Goal: Information Seeking & Learning: Learn about a topic

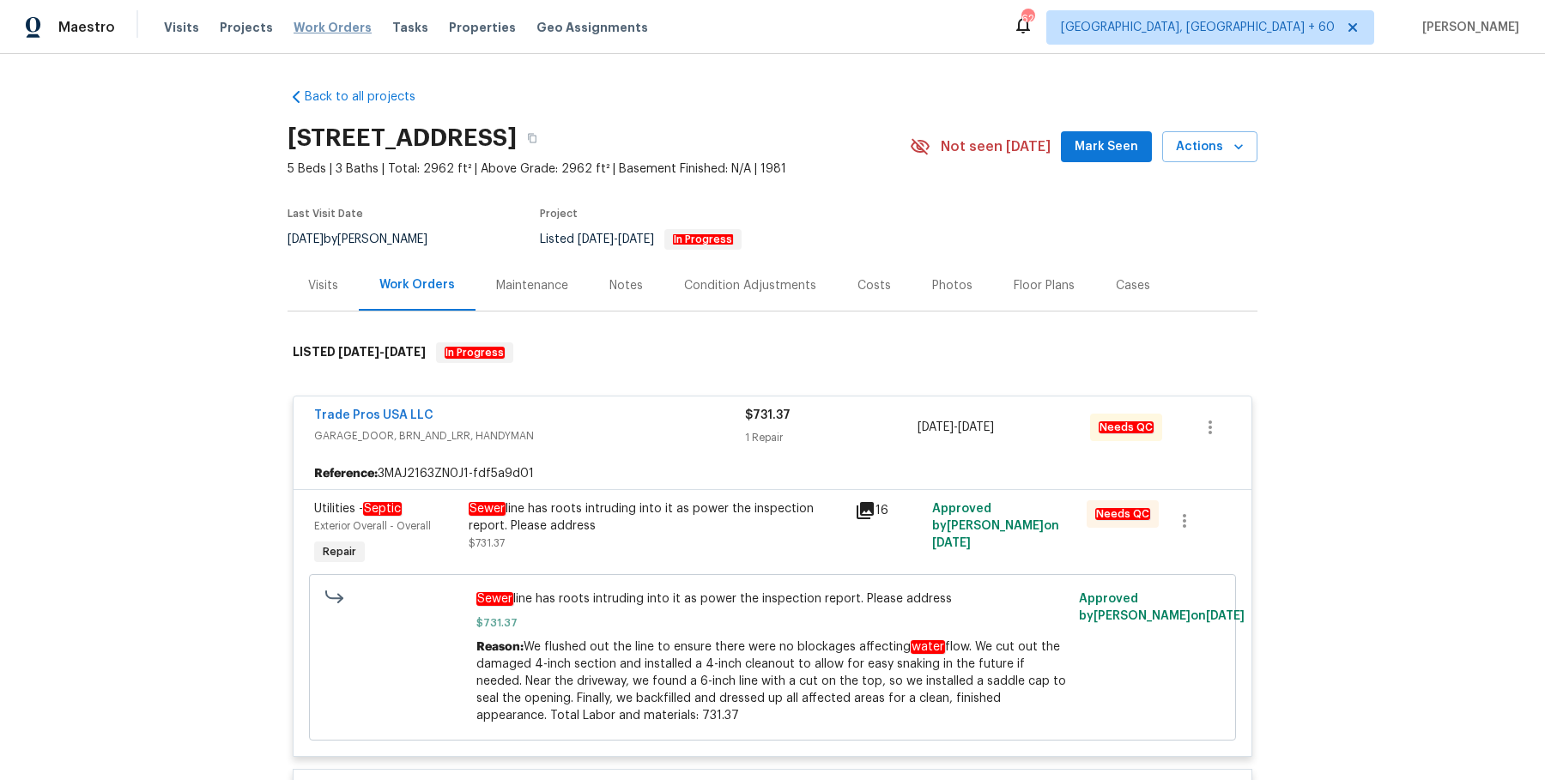
scroll to position [6633, 0]
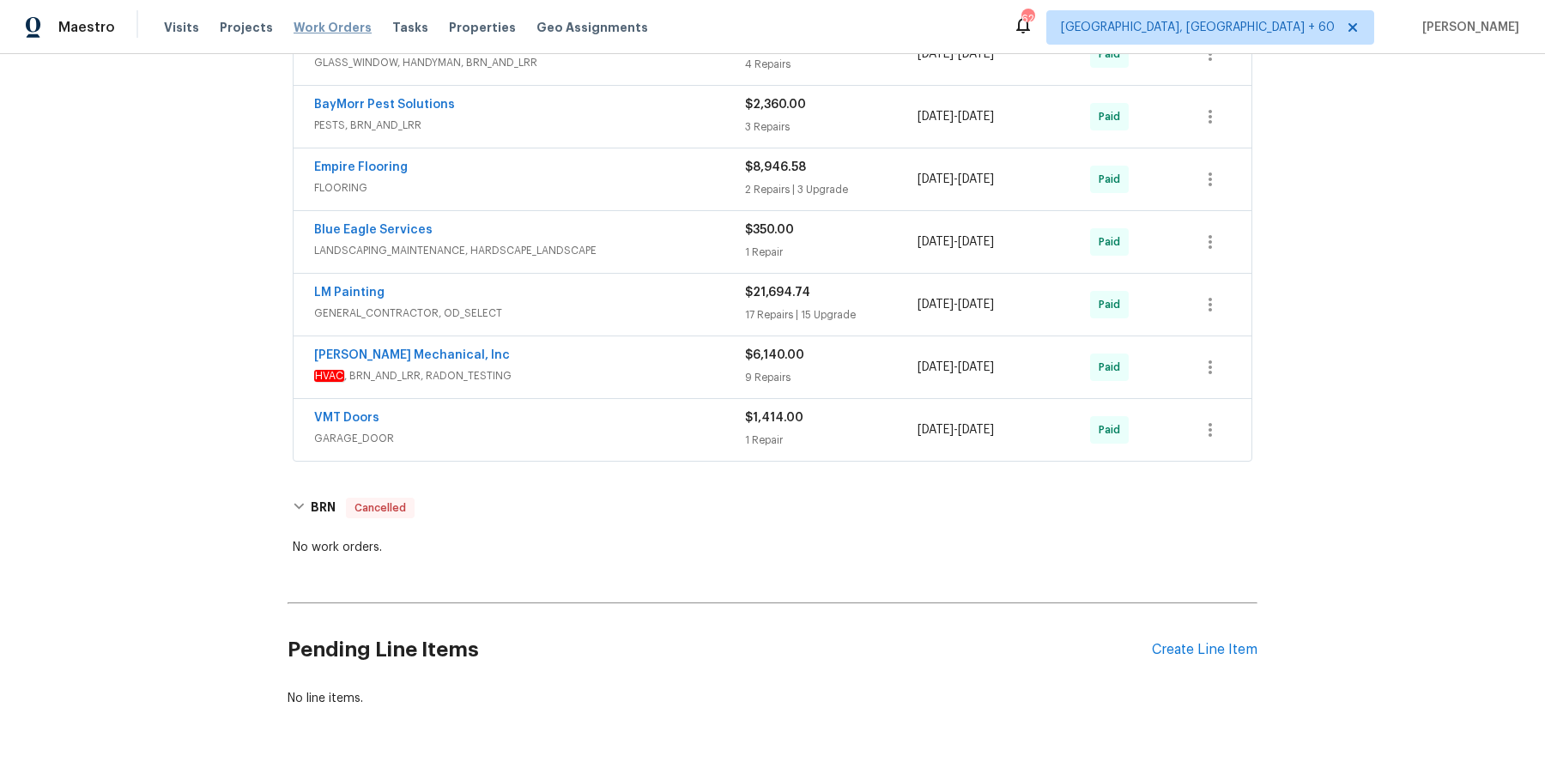
click at [332, 29] on span "Work Orders" at bounding box center [332, 27] width 78 height 17
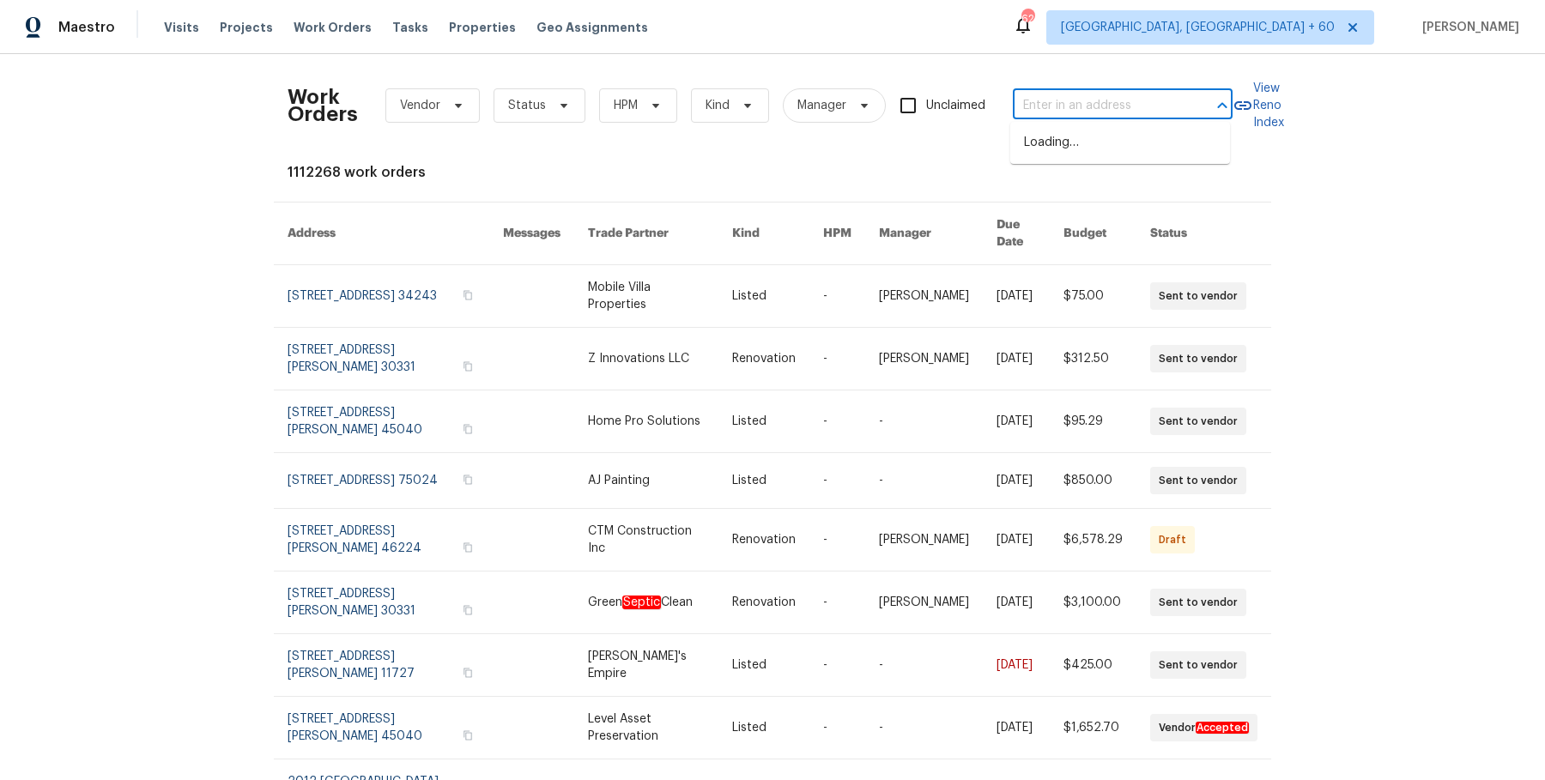
click at [1047, 109] on input "text" at bounding box center [1099, 106] width 172 height 27
paste input "18 Alden Dr Berlin true 3, MA 01503"
drag, startPoint x: 1082, startPoint y: 98, endPoint x: 1261, endPoint y: 100, distance: 178.5
click at [1257, 100] on div "Work Orders Vendor Status HPM Kind Manager Unclaimed 18 Alden Dr Berlin true 3,…" at bounding box center [772, 106] width 970 height 76
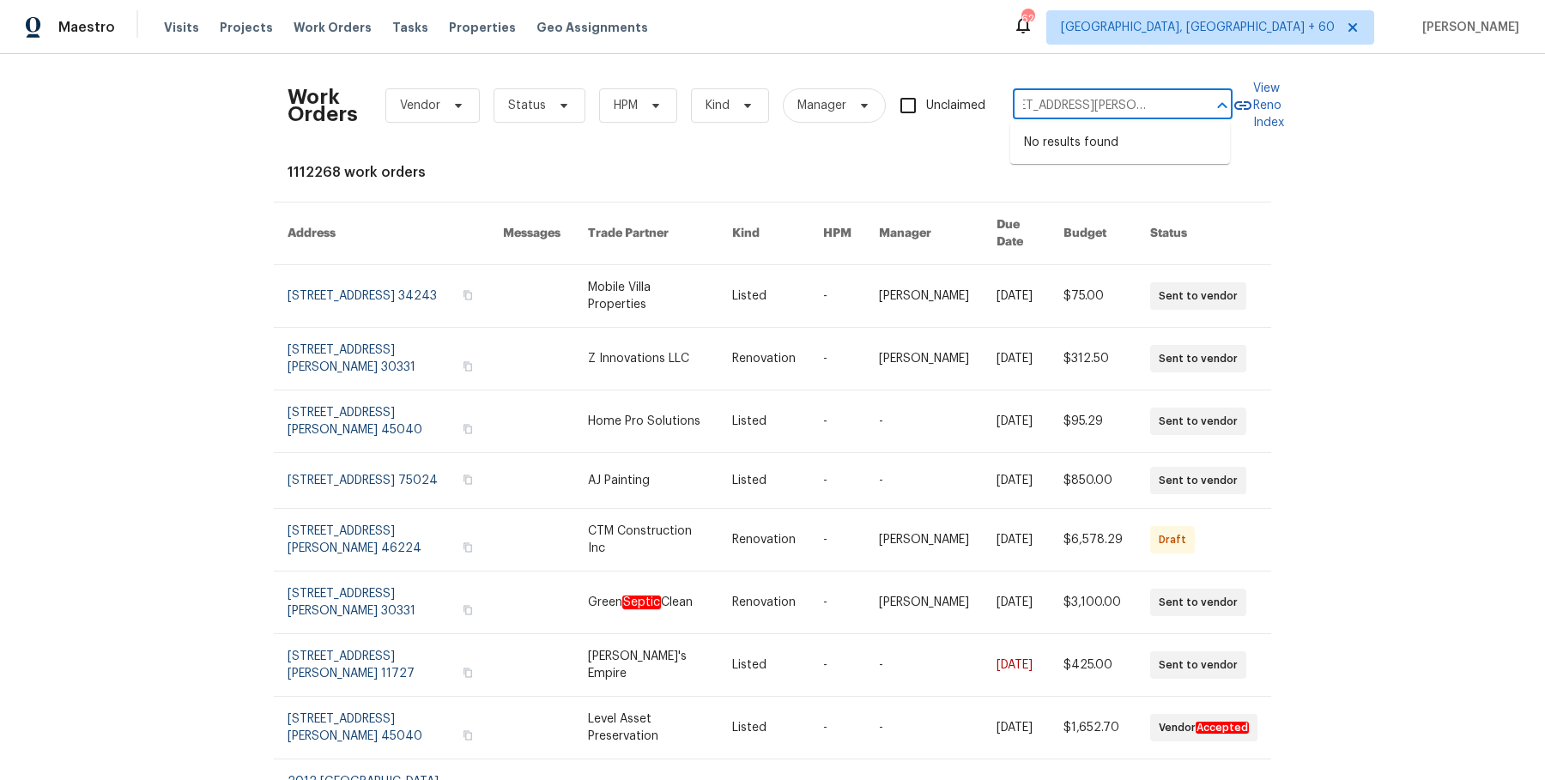
type input "18 Alden Dr Berlin true 3, MA 01503"
click at [1096, 88] on div "Work Orders Vendor Status HPM Kind Manager Unclaimed ​" at bounding box center [759, 106] width 945 height 76
click at [1082, 104] on input "text" at bounding box center [1099, 106] width 172 height 27
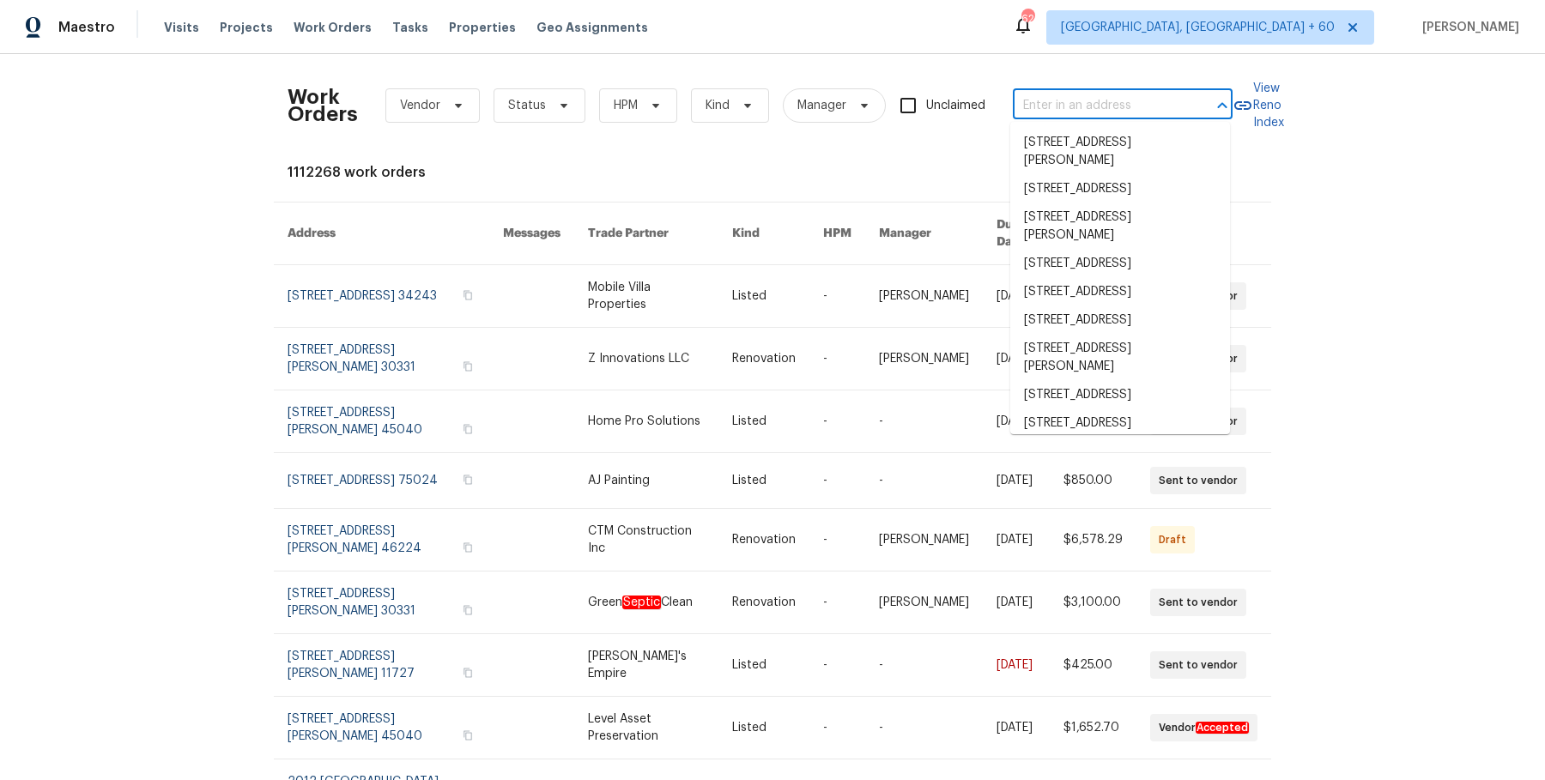
paste input "18 Alden Dr Berlin true 3, MA 01503"
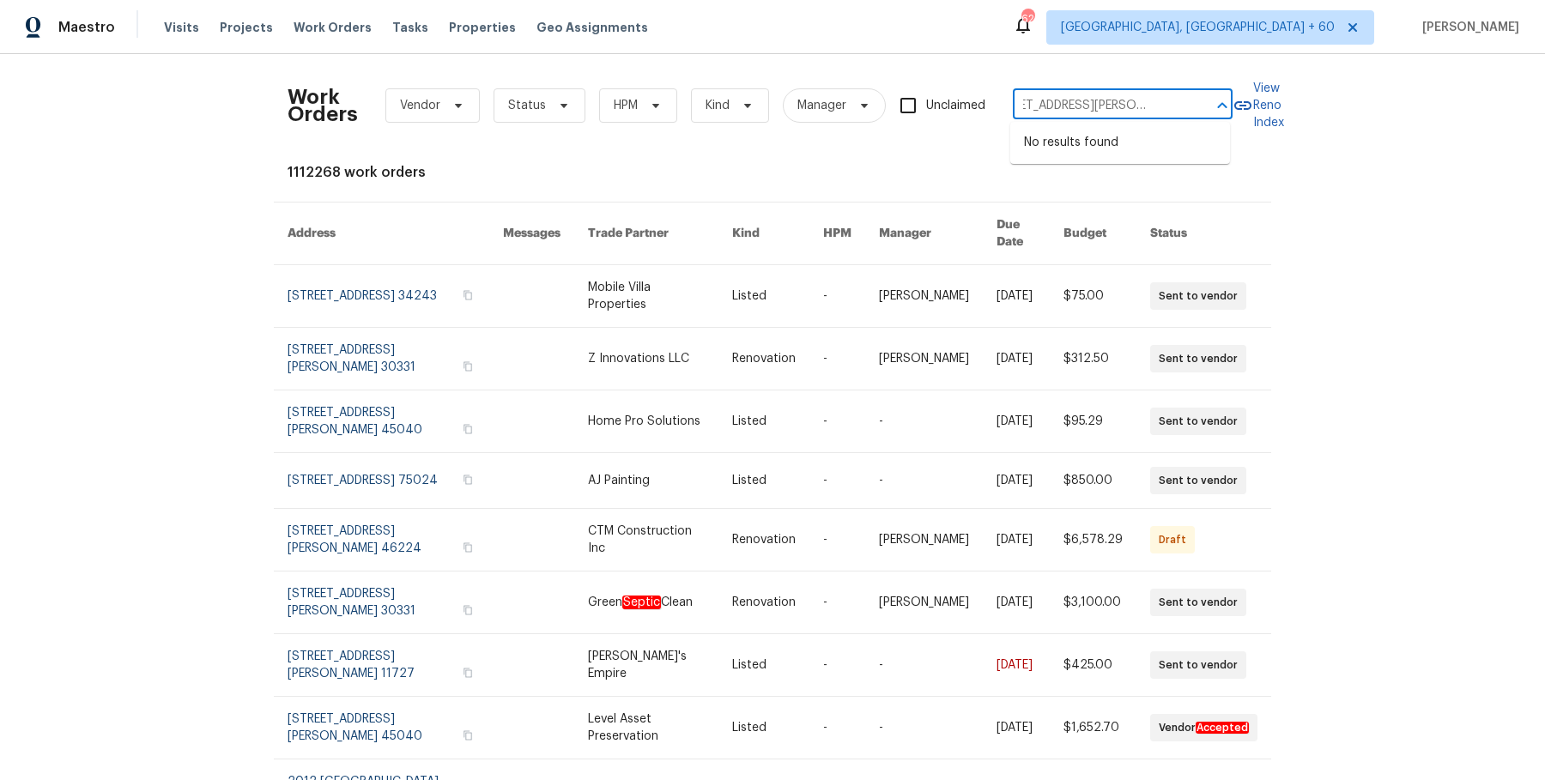
drag, startPoint x: 1082, startPoint y: 104, endPoint x: 1182, endPoint y: 109, distance: 100.5
click at [1182, 109] on div "18 Alden Dr Berlin true 3, MA 01503 ​" at bounding box center [1123, 106] width 220 height 27
type input "18 Alden Dr Berlin"
click at [1142, 148] on li "18 Alden Dr Bldg 3, Berlin, MA 01503" at bounding box center [1120, 152] width 220 height 46
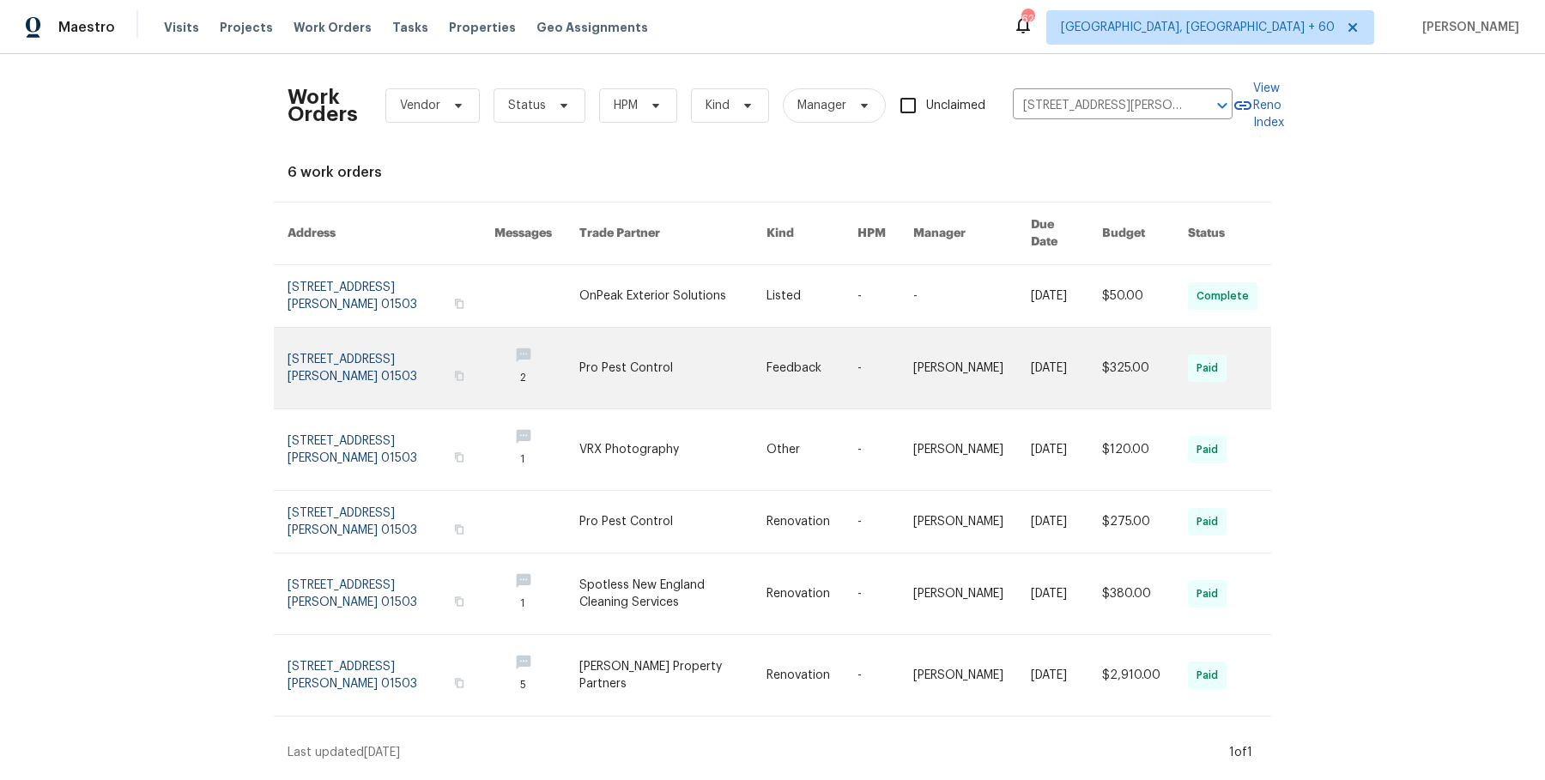
click at [1025, 328] on td "6/16/2025" at bounding box center [1052, 369] width 71 height 82
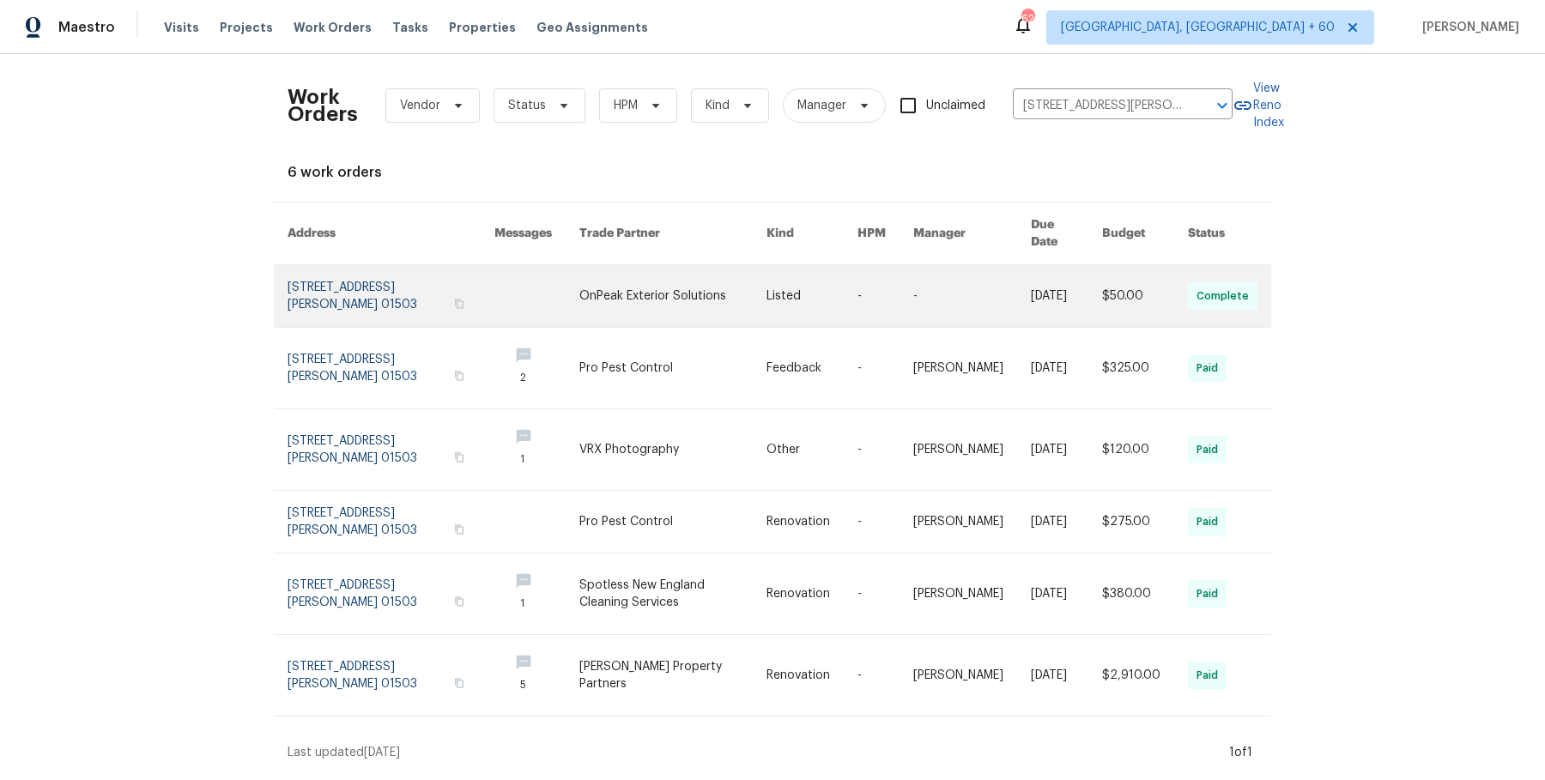
click at [1031, 294] on link at bounding box center [1066, 296] width 71 height 62
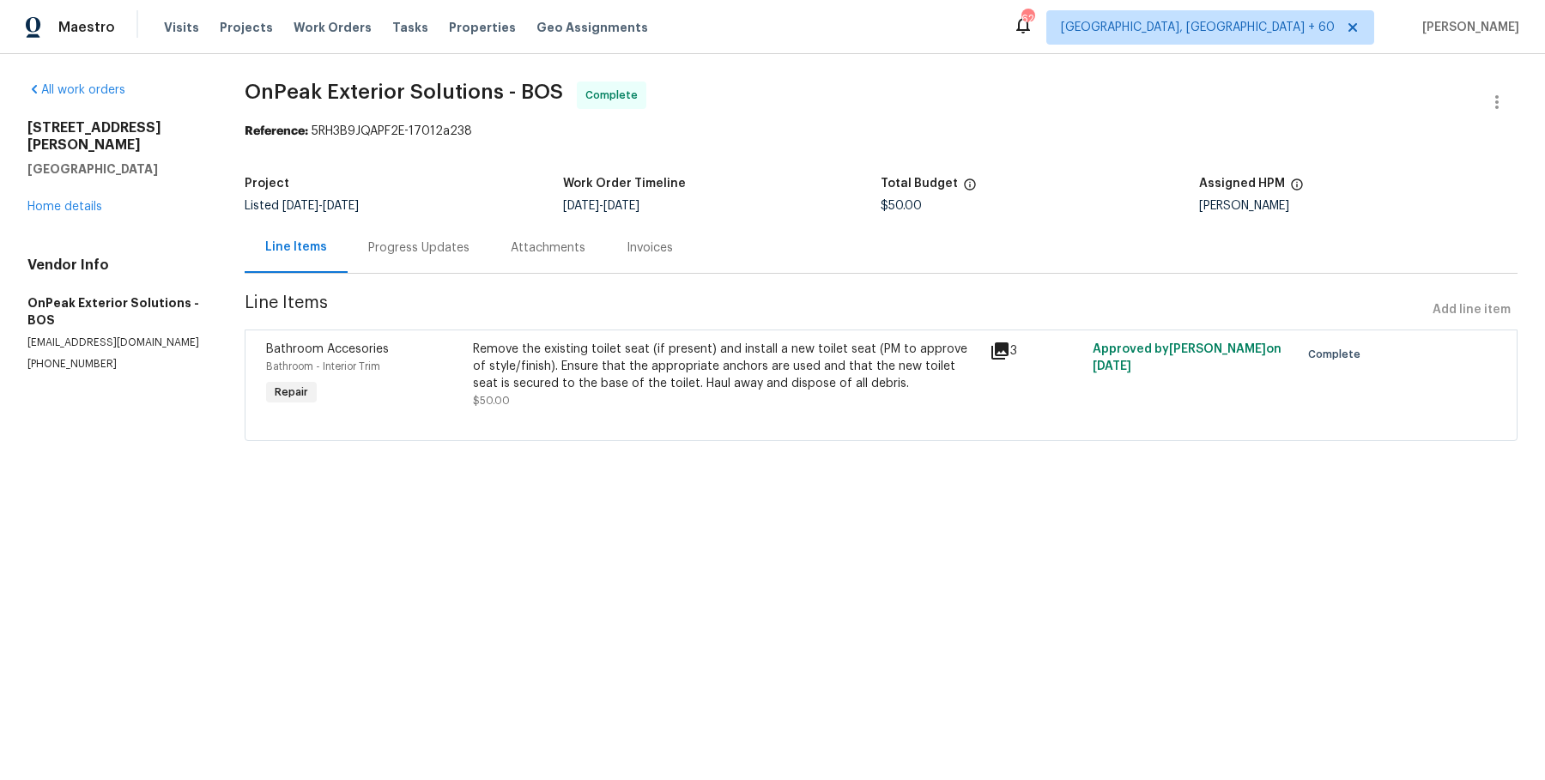
click at [96, 182] on div "18 Alden Dr Bldg 3 Berlin, MA 01503 Home details" at bounding box center [115, 167] width 176 height 96
click at [92, 201] on link "Home details" at bounding box center [64, 207] width 75 height 12
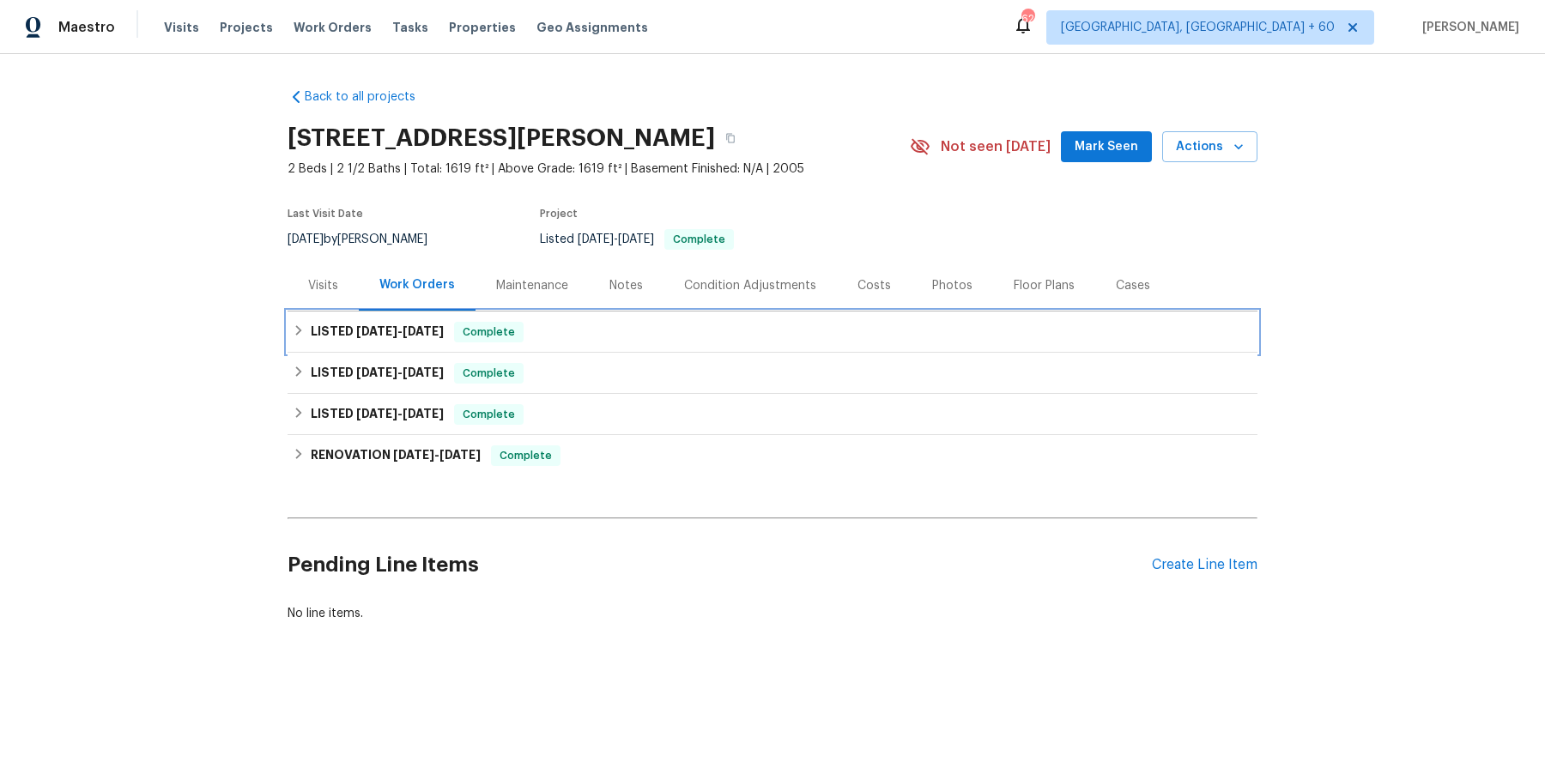
click at [578, 331] on div "LISTED 8/8/25 - 8/12/25 Complete" at bounding box center [772, 332] width 959 height 21
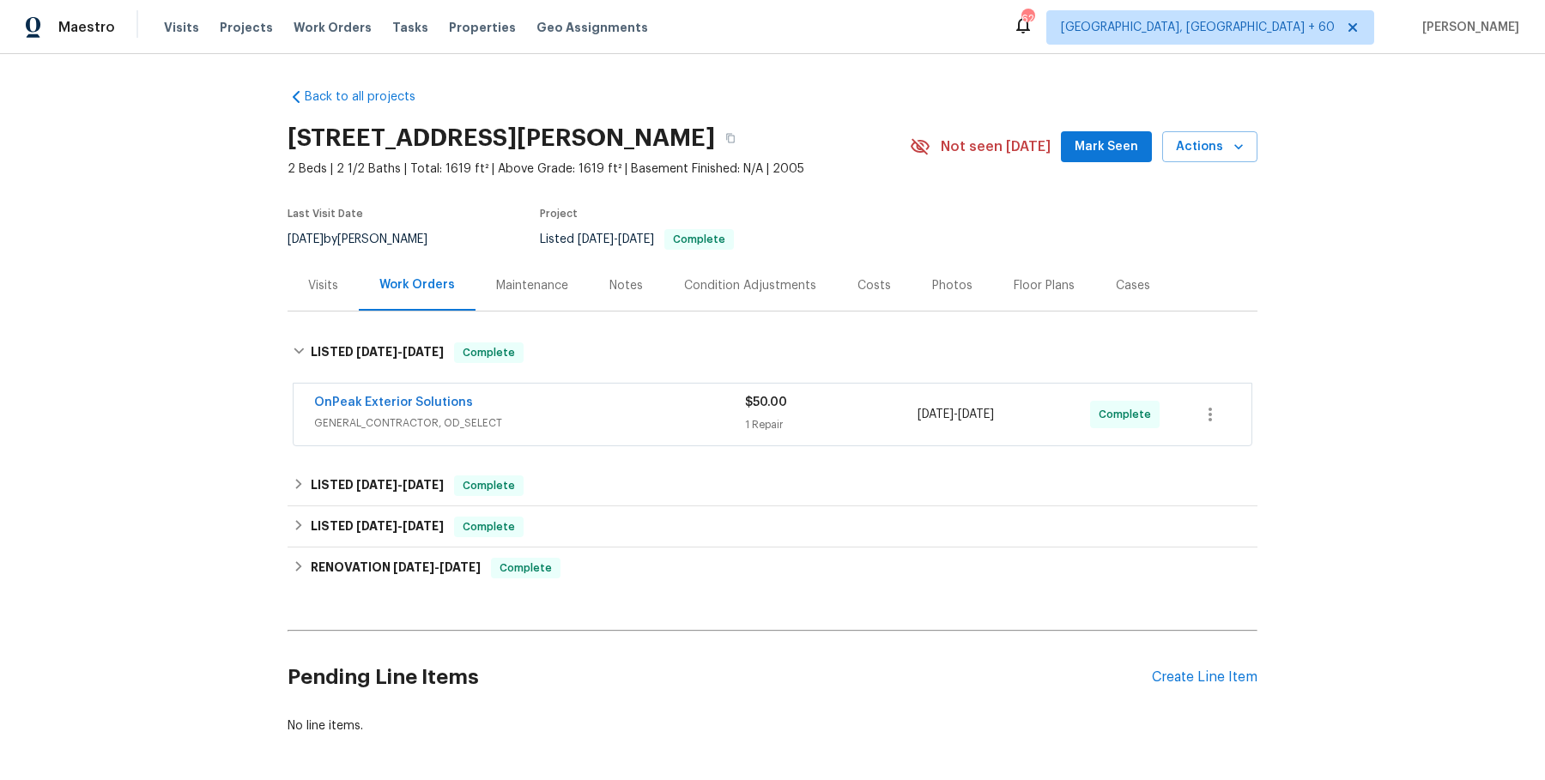
click at [575, 409] on div "OnPeak Exterior Solutions" at bounding box center [529, 404] width 431 height 21
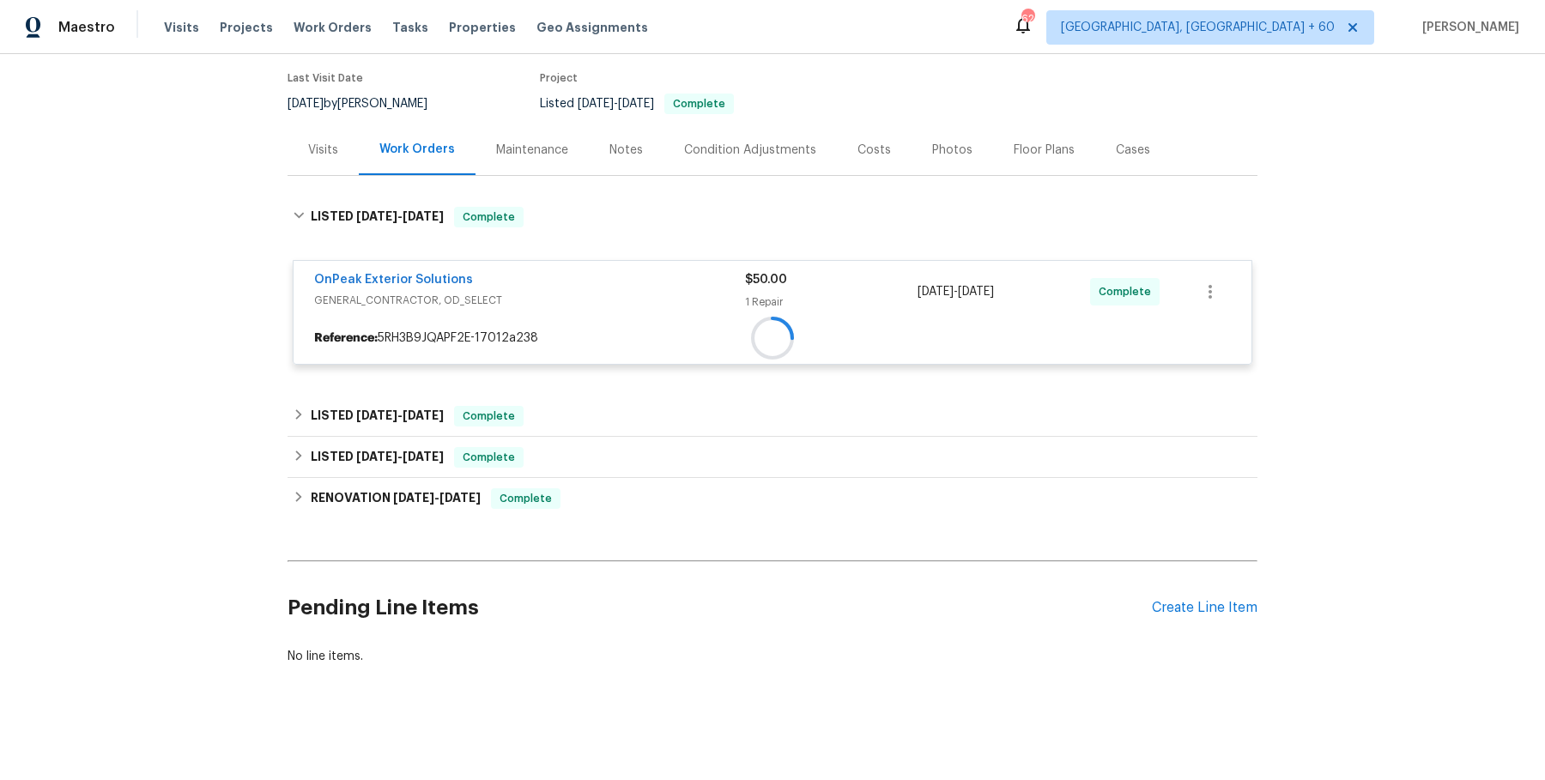
scroll to position [137, 0]
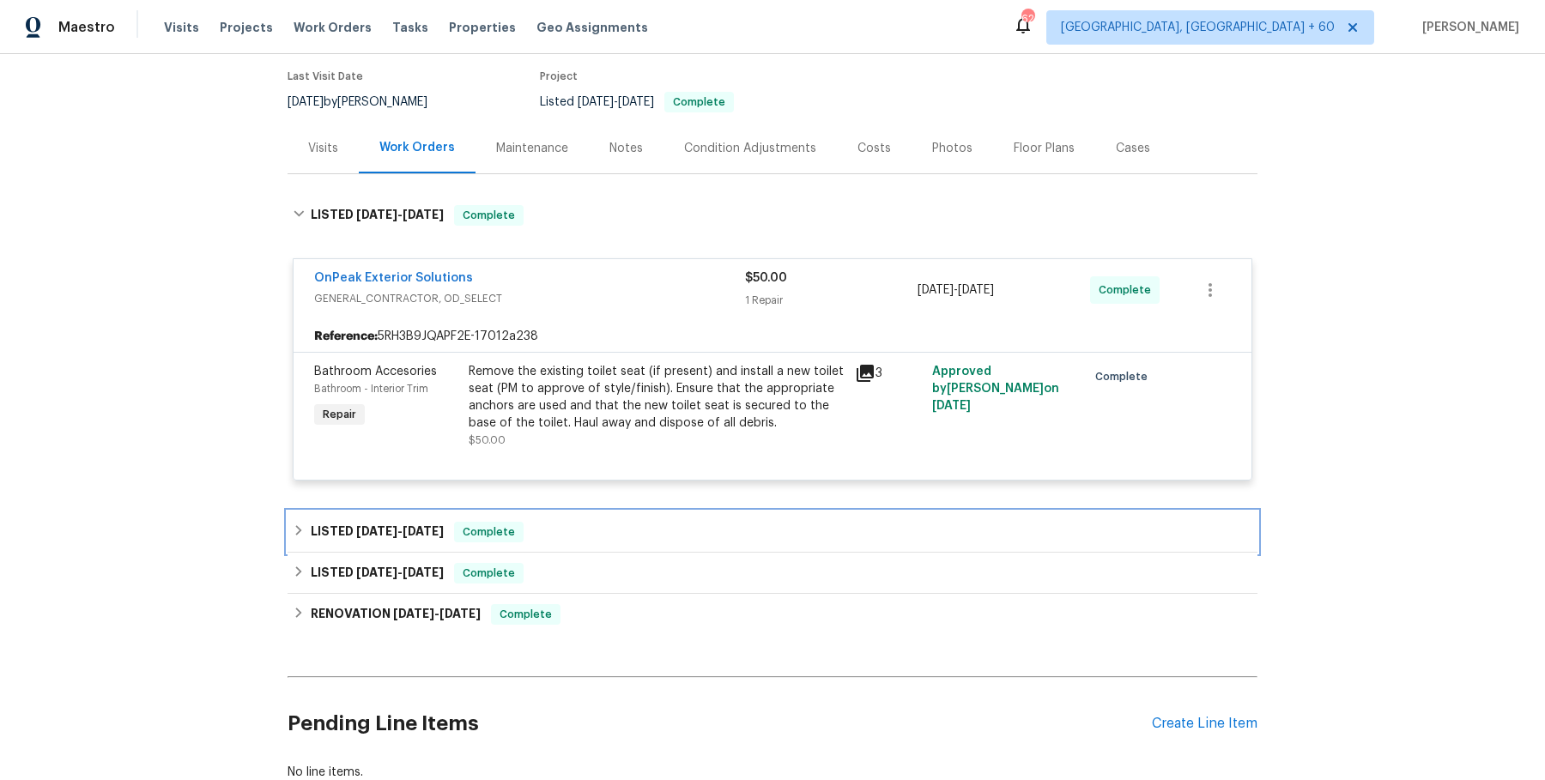
click at [578, 523] on div "LISTED 6/12/25 - 6/16/25 Complete" at bounding box center [772, 532] width 959 height 21
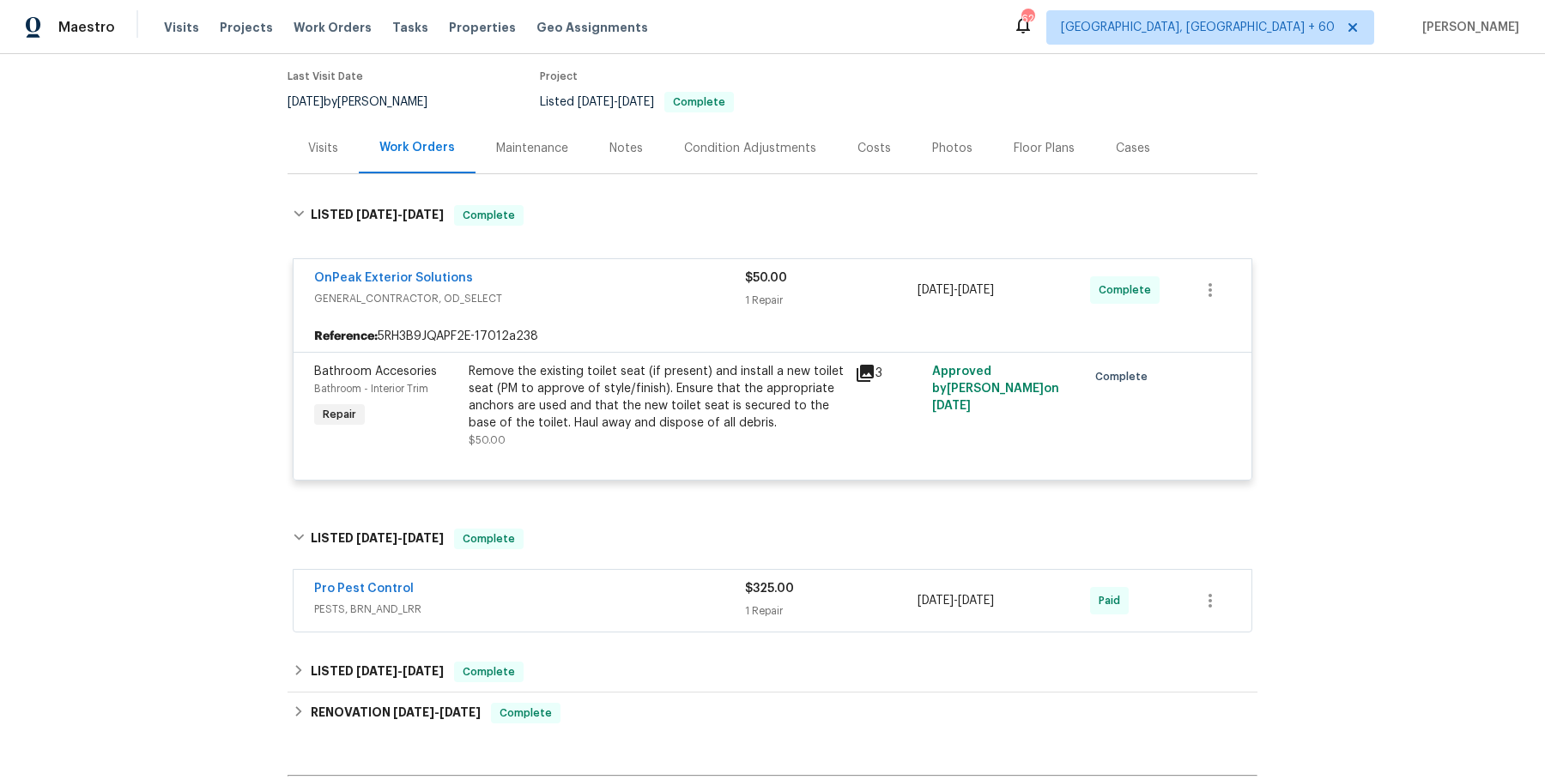
click at [579, 614] on span "PESTS, BRN_AND_LRR" at bounding box center [529, 609] width 431 height 17
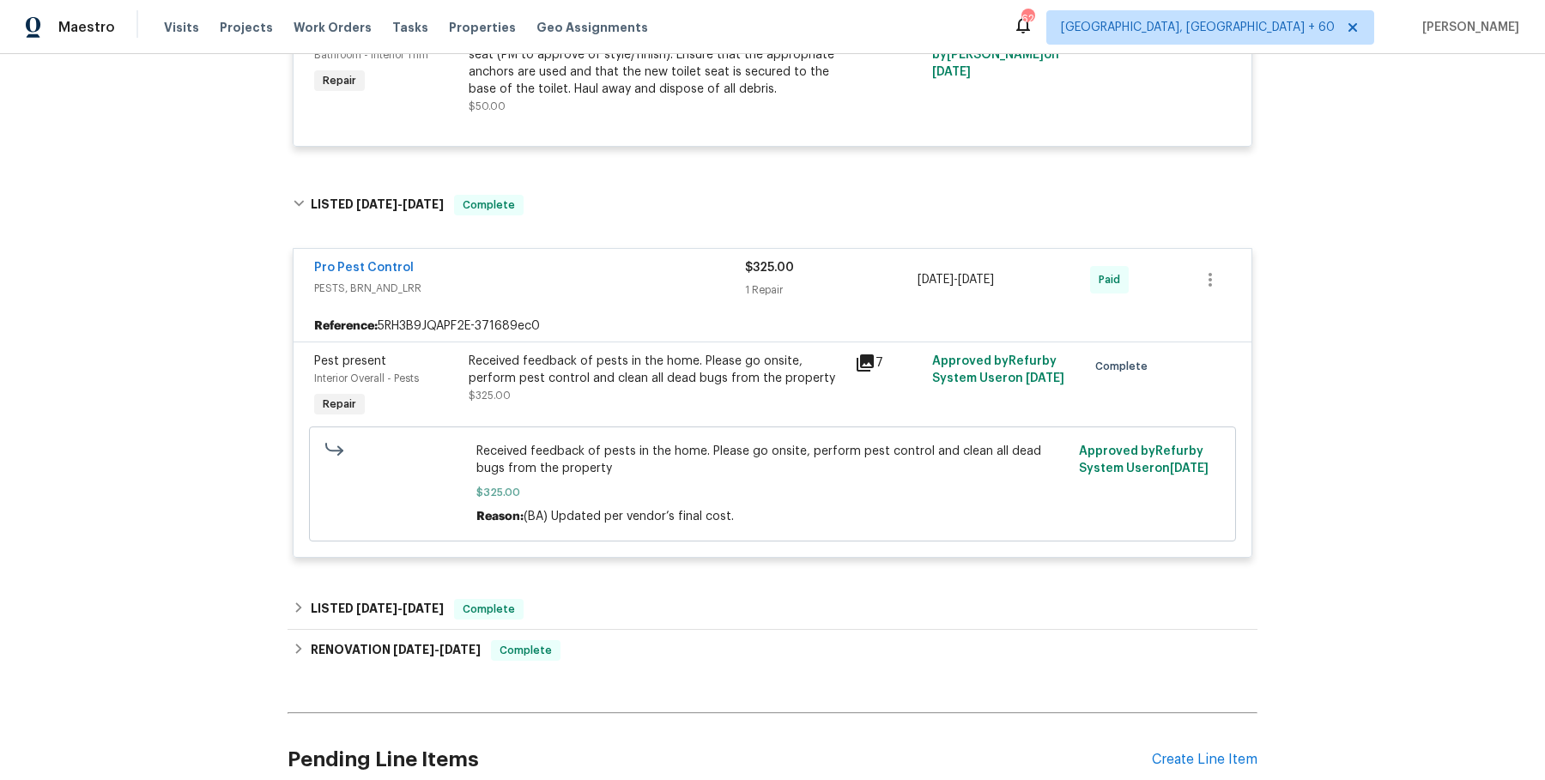
scroll to position [522, 0]
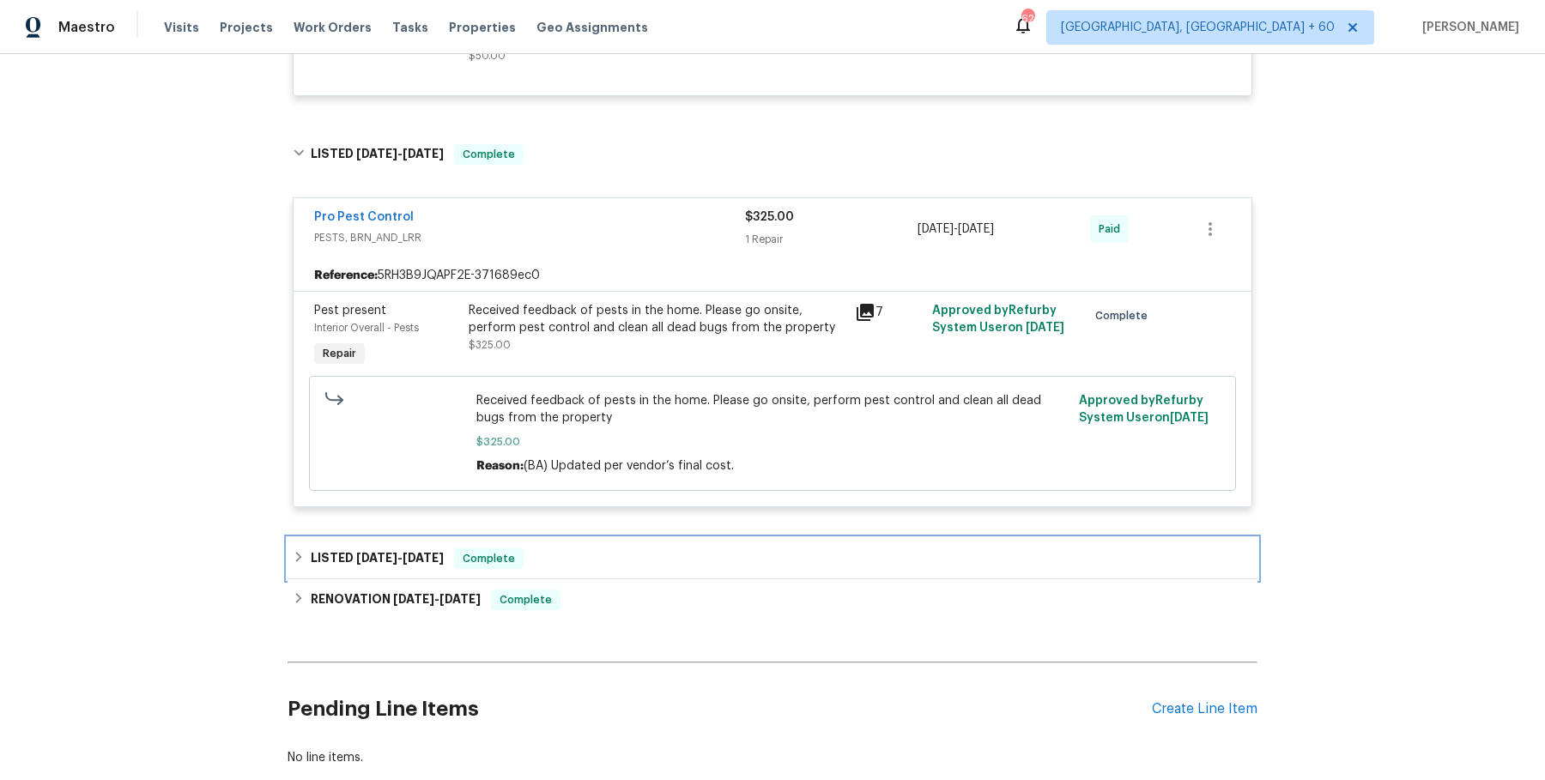
click at [594, 540] on div "LISTED 5/6/25 - 5/7/25 Complete" at bounding box center [772, 558] width 970 height 41
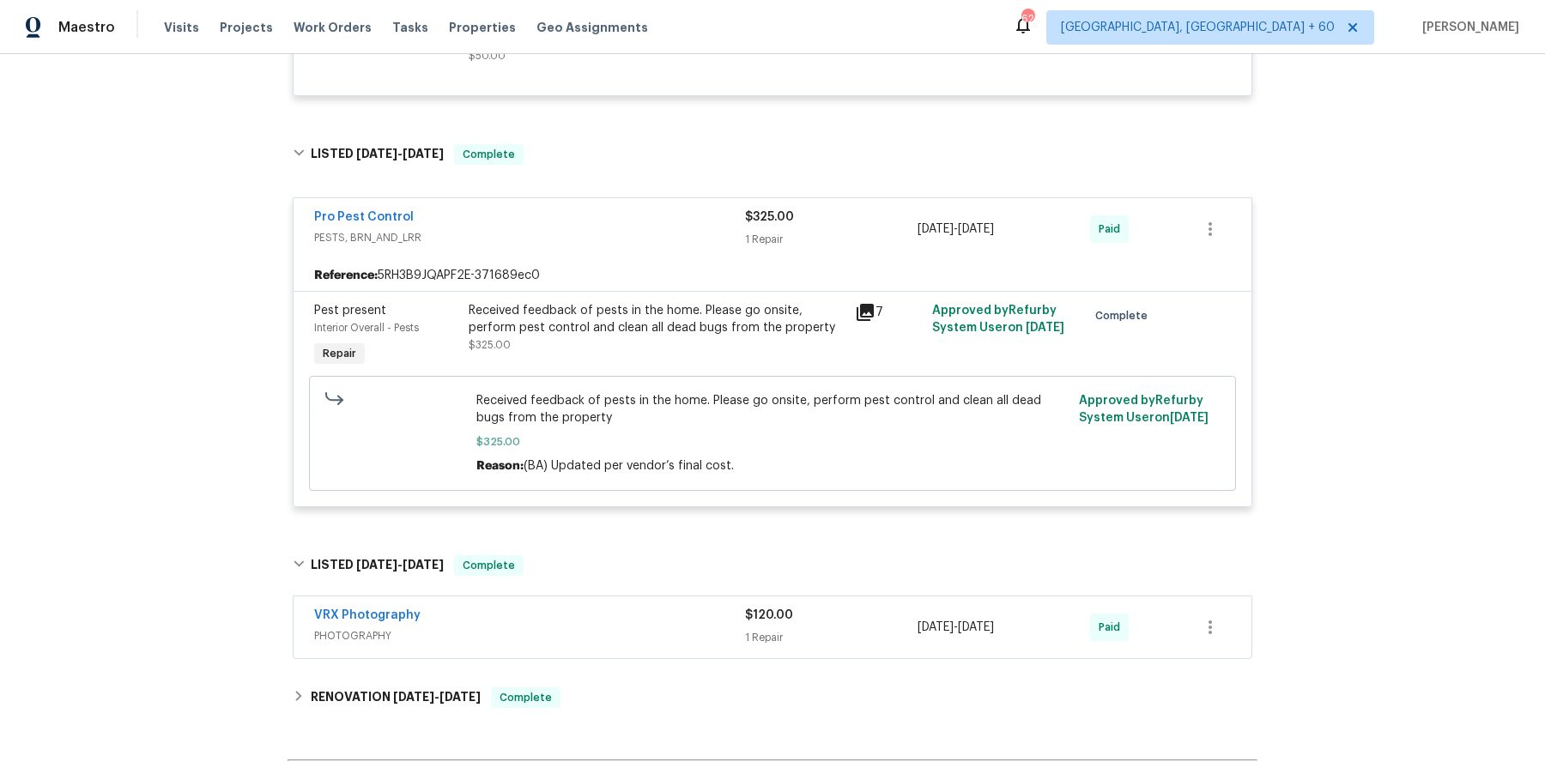
click at [592, 621] on div "VRX Photography" at bounding box center [529, 617] width 431 height 21
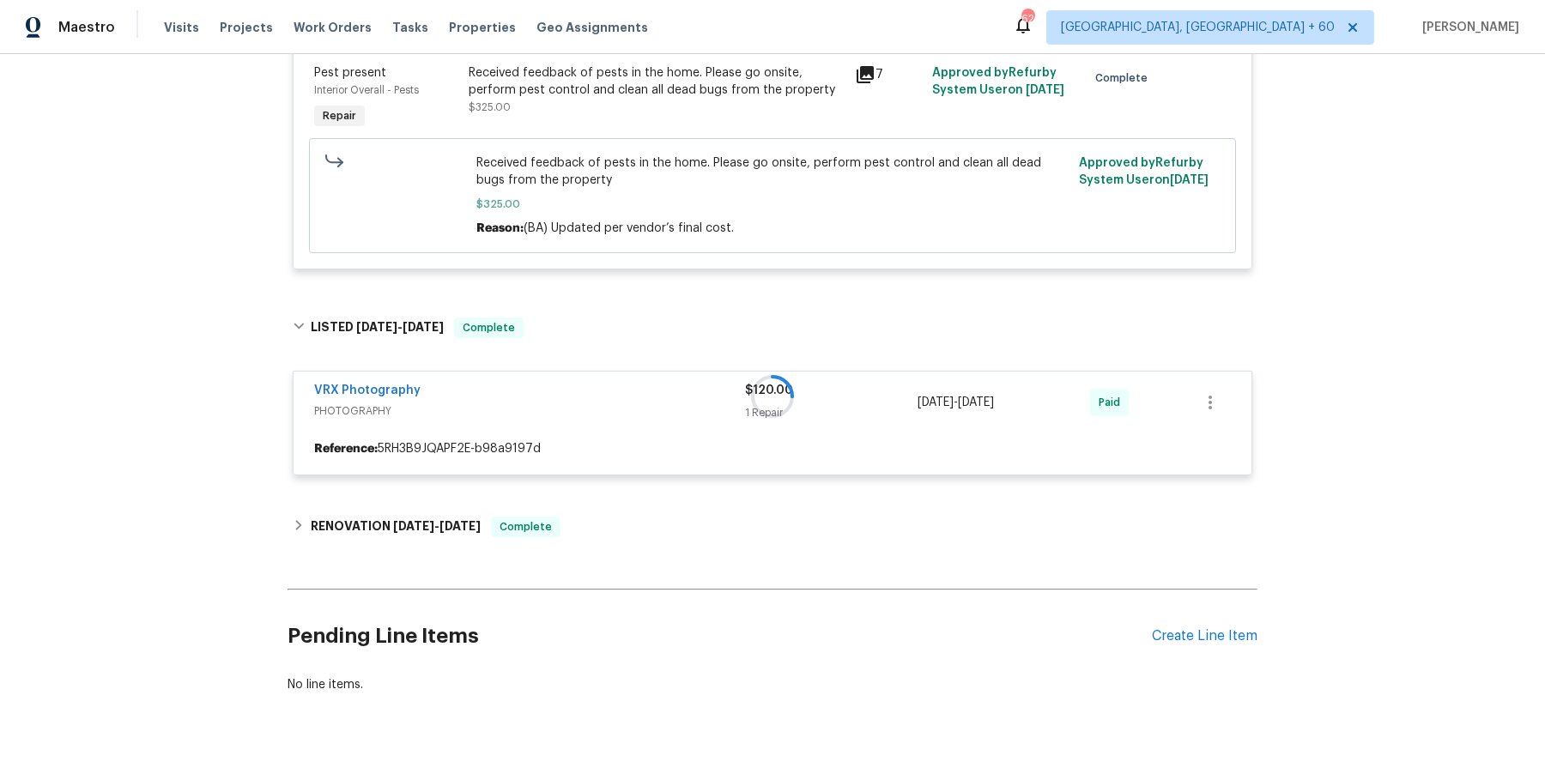
scroll to position [886, 0]
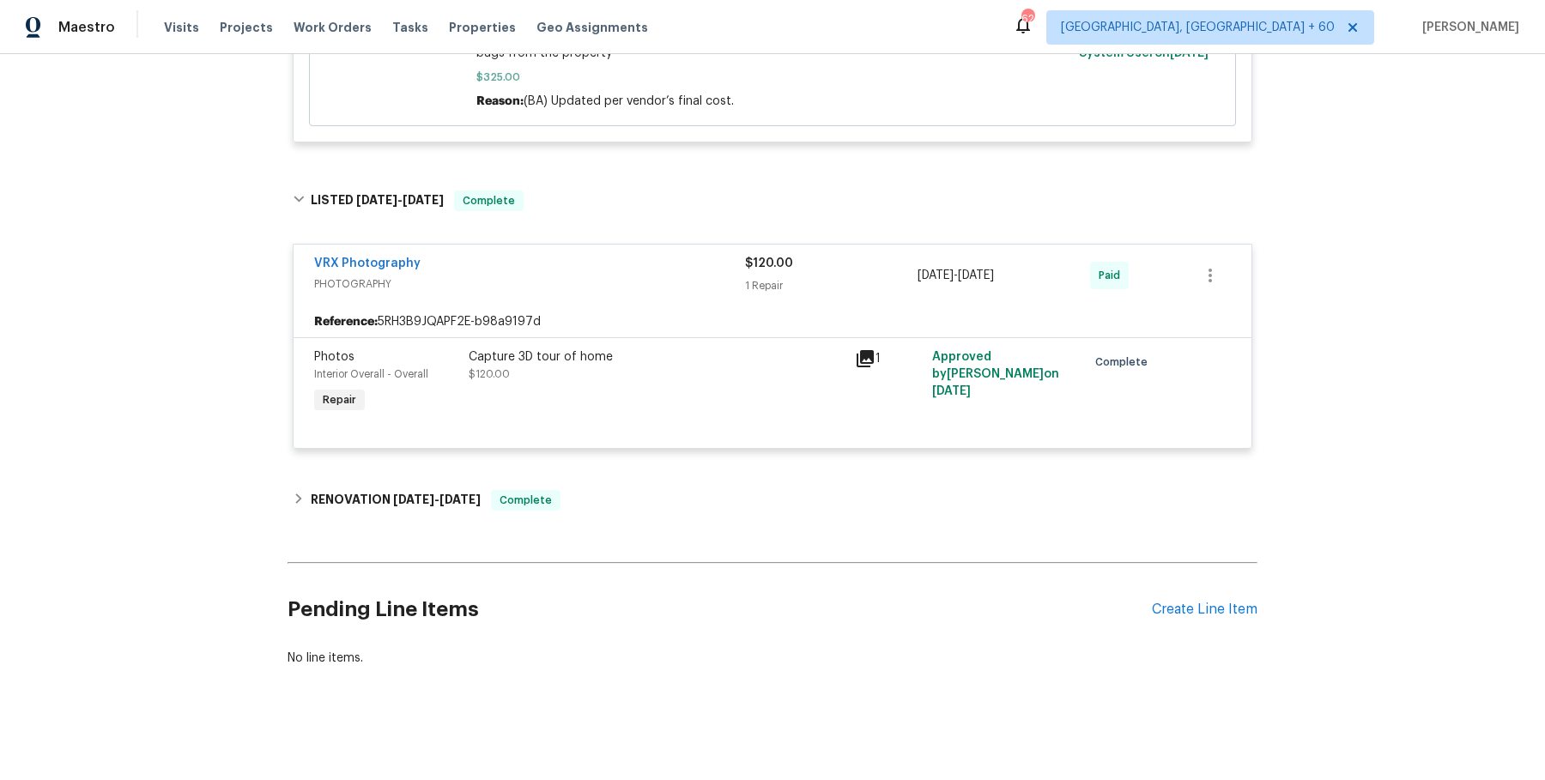
click at [609, 451] on div "VRX Photography PHOTOGRAPHY $120.00 1 Repair 5/6/2025 - 5/7/2025 Paid Reference…" at bounding box center [772, 346] width 959 height 229
click at [596, 495] on div "RENOVATION 4/18/25 - 5/2/25 Complete" at bounding box center [772, 500] width 959 height 21
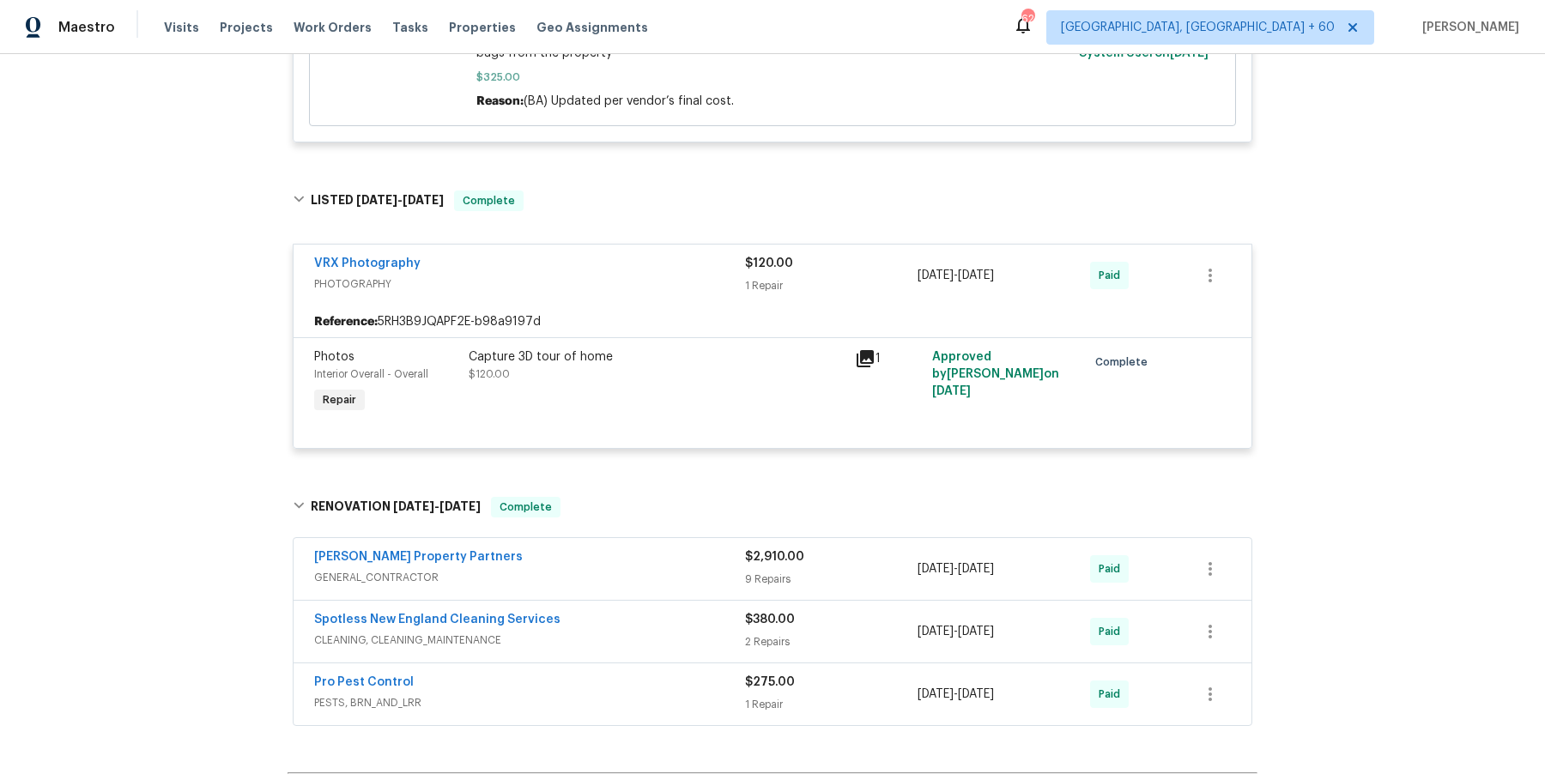
click at [601, 571] on span "GENERAL_CONTRACTOR" at bounding box center [529, 577] width 431 height 17
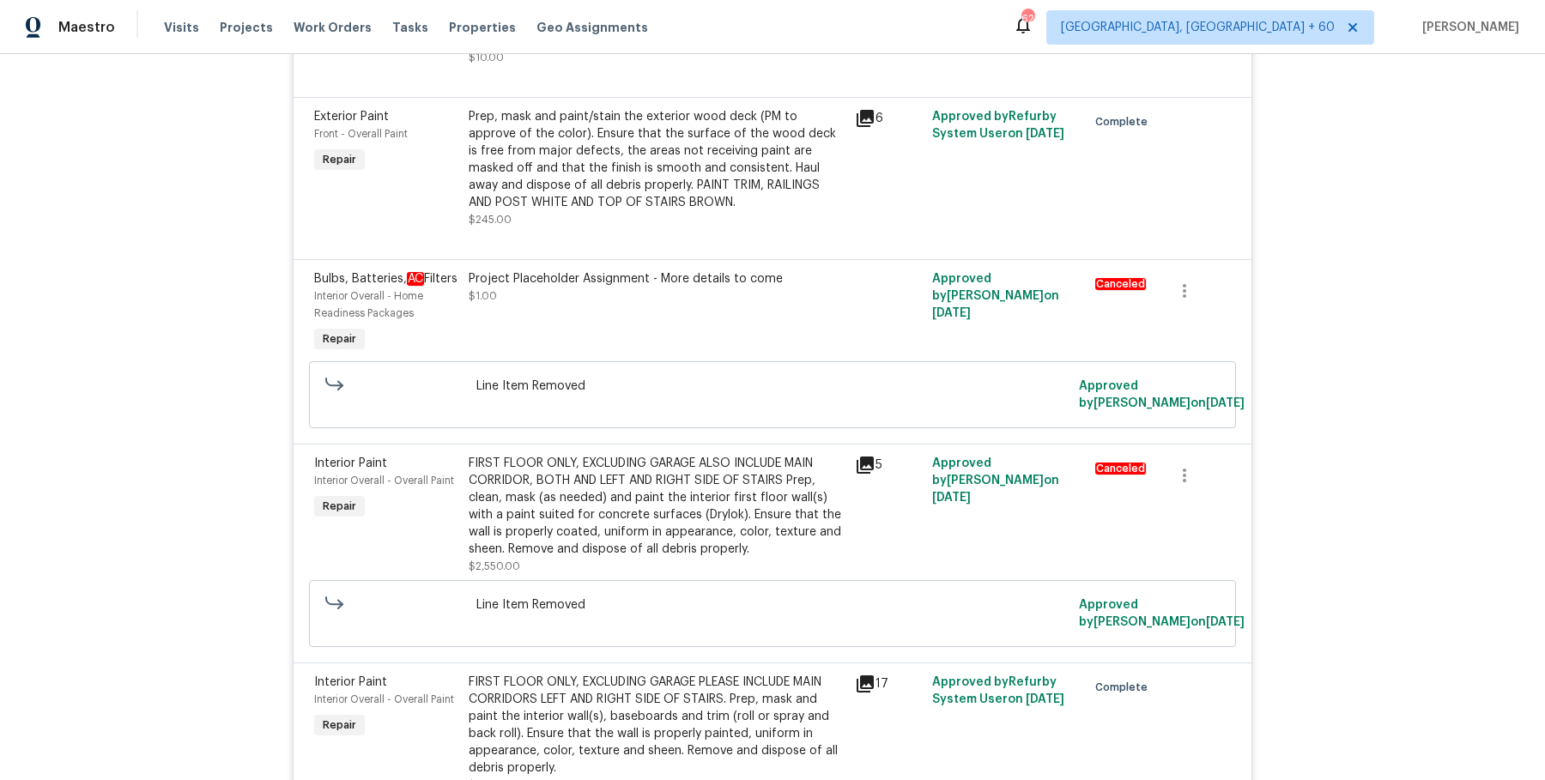
scroll to position [2690, 0]
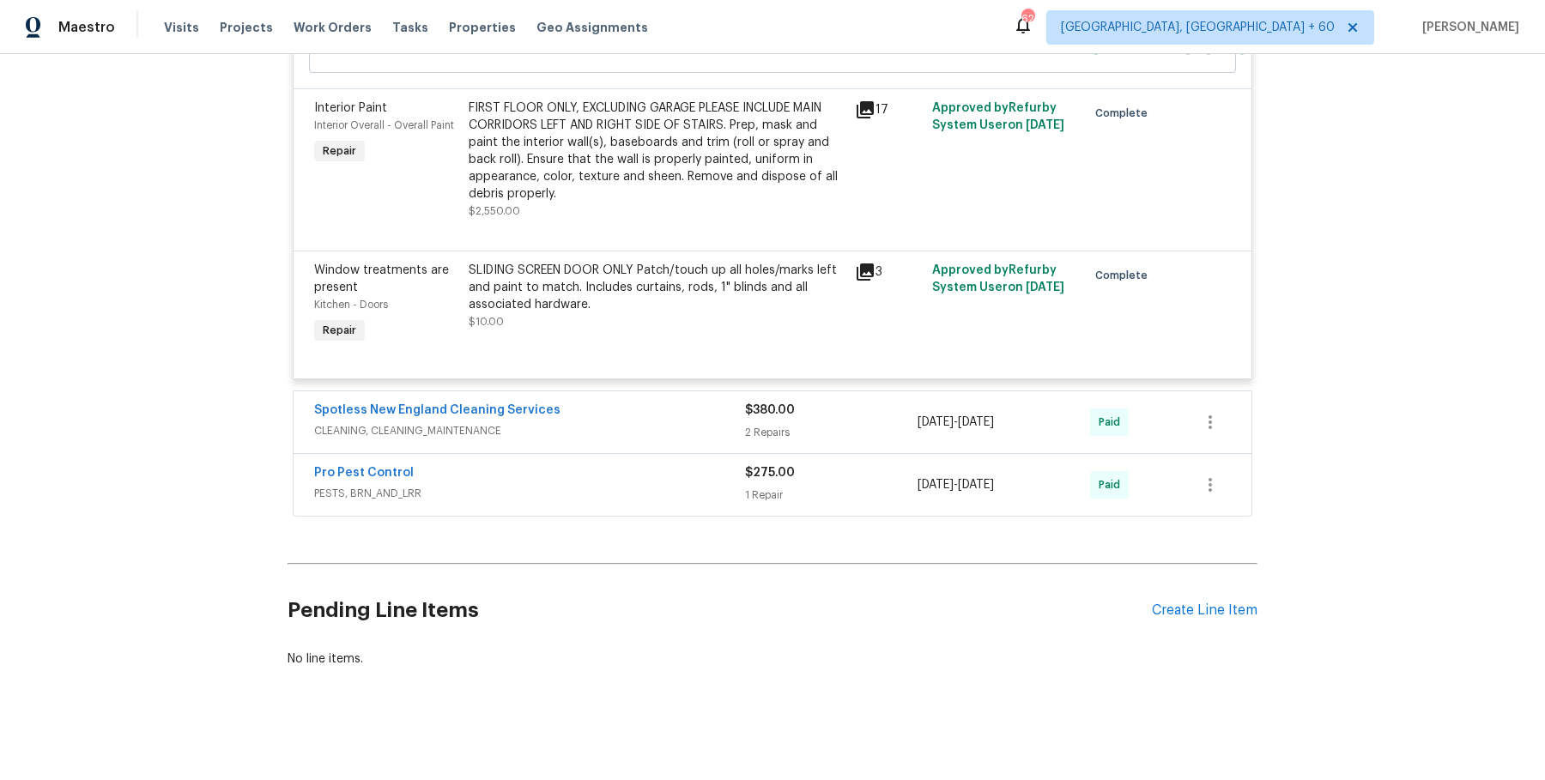
click at [681, 437] on div "Spotless New England Cleaning Services CLEANING, CLEANING_MAINTENANCE" at bounding box center [529, 422] width 431 height 41
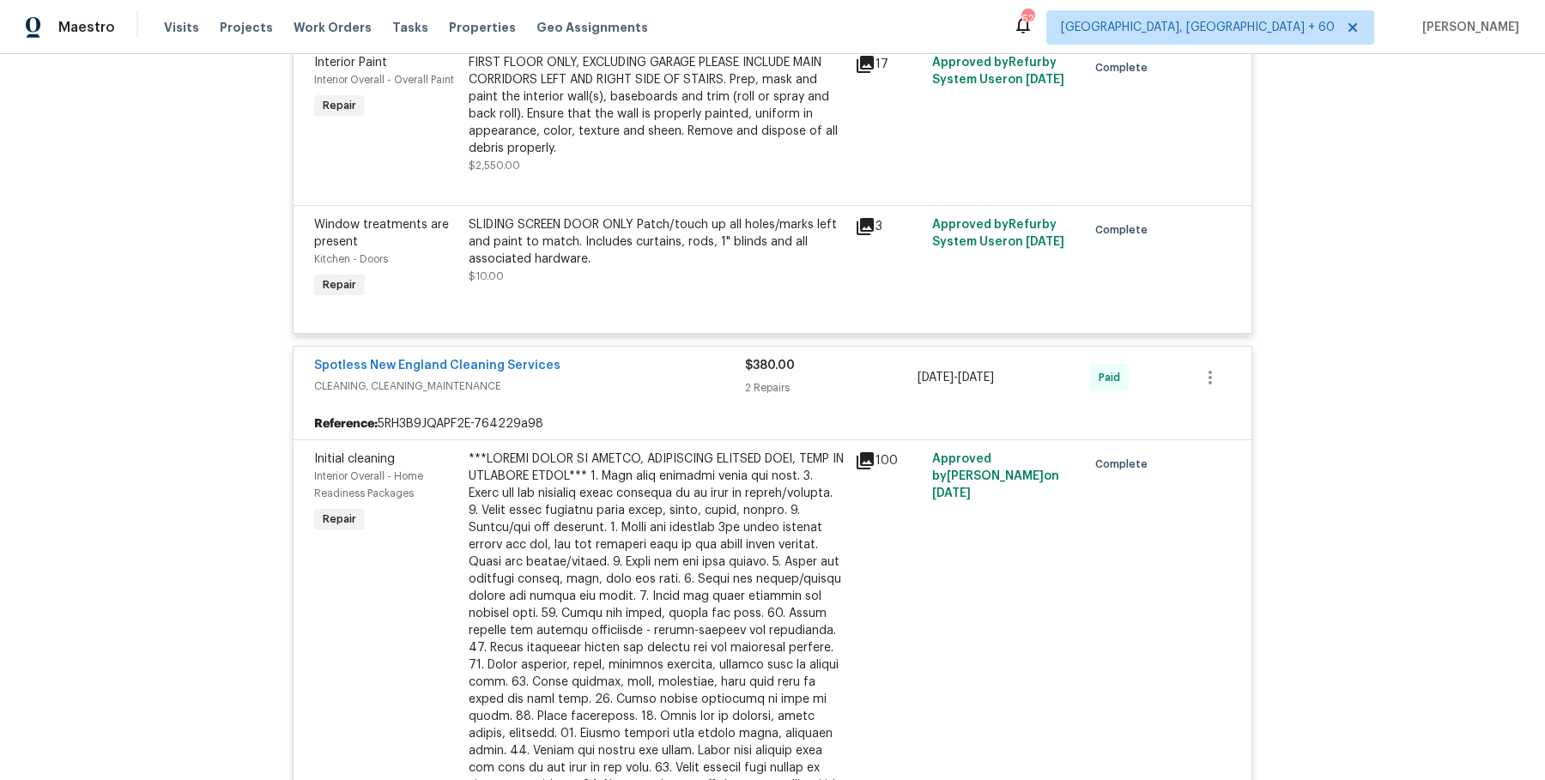
scroll to position [3063, 0]
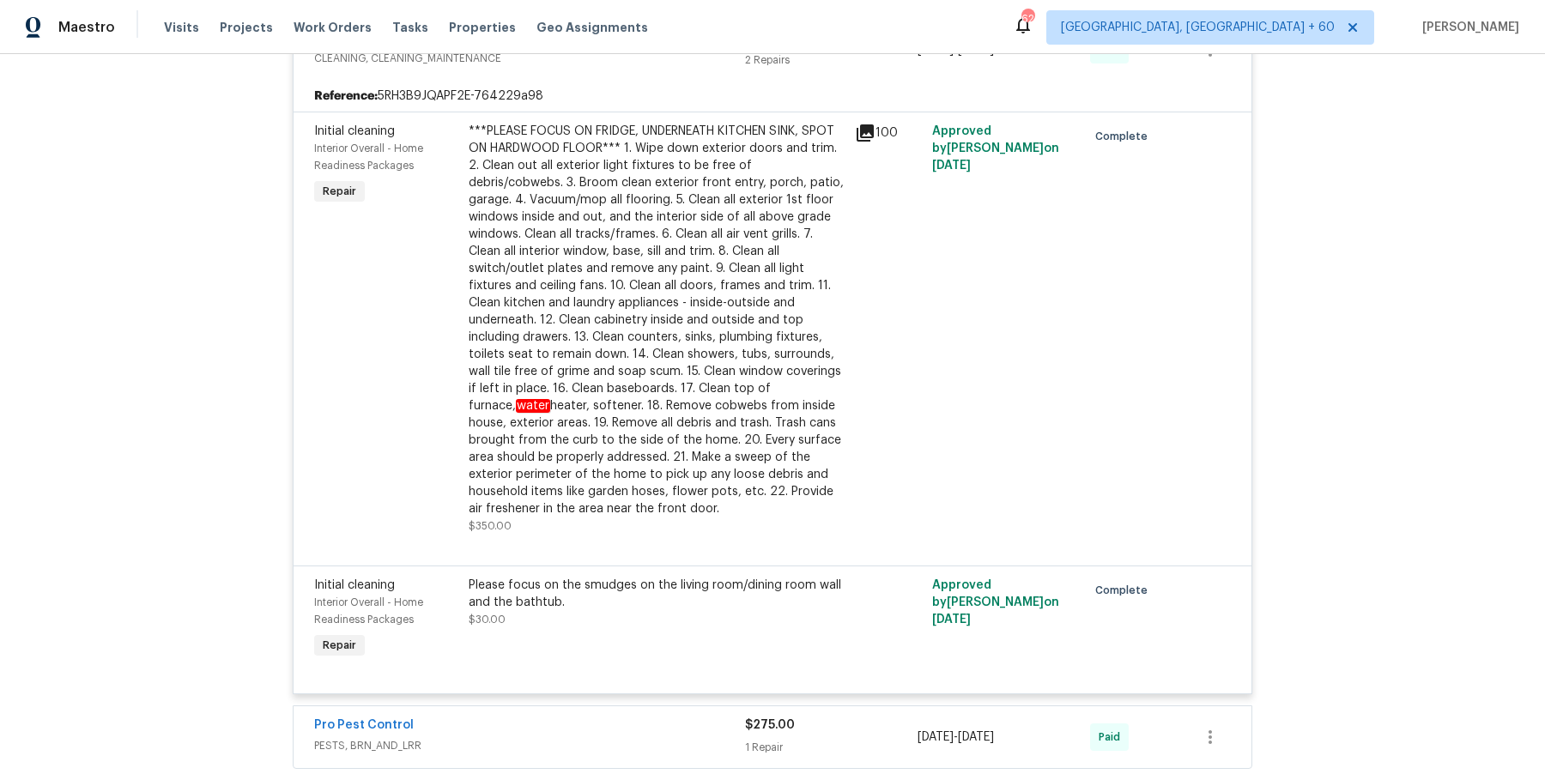
click at [658, 717] on div "Pro Pest Control" at bounding box center [529, 727] width 431 height 21
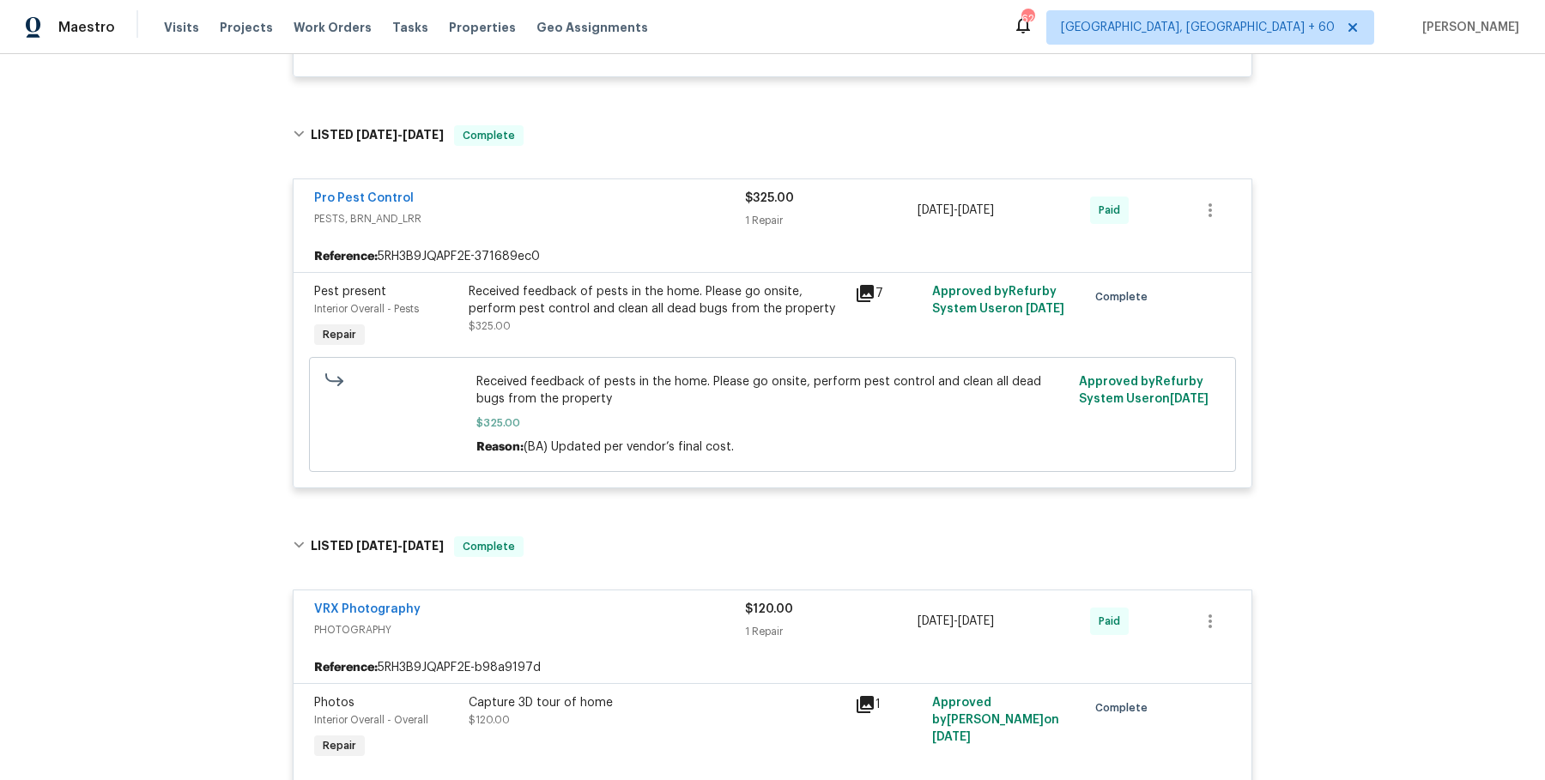
scroll to position [0, 0]
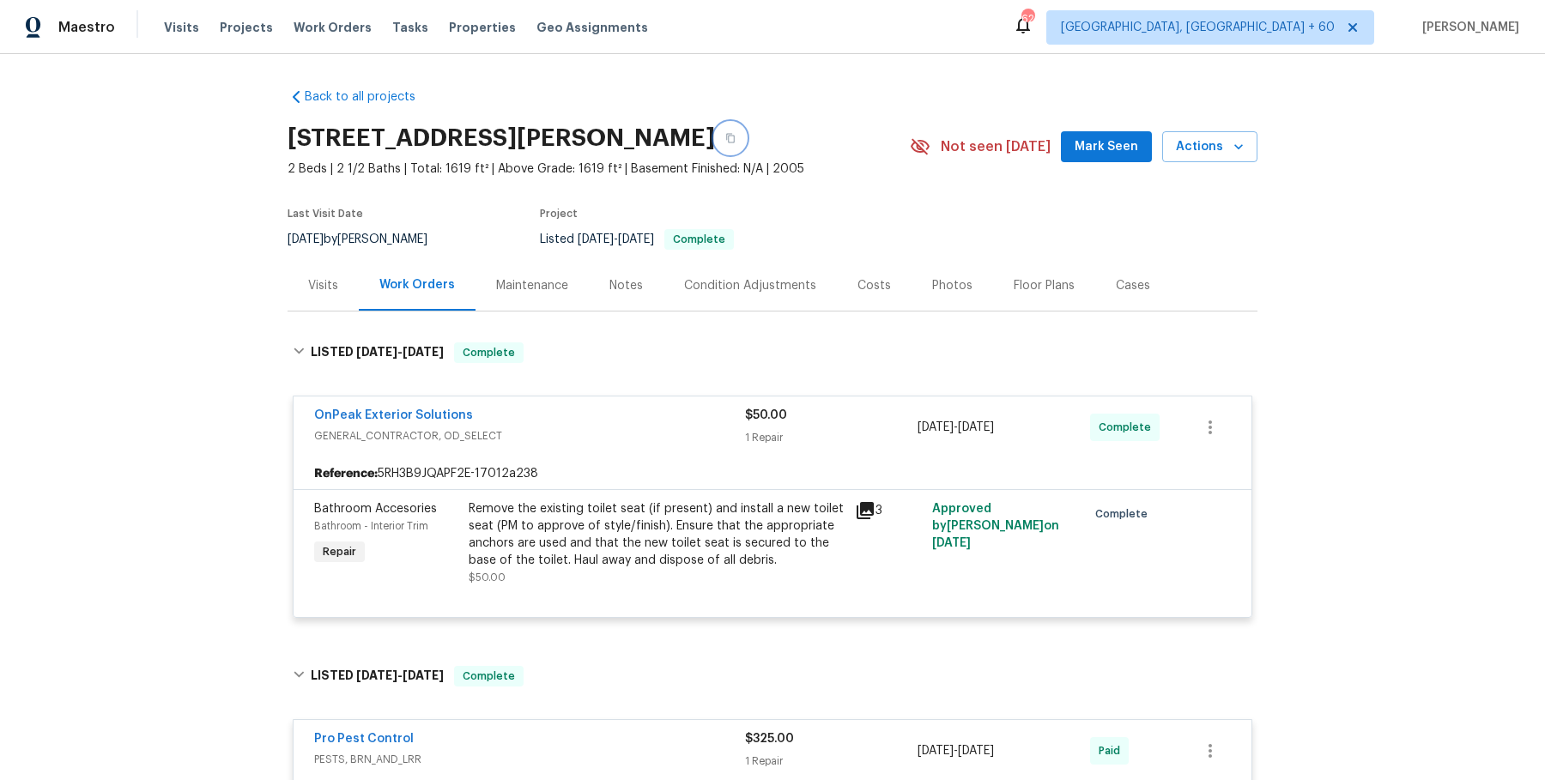
click at [735, 136] on button "button" at bounding box center [730, 138] width 31 height 31
click at [290, 39] on div "Visits Projects Work Orders Tasks Properties Geo Assignments" at bounding box center [416, 27] width 505 height 34
click at [316, 27] on span "Work Orders" at bounding box center [332, 27] width 78 height 17
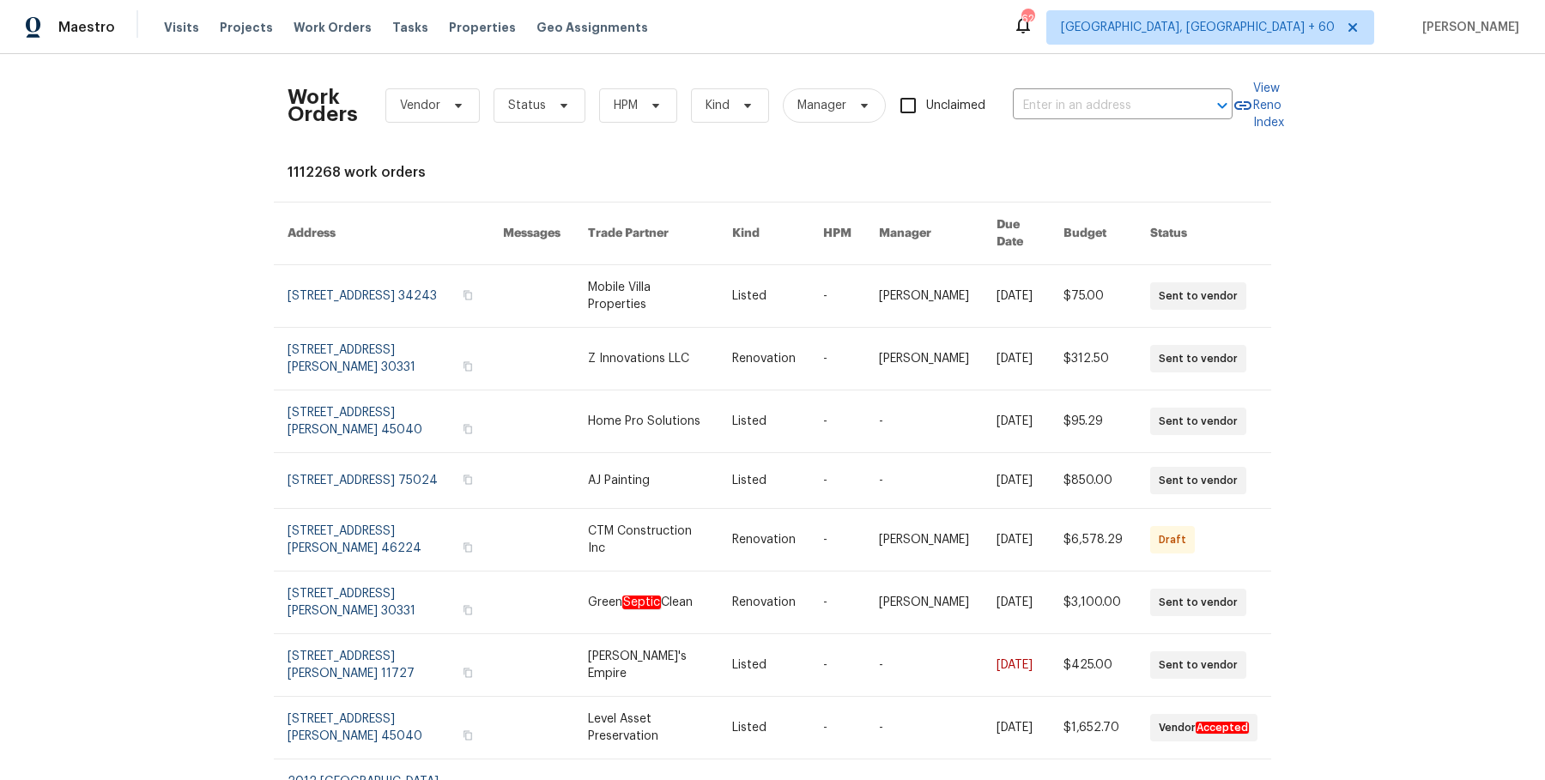
click at [1063, 123] on div "Work Orders Vendor Status HPM Kind Manager Unclaimed ​" at bounding box center [759, 106] width 945 height 76
click at [1063, 98] on input "text" at bounding box center [1099, 106] width 172 height 27
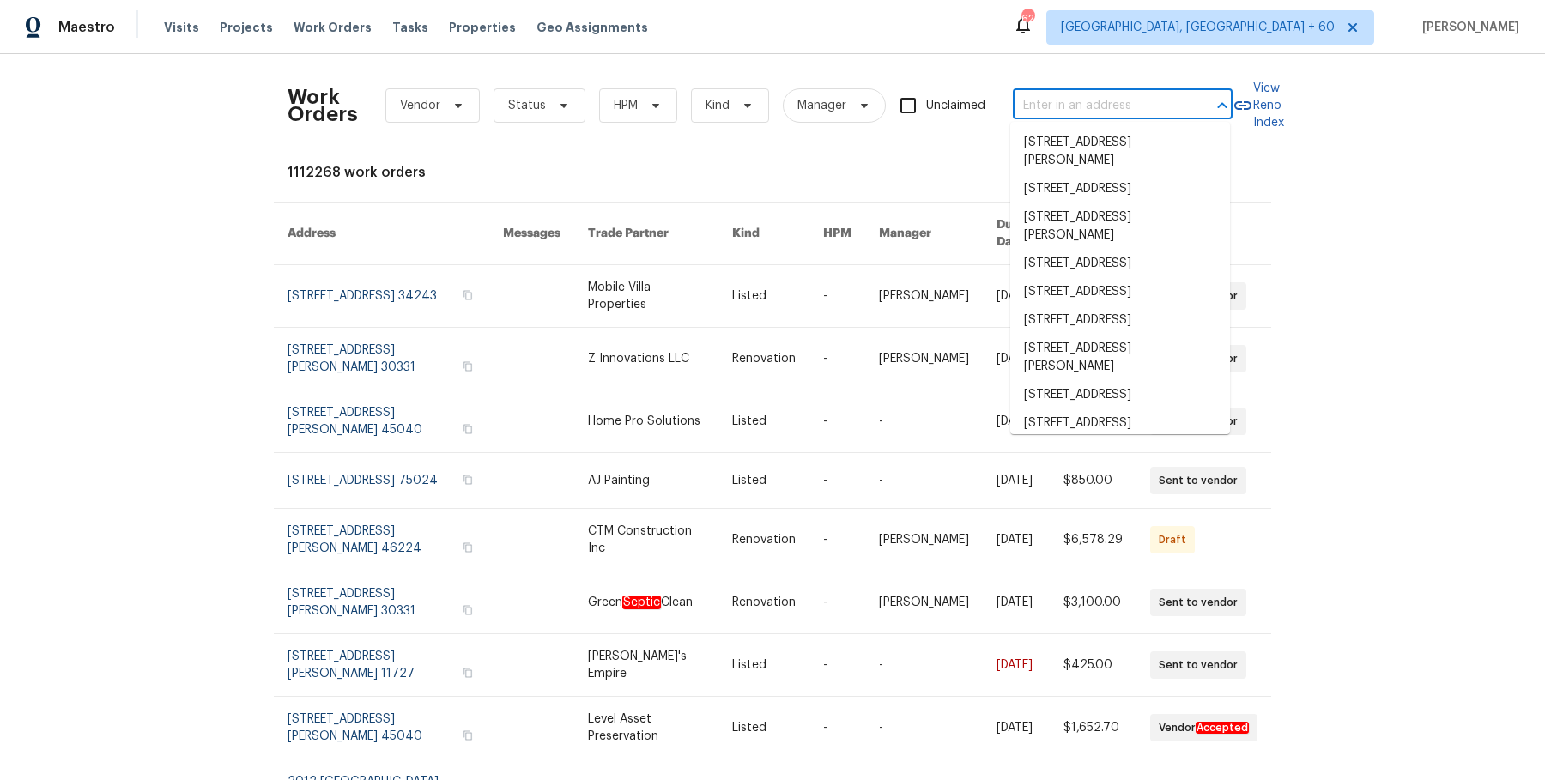
paste input "105 Gambels Ln Summerville, SC 29485"
type input "105 Gambels Ln Summerville, SC 29485"
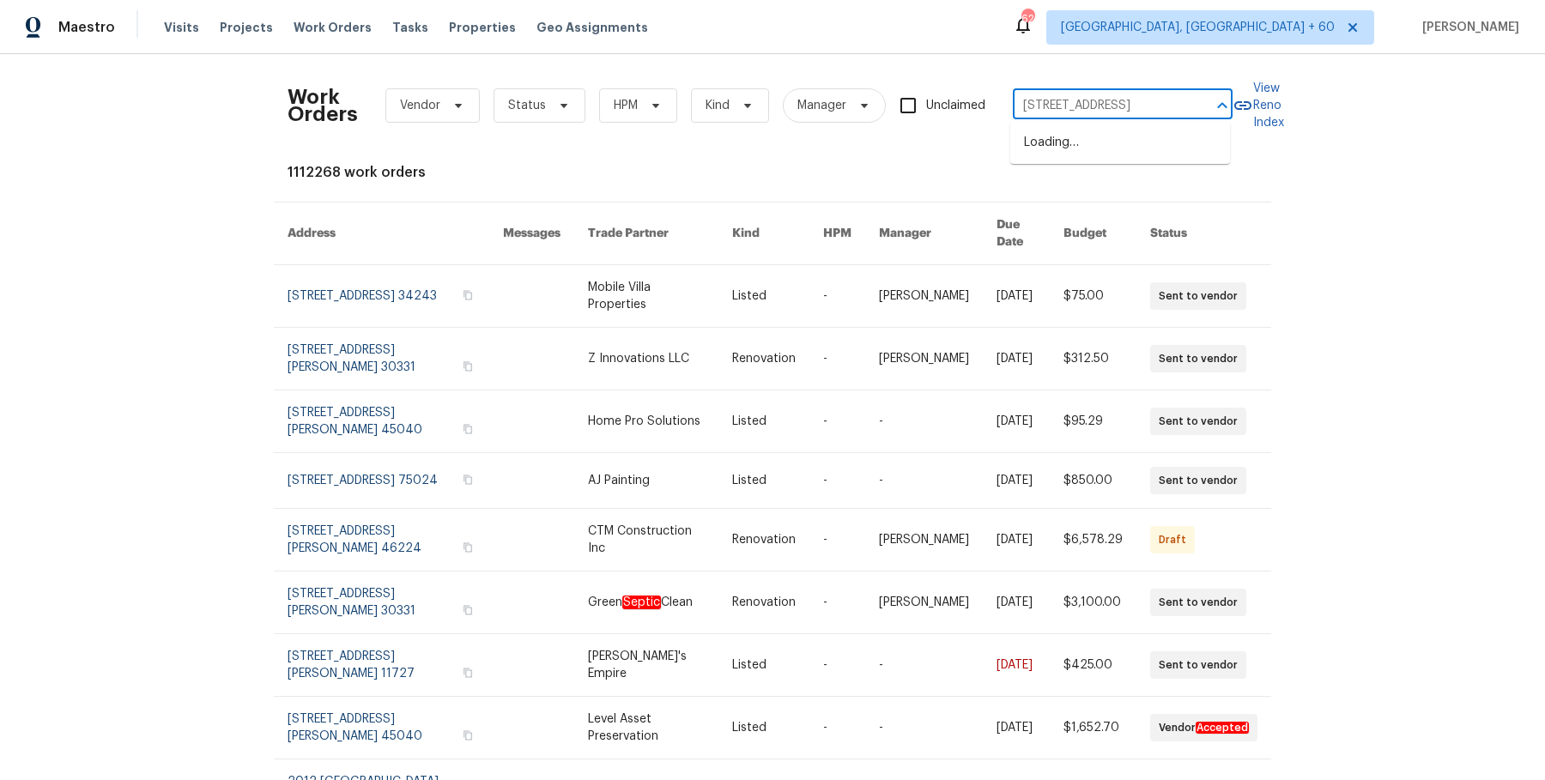
scroll to position [0, 63]
click at [1057, 135] on li "105 Gambels Ln, Summerville, SC 29485" at bounding box center [1120, 143] width 220 height 28
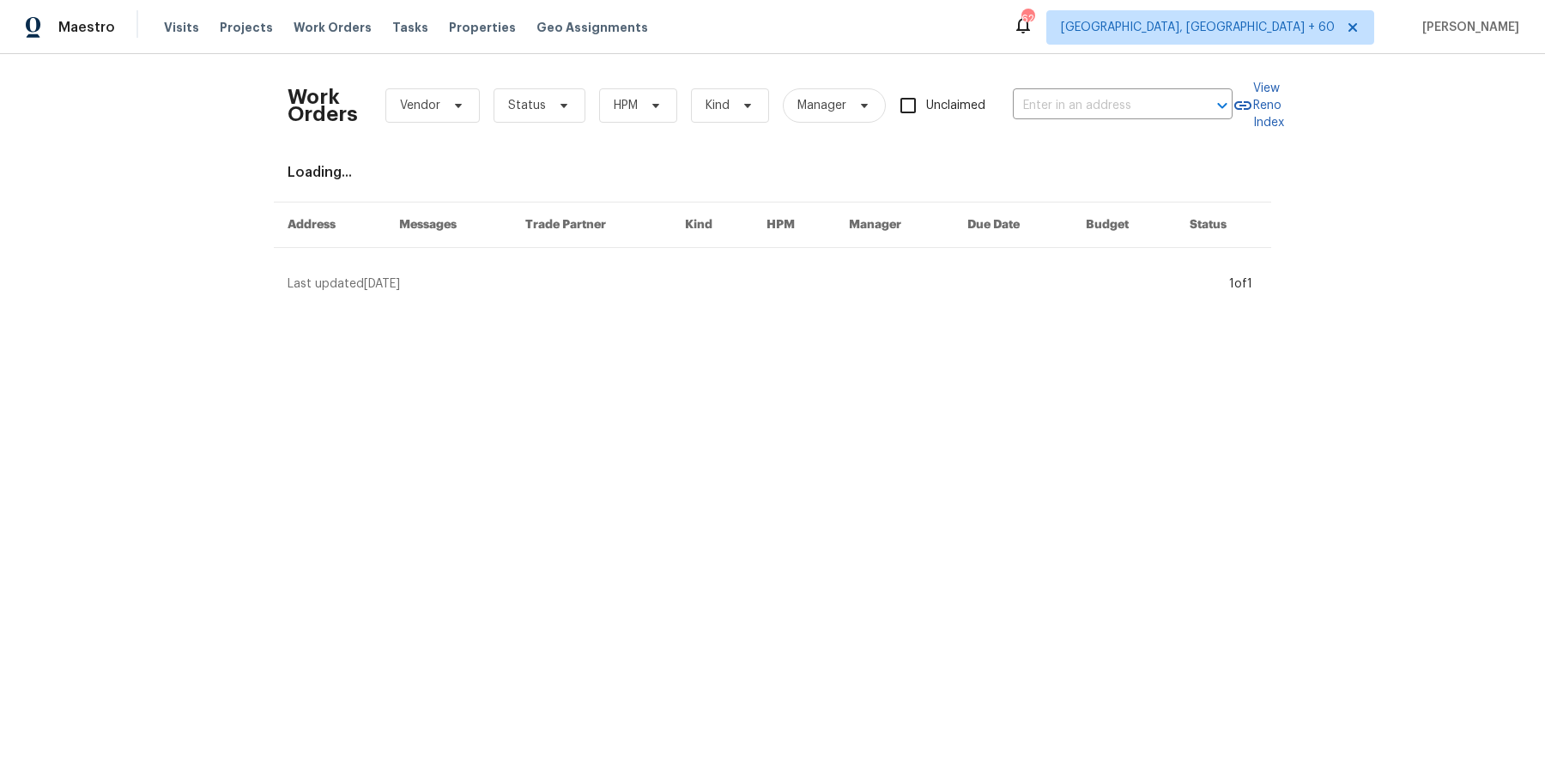
type input "105 Gambels Ln, Summerville, SC 29485"
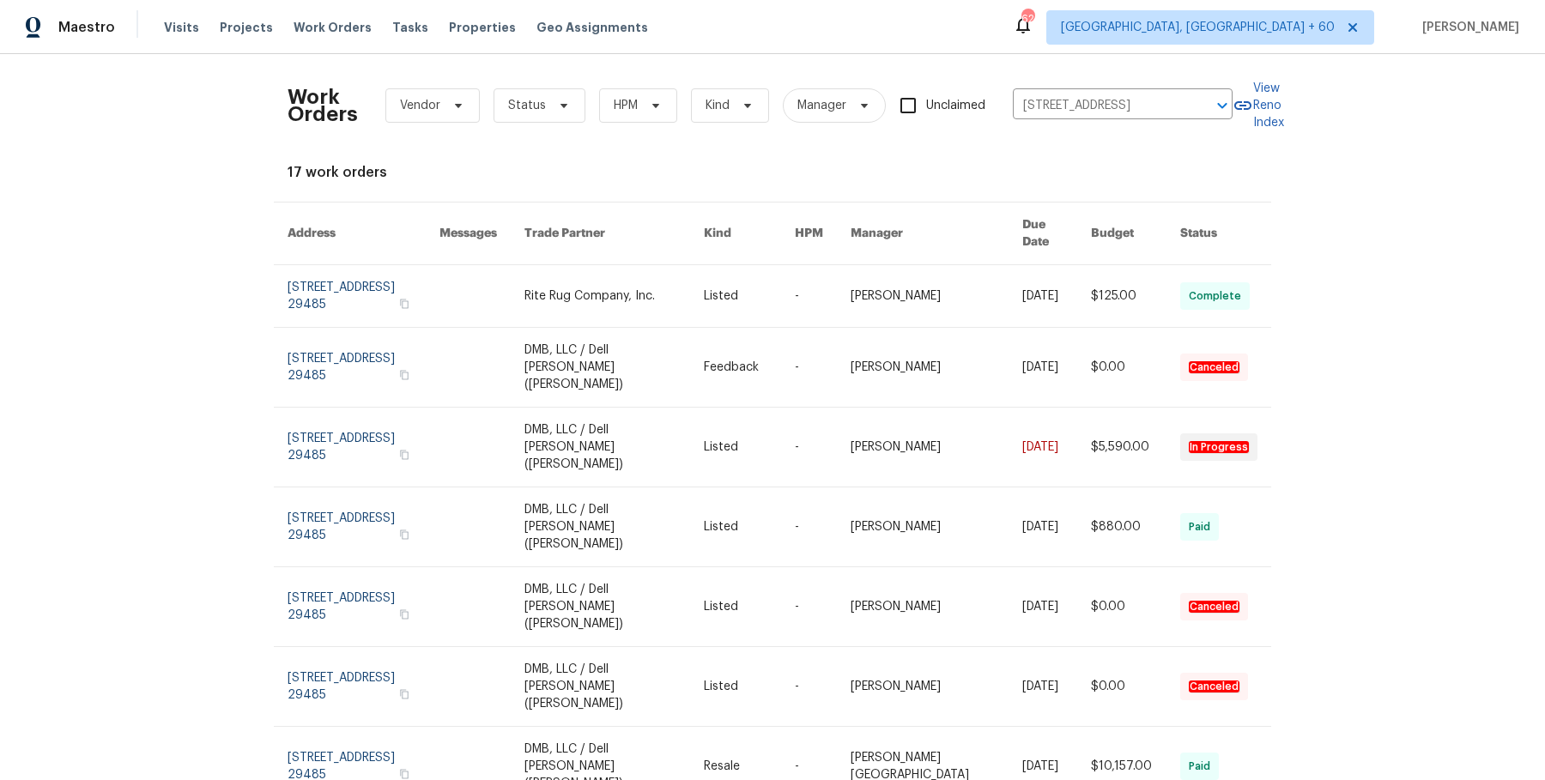
click at [904, 279] on link at bounding box center [936, 296] width 172 height 62
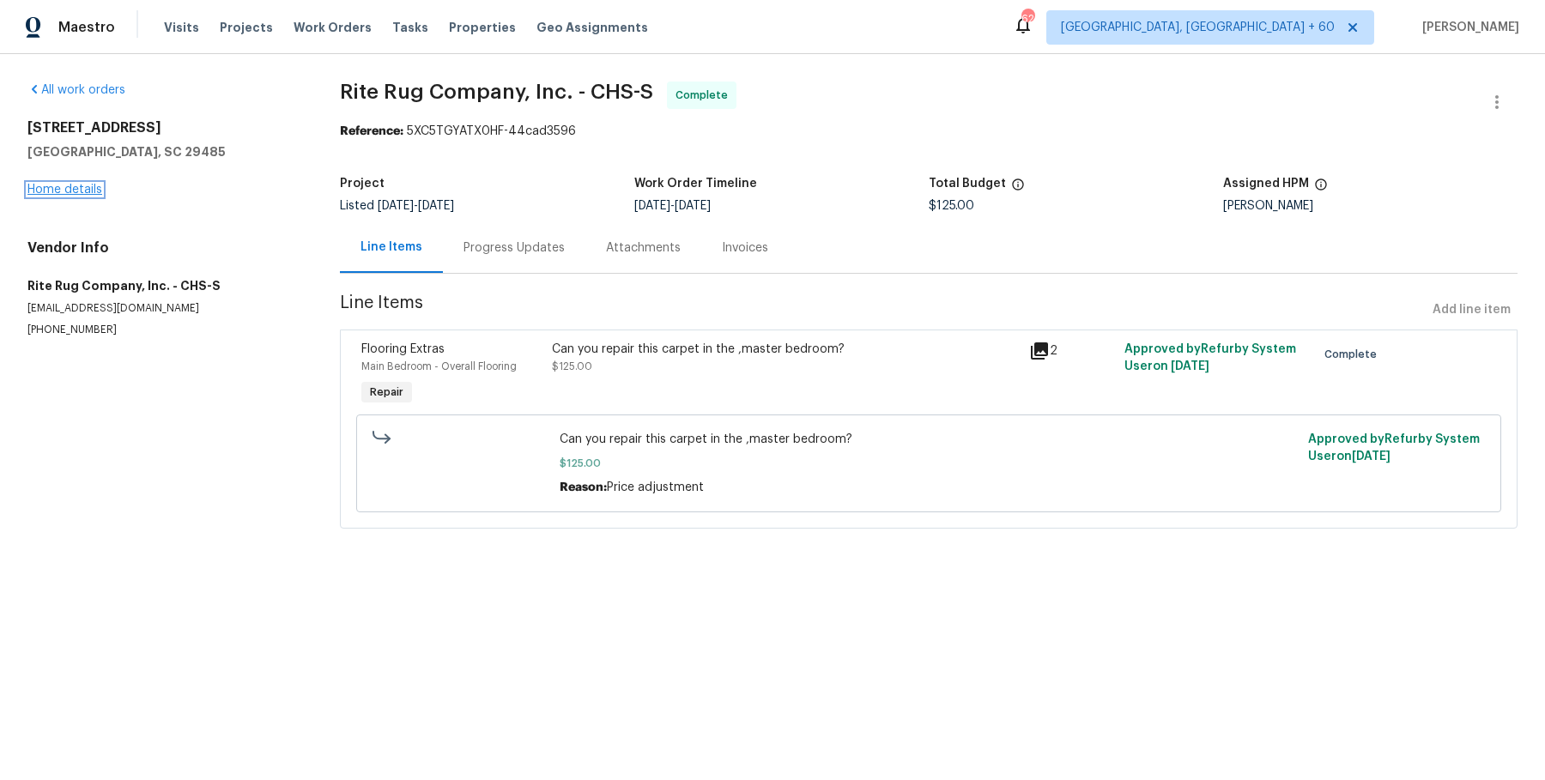
click at [64, 188] on link "Home details" at bounding box center [64, 190] width 75 height 12
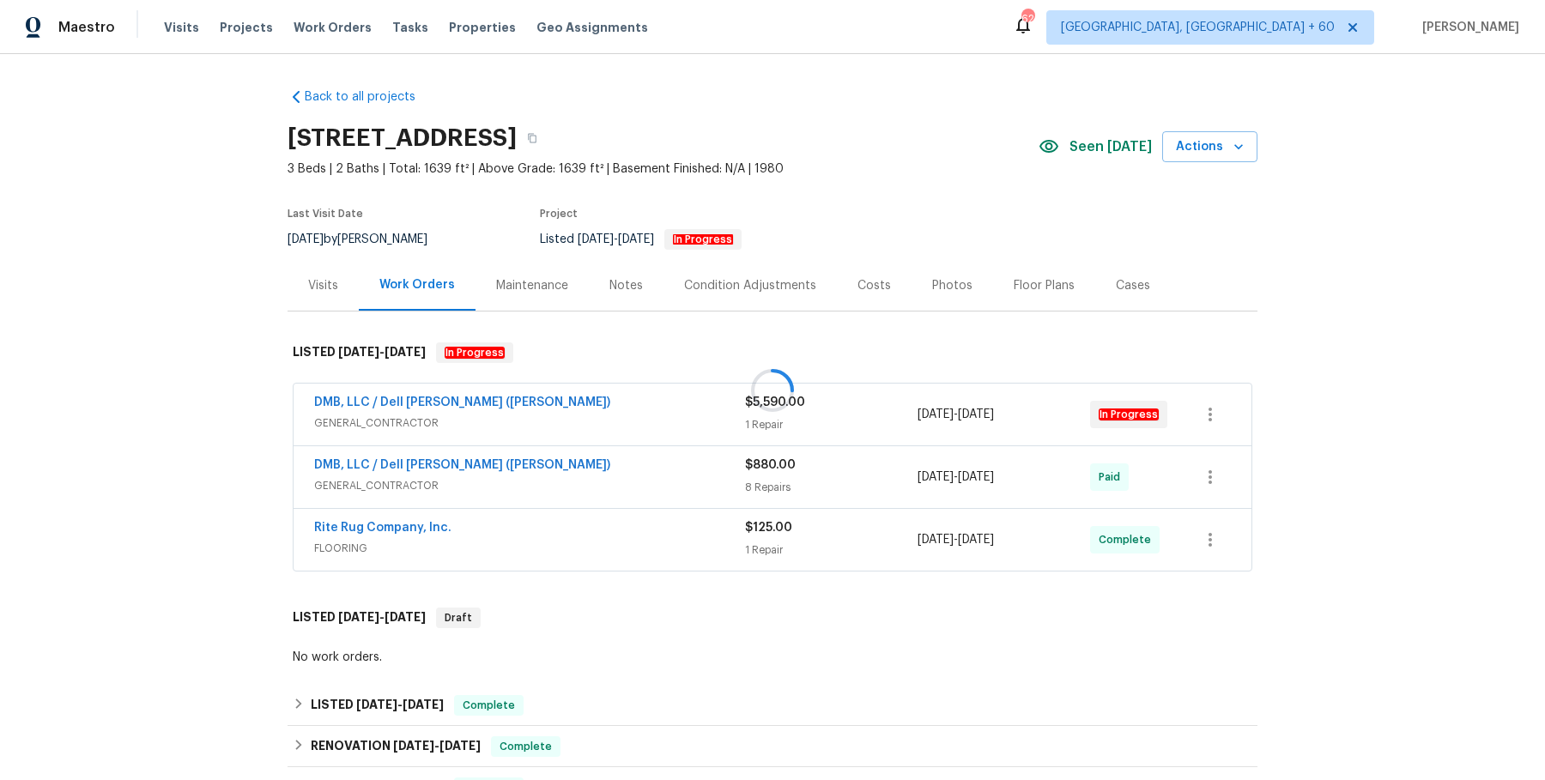
click at [636, 413] on div at bounding box center [772, 390] width 1545 height 780
click at [636, 415] on span "GENERAL_CONTRACTOR" at bounding box center [529, 422] width 431 height 17
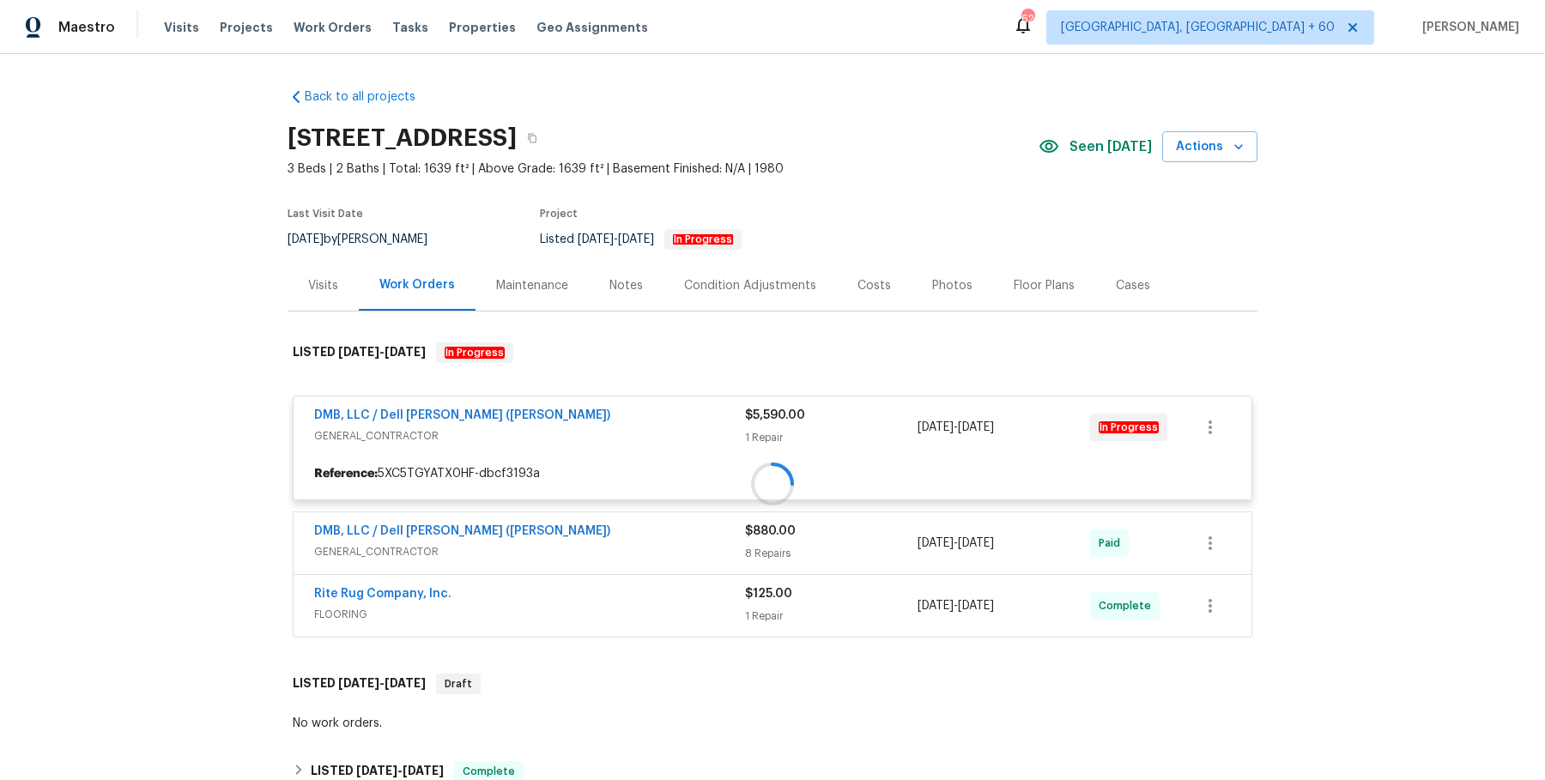
scroll to position [204, 0]
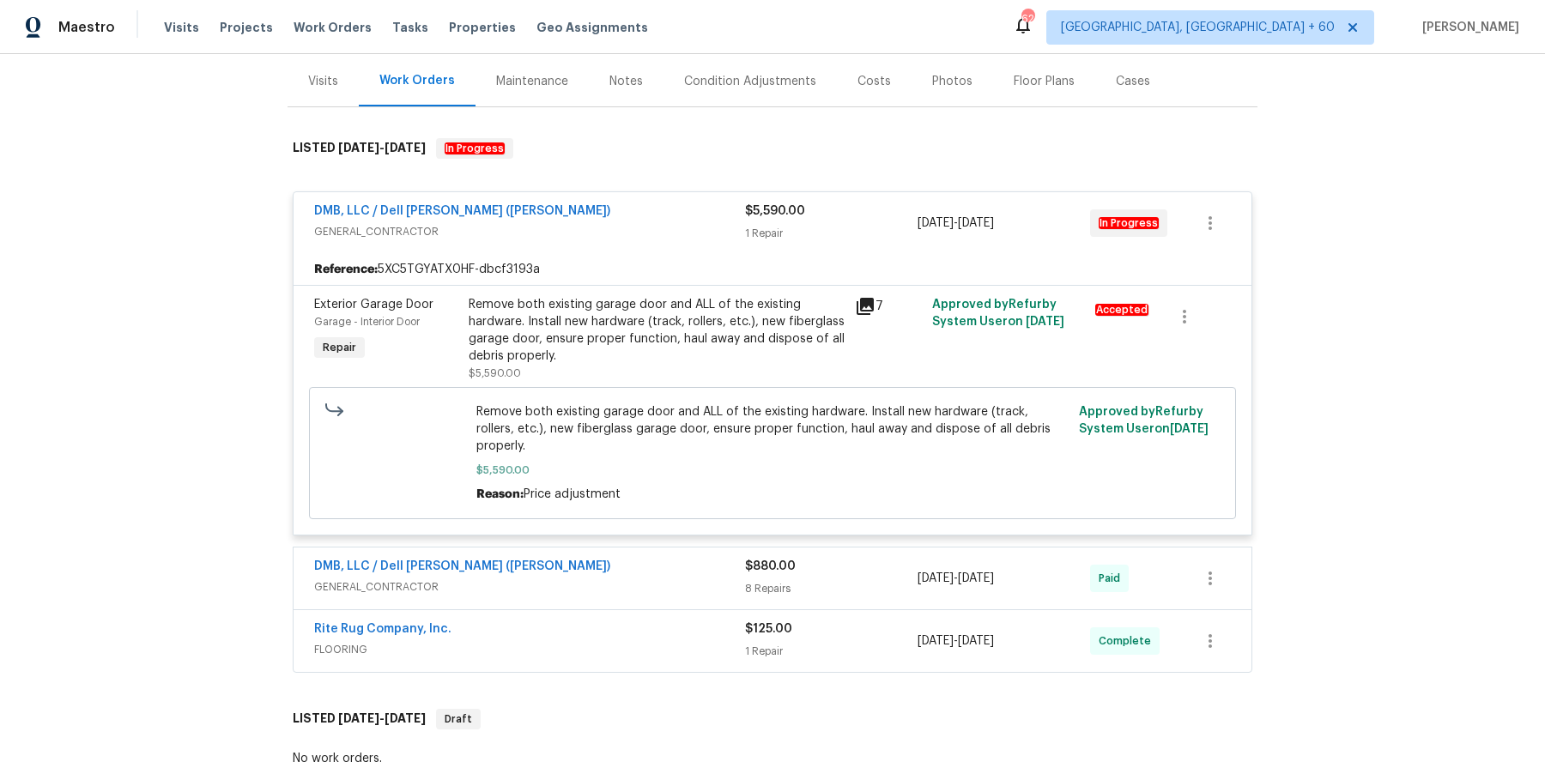
click at [664, 558] on div "DMB, LLC / Dell Bryson (Heise)" at bounding box center [529, 568] width 431 height 21
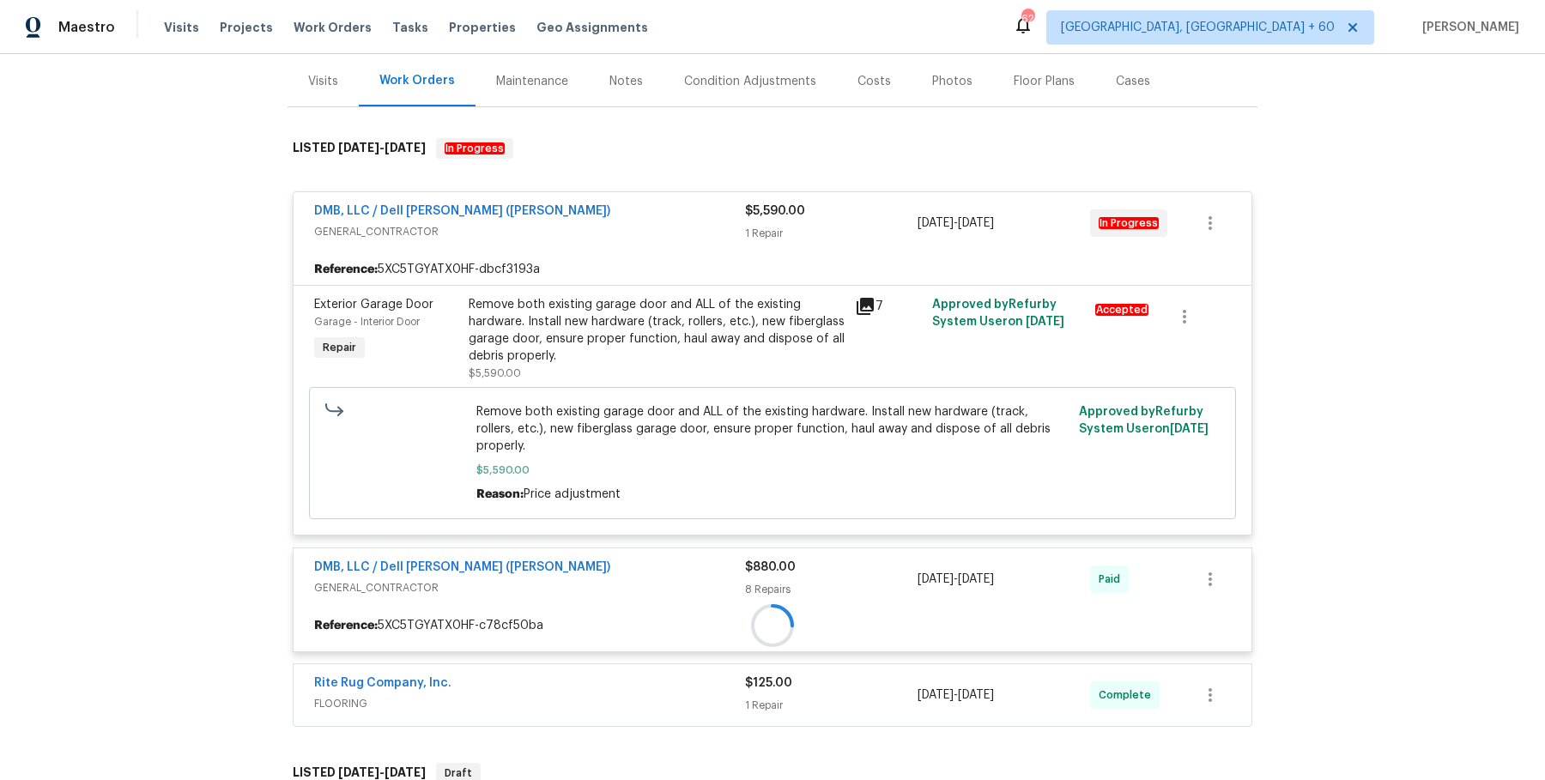
click at [663, 559] on div "DMB, LLC / Dell Bryson (Heise)" at bounding box center [529, 569] width 431 height 21
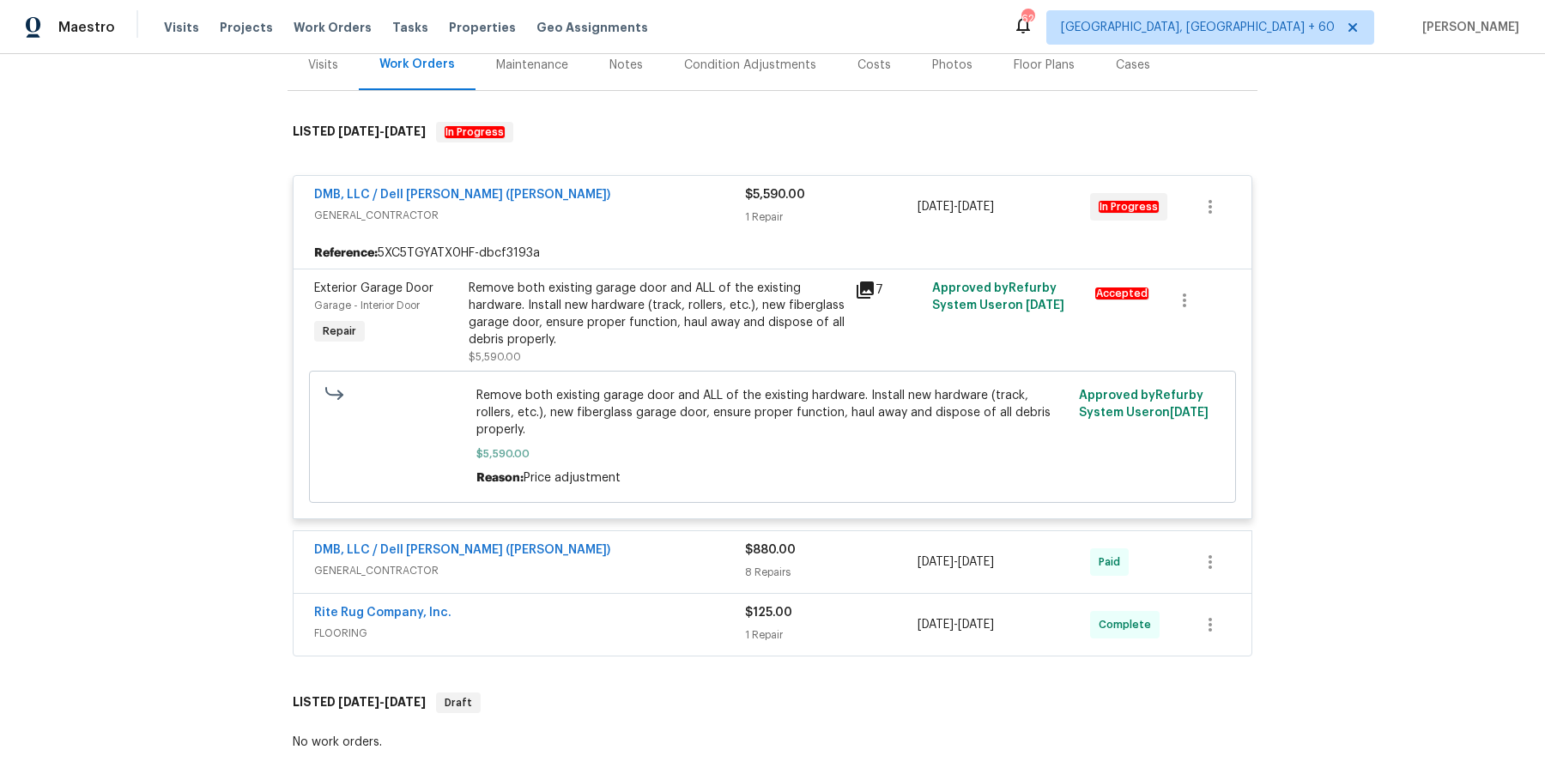
click at [663, 562] on span "GENERAL_CONTRACTOR" at bounding box center [529, 570] width 431 height 17
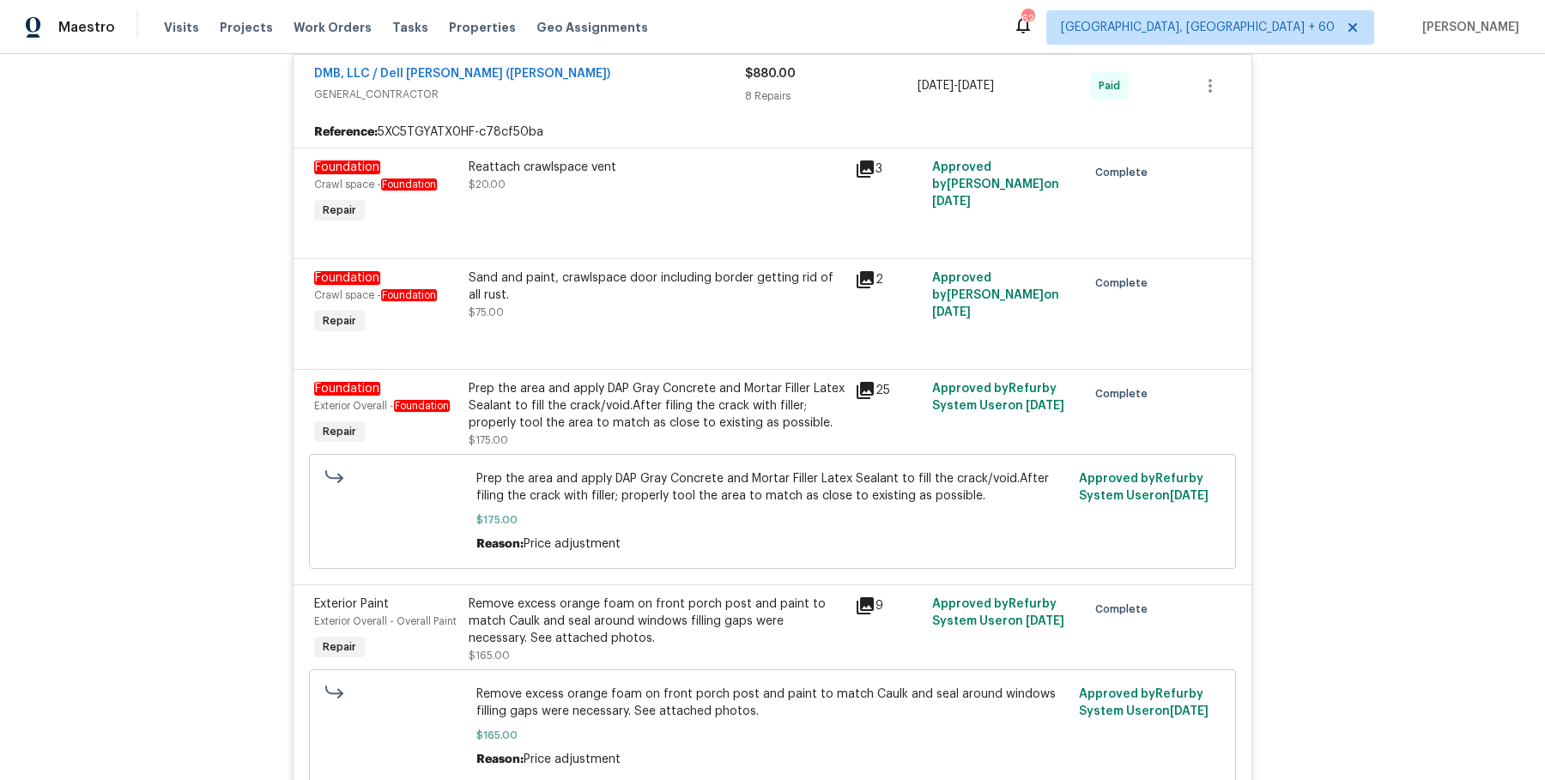
scroll to position [700, 0]
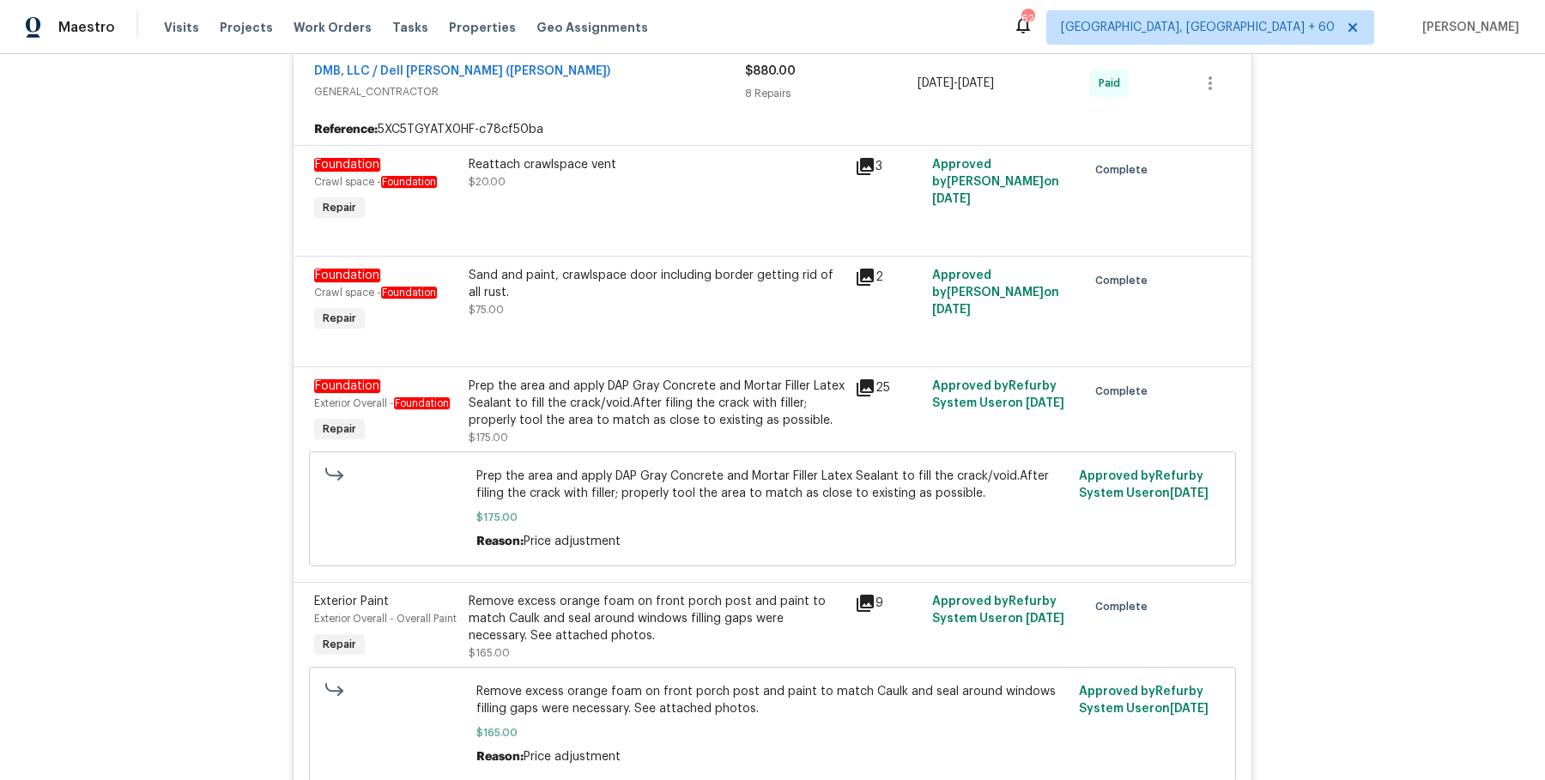
click at [659, 420] on div "Prep the area and apply DAP Gray Concrete and Mortar Filler Latex Sealant to fi…" at bounding box center [657, 412] width 376 height 69
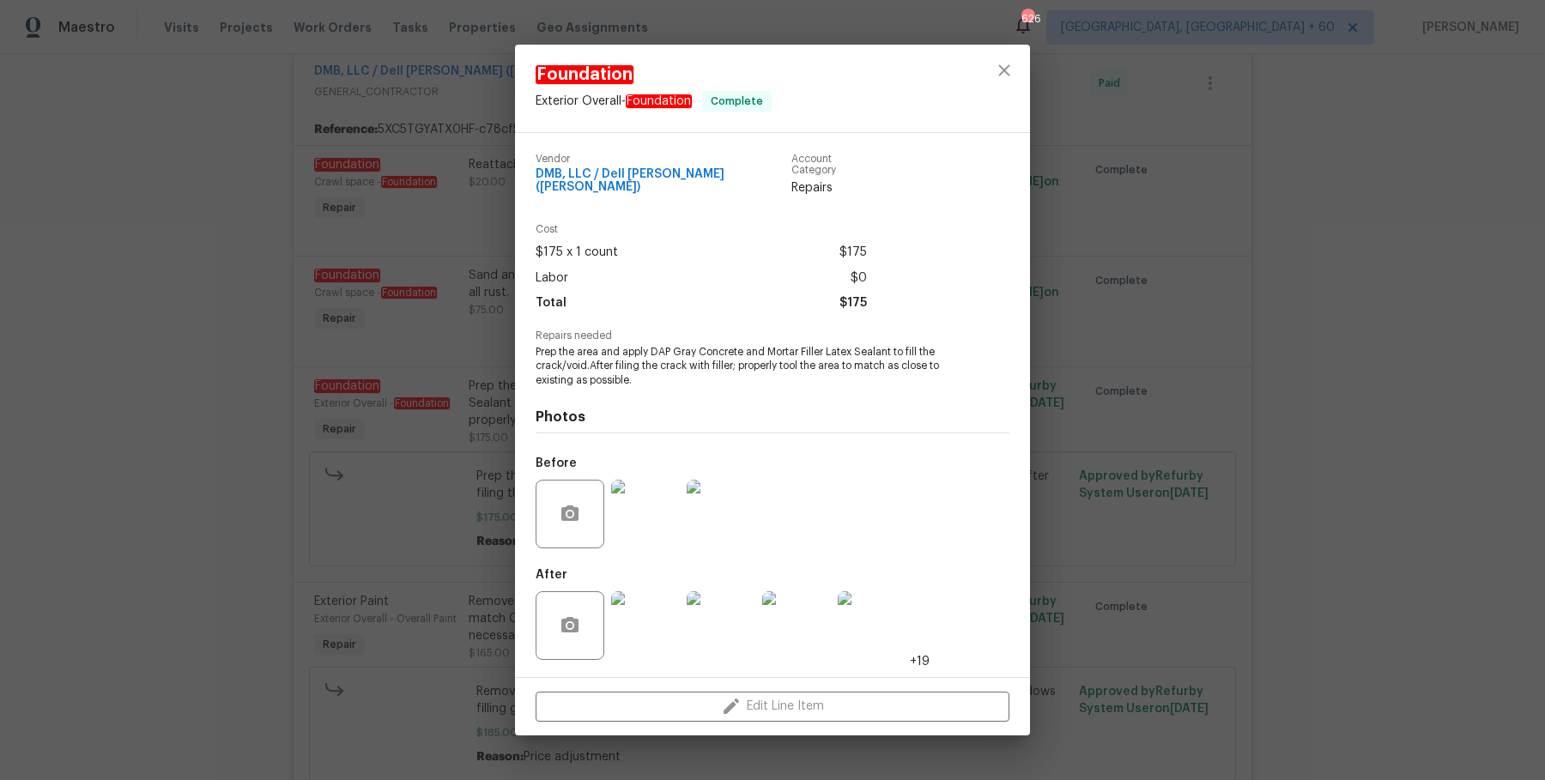
click at [659, 514] on img at bounding box center [645, 514] width 69 height 69
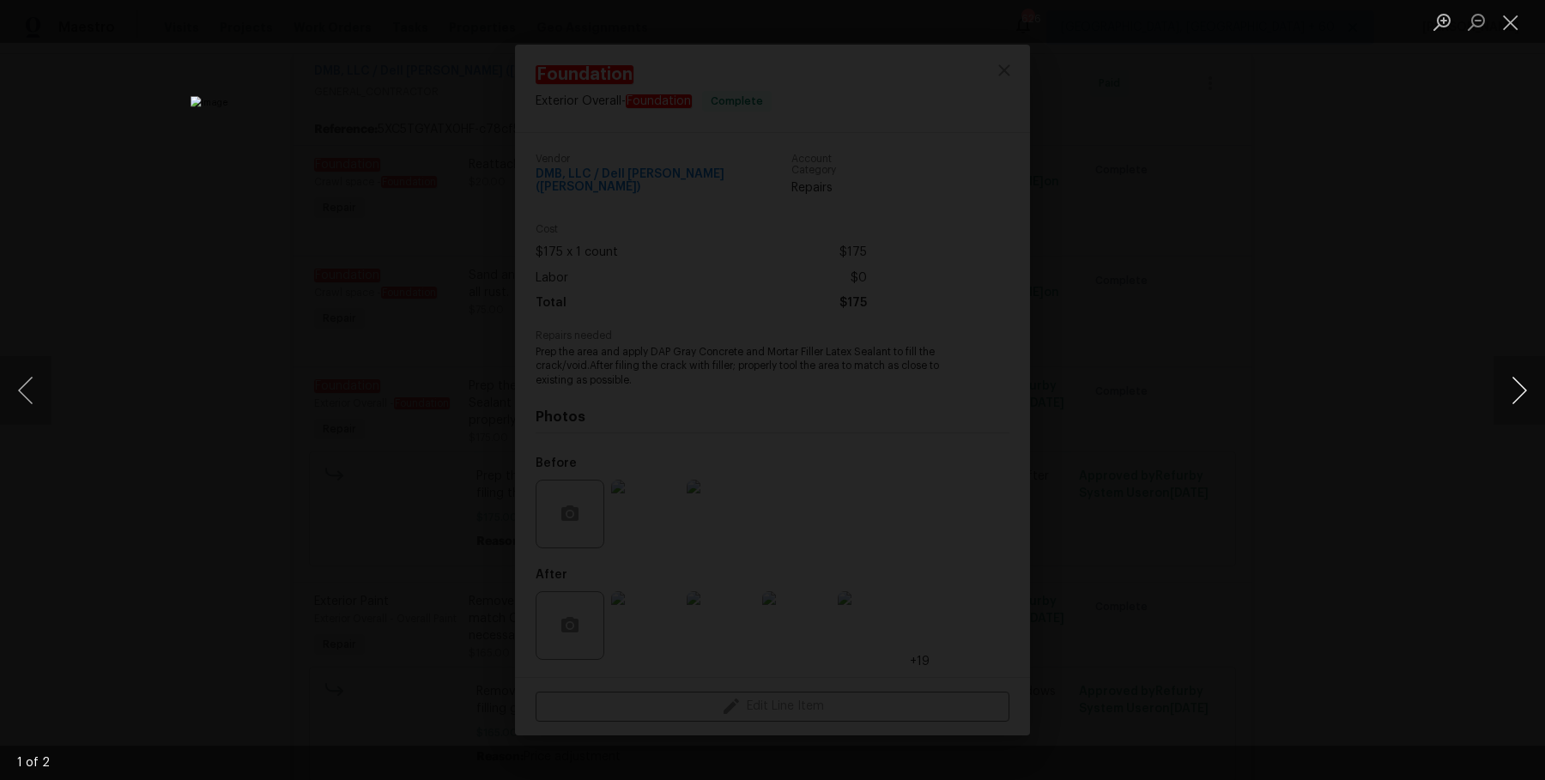
click at [1507, 407] on button "Next image" at bounding box center [1518, 390] width 51 height 69
click at [1493, 393] on button "Next image" at bounding box center [1518, 390] width 51 height 69
click at [1377, 323] on div "Lightbox" at bounding box center [772, 390] width 1545 height 780
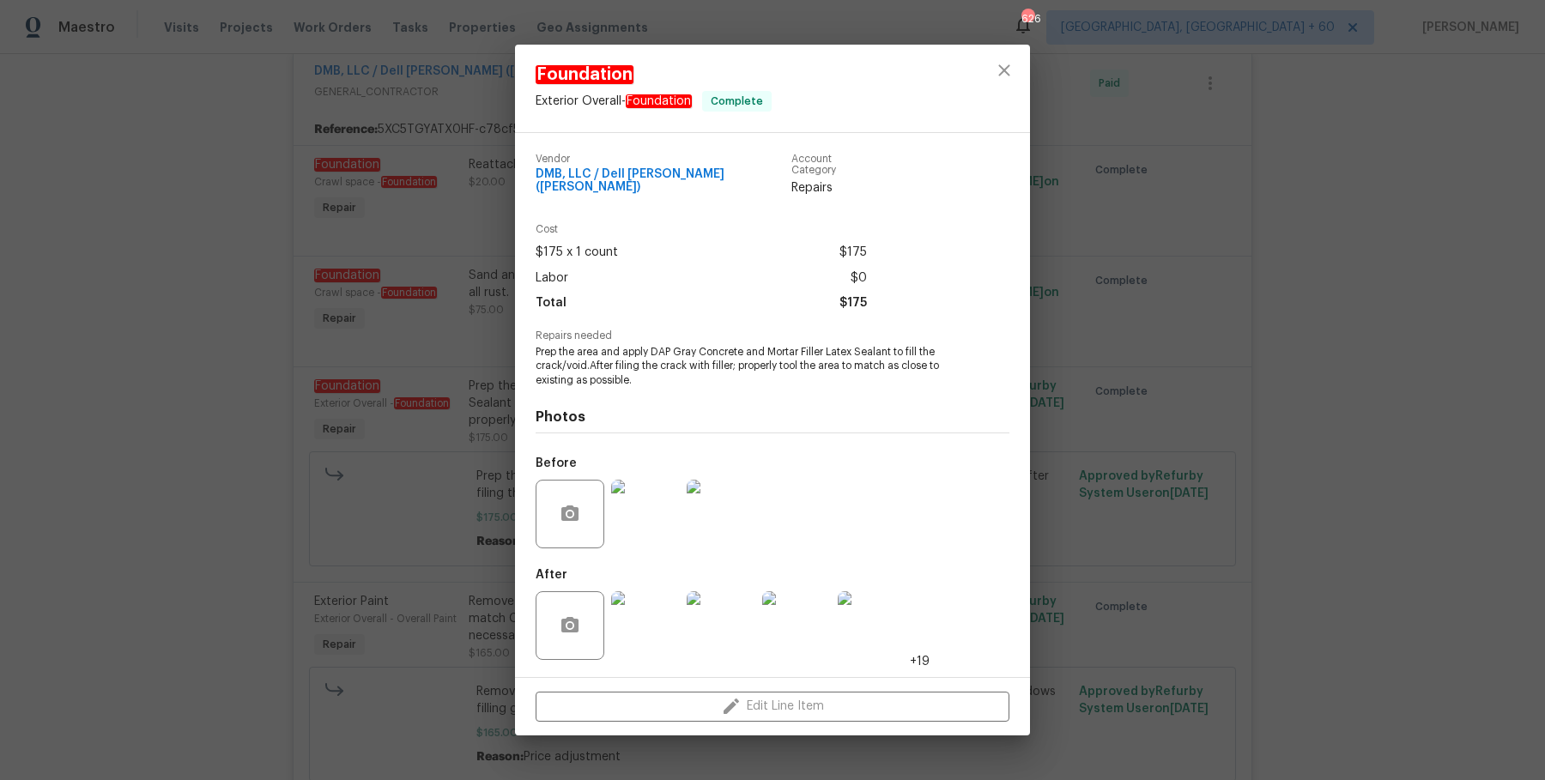
click at [653, 618] on img at bounding box center [645, 625] width 69 height 69
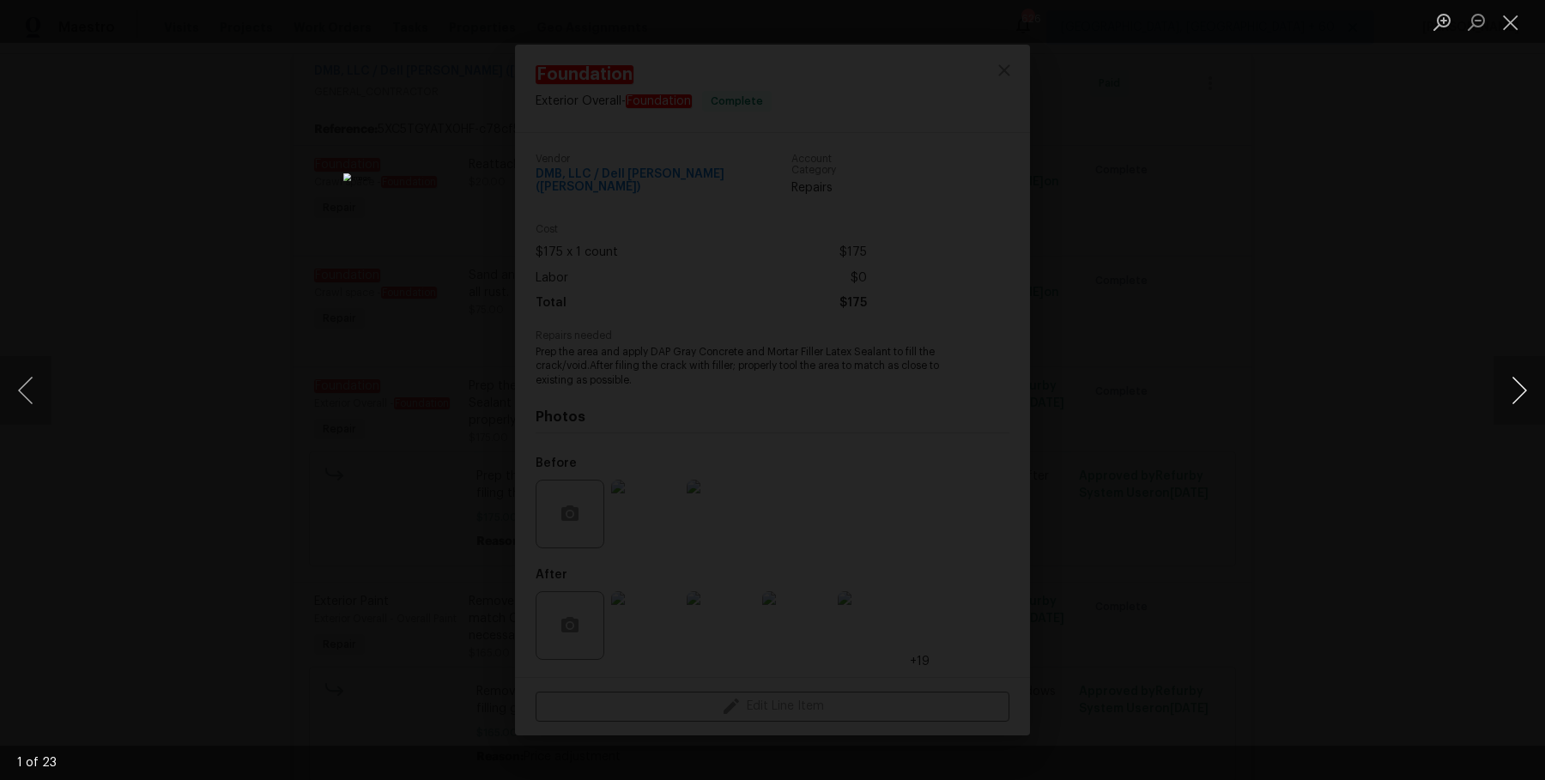
click at [1508, 390] on button "Next image" at bounding box center [1518, 390] width 51 height 69
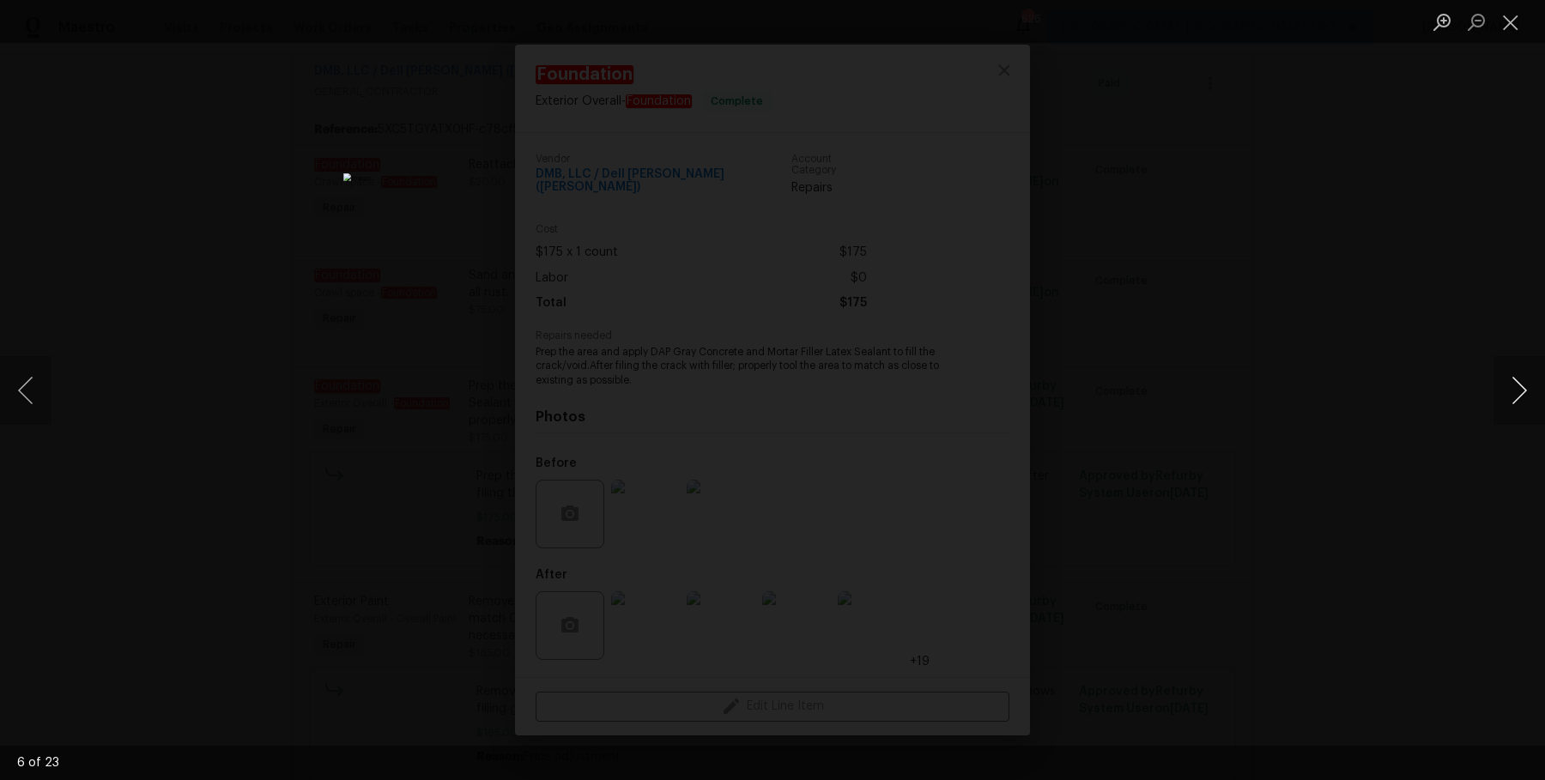
click at [1508, 390] on button "Next image" at bounding box center [1518, 390] width 51 height 69
click at [1429, 309] on div "Lightbox" at bounding box center [772, 390] width 1545 height 780
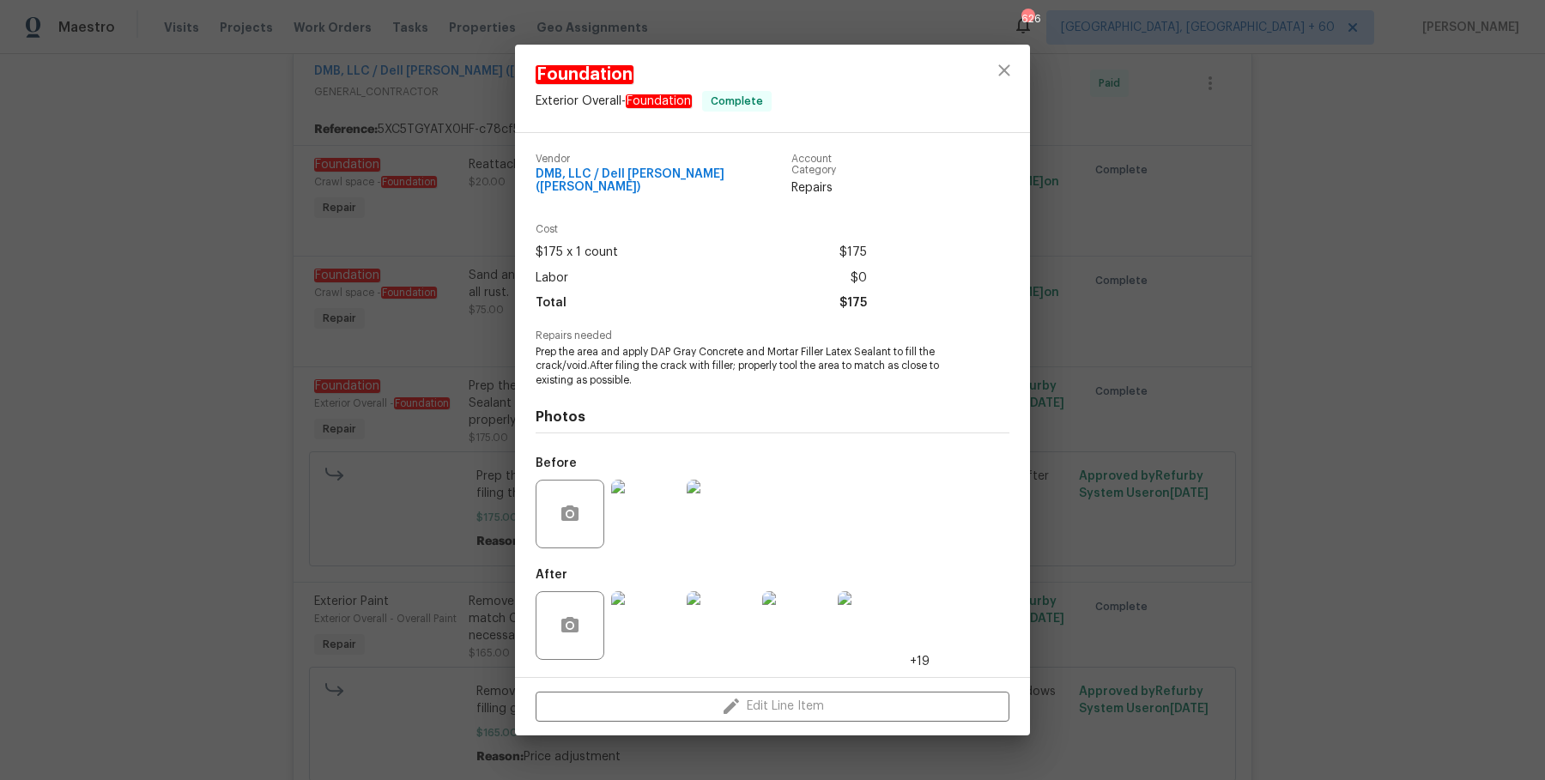
click at [1429, 309] on div "Foundation Exterior Overall - Foundation Complete Vendor DMB, LLC / Dell Bryson…" at bounding box center [772, 390] width 1545 height 780
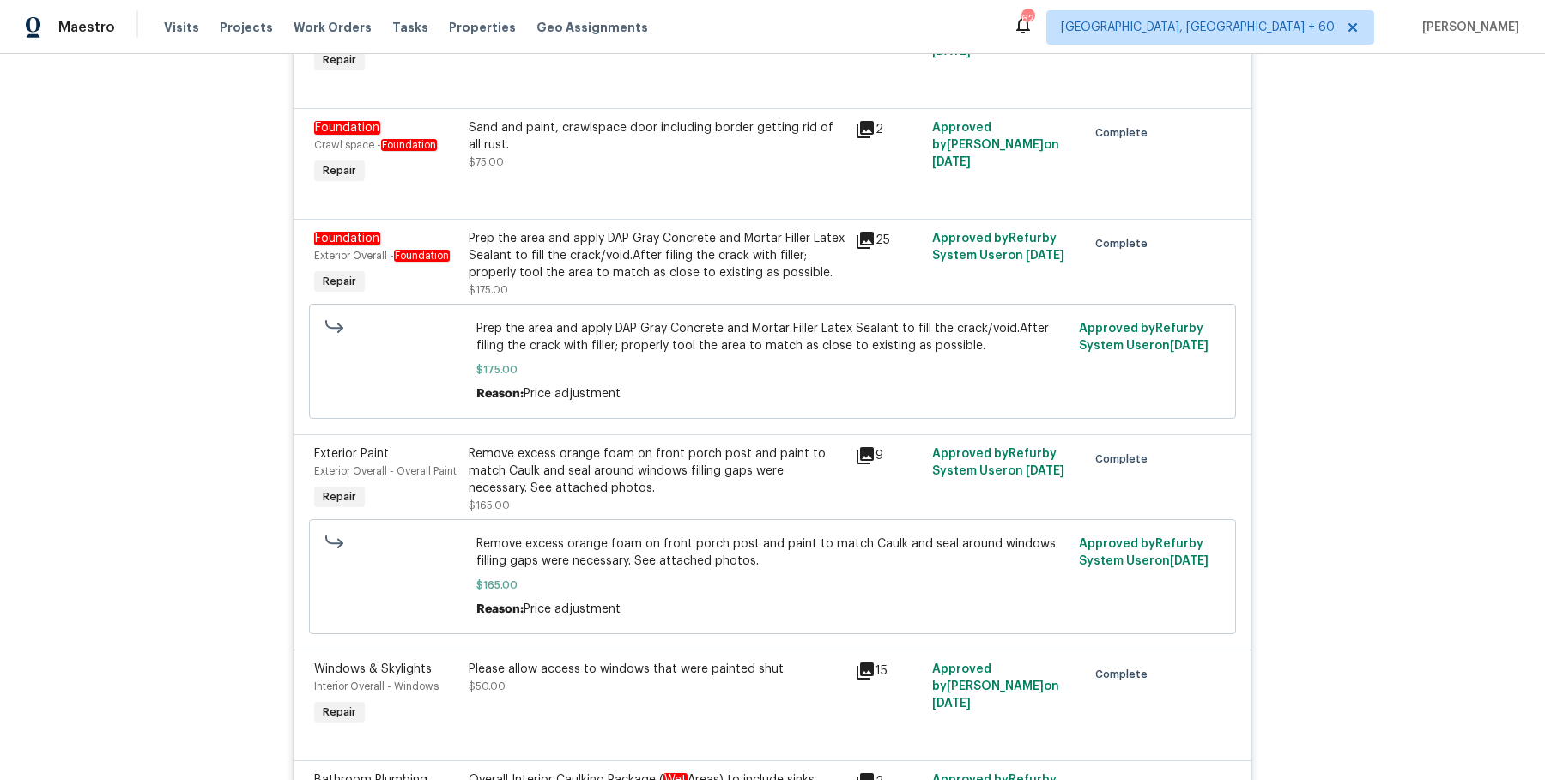
scroll to position [850, 0]
click at [765, 228] on div "Prep the area and apply DAP Gray Concrete and Mortar Filler Latex Sealant to fi…" at bounding box center [657, 253] width 376 height 51
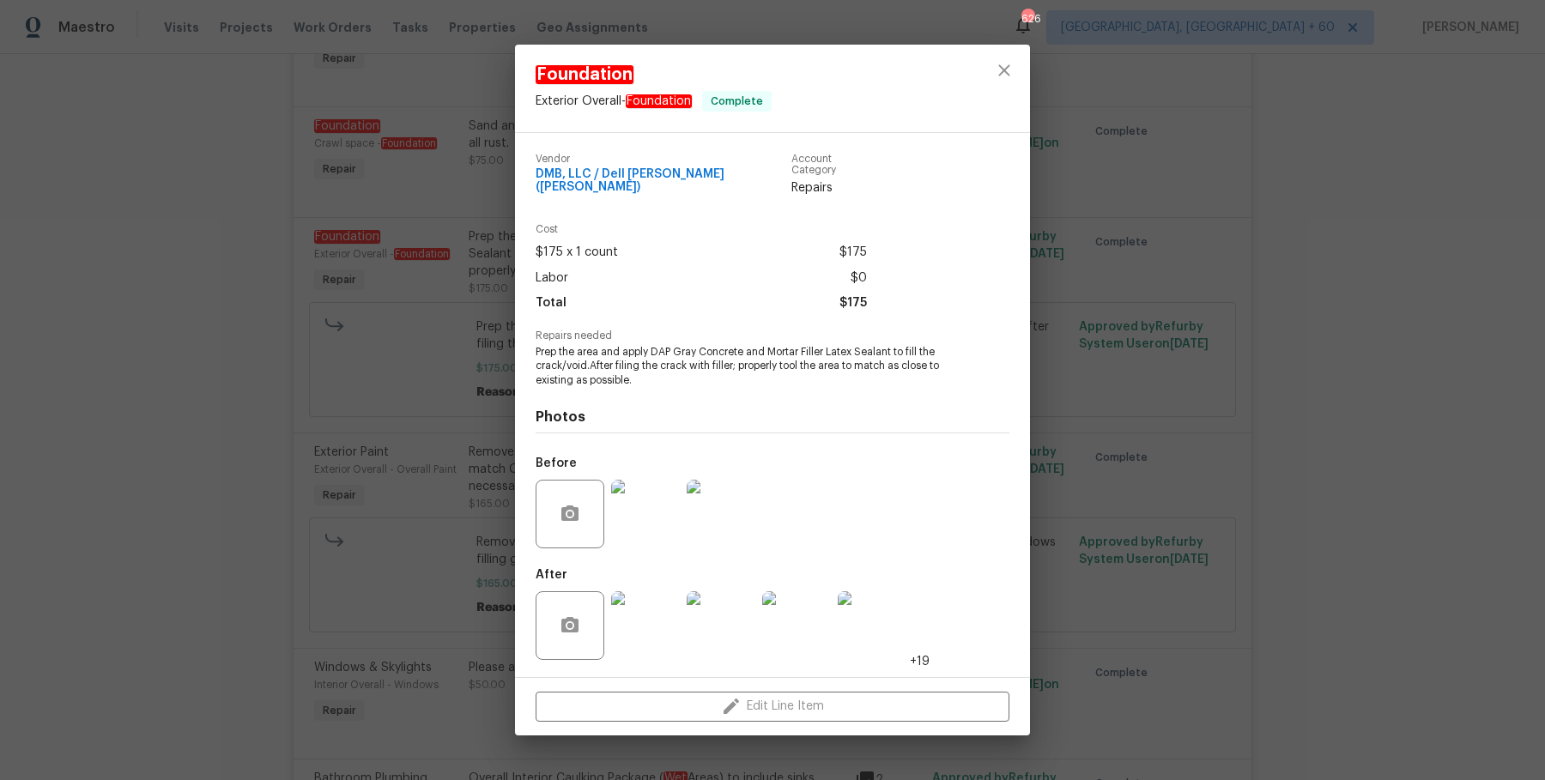
click at [604, 591] on div at bounding box center [571, 625] width 72 height 69
click at [649, 509] on img at bounding box center [645, 514] width 69 height 69
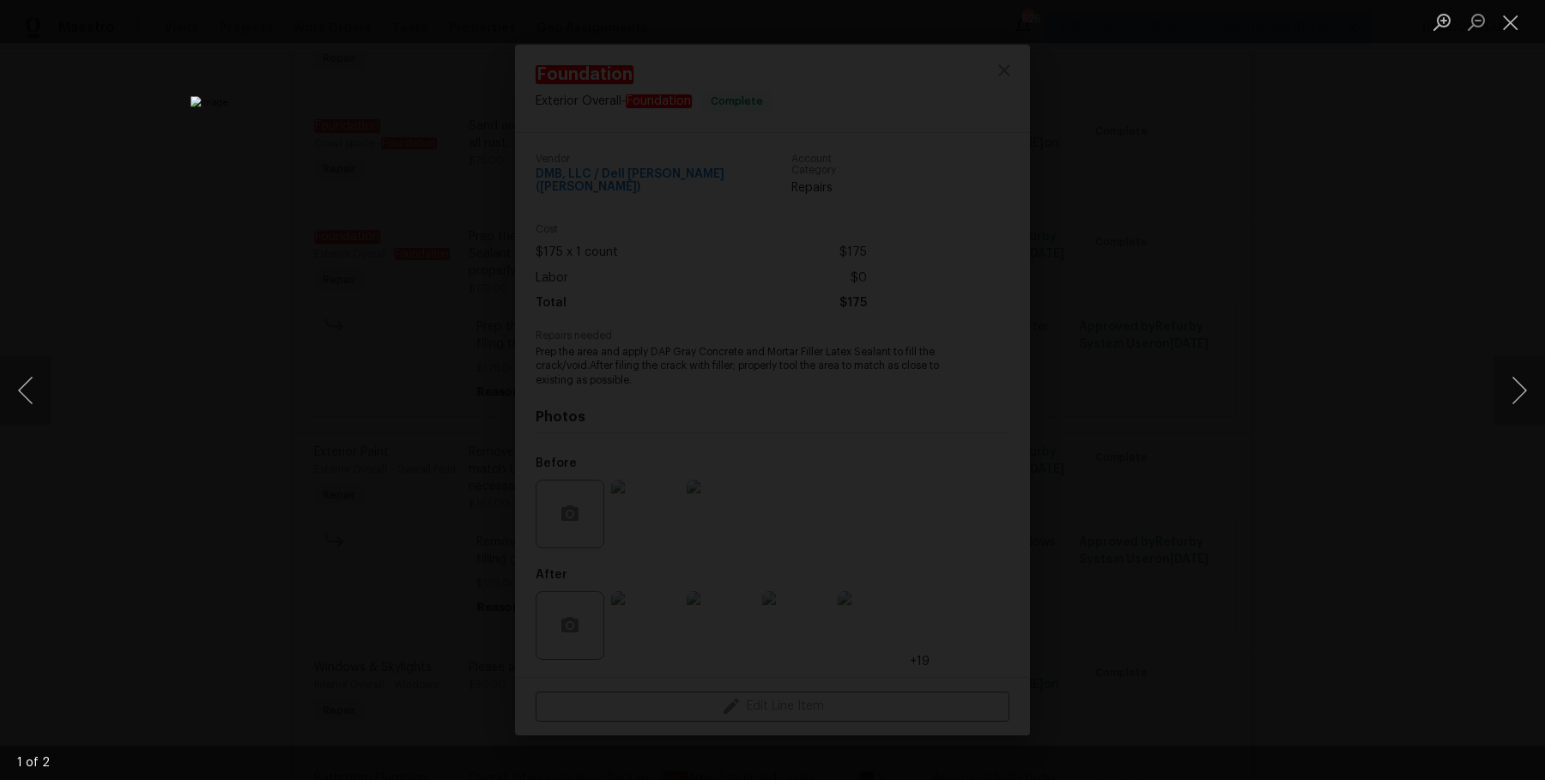
click at [1310, 461] on div "Lightbox" at bounding box center [772, 390] width 1545 height 780
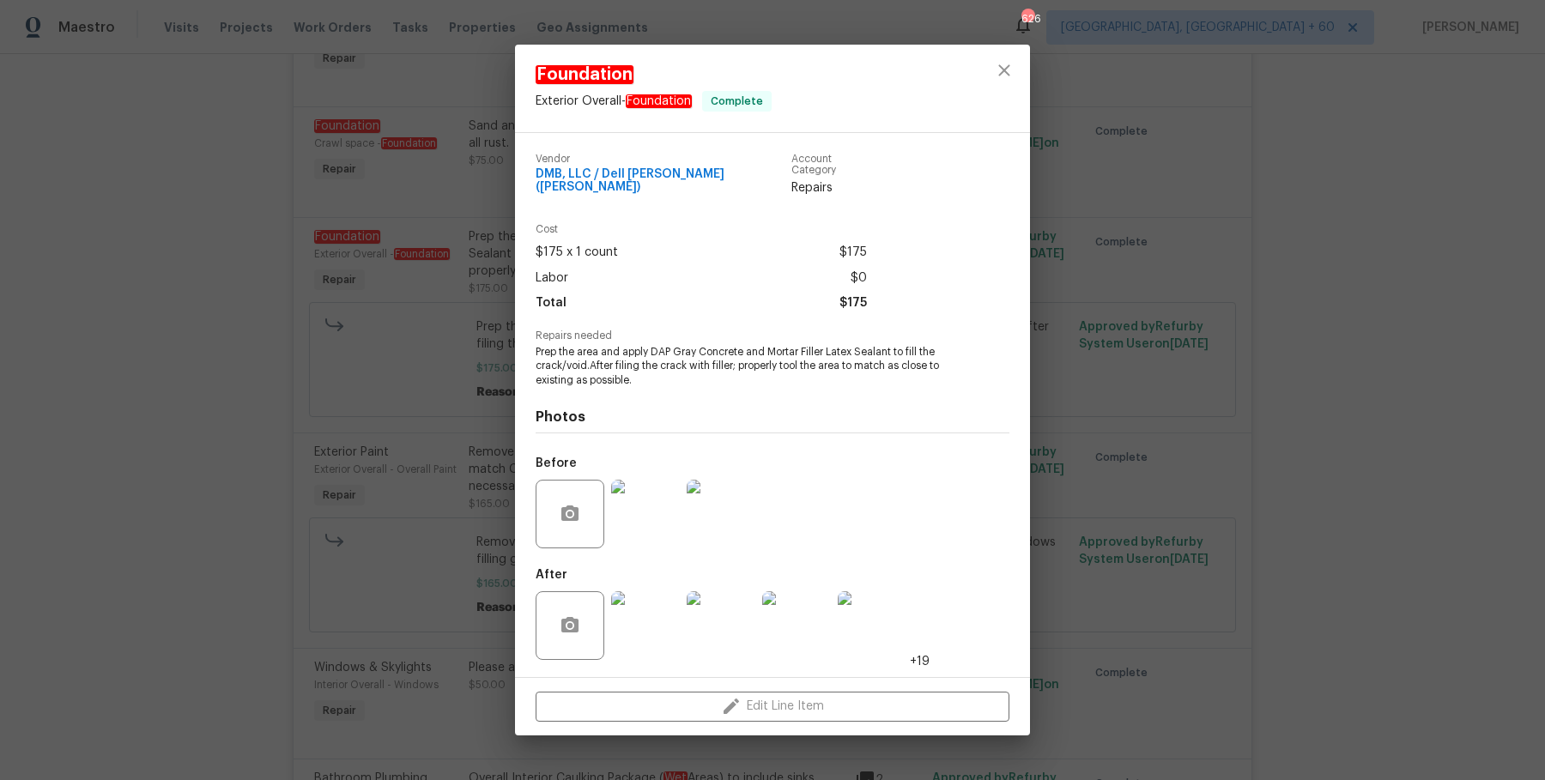
click at [1139, 372] on div "Foundation Exterior Overall - Foundation Complete Vendor DMB, LLC / Dell Bryson…" at bounding box center [772, 390] width 1545 height 780
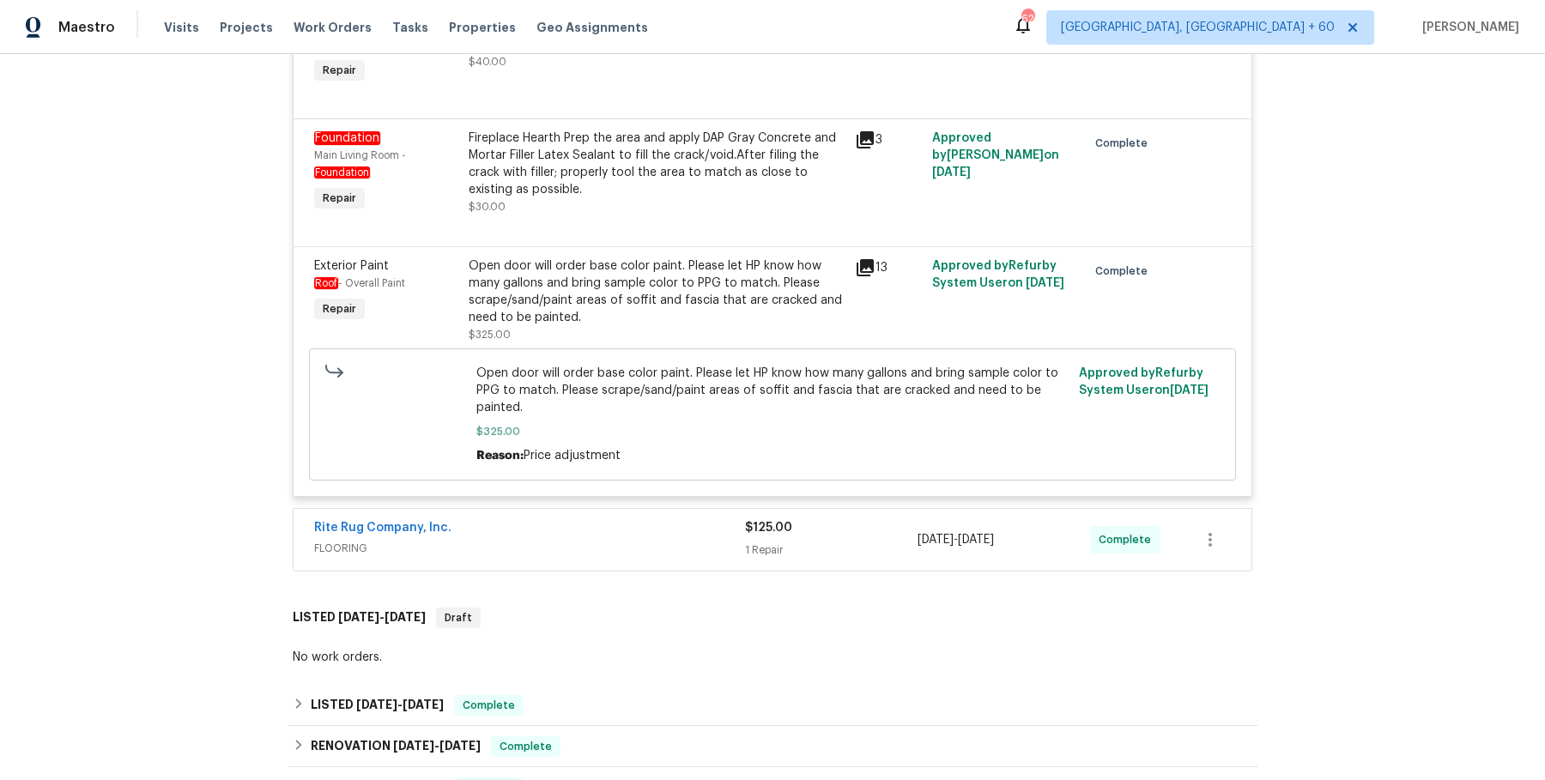
scroll to position [1602, 0]
click at [698, 537] on div "Rite Rug Company, Inc. FLOORING" at bounding box center [529, 537] width 431 height 41
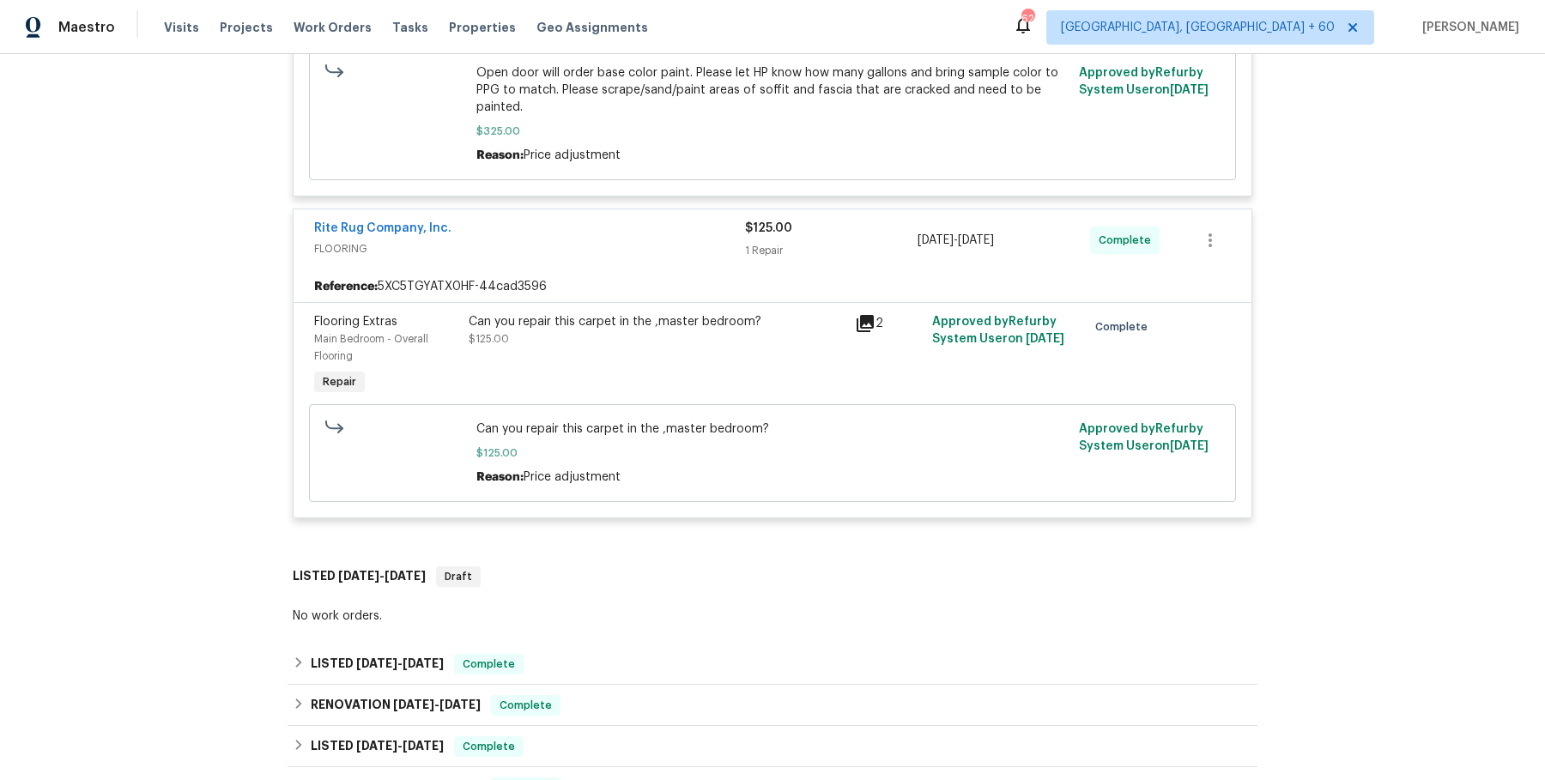
scroll to position [1899, 0]
click at [622, 315] on div "Can you repair this carpet in the ,master bedroom?" at bounding box center [657, 323] width 376 height 17
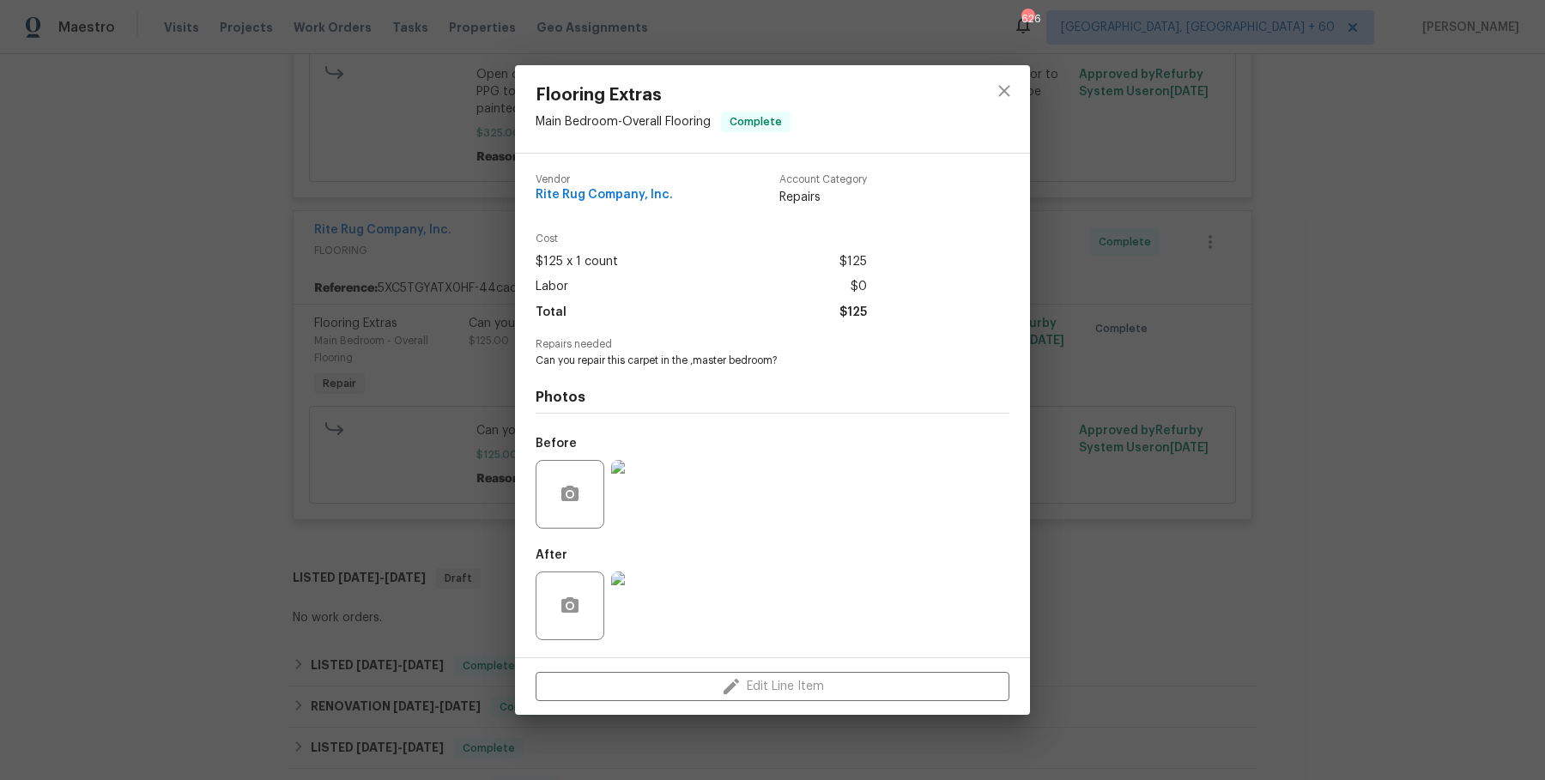
click at [638, 500] on img at bounding box center [645, 494] width 69 height 69
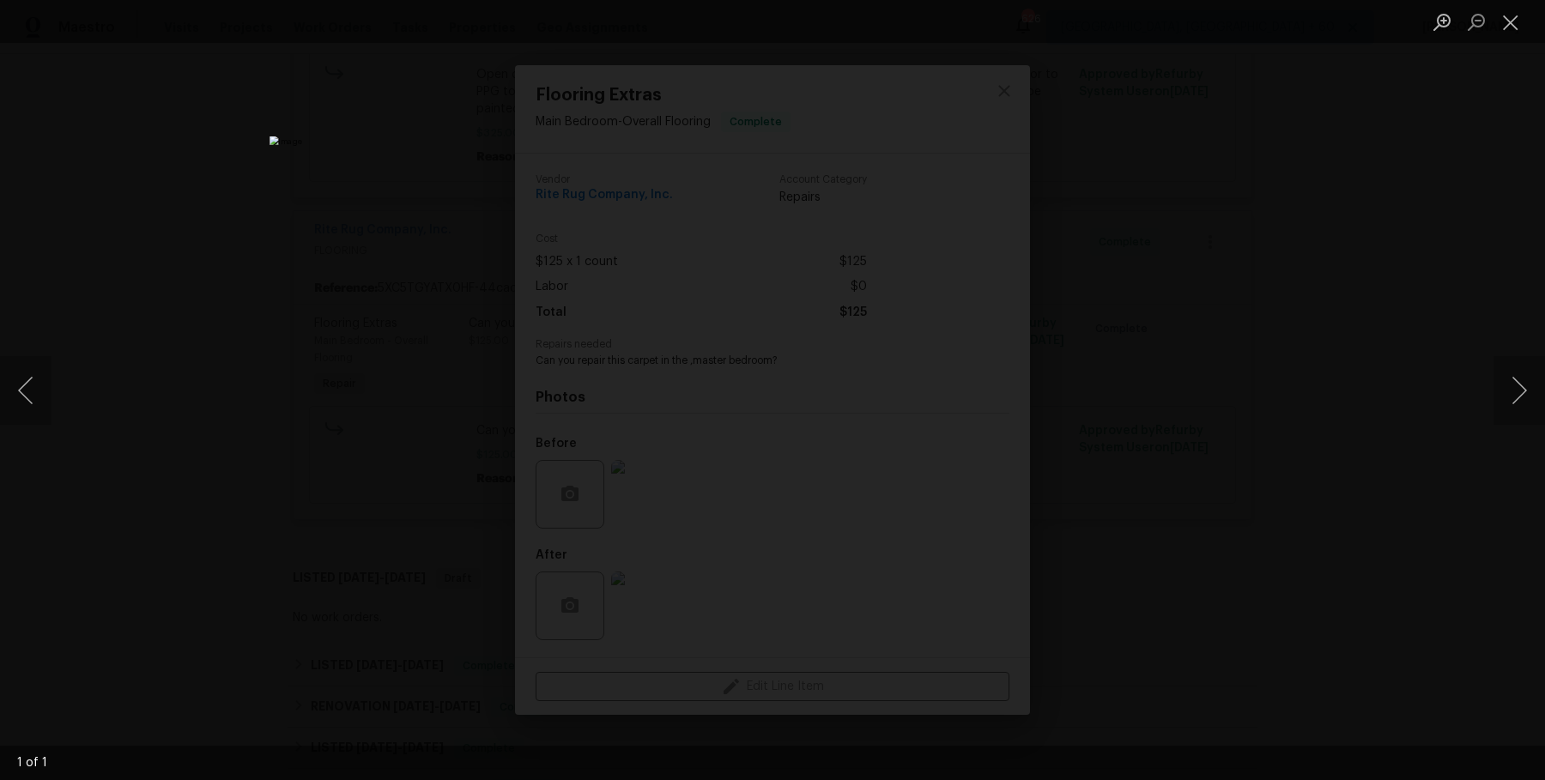
click at [1285, 469] on div "Lightbox" at bounding box center [772, 390] width 1545 height 780
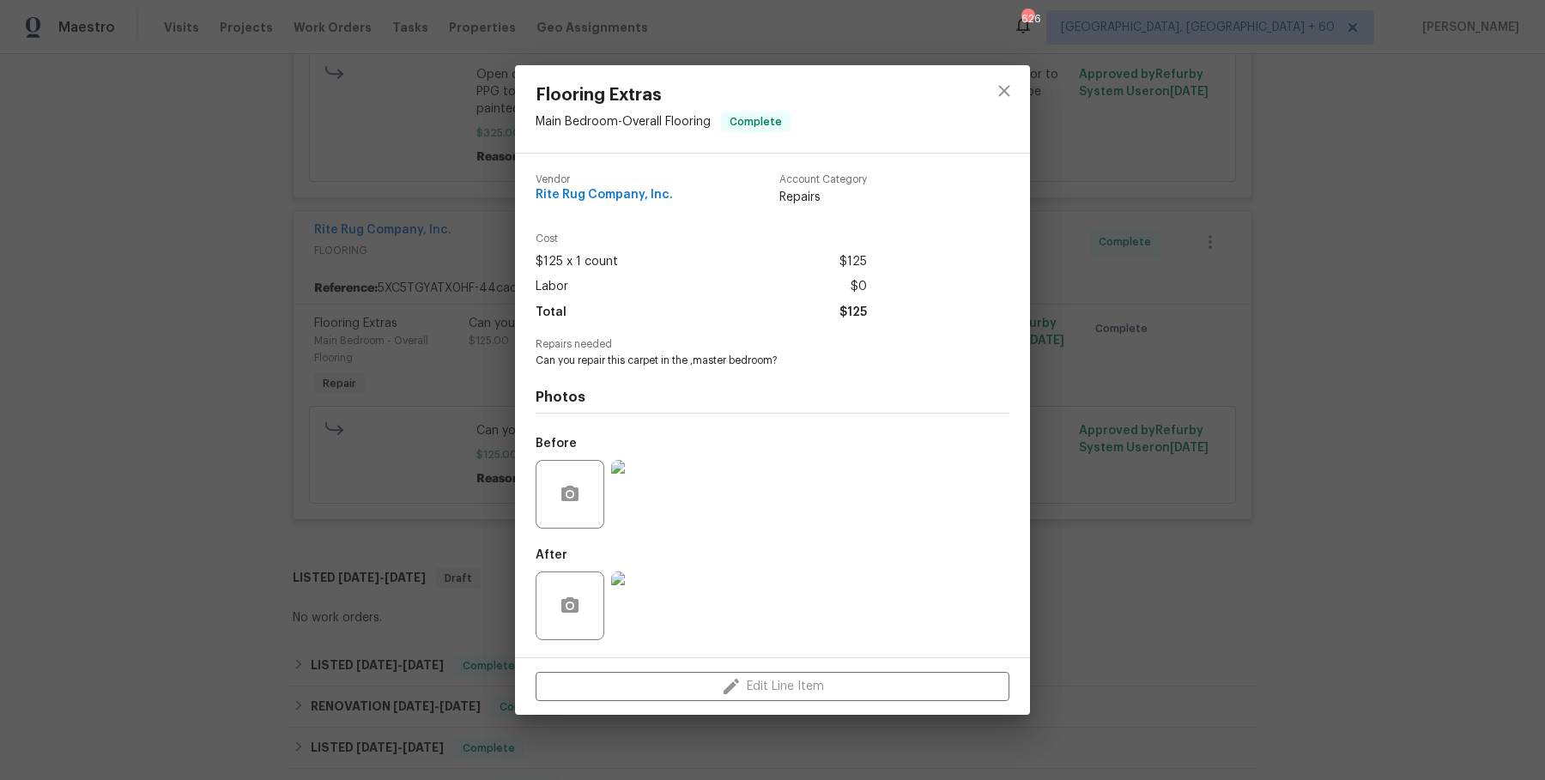
click at [654, 615] on img at bounding box center [645, 605] width 69 height 69
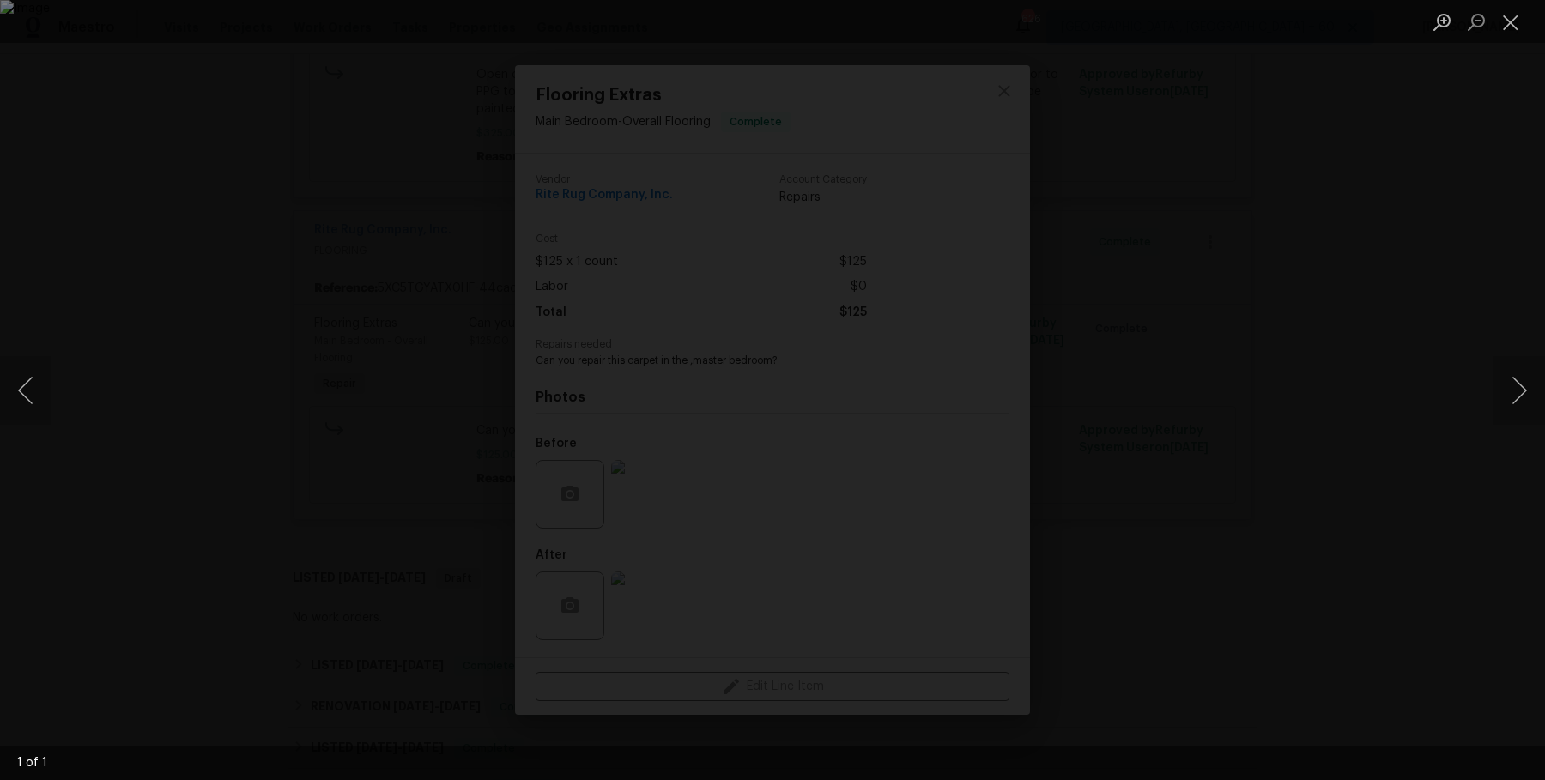
click at [1342, 600] on div "Lightbox" at bounding box center [772, 390] width 1545 height 780
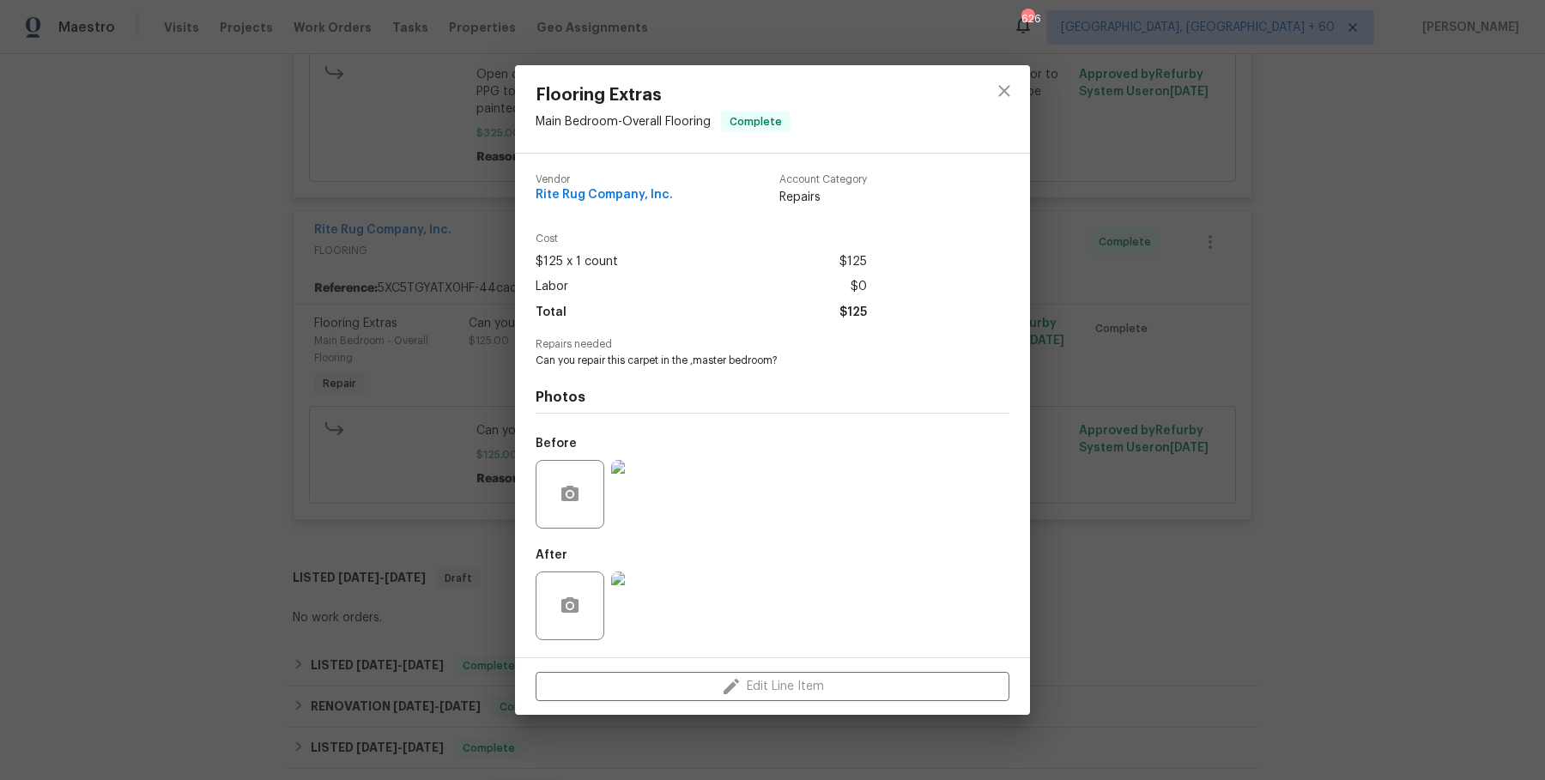
click at [1342, 600] on div "Flooring Extras Main Bedroom - Overall Flooring Complete Vendor Rite Rug Compan…" at bounding box center [772, 390] width 1545 height 780
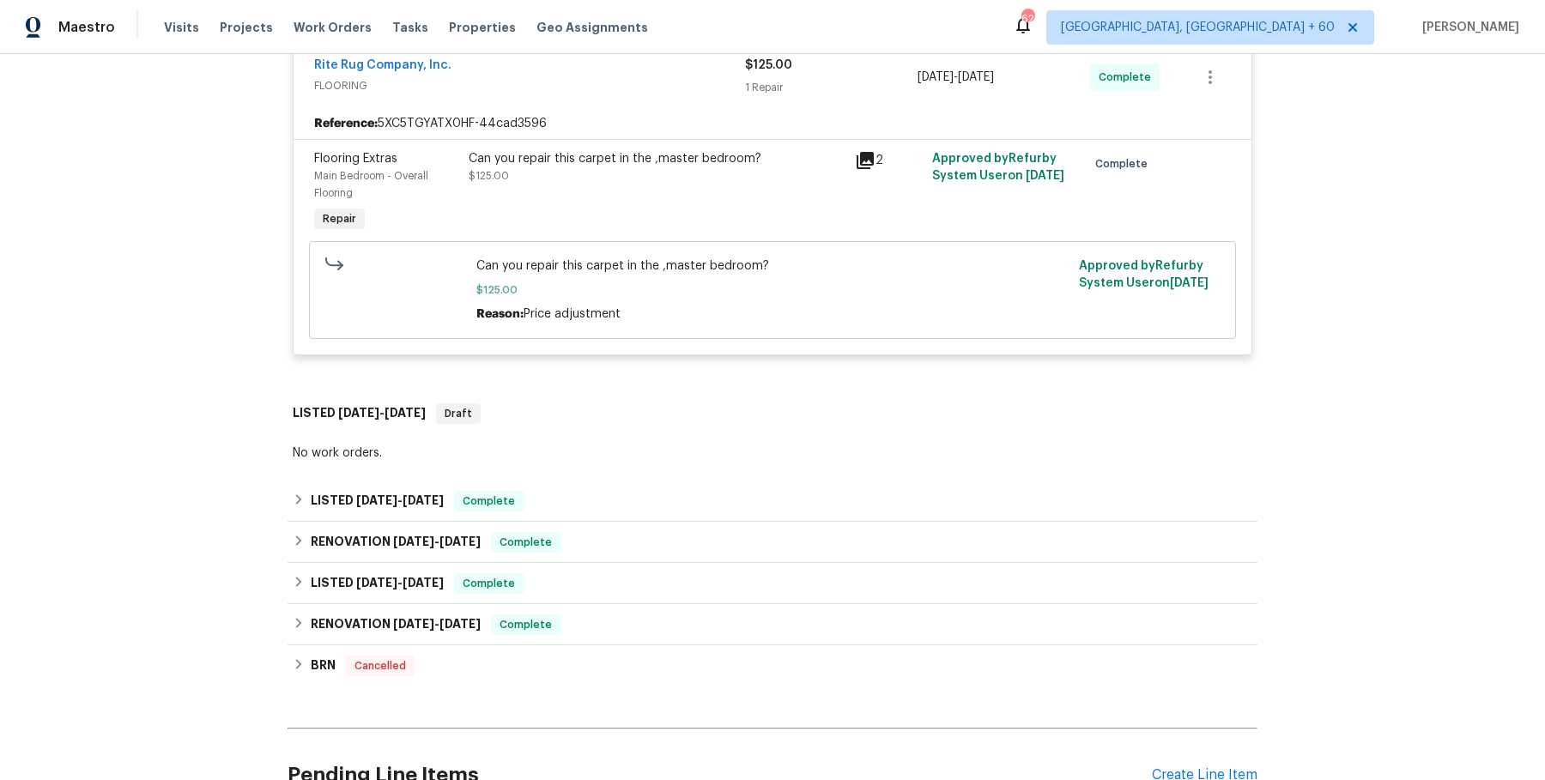
scroll to position [2081, 0]
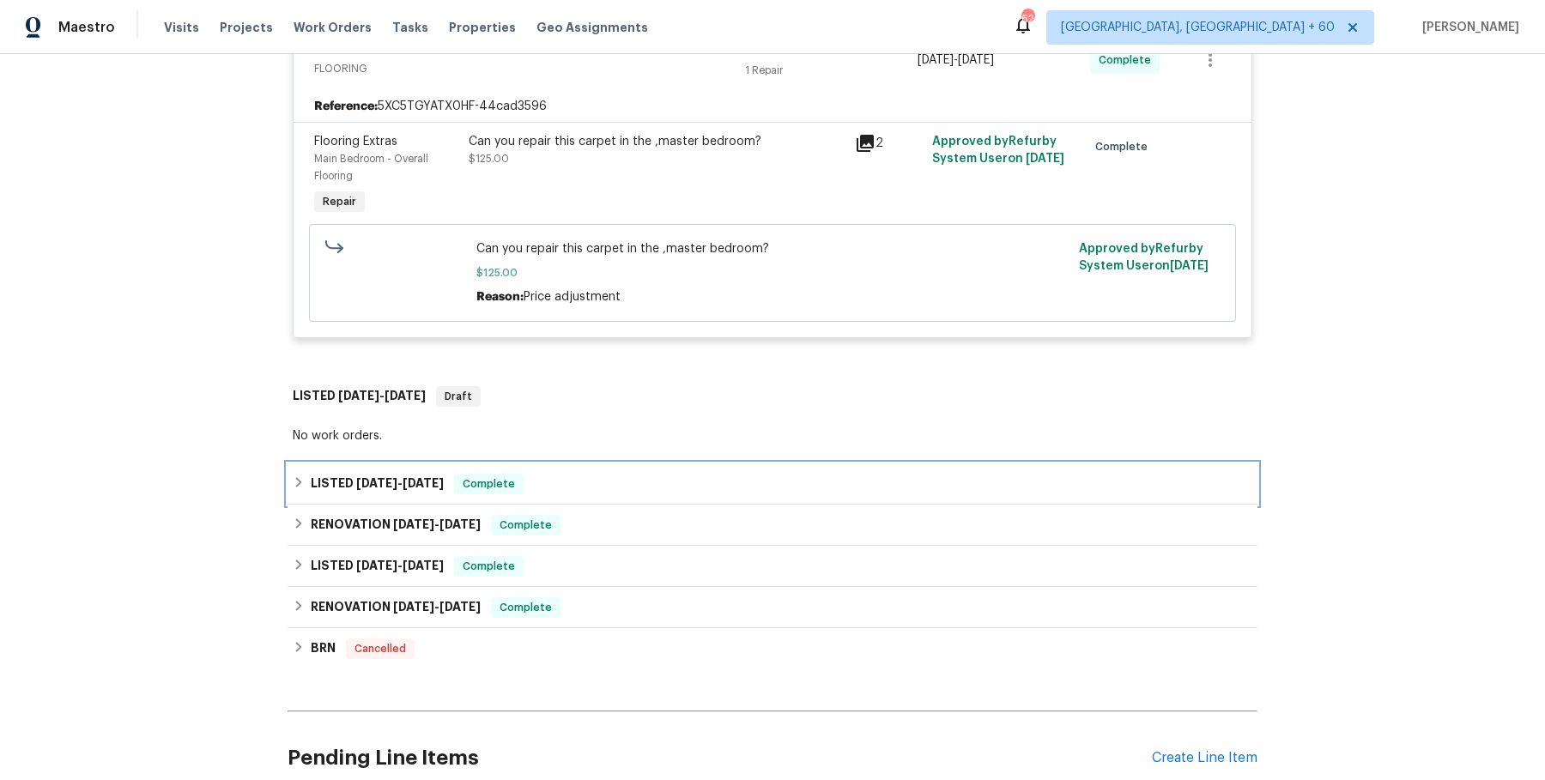
click at [934, 474] on div "LISTED 4/17/25 - 4/21/25 Complete" at bounding box center [772, 484] width 959 height 21
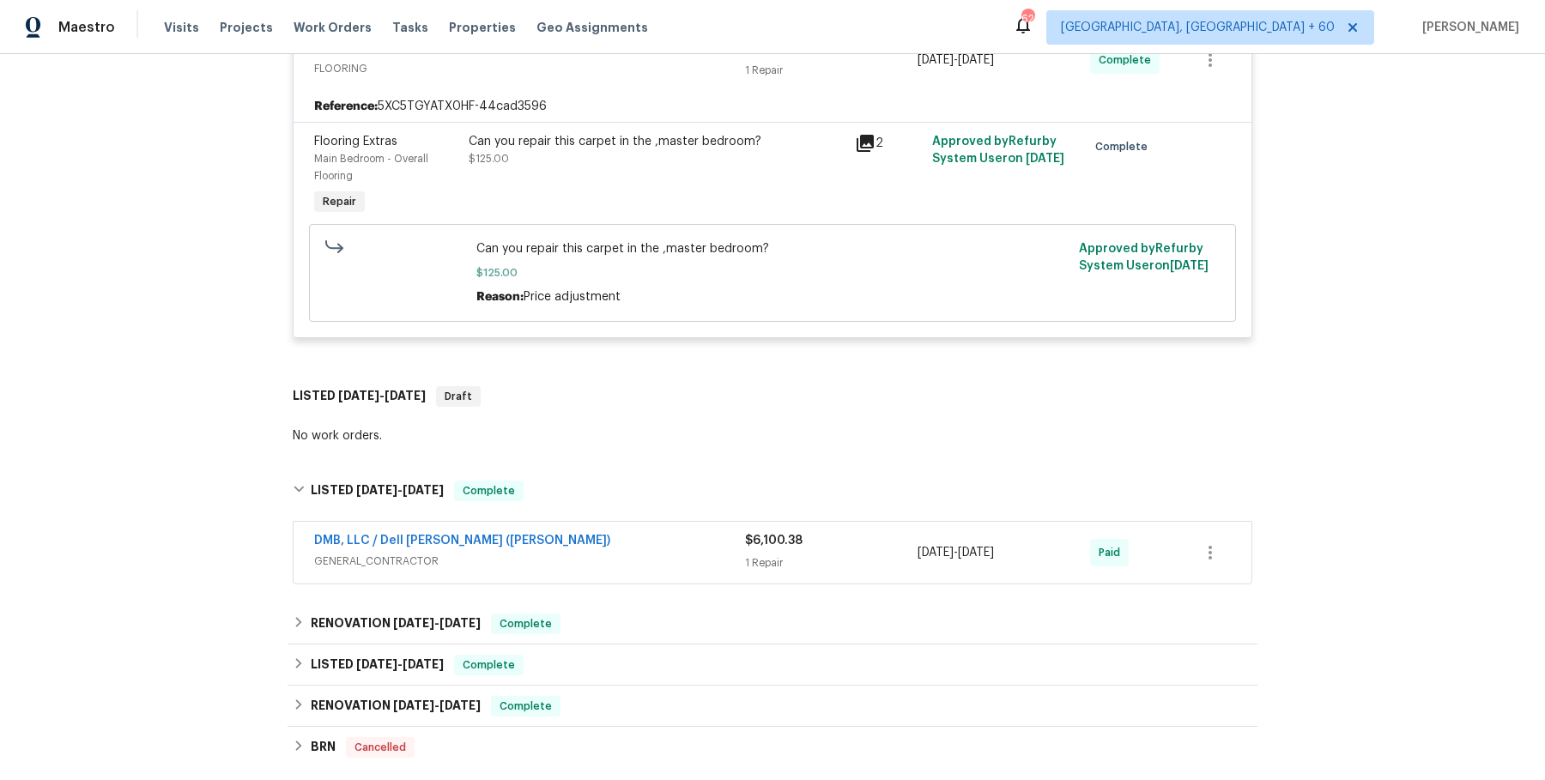
click at [878, 534] on div "$6,100.38 1 Repair" at bounding box center [831, 552] width 172 height 41
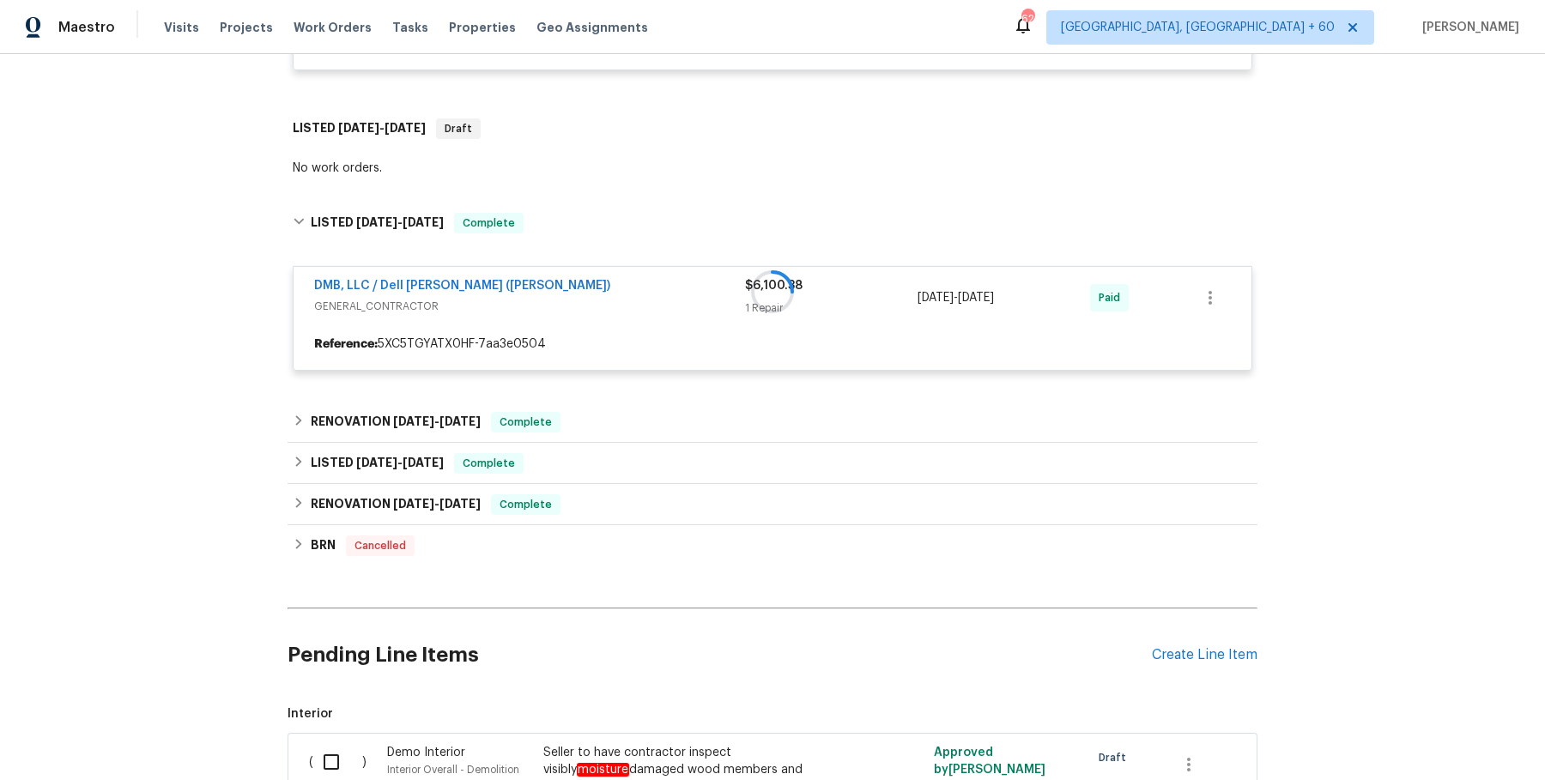
scroll to position [2352, 0]
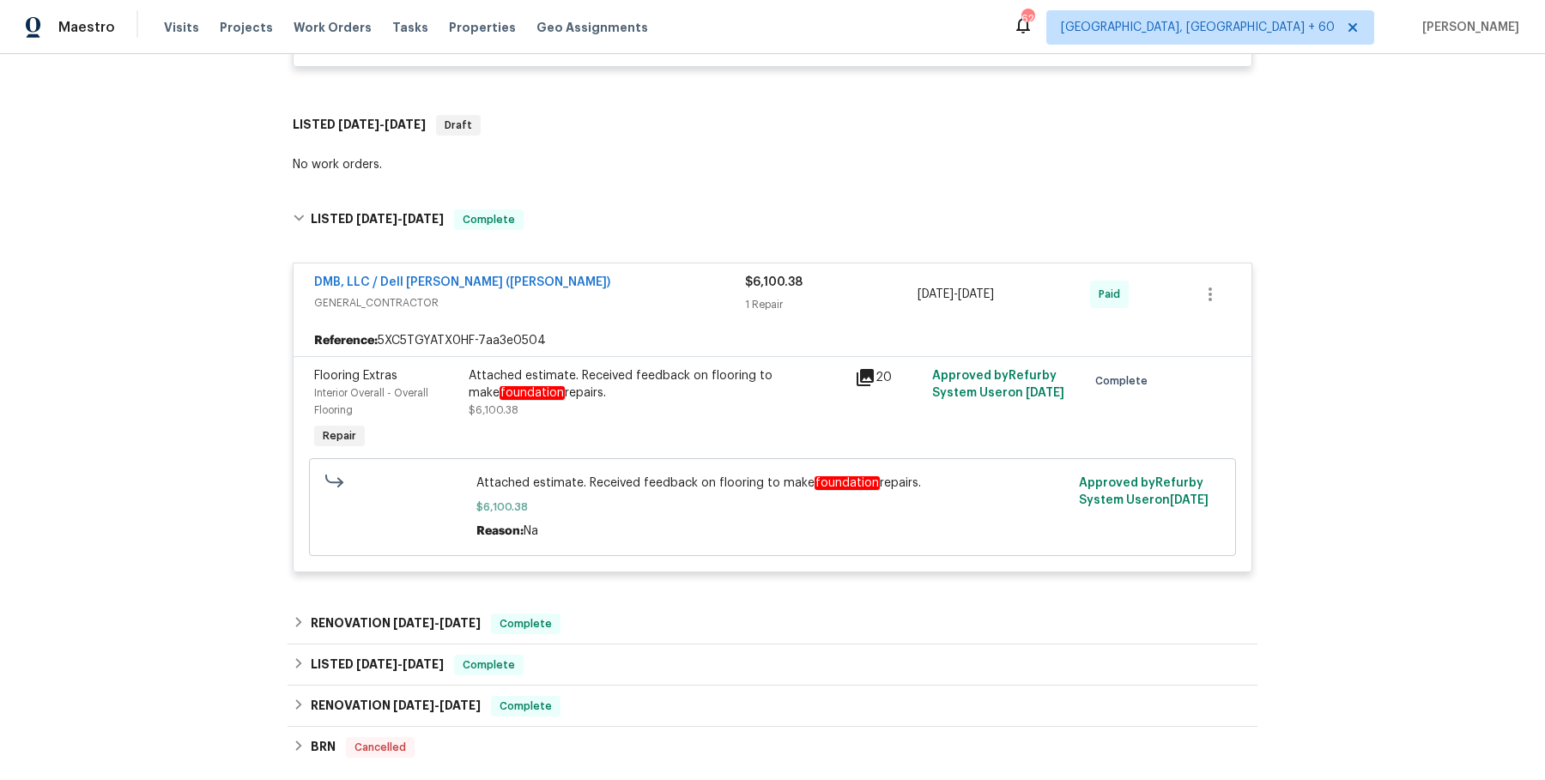
click at [684, 367] on div "Attached estimate. Received feedback on flooring to make foundation repairs." at bounding box center [657, 384] width 376 height 34
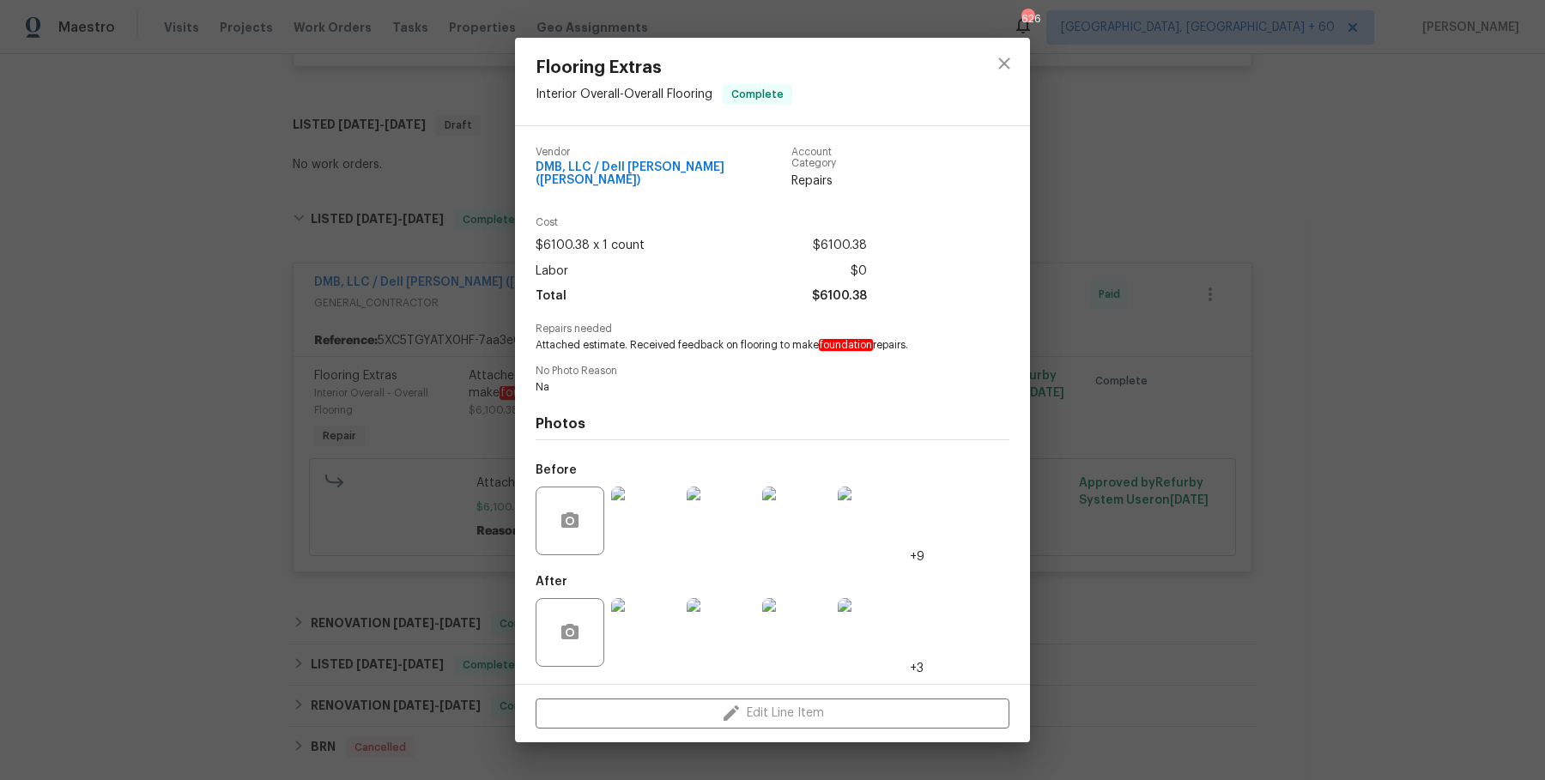
click at [656, 523] on img at bounding box center [645, 521] width 69 height 69
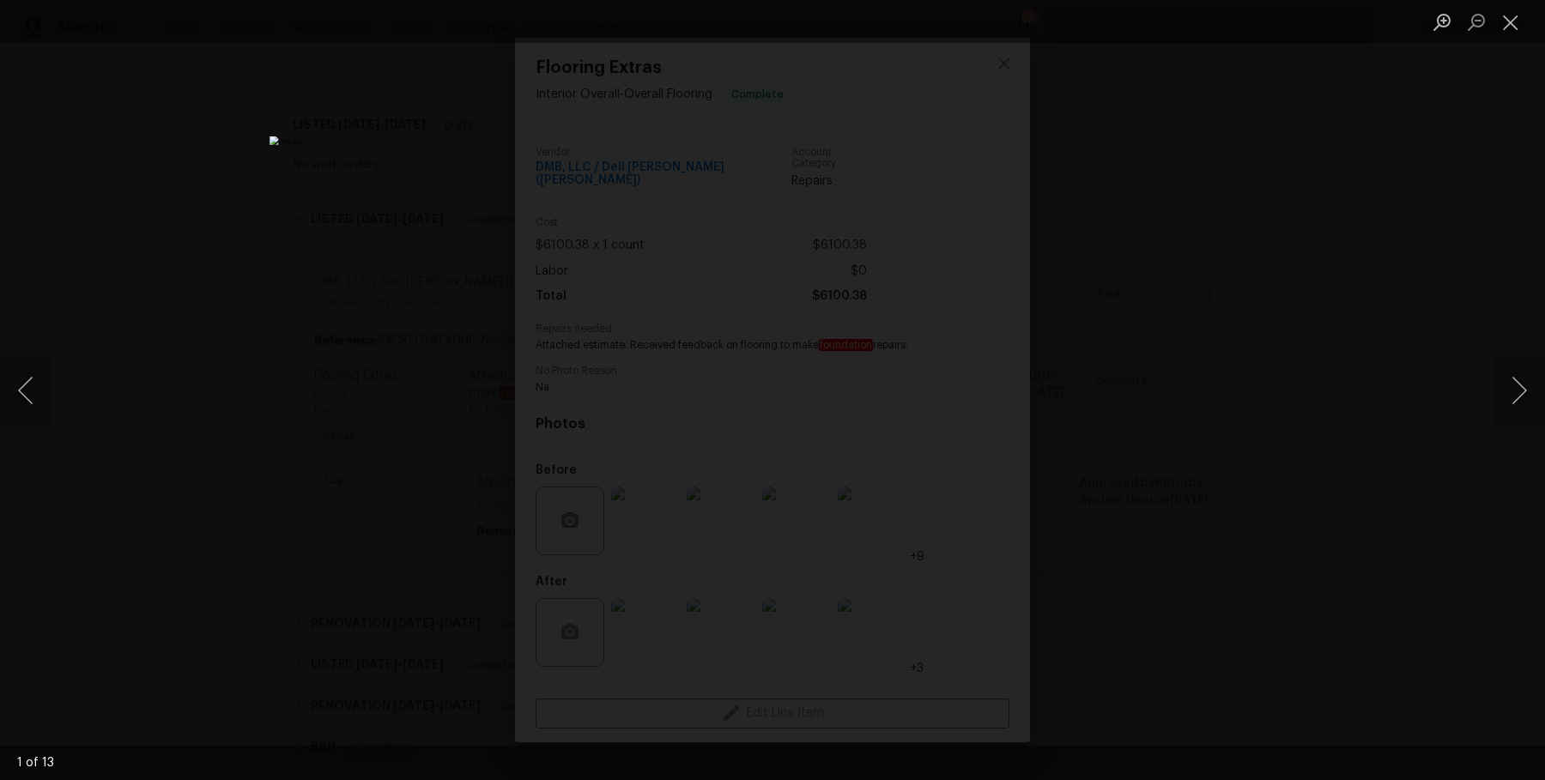
click at [1340, 452] on div "Lightbox" at bounding box center [772, 390] width 1545 height 780
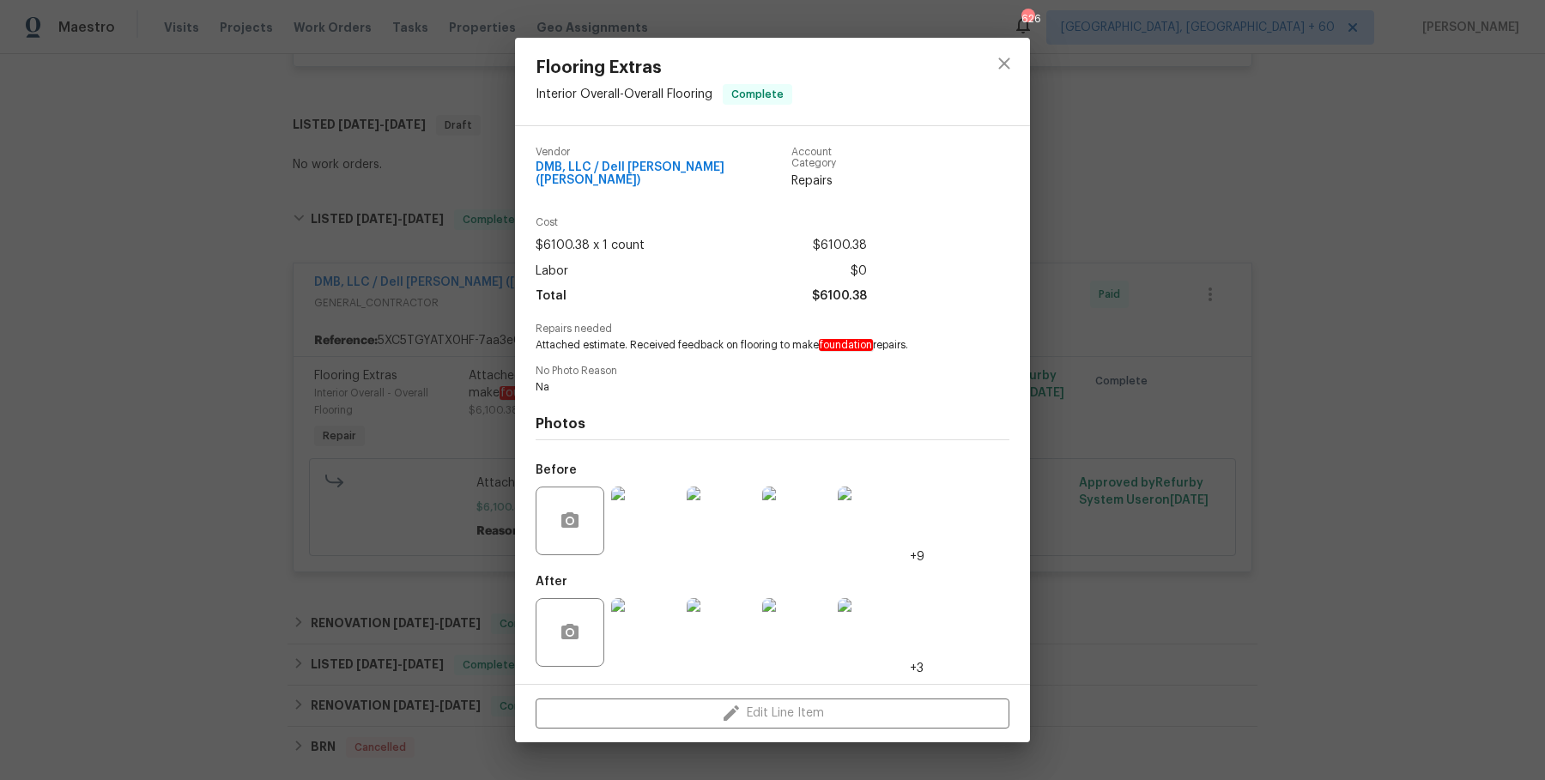
click at [721, 500] on img at bounding box center [720, 521] width 69 height 69
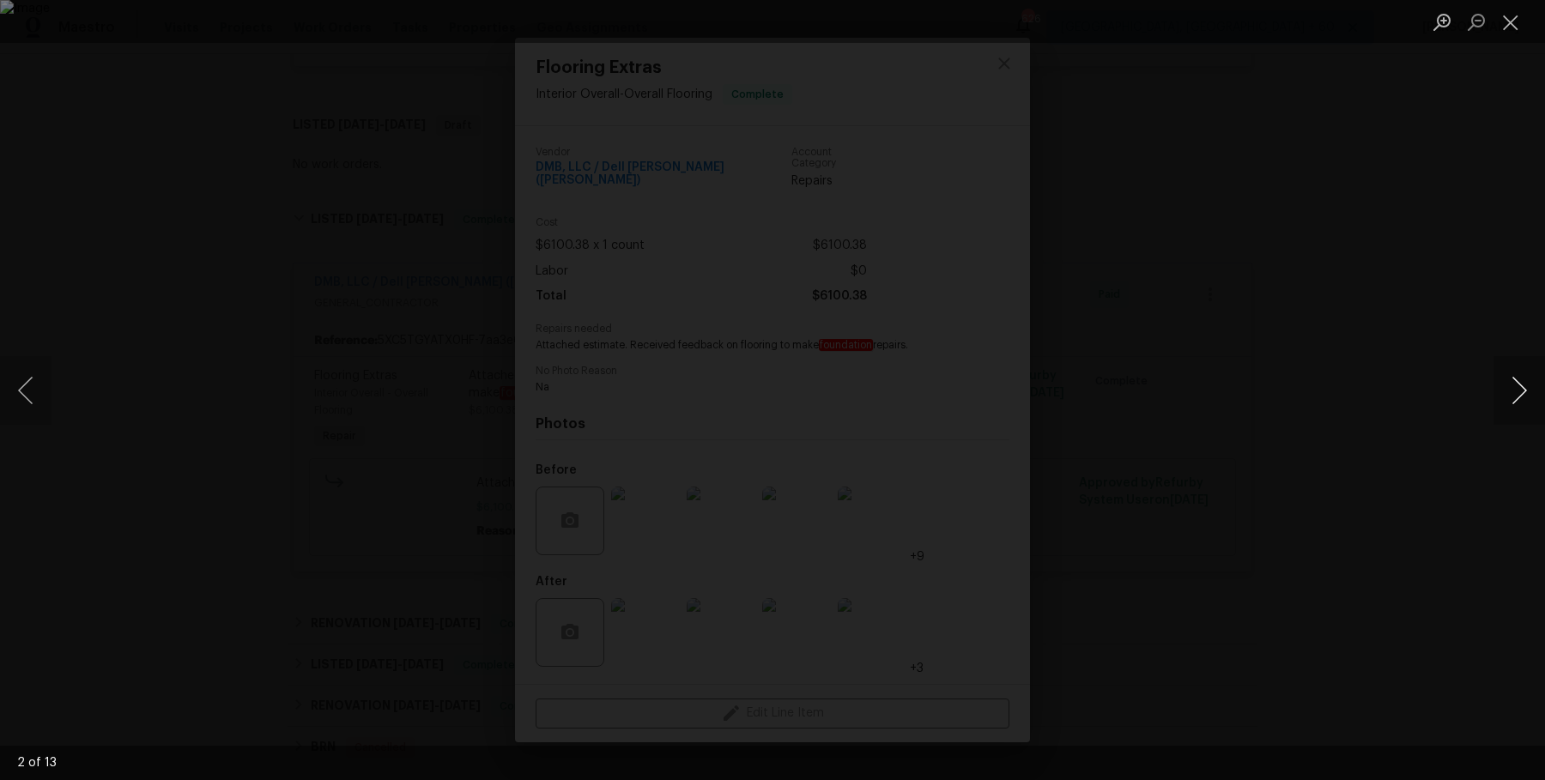
click at [1502, 389] on button "Next image" at bounding box center [1518, 390] width 51 height 69
click at [1503, 389] on button "Next image" at bounding box center [1518, 390] width 51 height 69
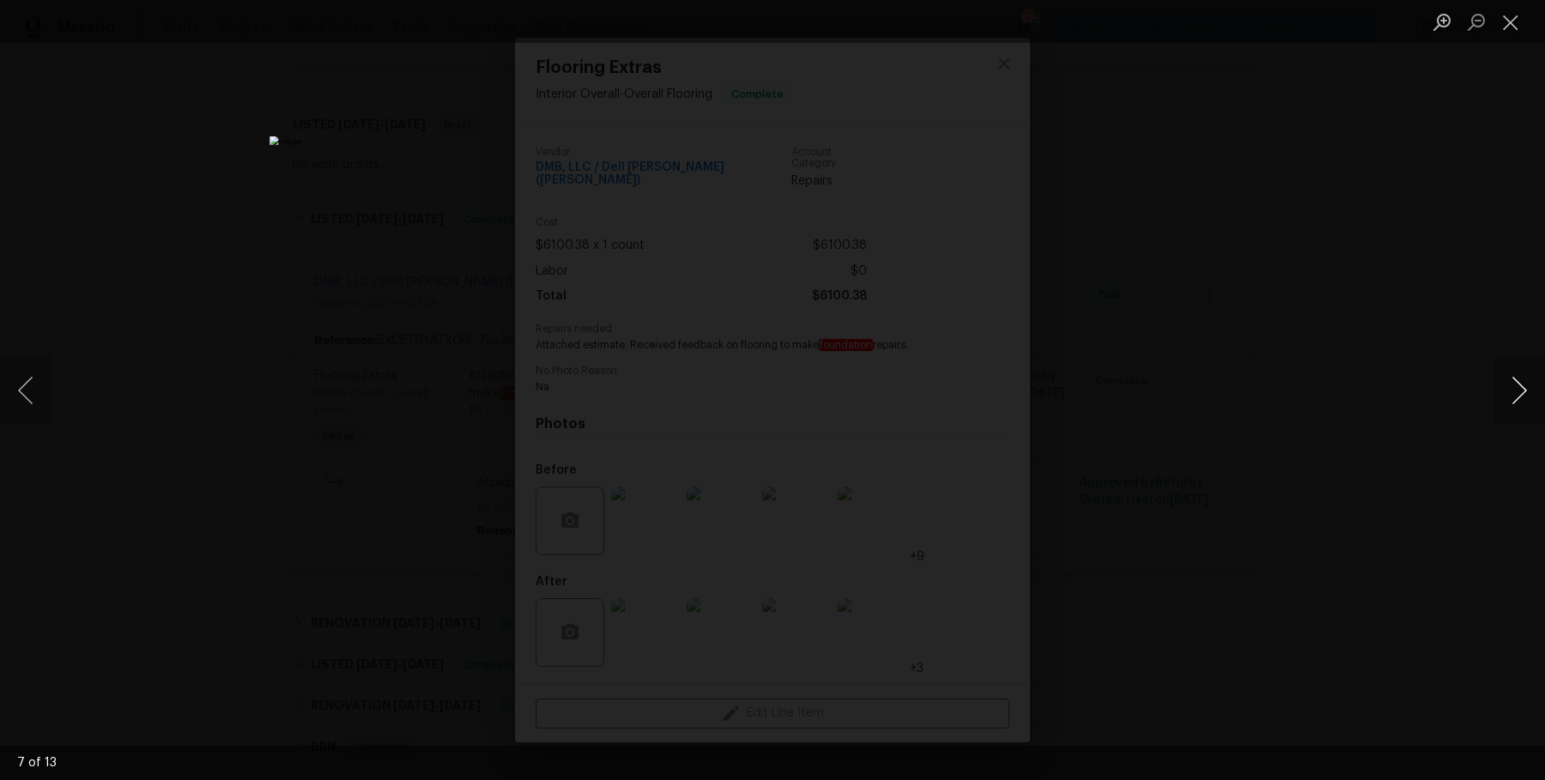
click at [1503, 389] on button "Next image" at bounding box center [1518, 390] width 51 height 69
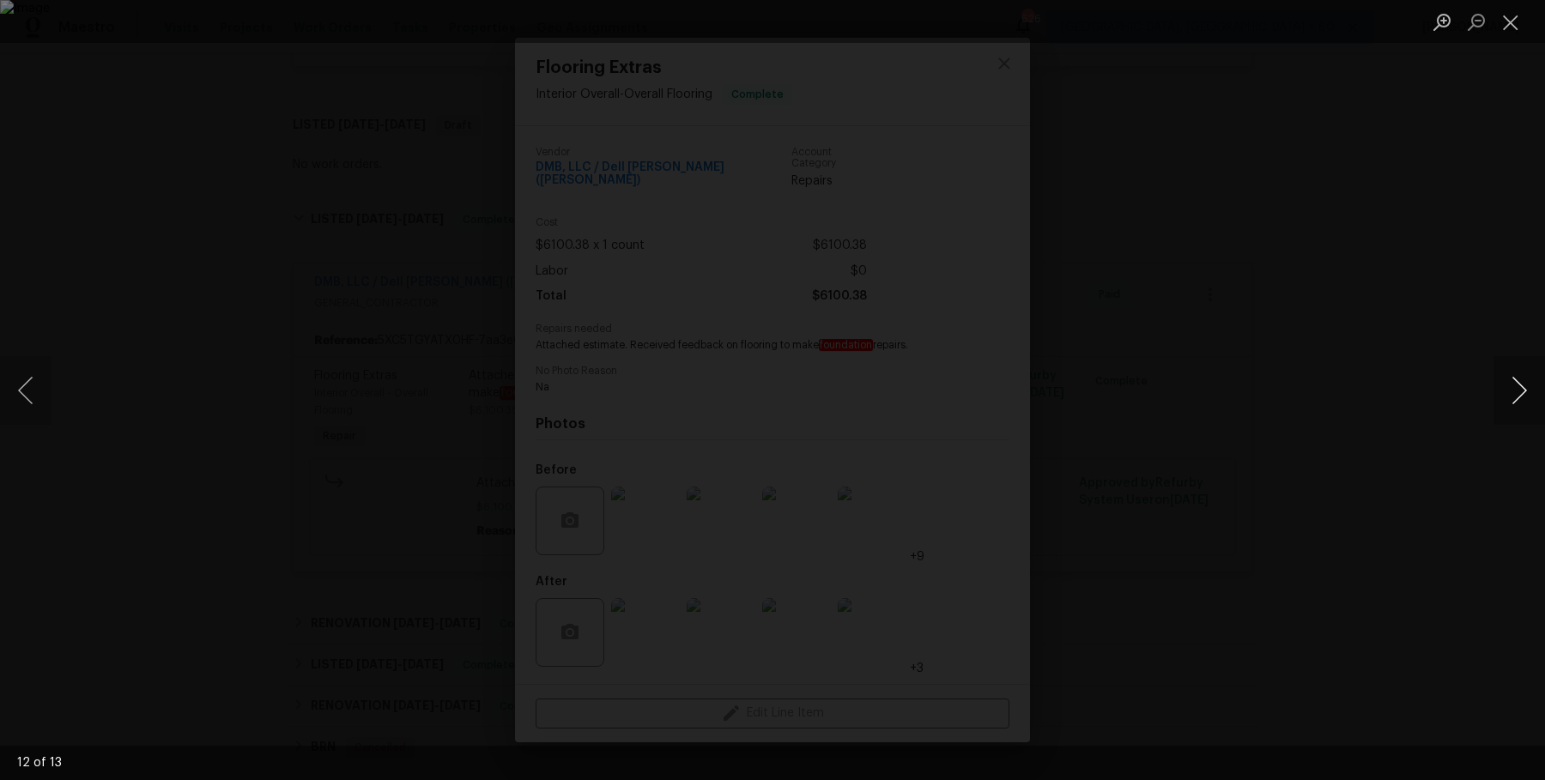
click at [1504, 390] on button "Next image" at bounding box center [1518, 390] width 51 height 69
click at [1424, 260] on div "Lightbox" at bounding box center [772, 390] width 1545 height 780
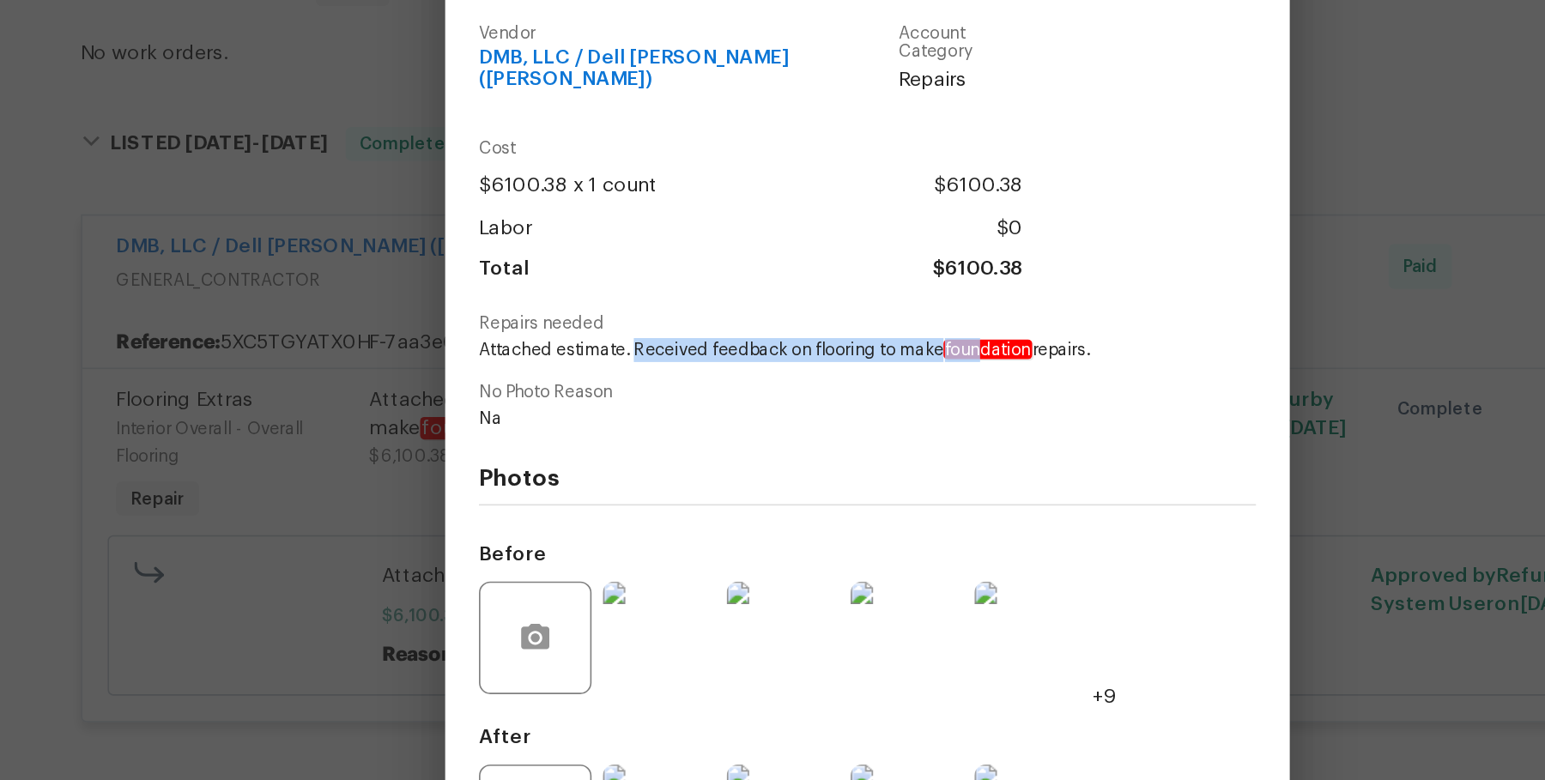
drag, startPoint x: 630, startPoint y: 336, endPoint x: 844, endPoint y: 346, distance: 213.9
click at [844, 346] on span "Attached estimate. Received feedback on flooring to make foundation repairs." at bounding box center [748, 345] width 426 height 15
click at [648, 508] on img at bounding box center [645, 521] width 69 height 69
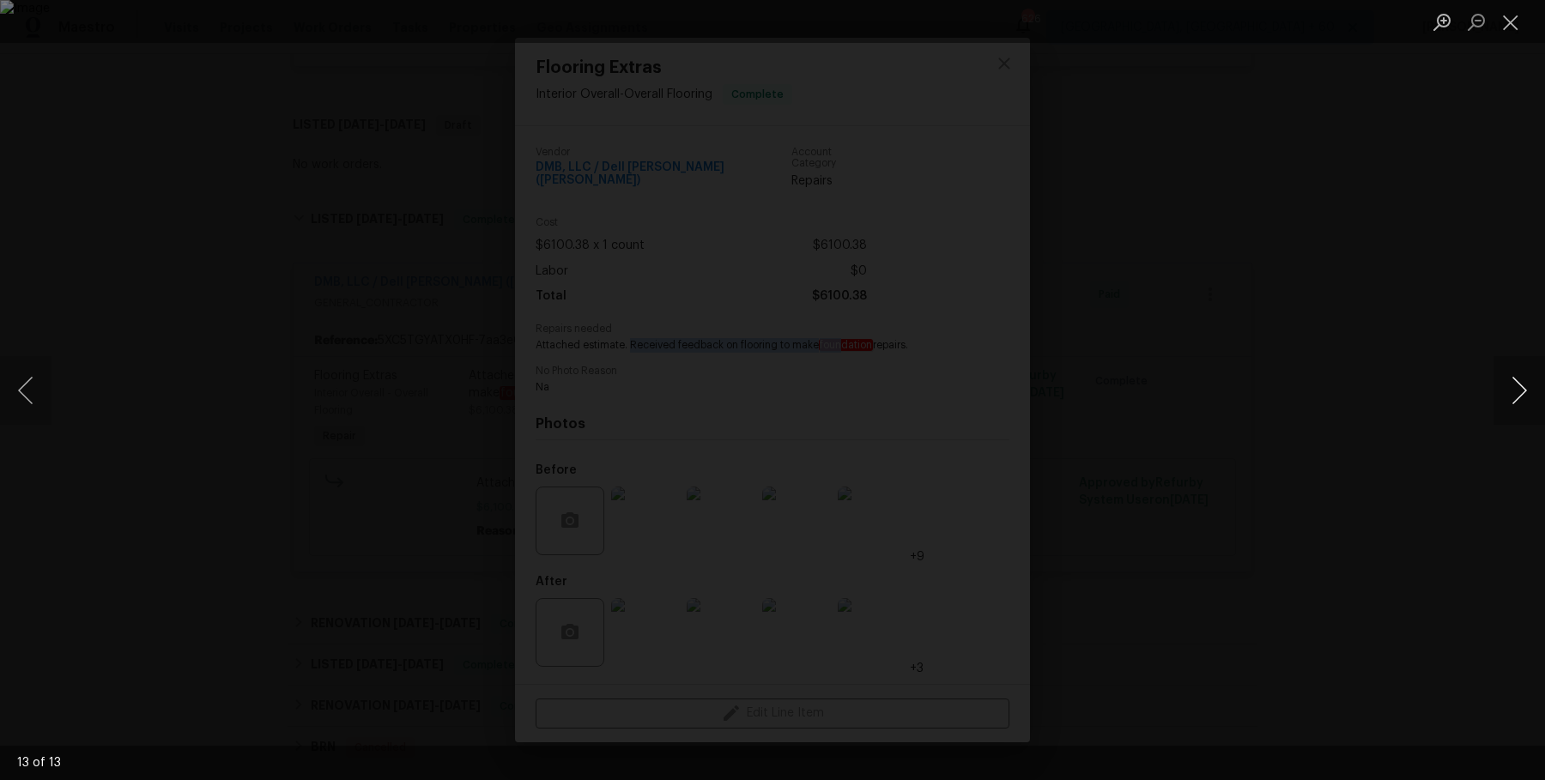
click at [1531, 388] on button "Next image" at bounding box center [1518, 390] width 51 height 69
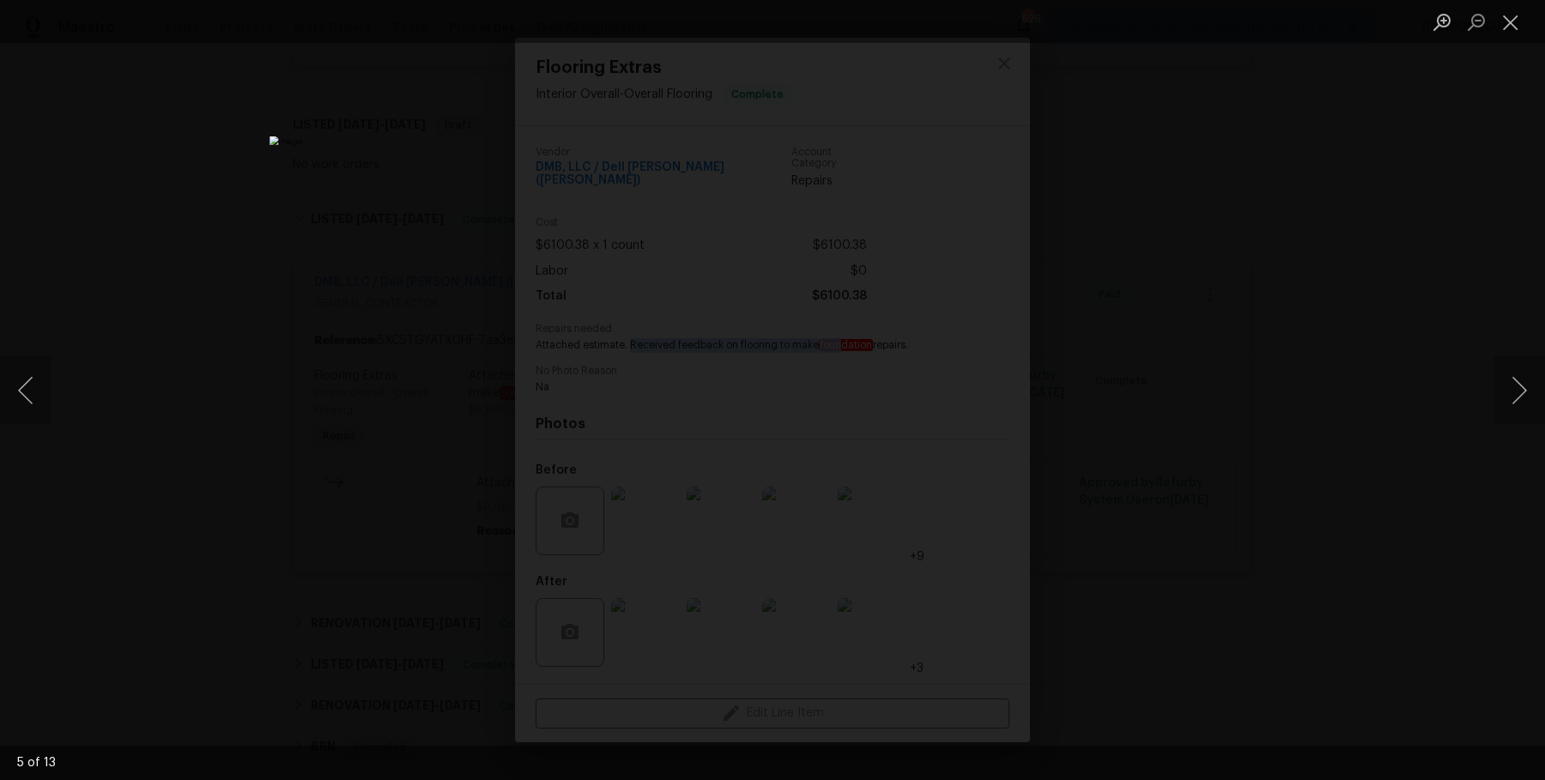
click at [1460, 288] on div "Lightbox" at bounding box center [772, 390] width 1545 height 780
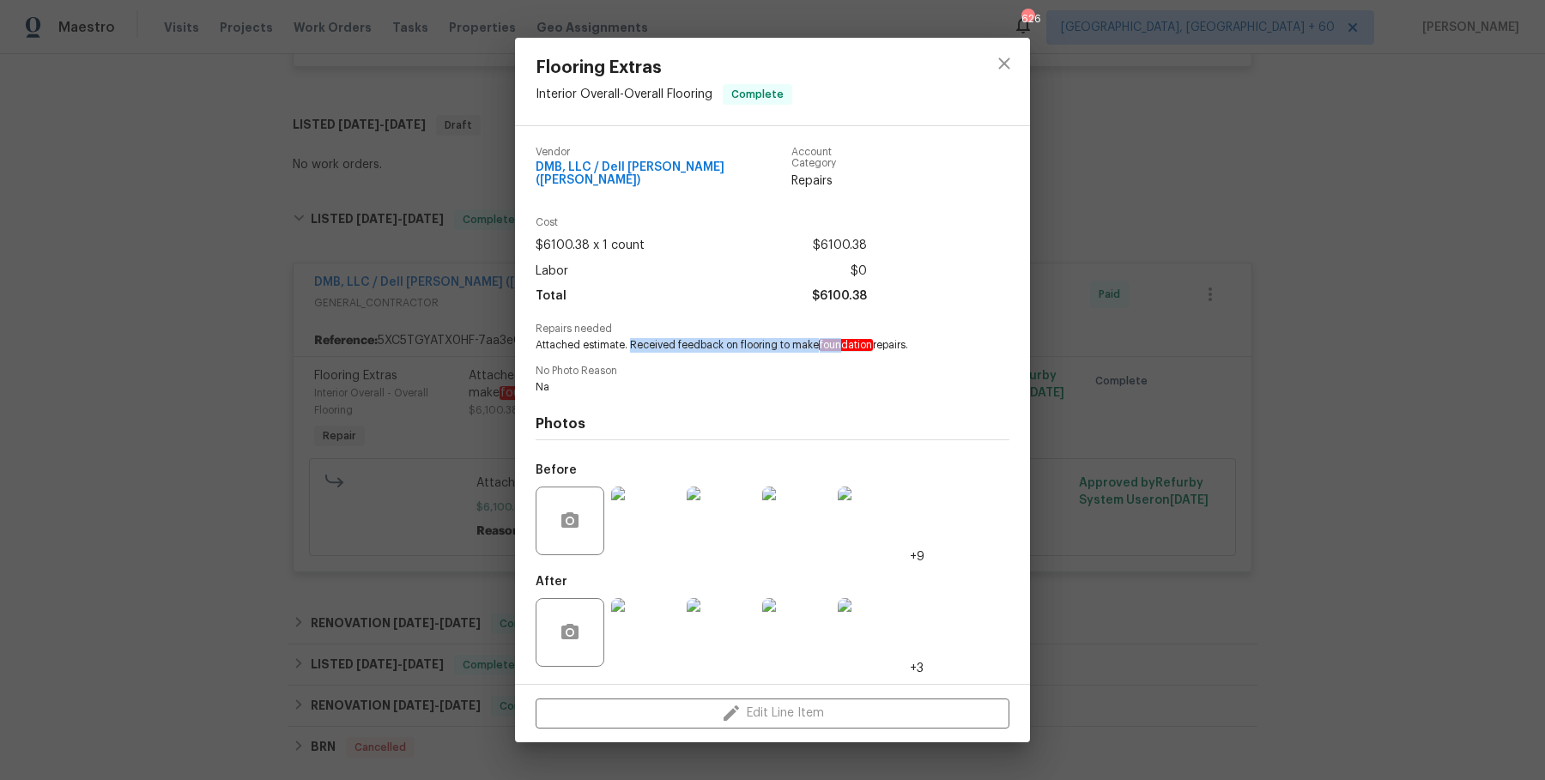
click at [1460, 288] on div "Flooring Extras Interior Overall - Overall Flooring Complete Vendor DMB, LLC / …" at bounding box center [772, 390] width 1545 height 780
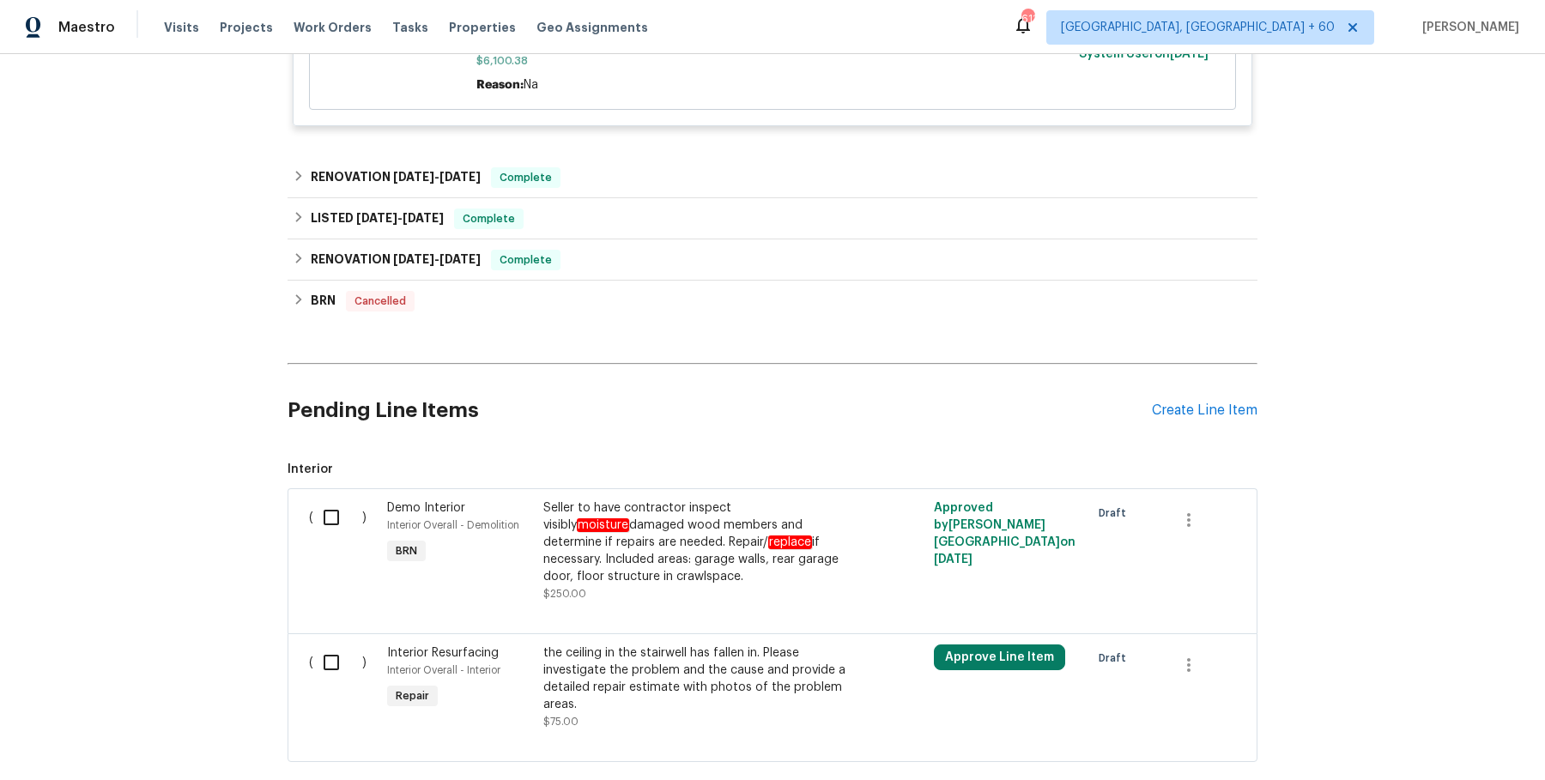
scroll to position [2796, 0]
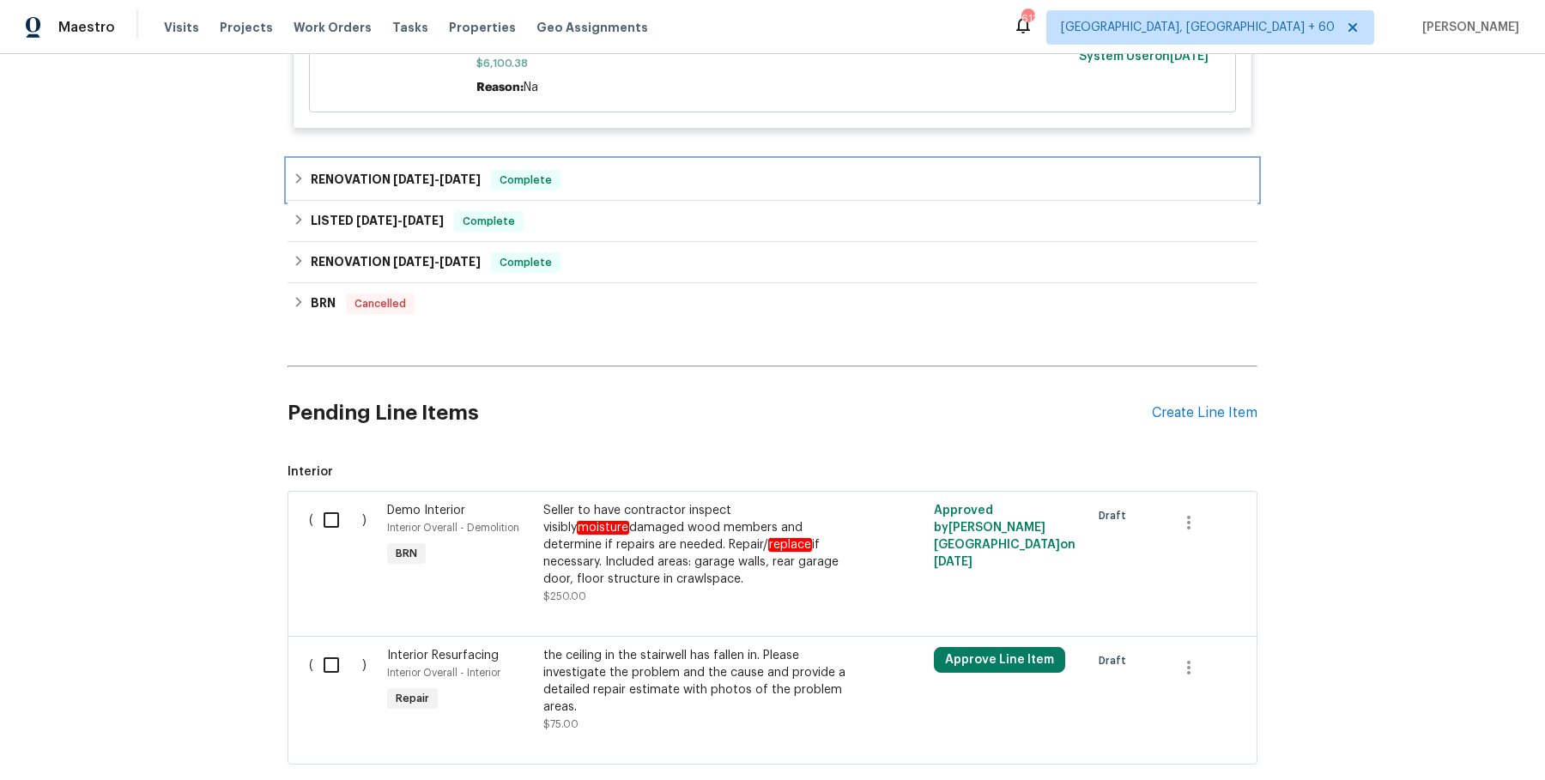
click at [637, 170] on div "RENOVATION 1/21/25 - 1/21/25 Complete" at bounding box center [772, 180] width 959 height 21
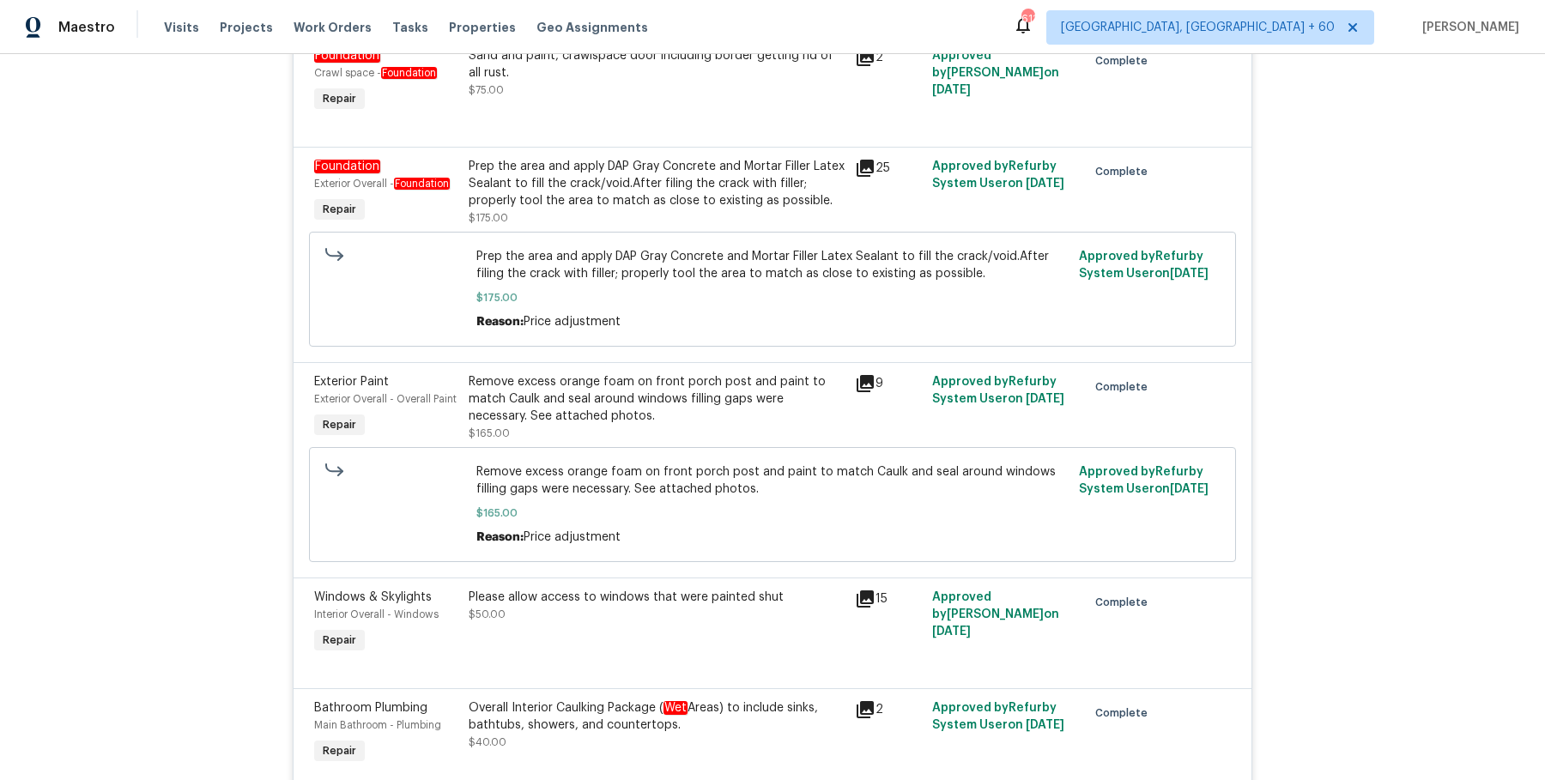
scroll to position [0, 0]
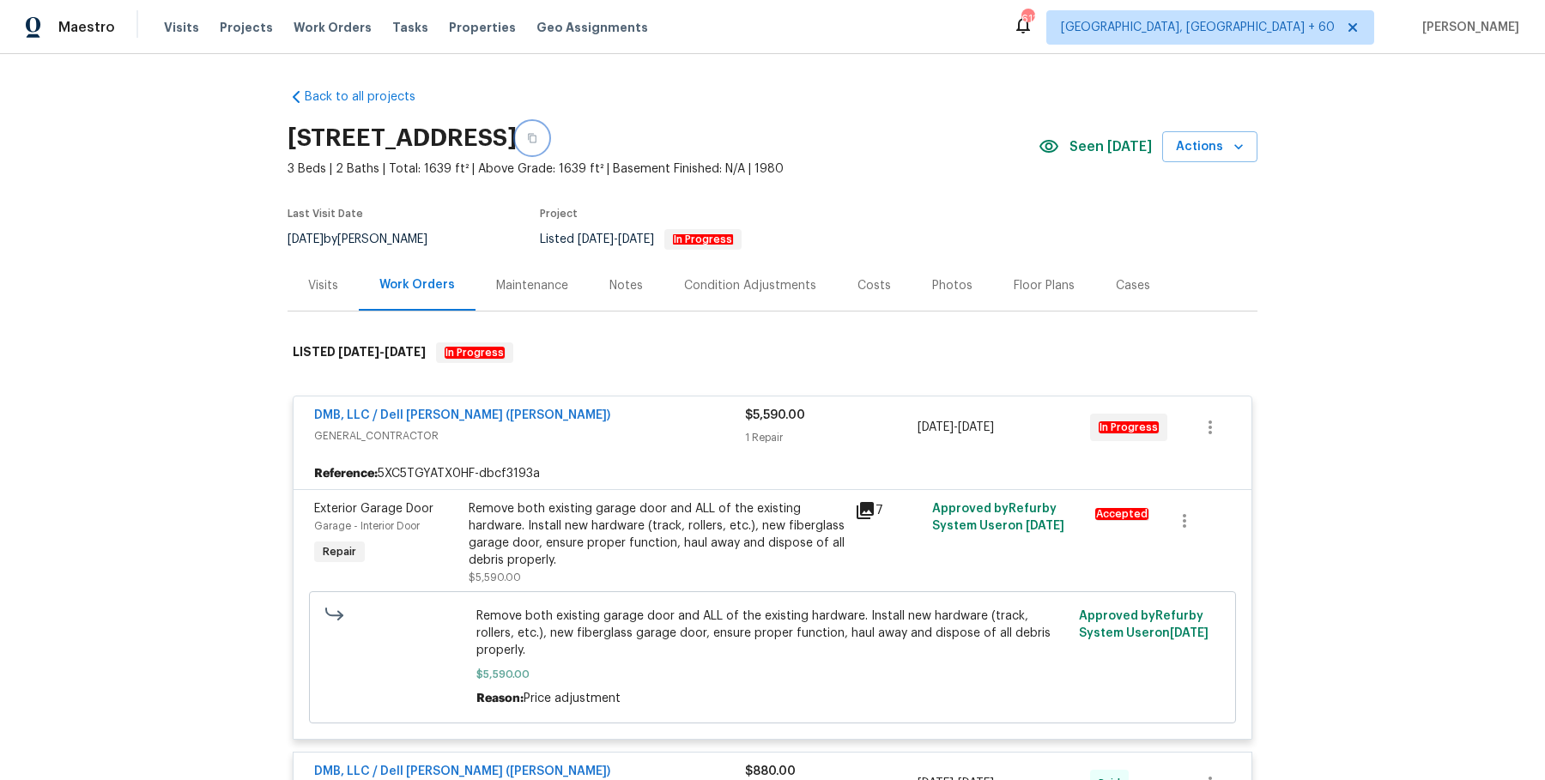
click at [537, 133] on icon "button" at bounding box center [532, 138] width 10 height 10
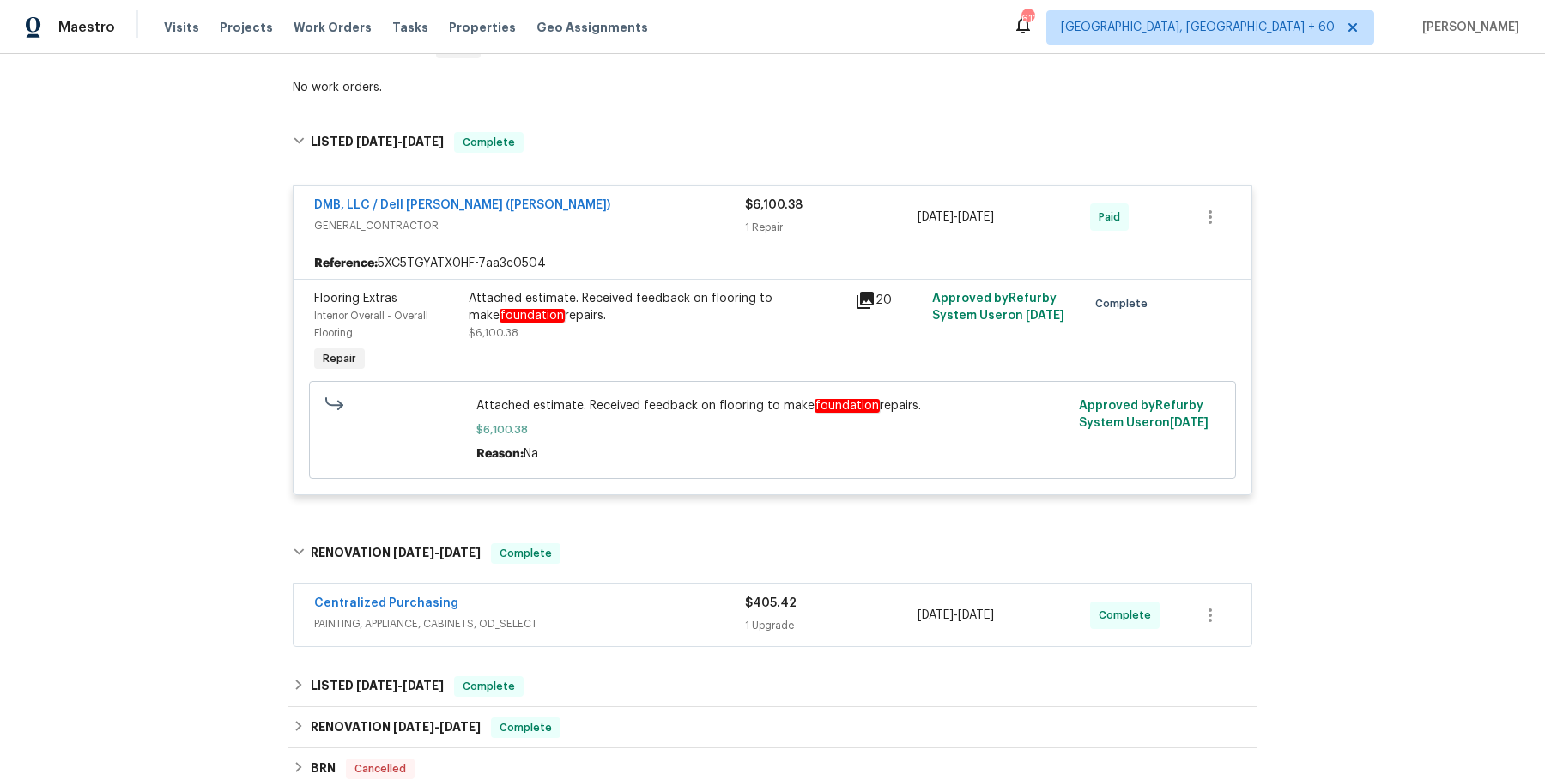
scroll to position [2421, 0]
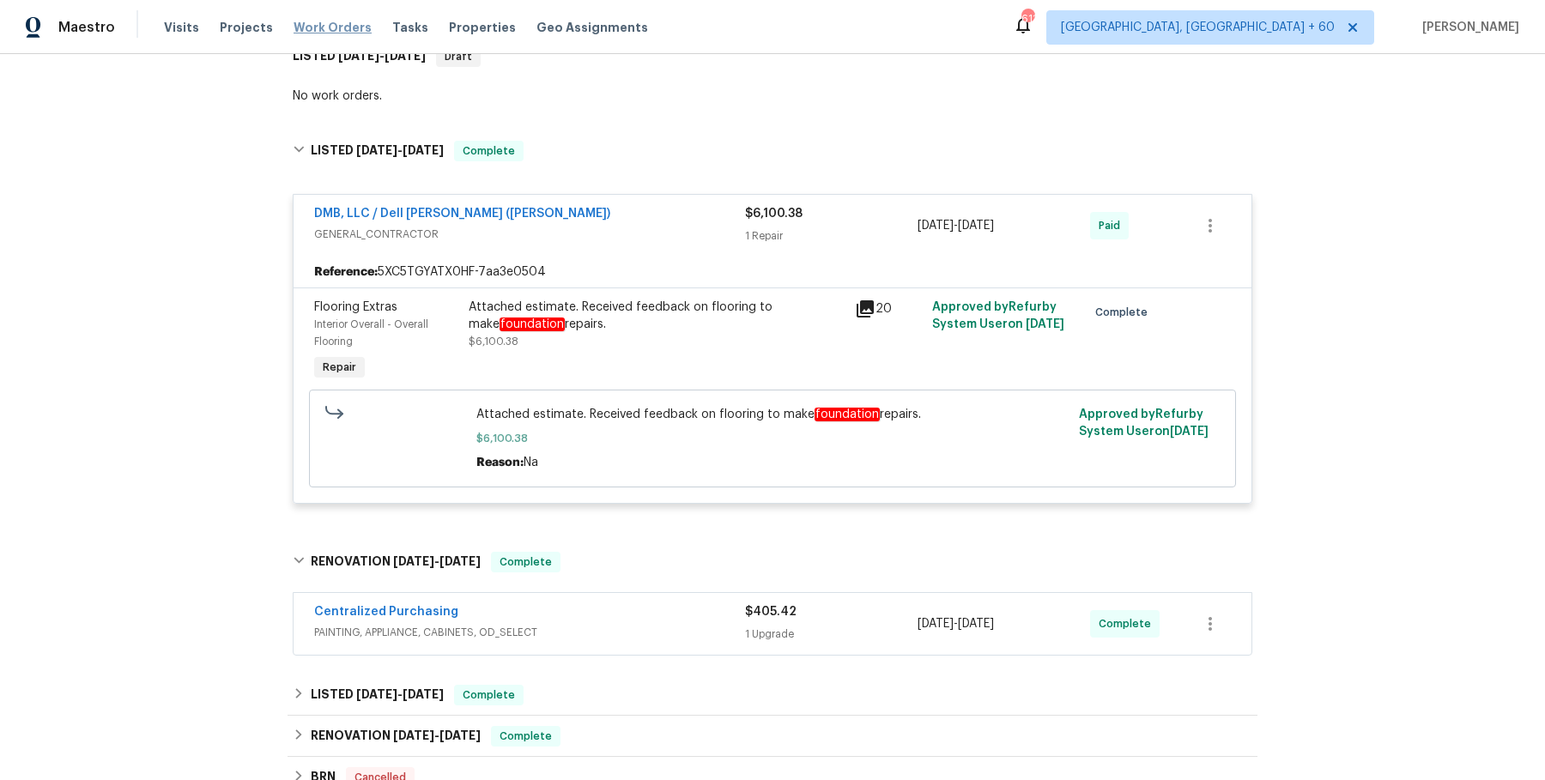
click at [335, 27] on span "Work Orders" at bounding box center [332, 27] width 78 height 17
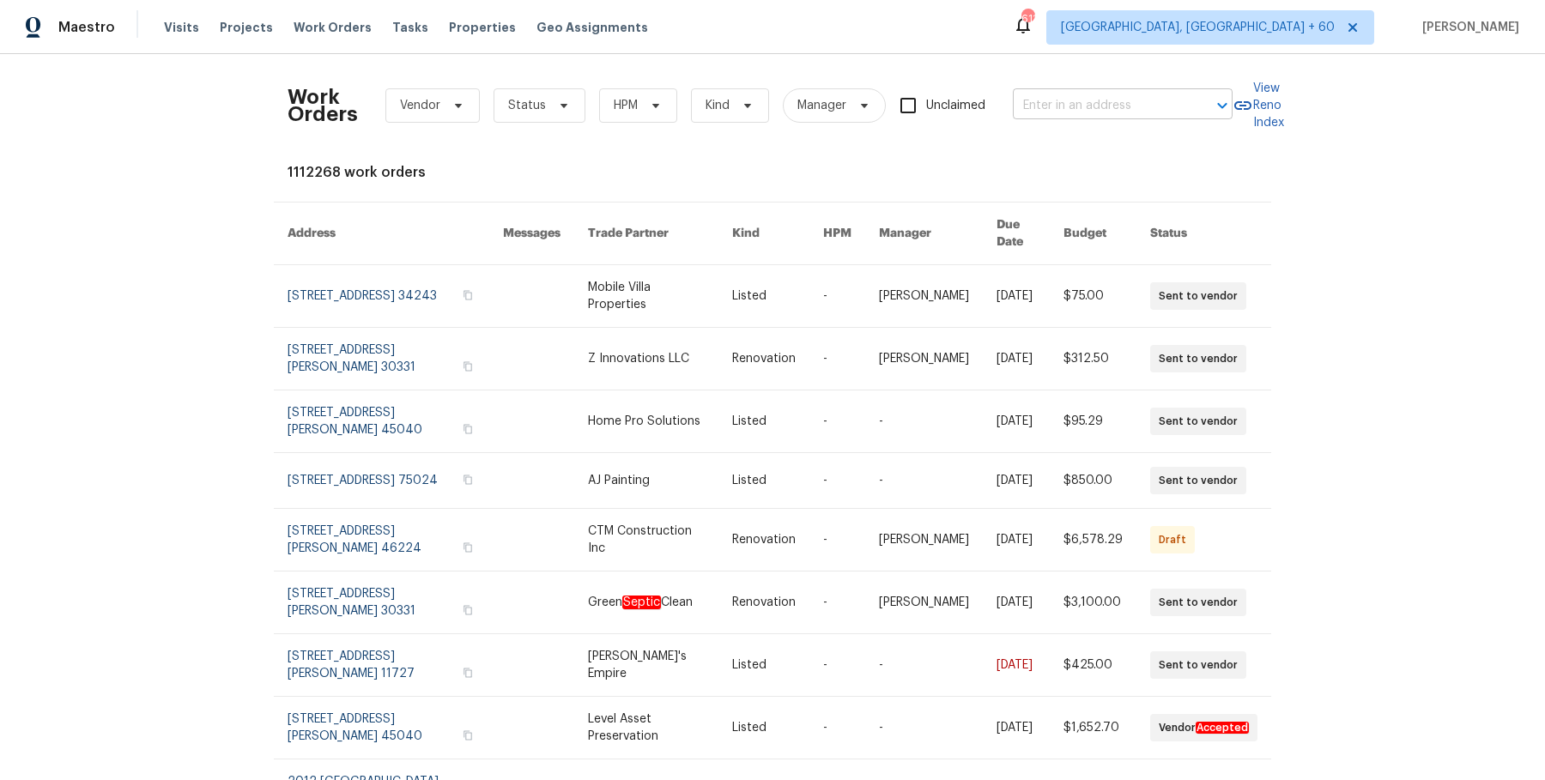
click at [1097, 108] on input "text" at bounding box center [1099, 106] width 172 height 27
paste input "11881 Terra Vista Way Sylmar true 116, CA 91342"
drag, startPoint x: 1074, startPoint y: 100, endPoint x: 1236, endPoint y: 100, distance: 161.3
click at [1236, 100] on div "Work Orders Vendor Status HPM Kind Manager Unclaimed 11881 Terra Vista Way Sylm…" at bounding box center [772, 106] width 970 height 76
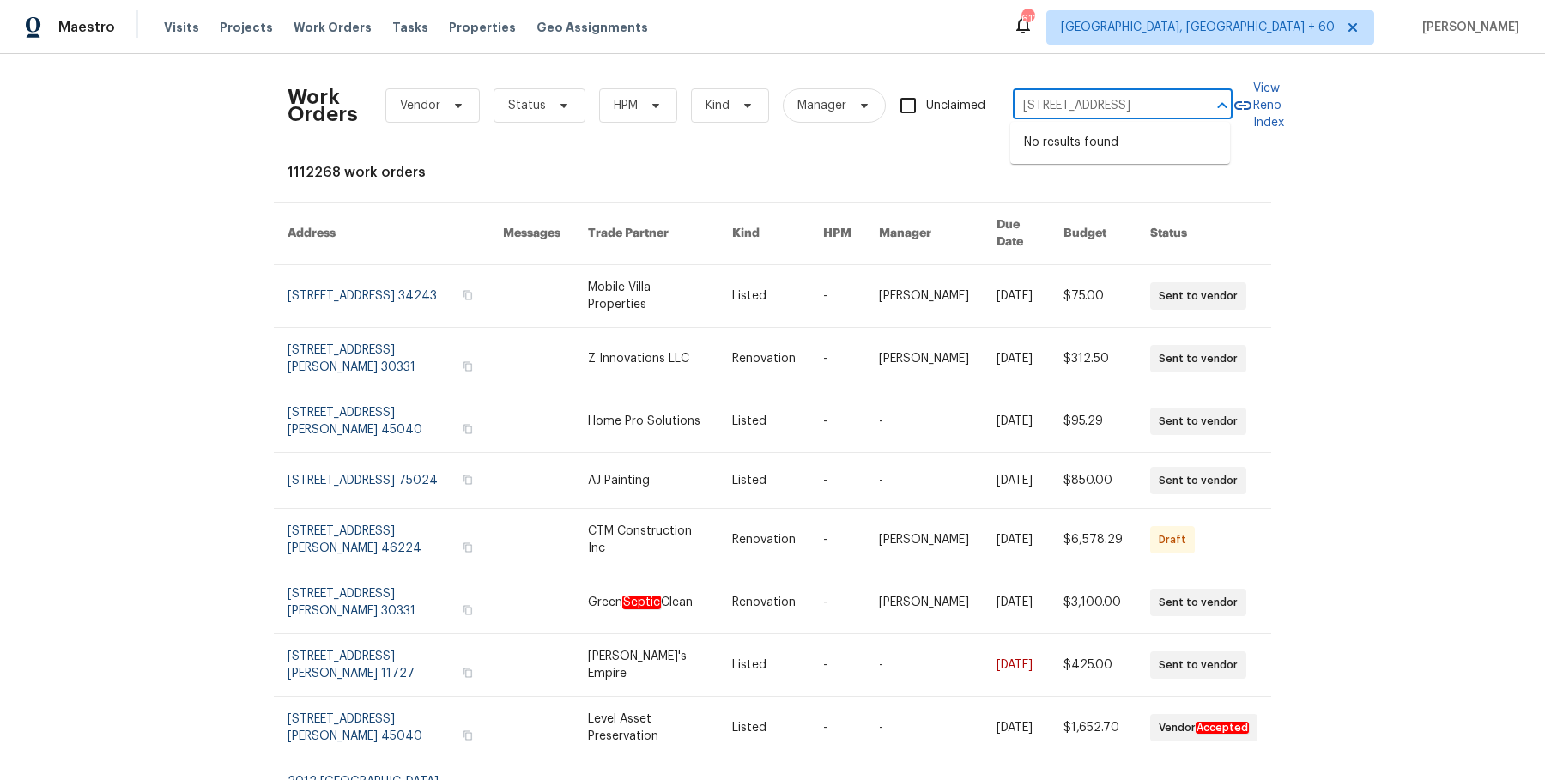
click at [1188, 101] on div at bounding box center [1210, 106] width 45 height 24
type input "11881 Terra Vista Way"
click at [1151, 185] on li "[STREET_ADDRESS]" at bounding box center [1120, 171] width 220 height 28
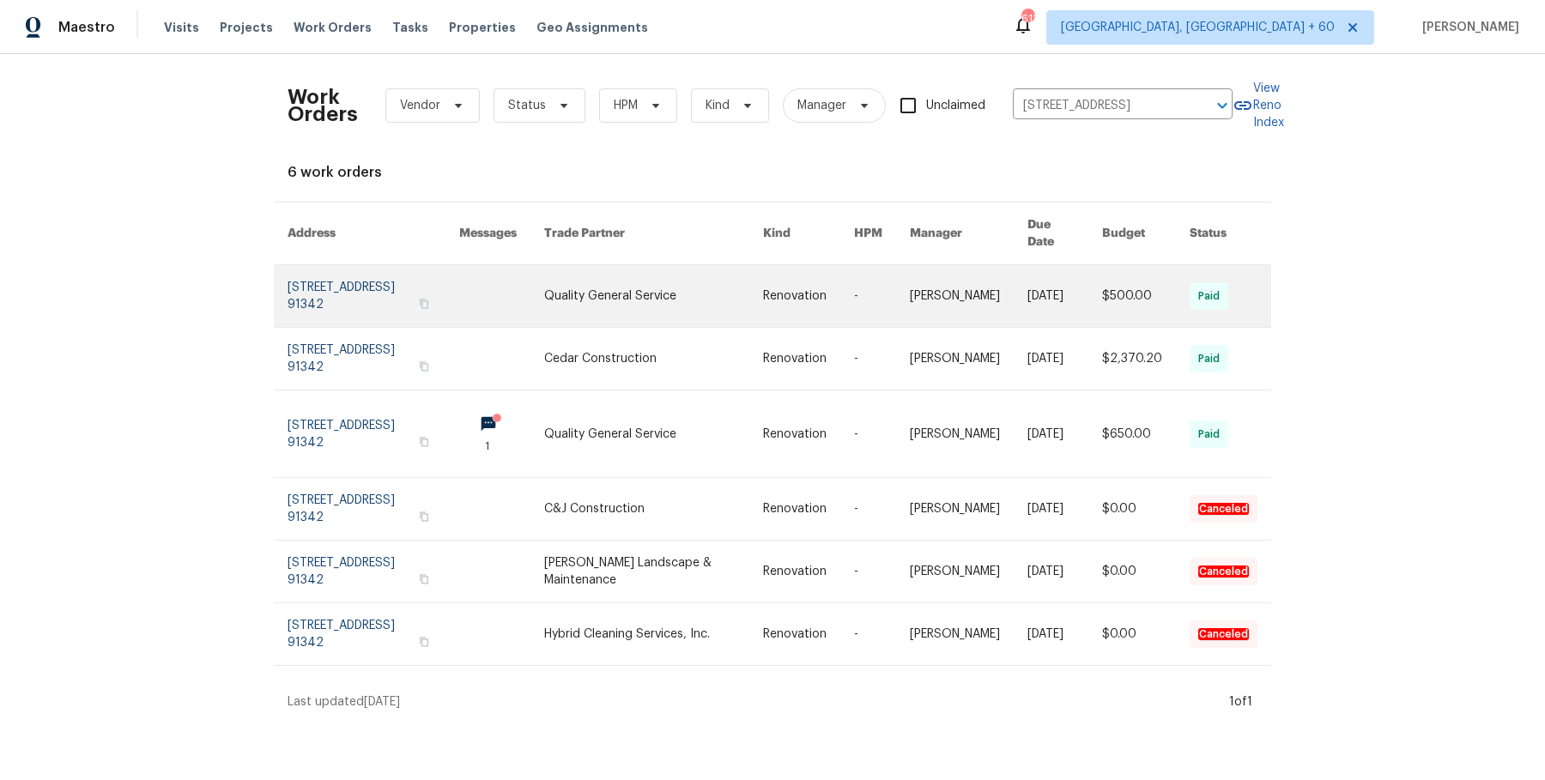
click at [724, 272] on link at bounding box center [654, 296] width 220 height 62
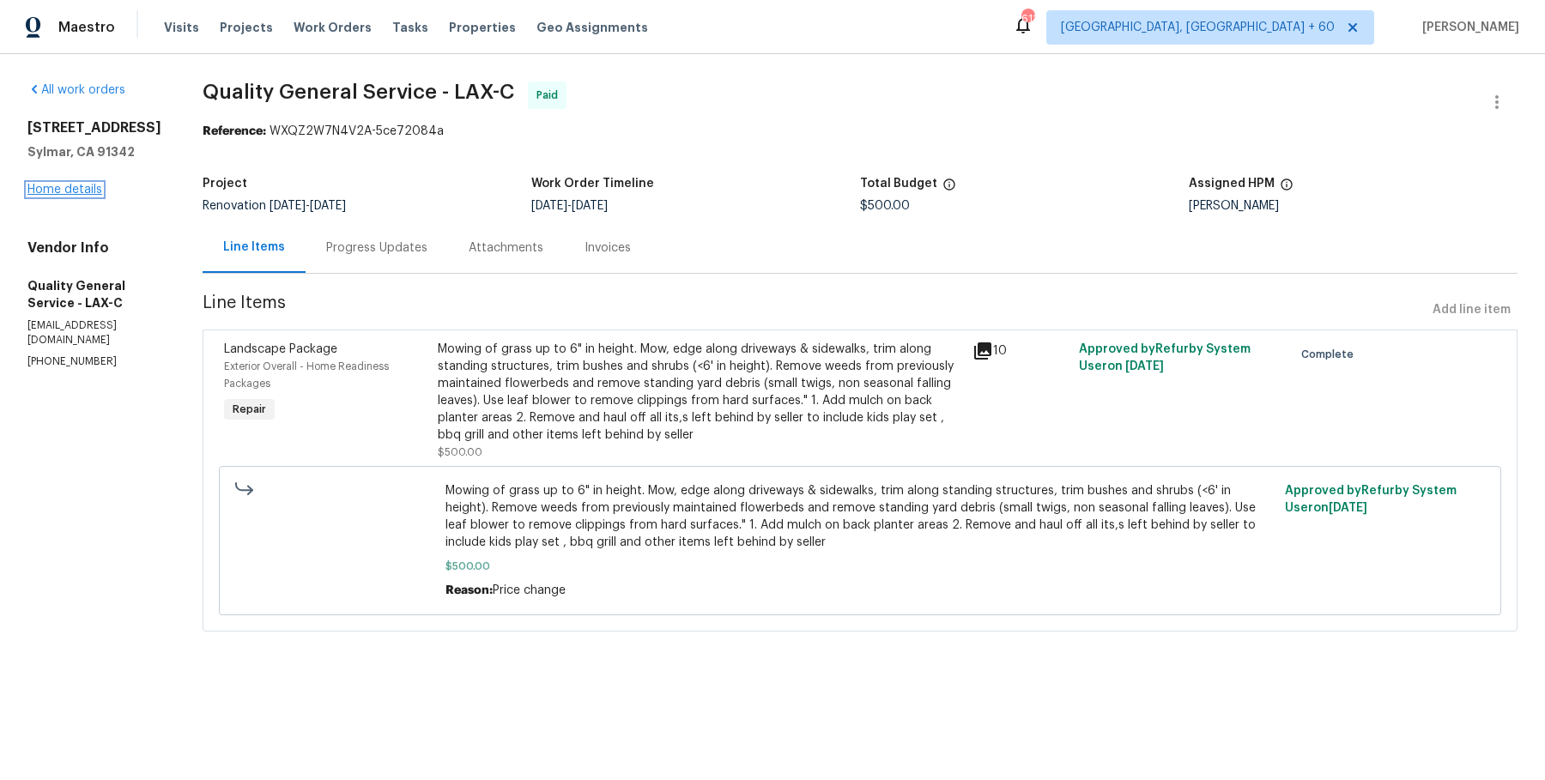
click at [68, 196] on link "Home details" at bounding box center [64, 190] width 75 height 12
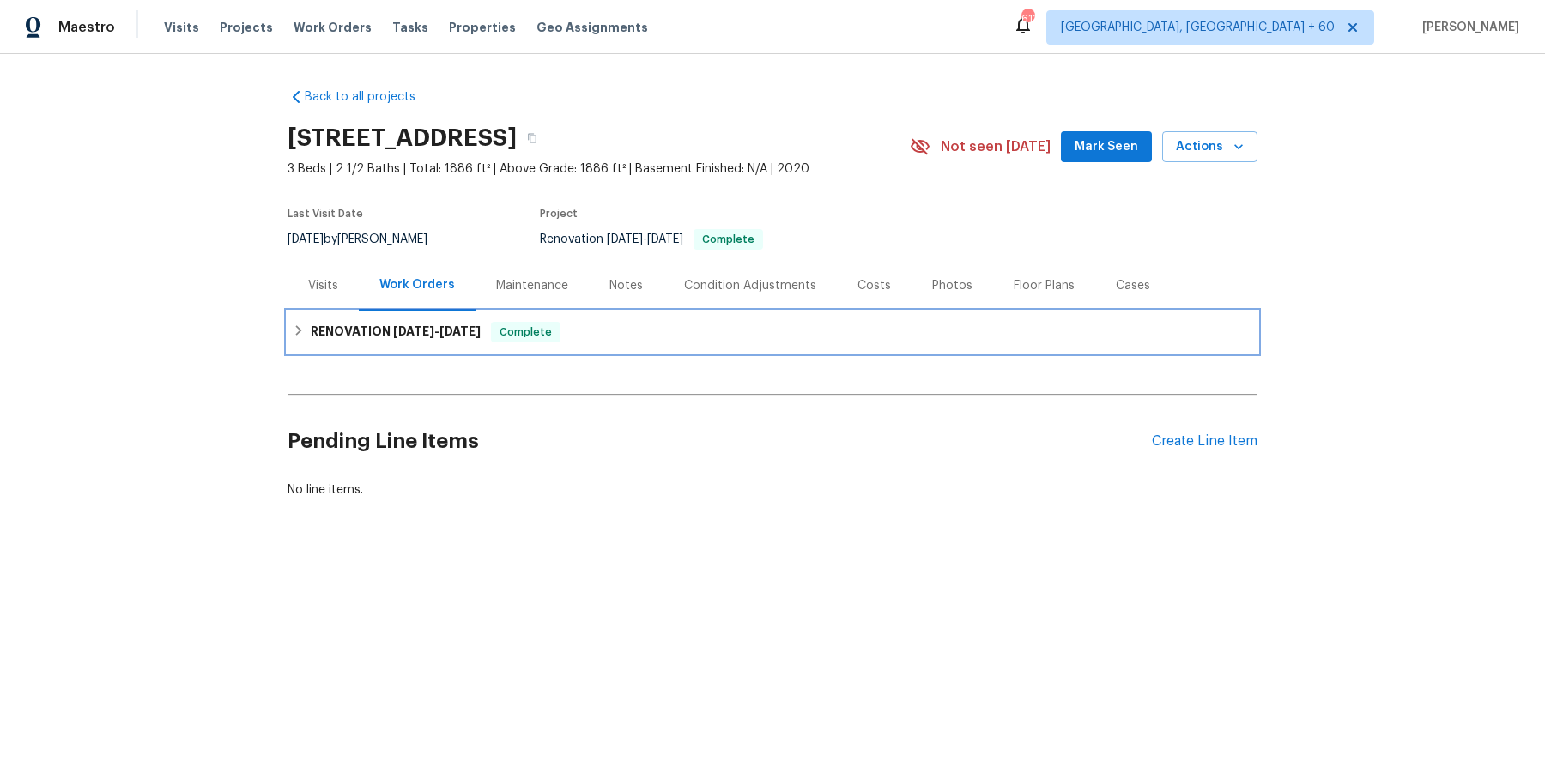
click at [574, 351] on div "RENOVATION 11/11/24 - 11/18/24 Complete" at bounding box center [772, 331] width 970 height 41
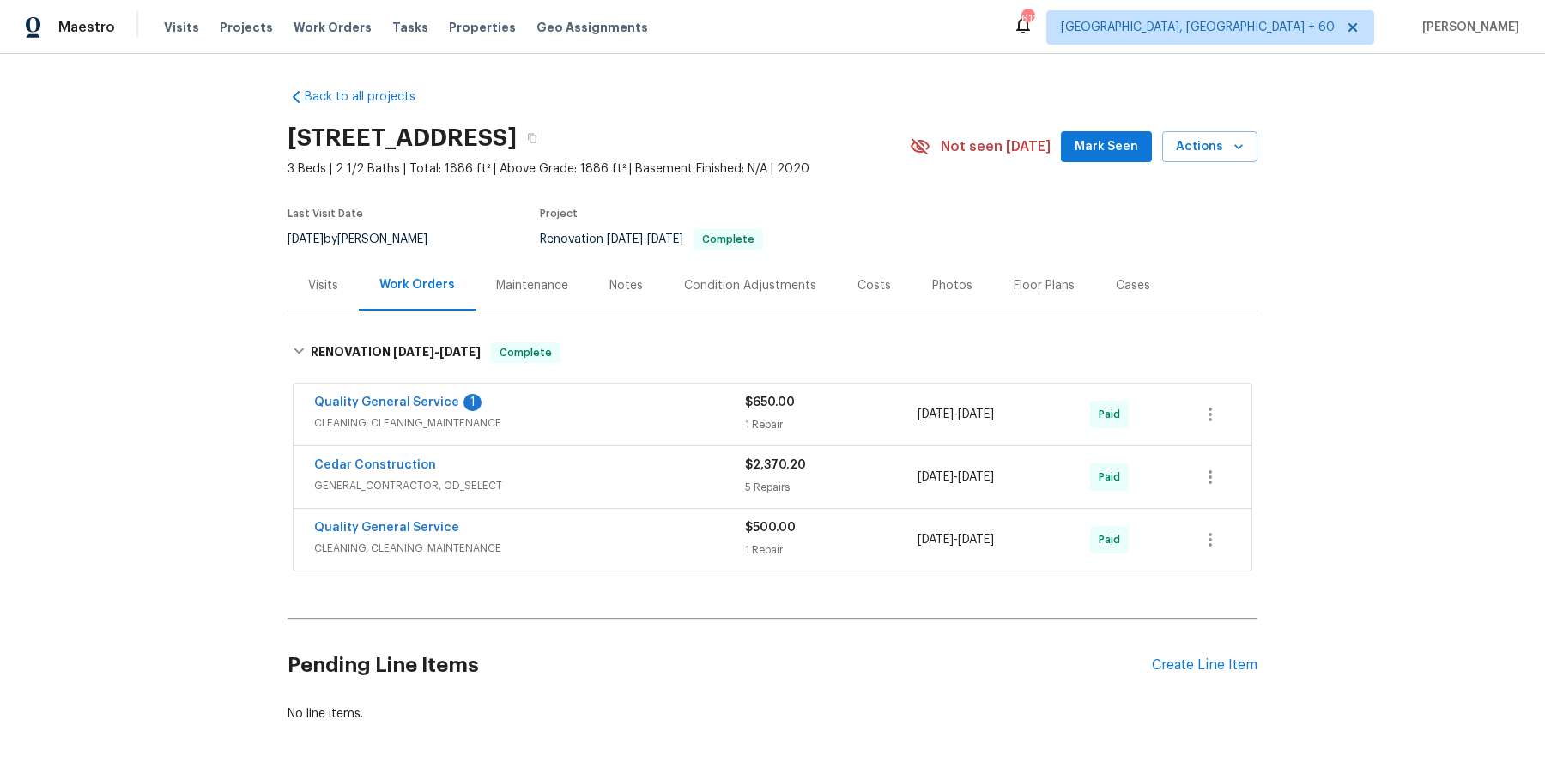
click at [619, 430] on span "CLEANING, CLEANING_MAINTENANCE" at bounding box center [529, 422] width 431 height 17
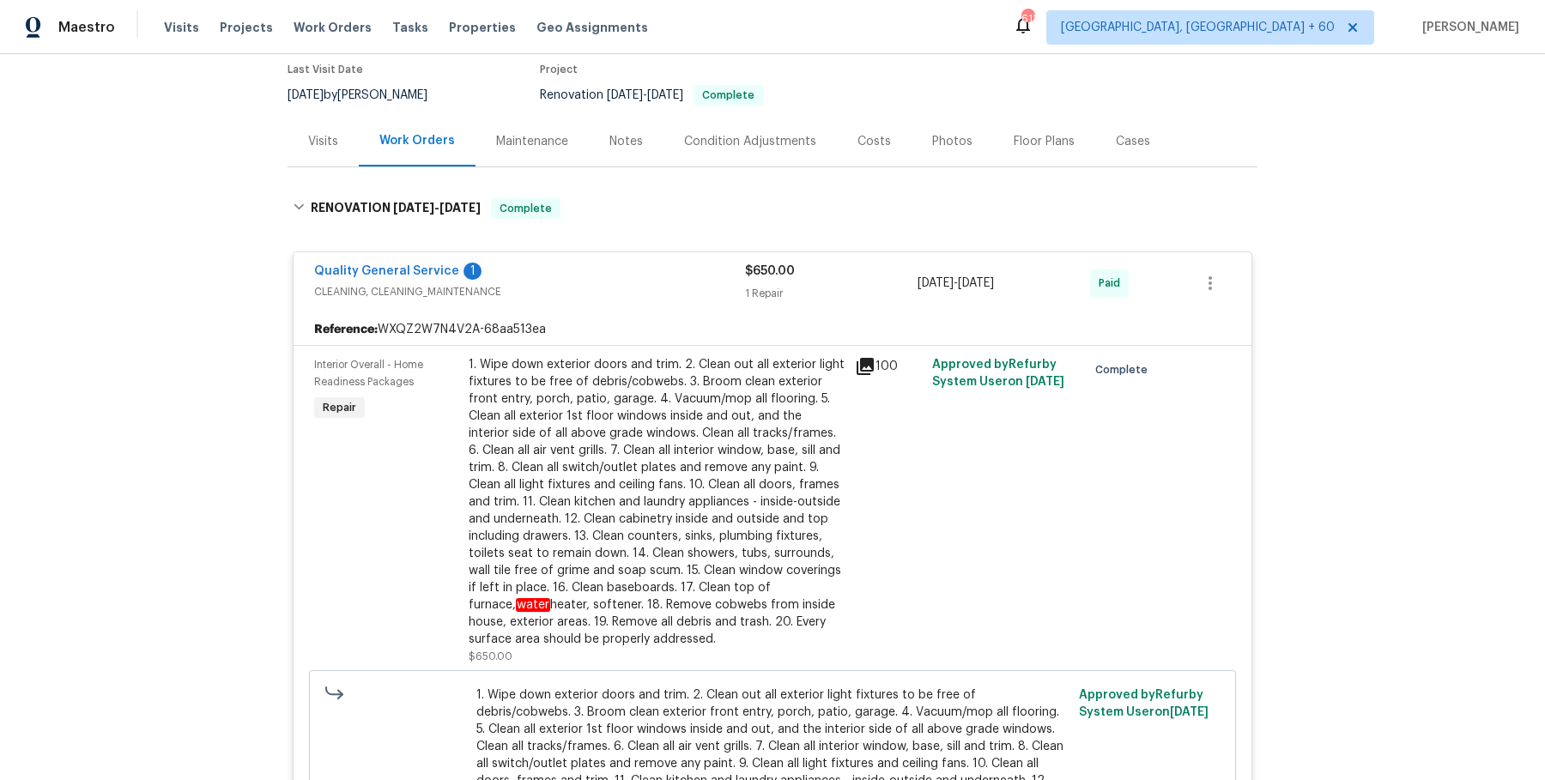
scroll to position [722, 0]
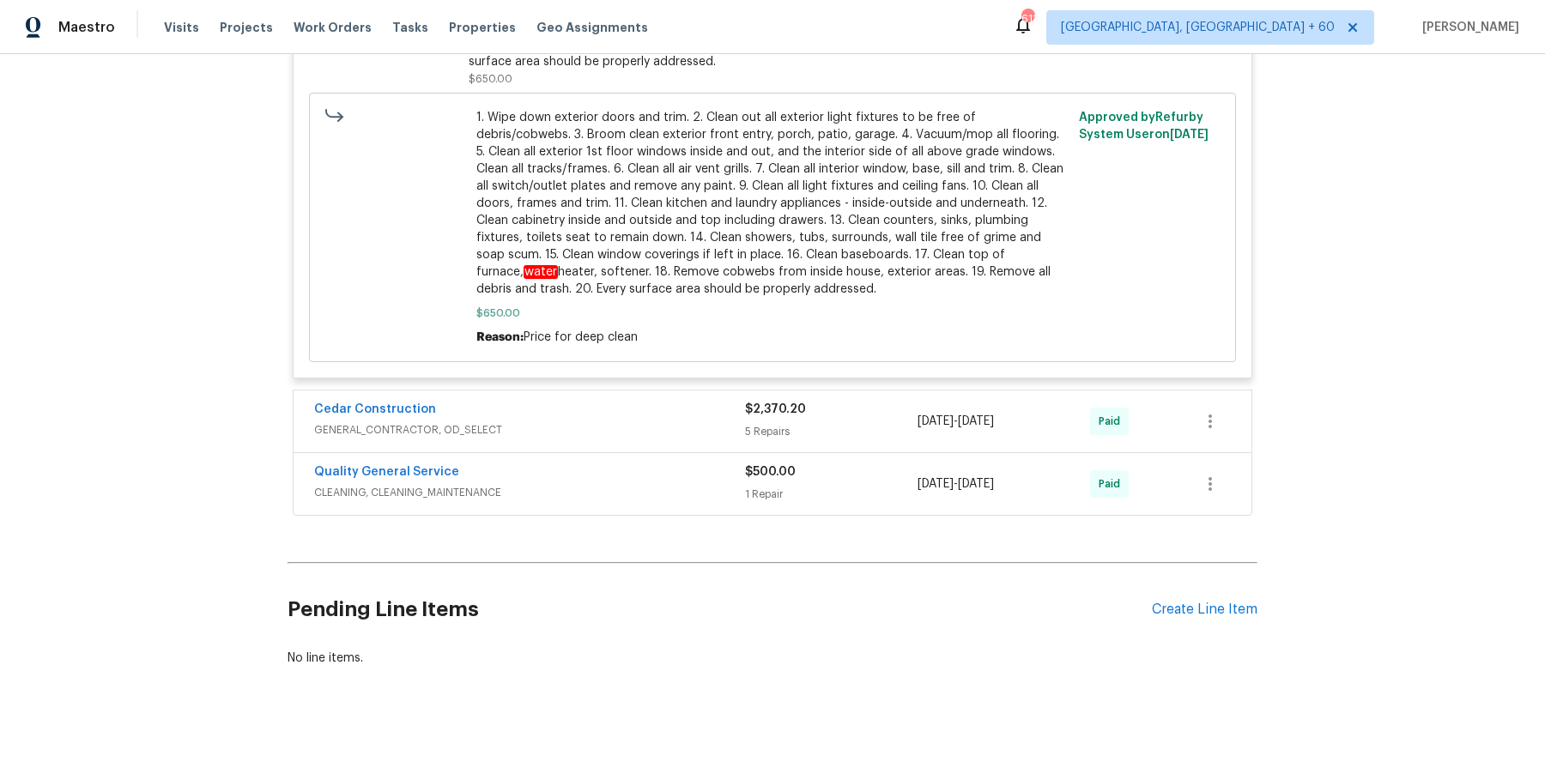
click at [678, 404] on div "Cedar Construction" at bounding box center [529, 411] width 431 height 21
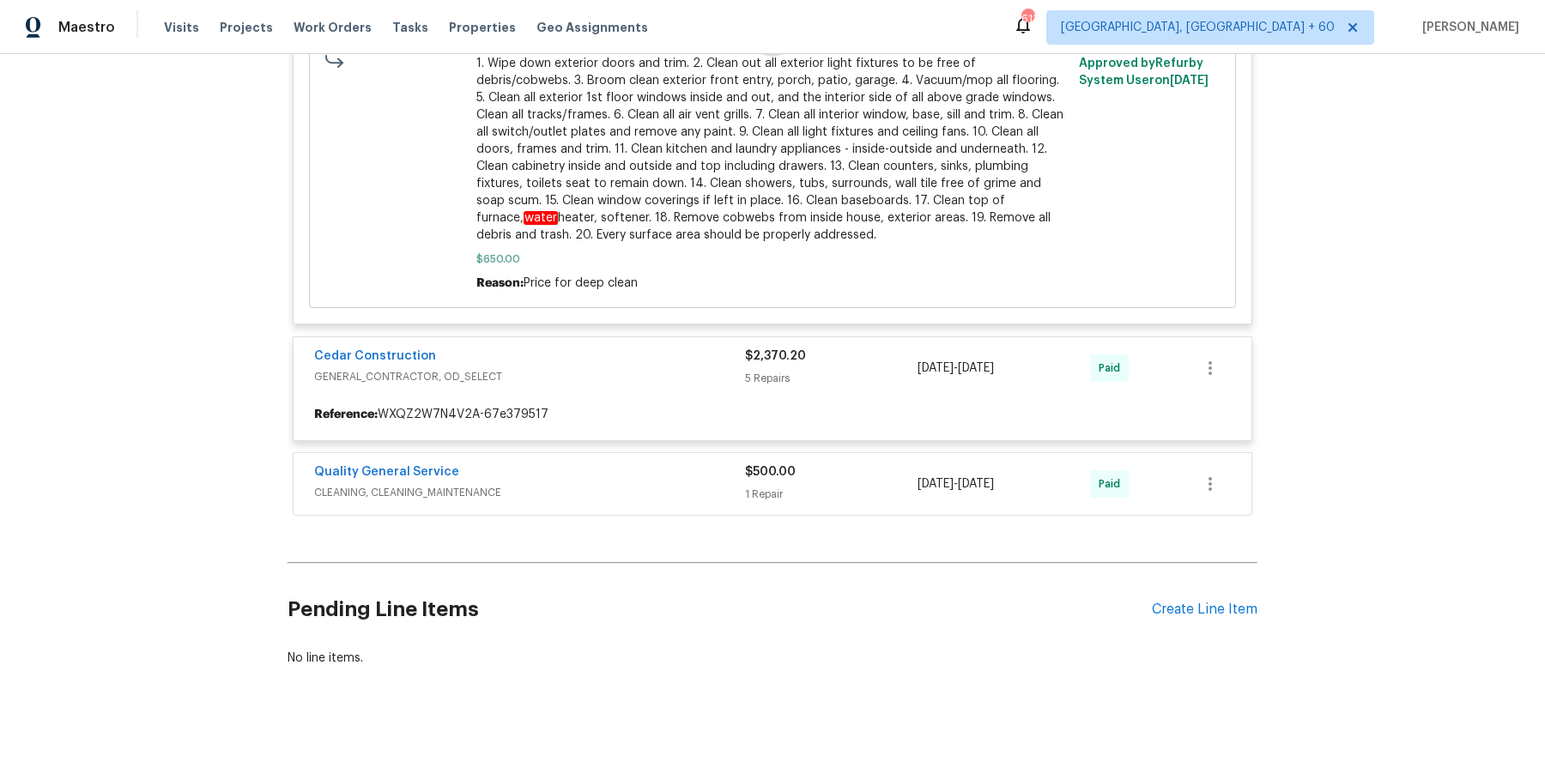
scroll to position [769, 0]
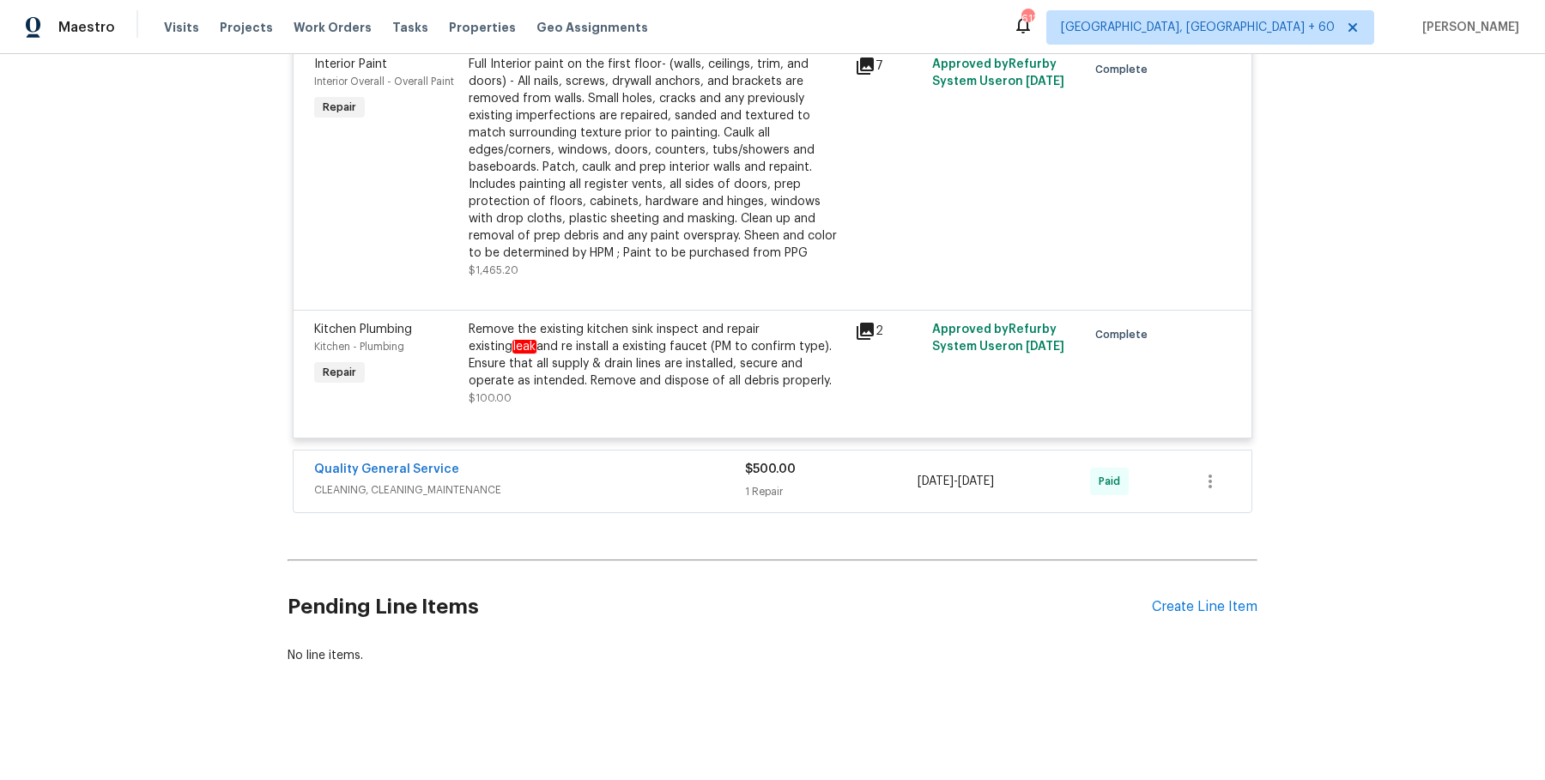
click at [702, 482] on span "CLEANING, CLEANING_MAINTENANCE" at bounding box center [529, 489] width 431 height 17
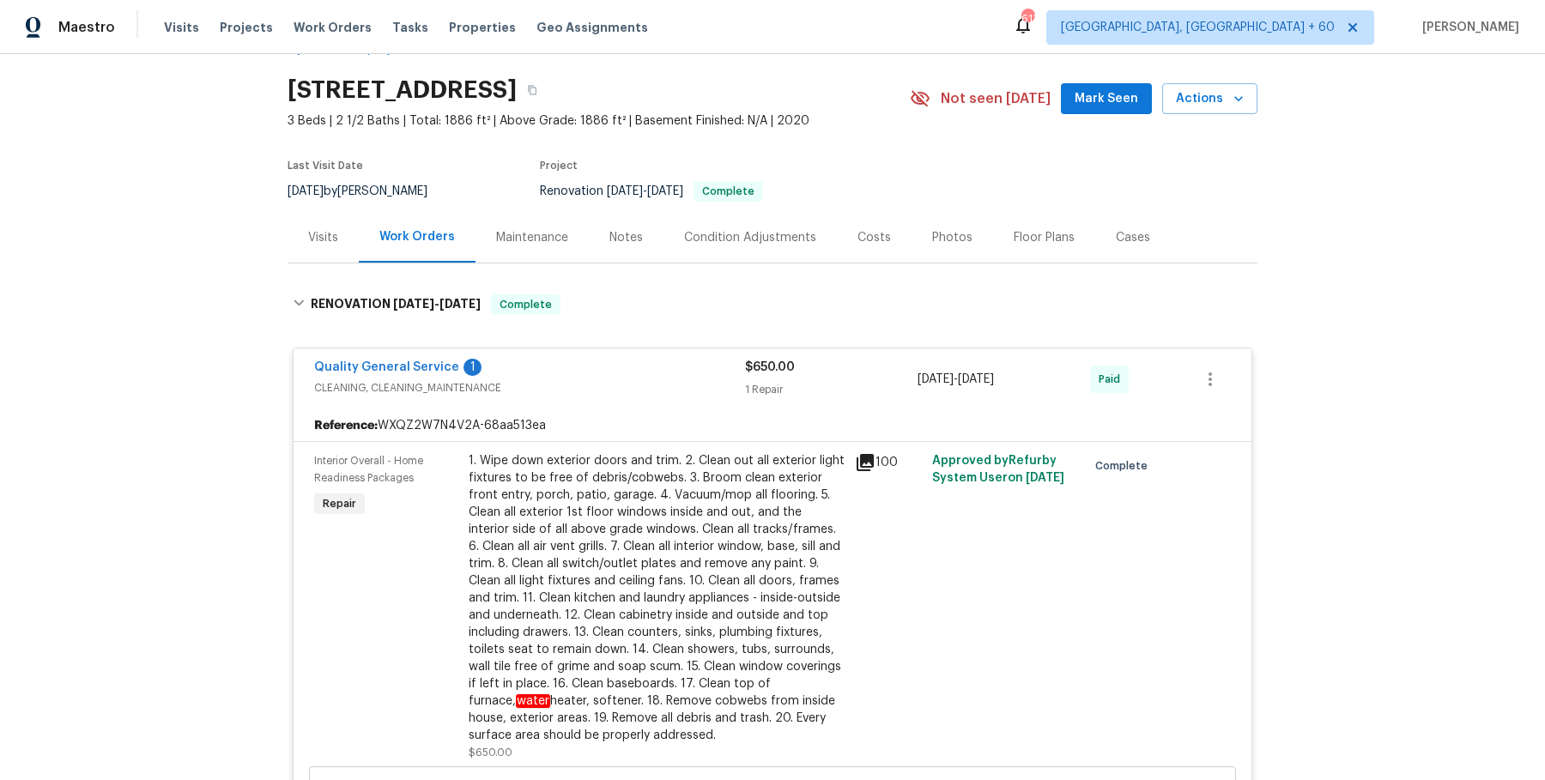
scroll to position [0, 0]
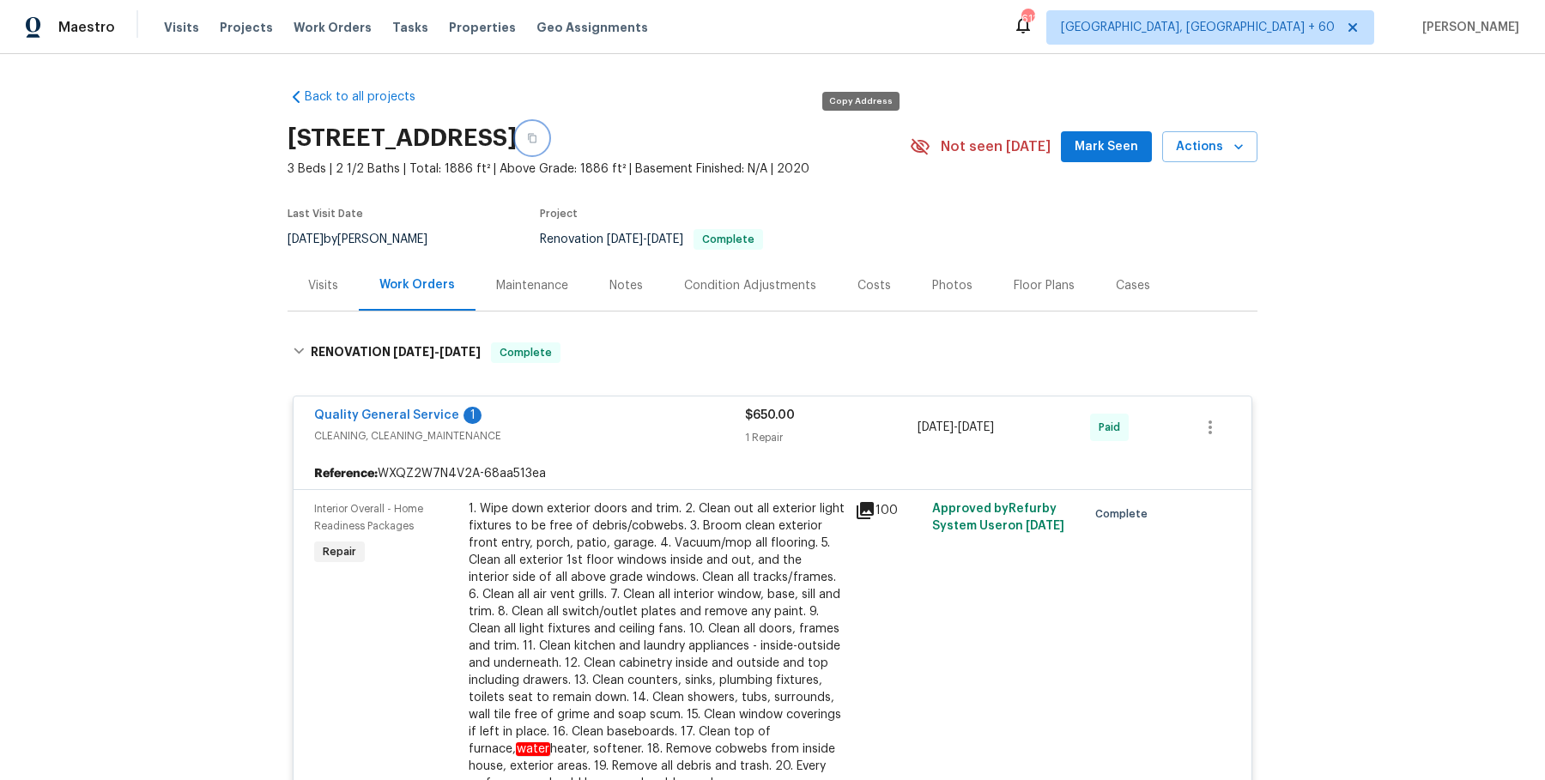
click at [537, 138] on icon "button" at bounding box center [532, 138] width 10 height 10
click at [862, 154] on div "[STREET_ADDRESS]" at bounding box center [598, 138] width 622 height 45
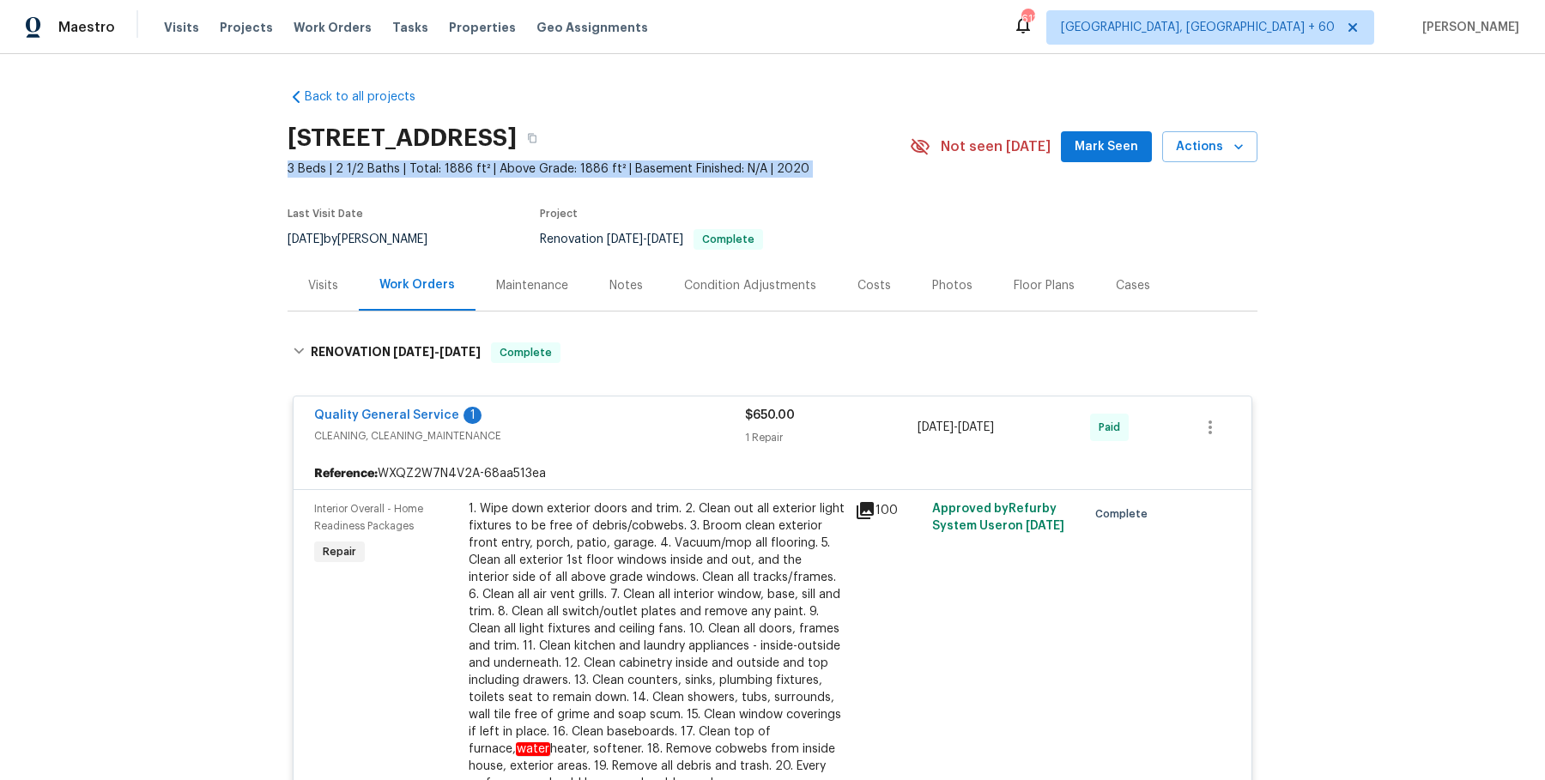
click at [862, 154] on div "[STREET_ADDRESS]" at bounding box center [598, 138] width 622 height 45
click at [547, 140] on button "button" at bounding box center [532, 138] width 31 height 31
click at [547, 136] on button "button" at bounding box center [532, 138] width 31 height 31
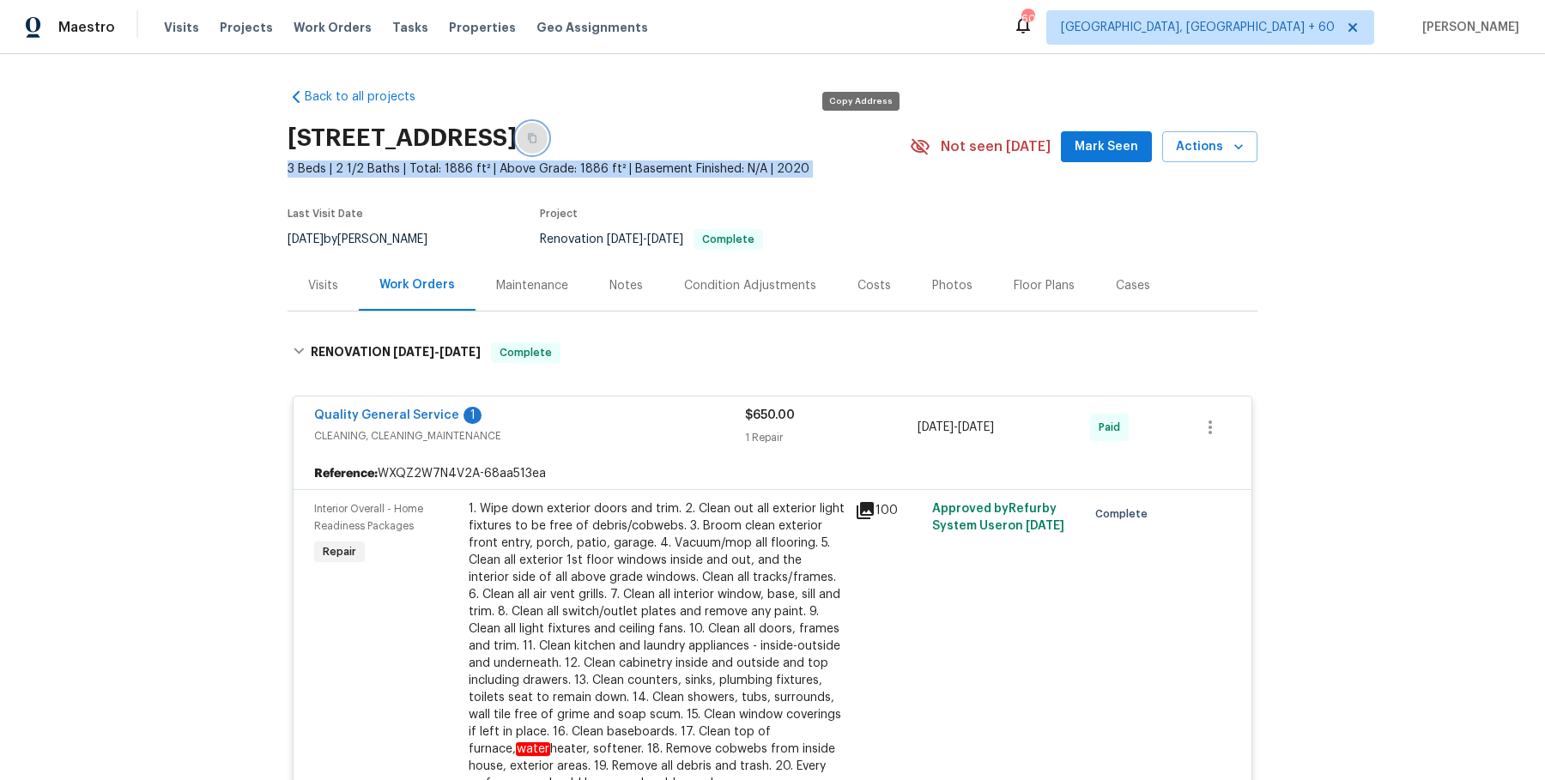
click at [547, 136] on button "button" at bounding box center [532, 138] width 31 height 31
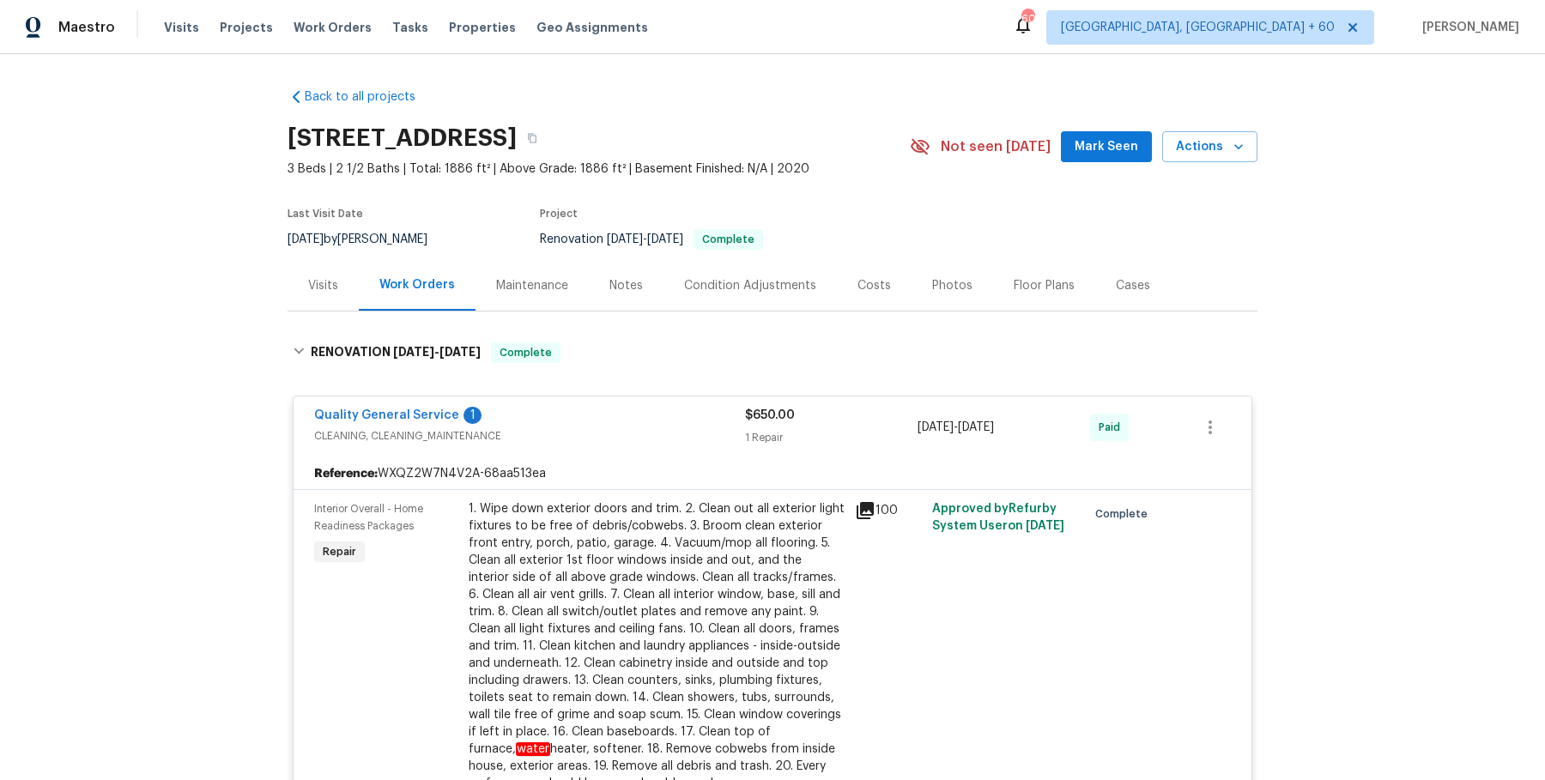
click at [876, 154] on div "[STREET_ADDRESS]" at bounding box center [598, 138] width 622 height 45
click at [547, 141] on button "button" at bounding box center [532, 138] width 31 height 31
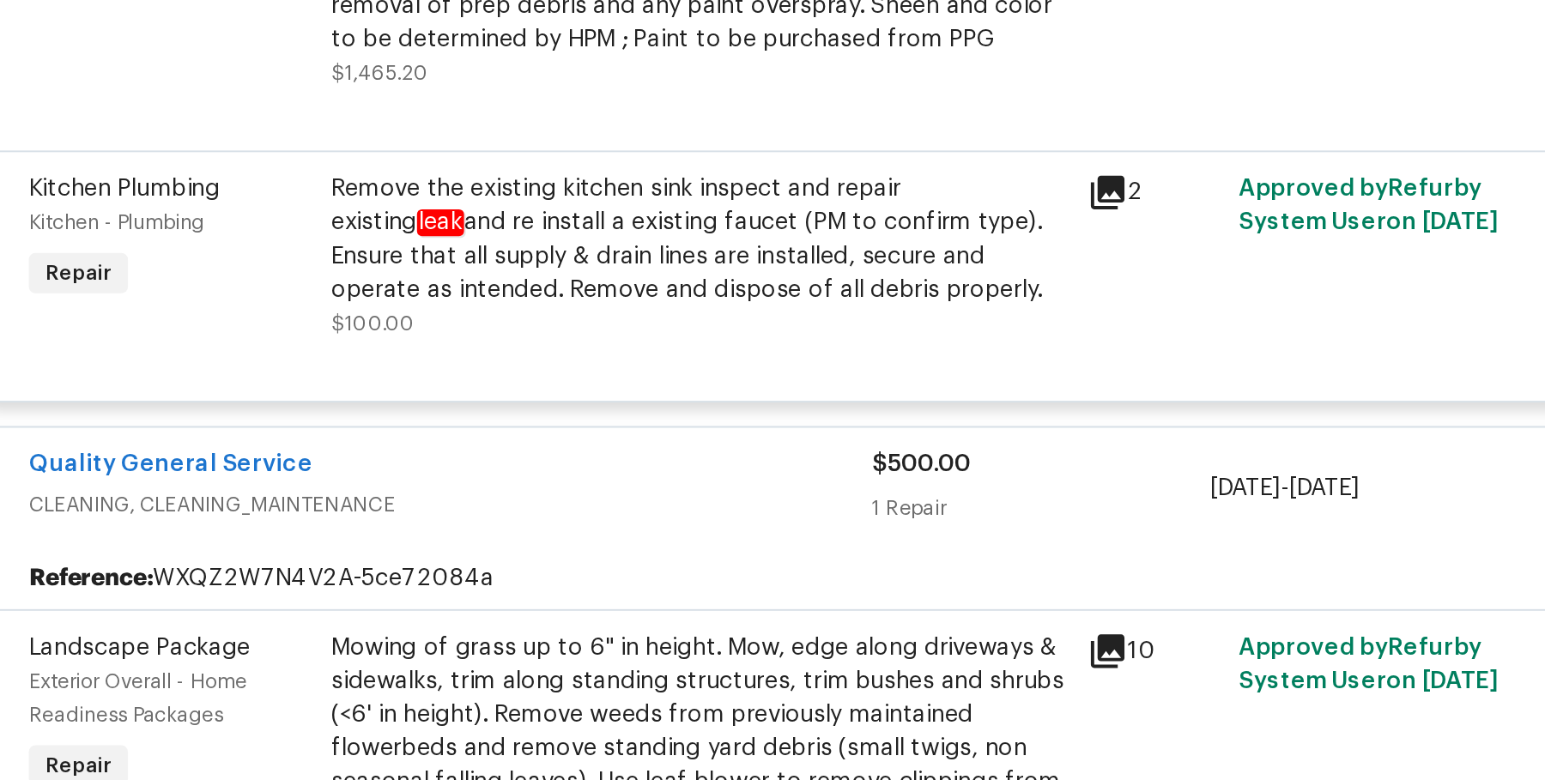
scroll to position [1859, 0]
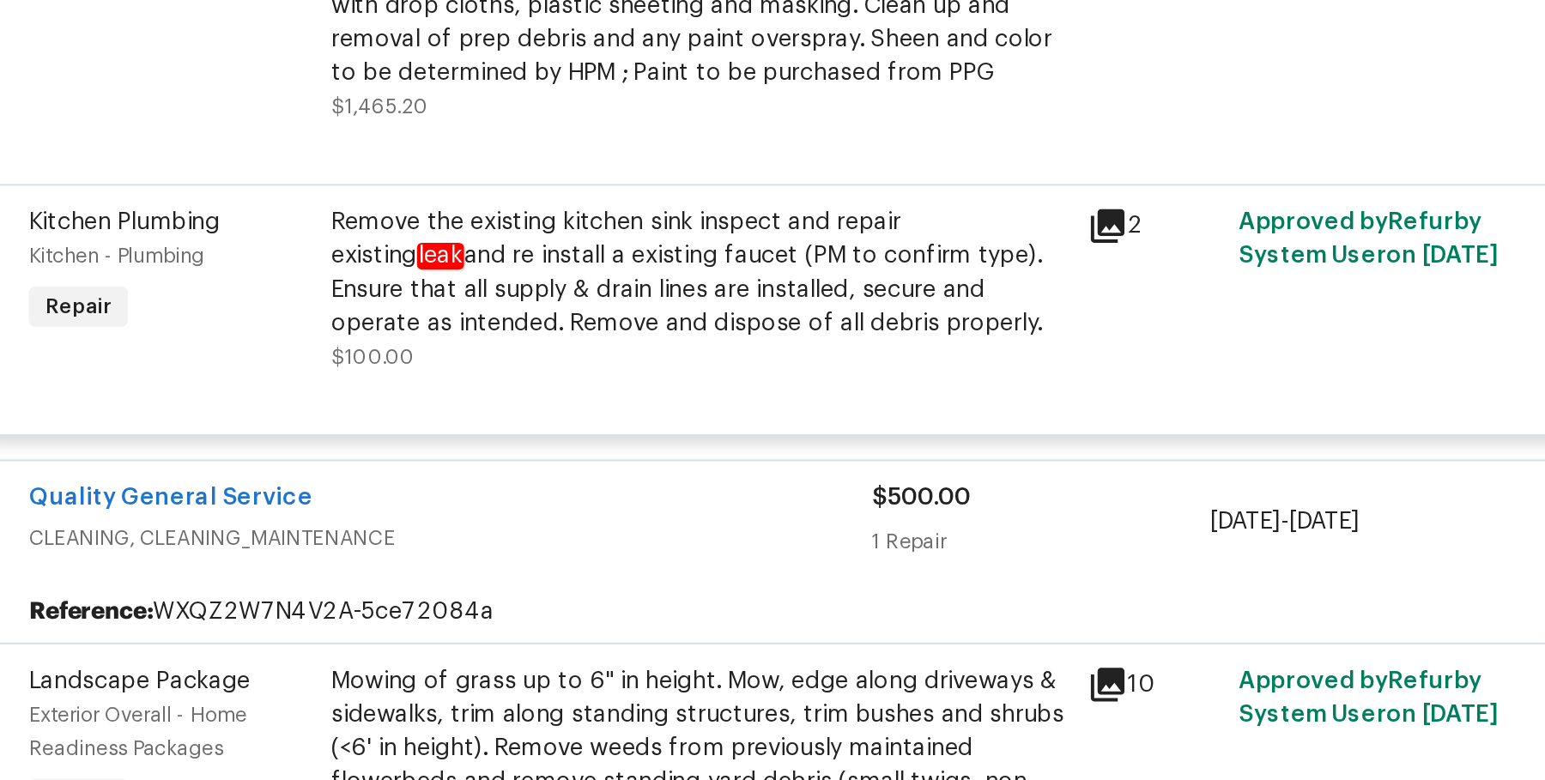
click at [636, 293] on div "Remove the existing kitchen sink inspect and repair existing leak and re instal…" at bounding box center [657, 308] width 376 height 69
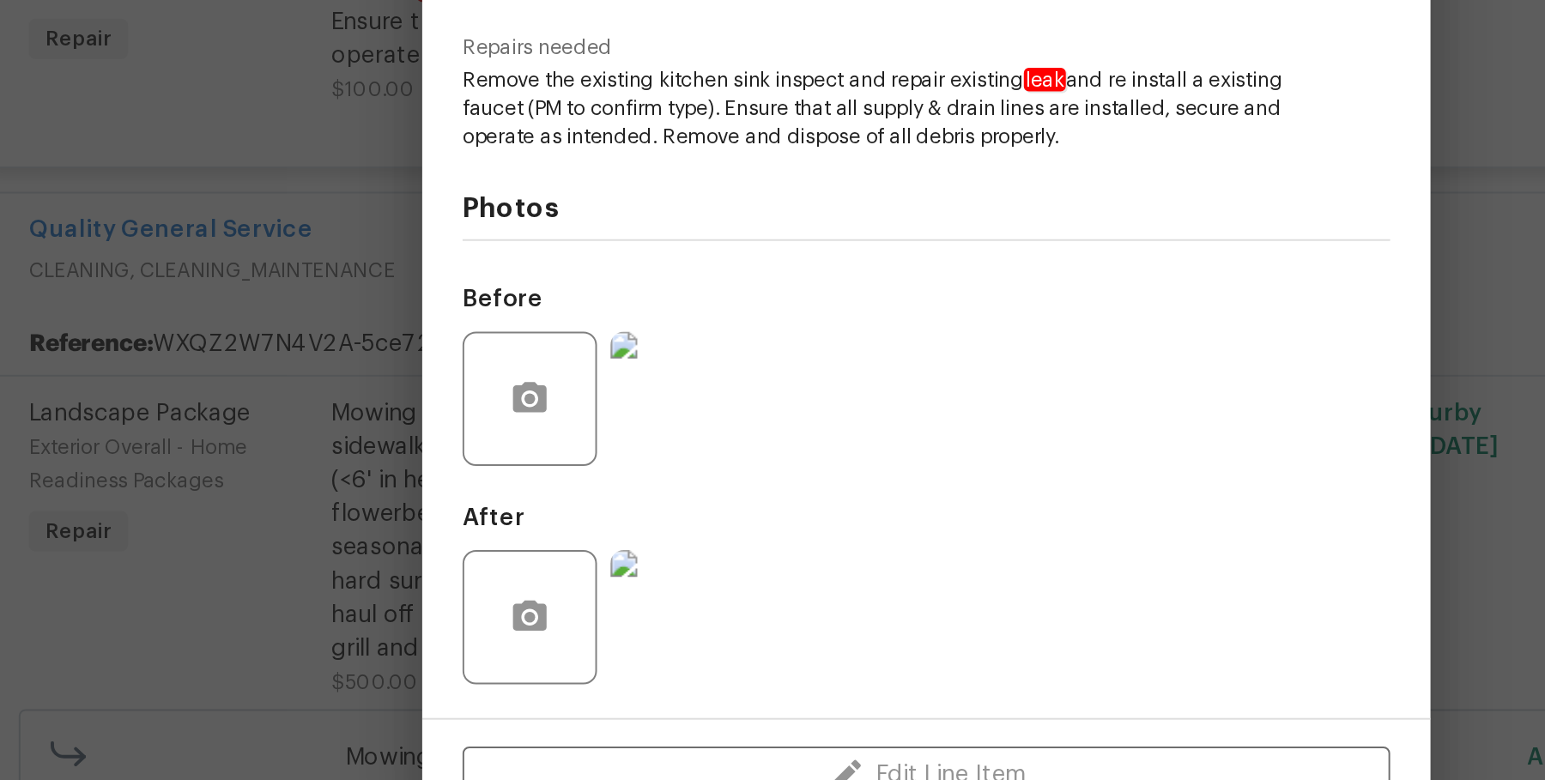
click at [651, 644] on img at bounding box center [645, 620] width 69 height 69
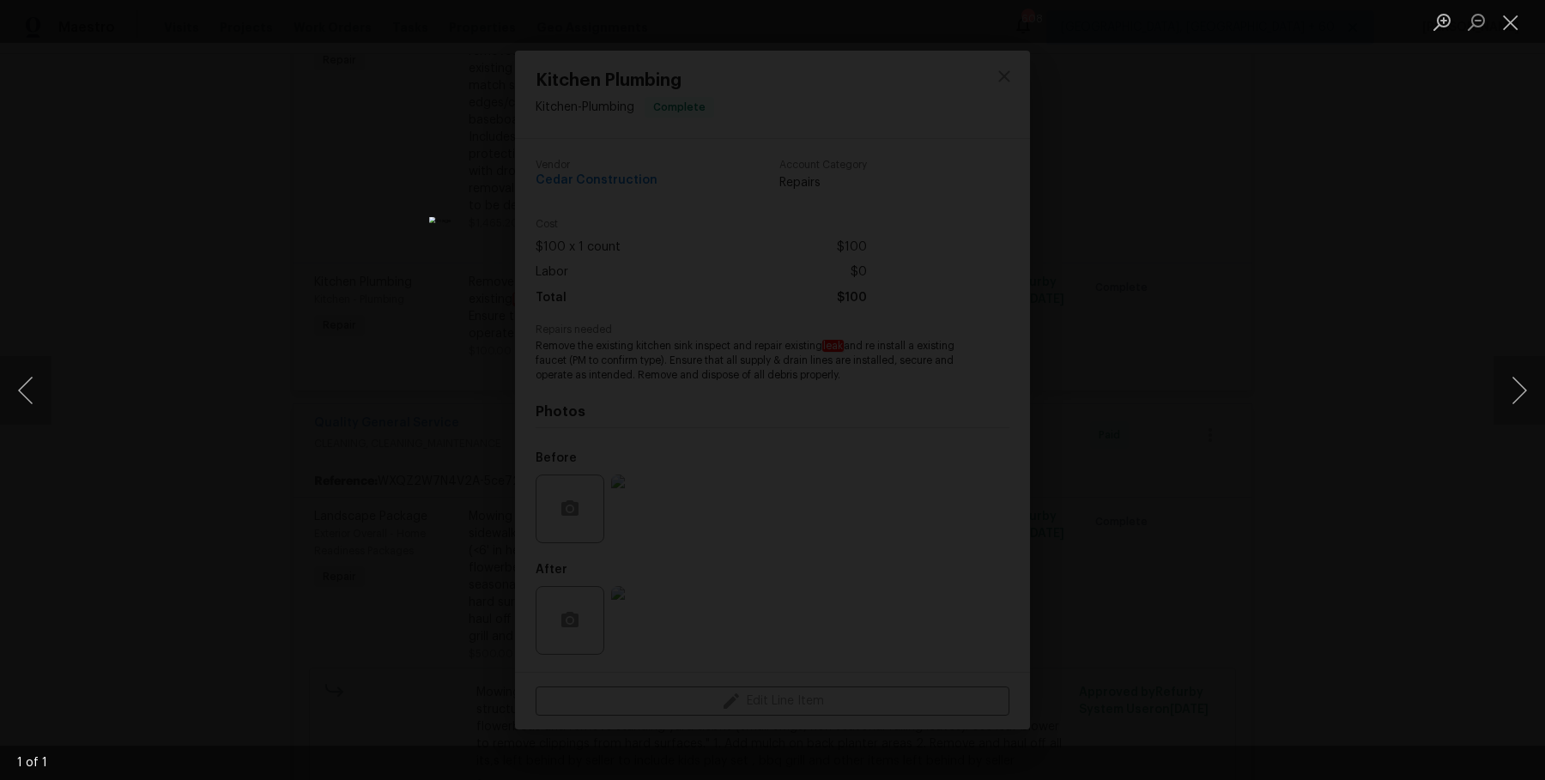
click at [1396, 451] on div "Lightbox" at bounding box center [772, 390] width 1545 height 780
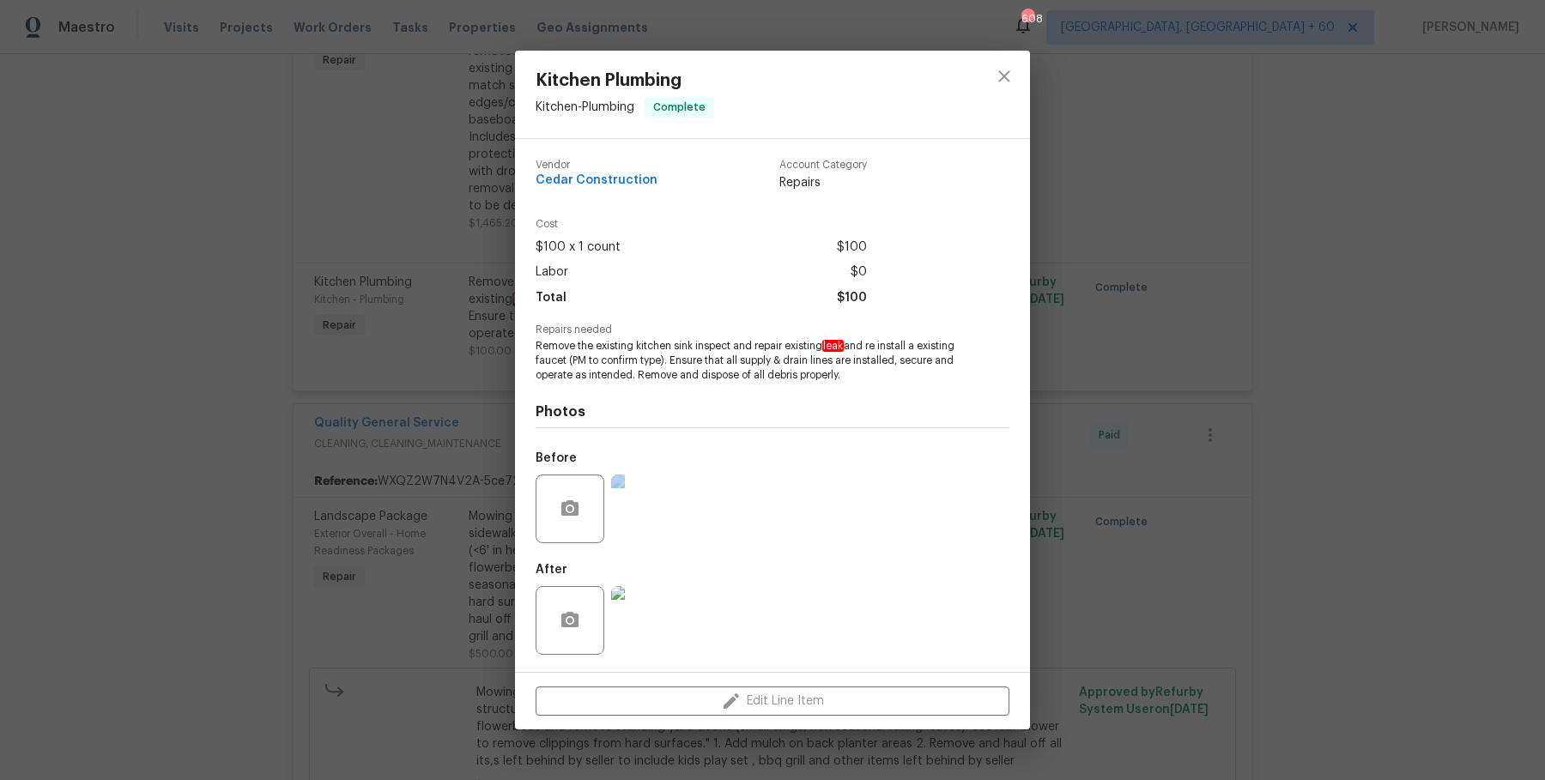
click at [1395, 451] on div "Kitchen Plumbing Kitchen - Plumbing Complete Vendor Cedar Construction Account …" at bounding box center [772, 390] width 1545 height 780
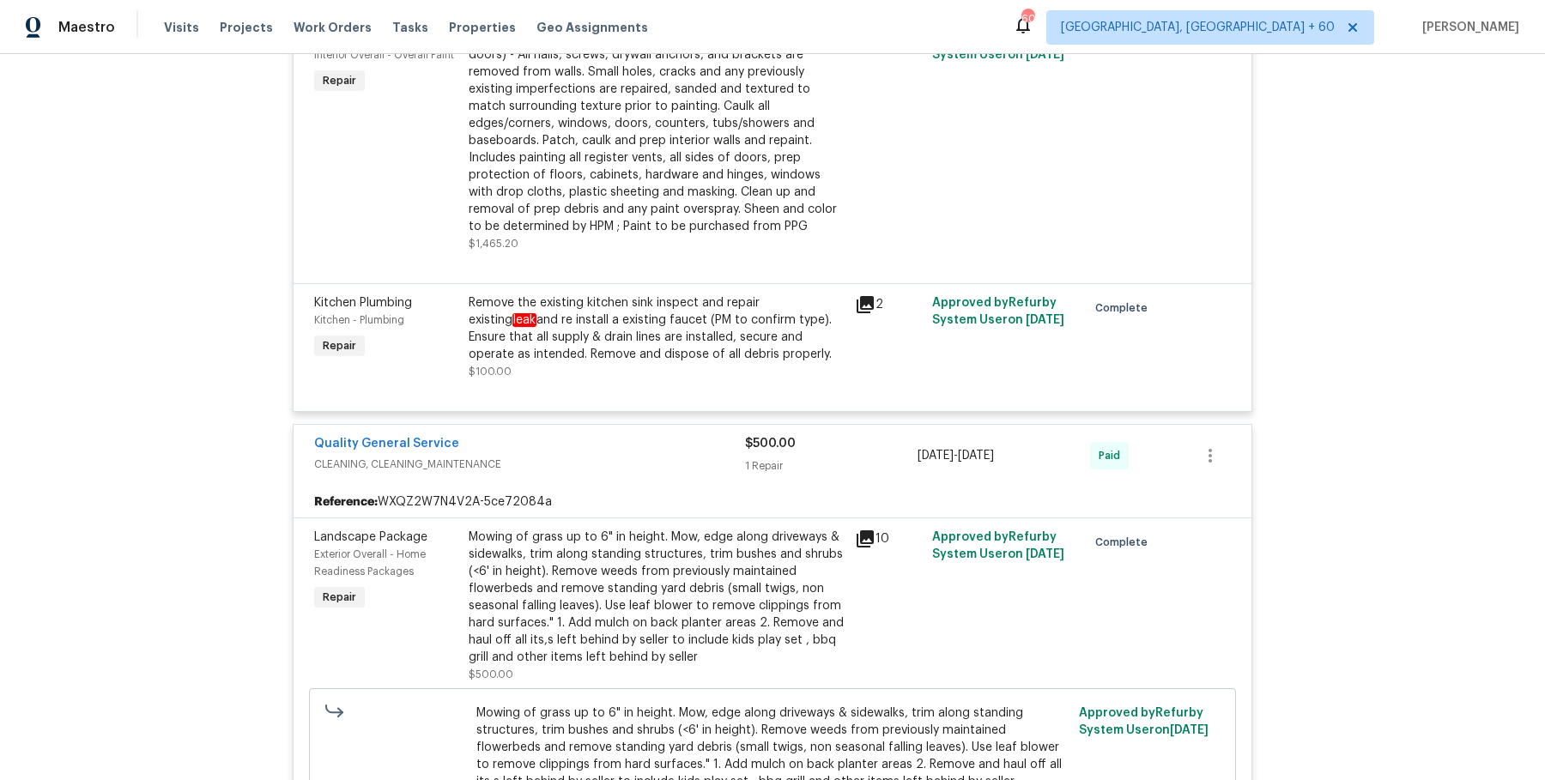
scroll to position [0, 0]
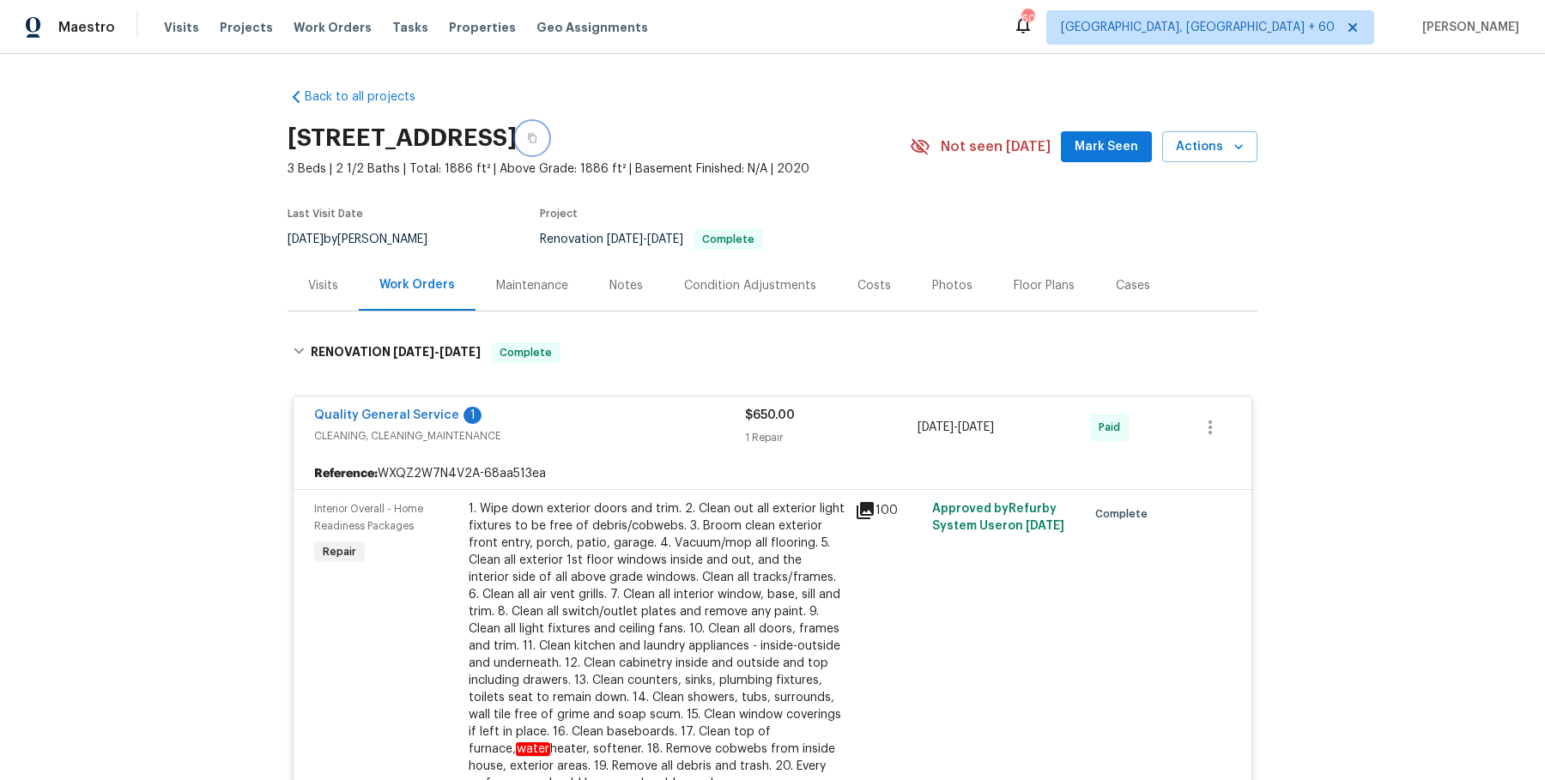
click at [537, 133] on icon "button" at bounding box center [532, 138] width 10 height 10
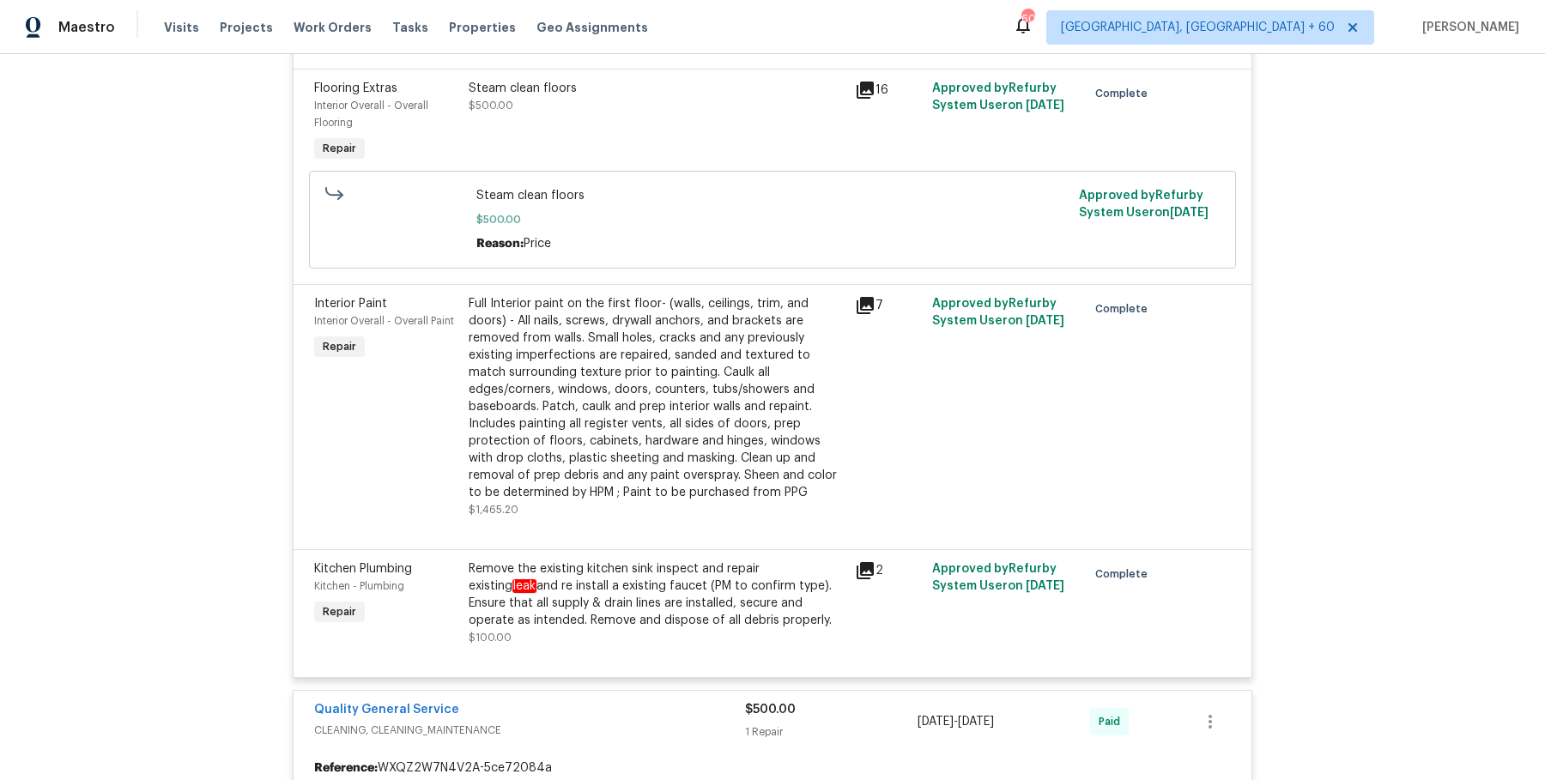
scroll to position [1674, 0]
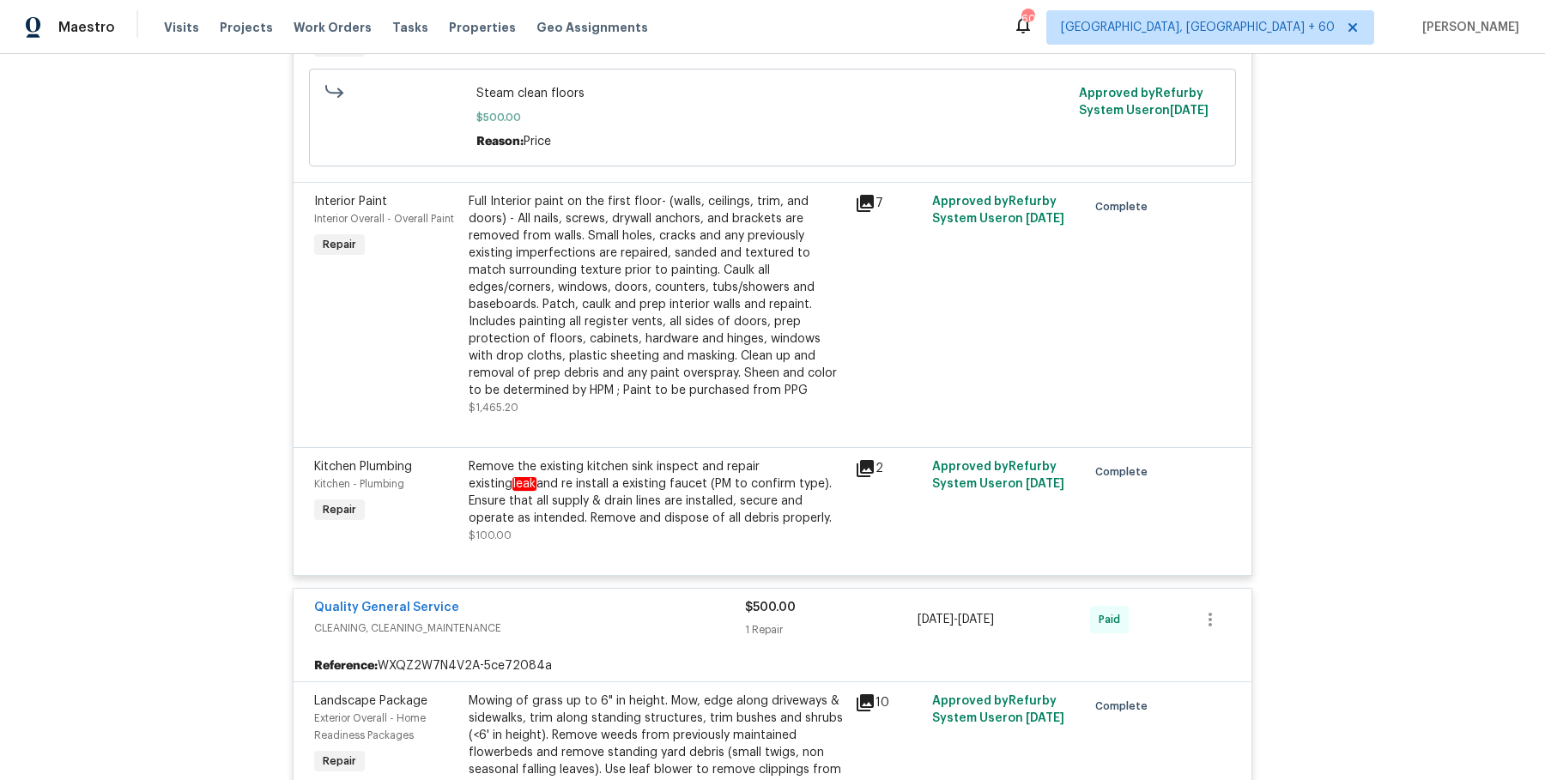
click at [696, 506] on div "Remove the existing kitchen sink inspect and repair existing leak and re instal…" at bounding box center [657, 492] width 376 height 69
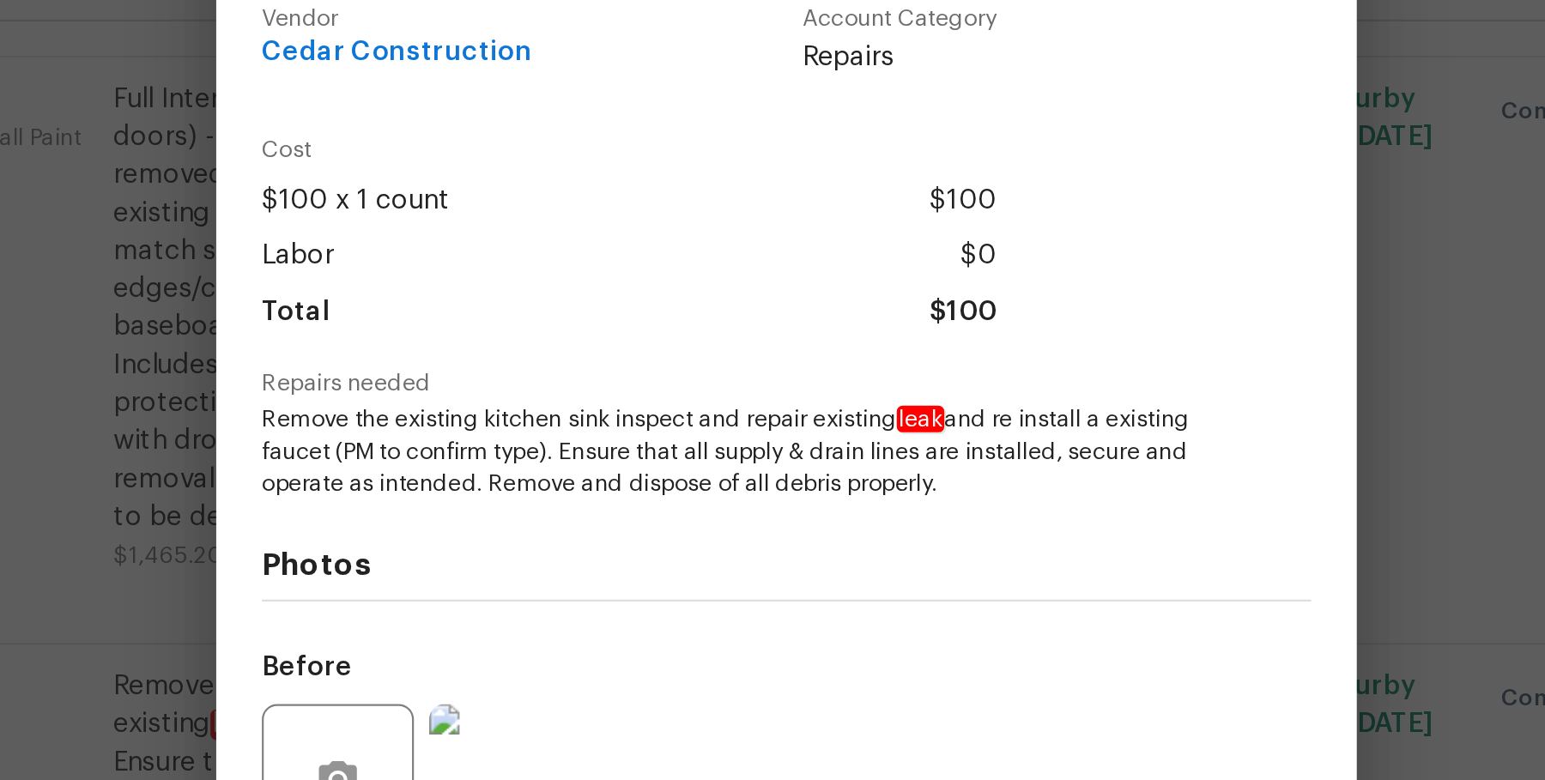
click at [1067, 296] on div "Kitchen Plumbing Kitchen - Plumbing Complete Vendor Cedar Construction Account …" at bounding box center [772, 390] width 1545 height 780
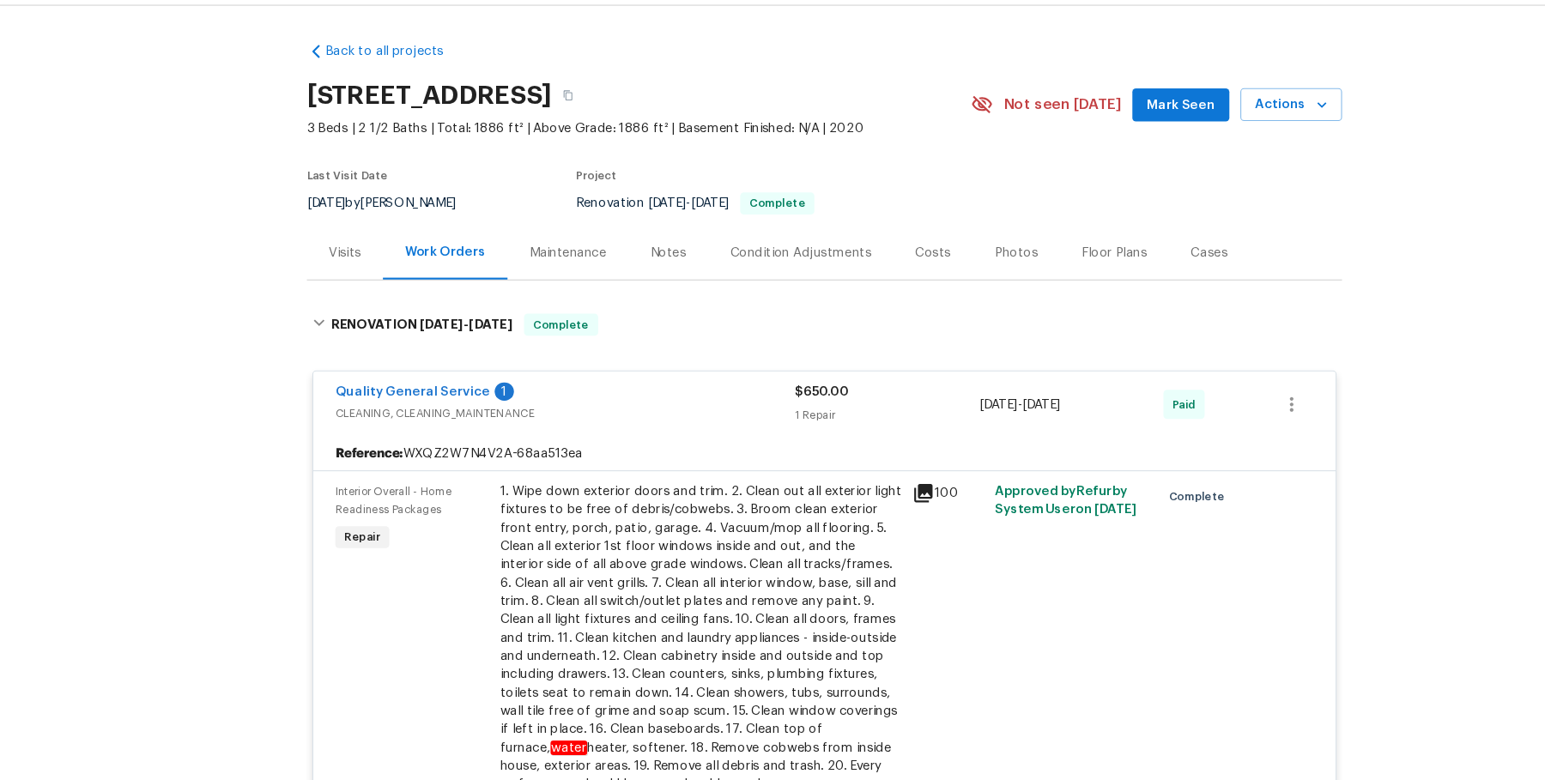
scroll to position [0, 0]
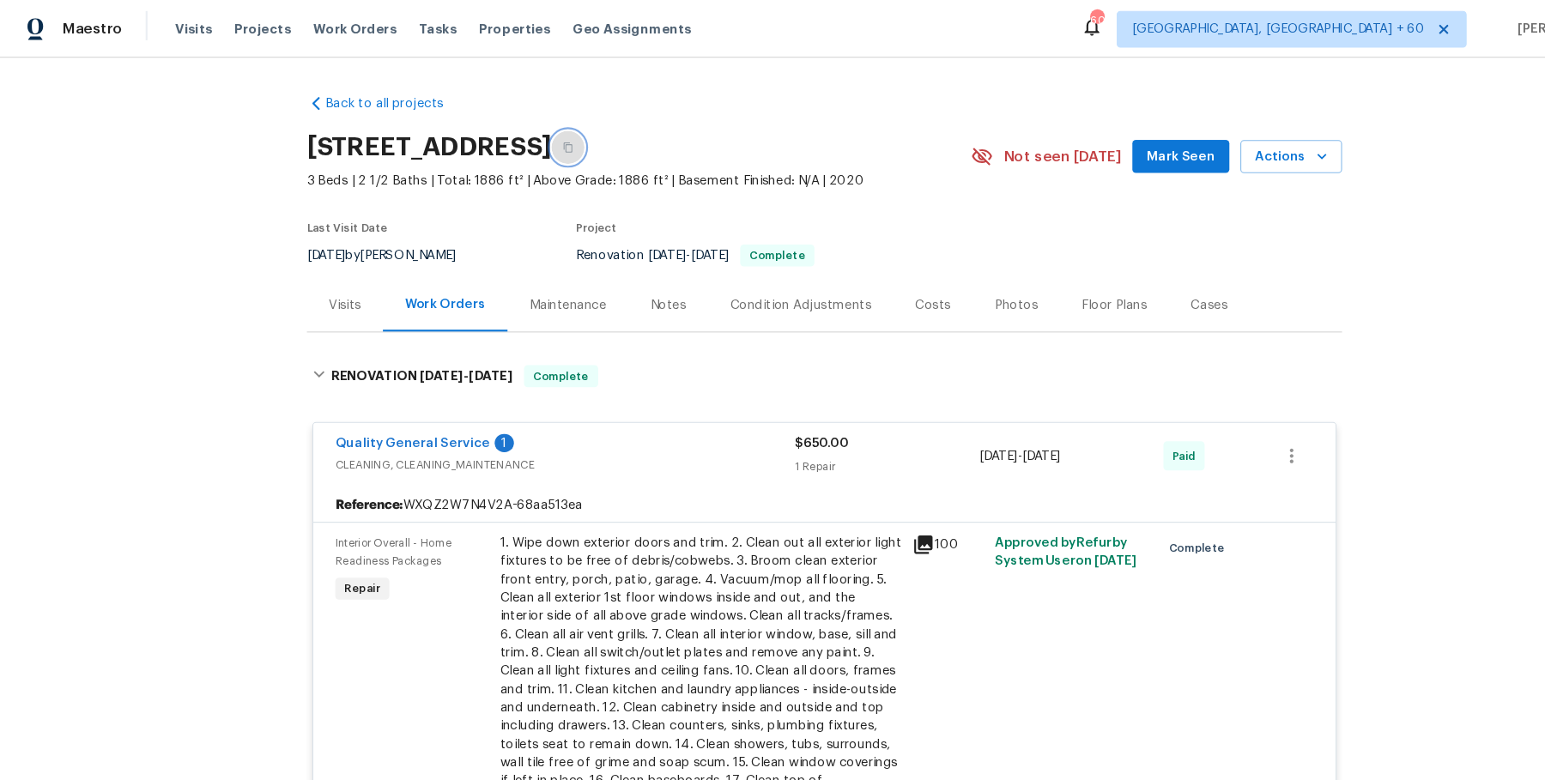
click at [536, 137] on icon "button" at bounding box center [532, 138] width 9 height 9
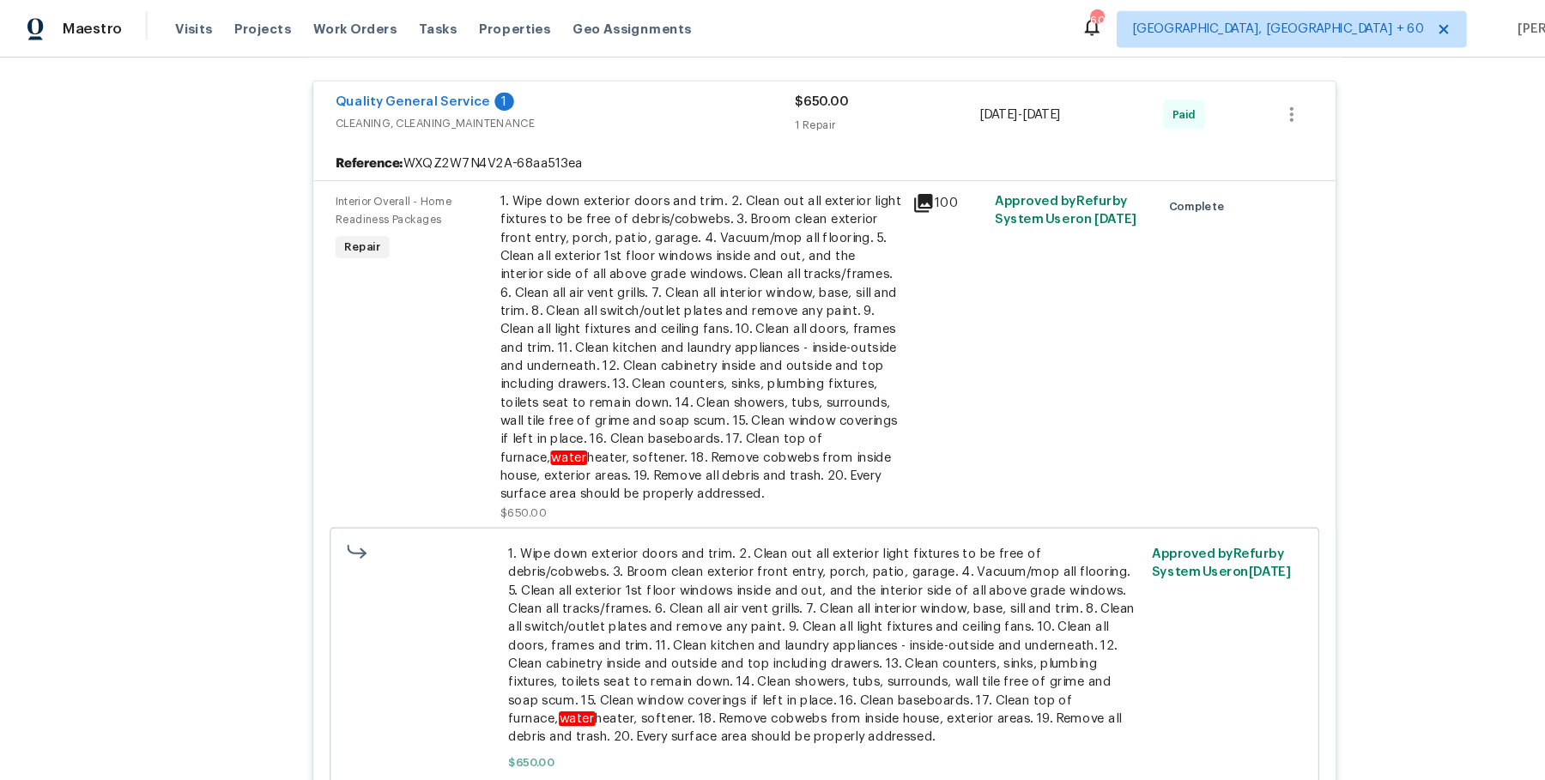
scroll to position [339, 0]
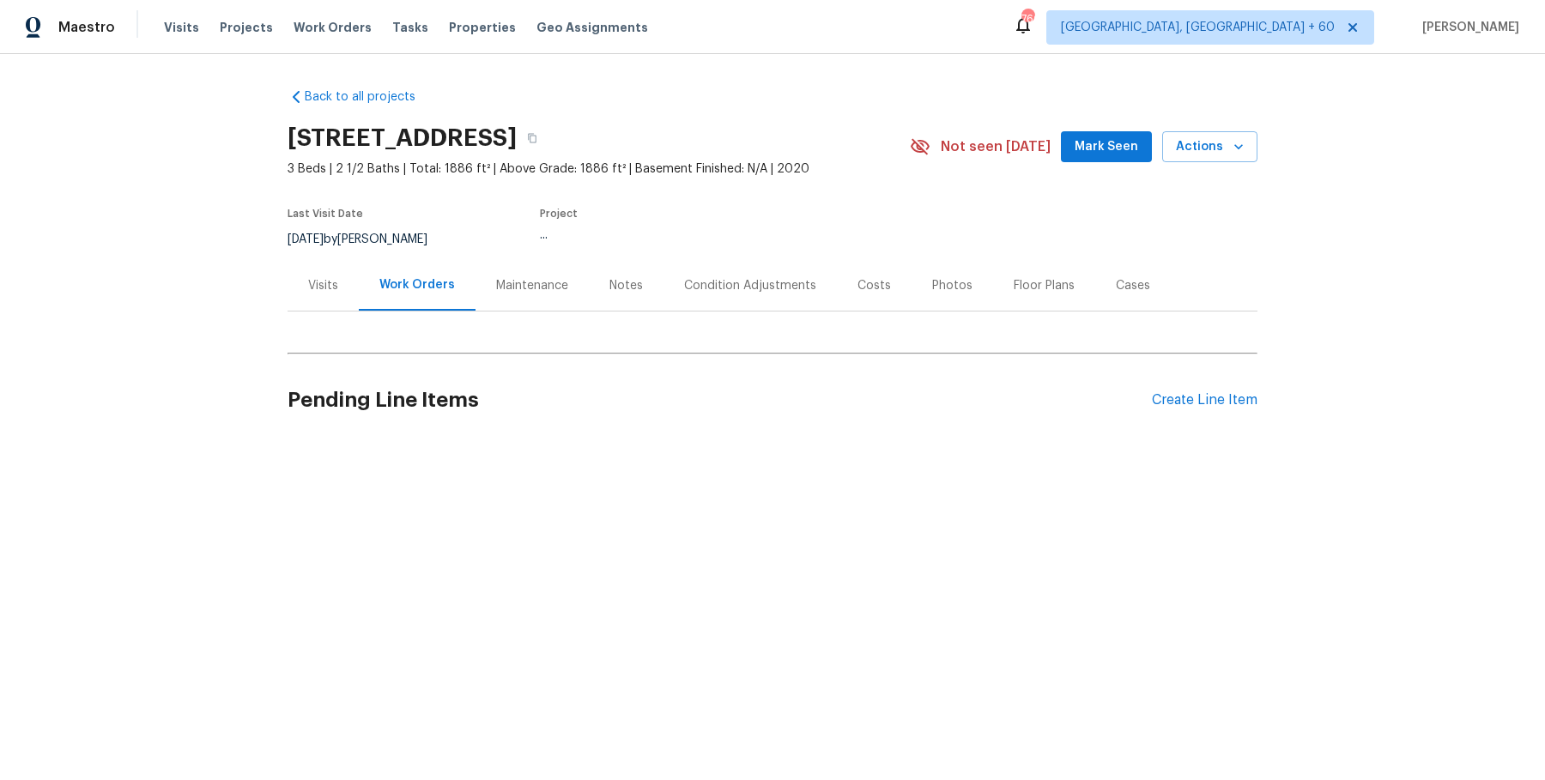
click at [329, 298] on div "Visits" at bounding box center [322, 285] width 71 height 51
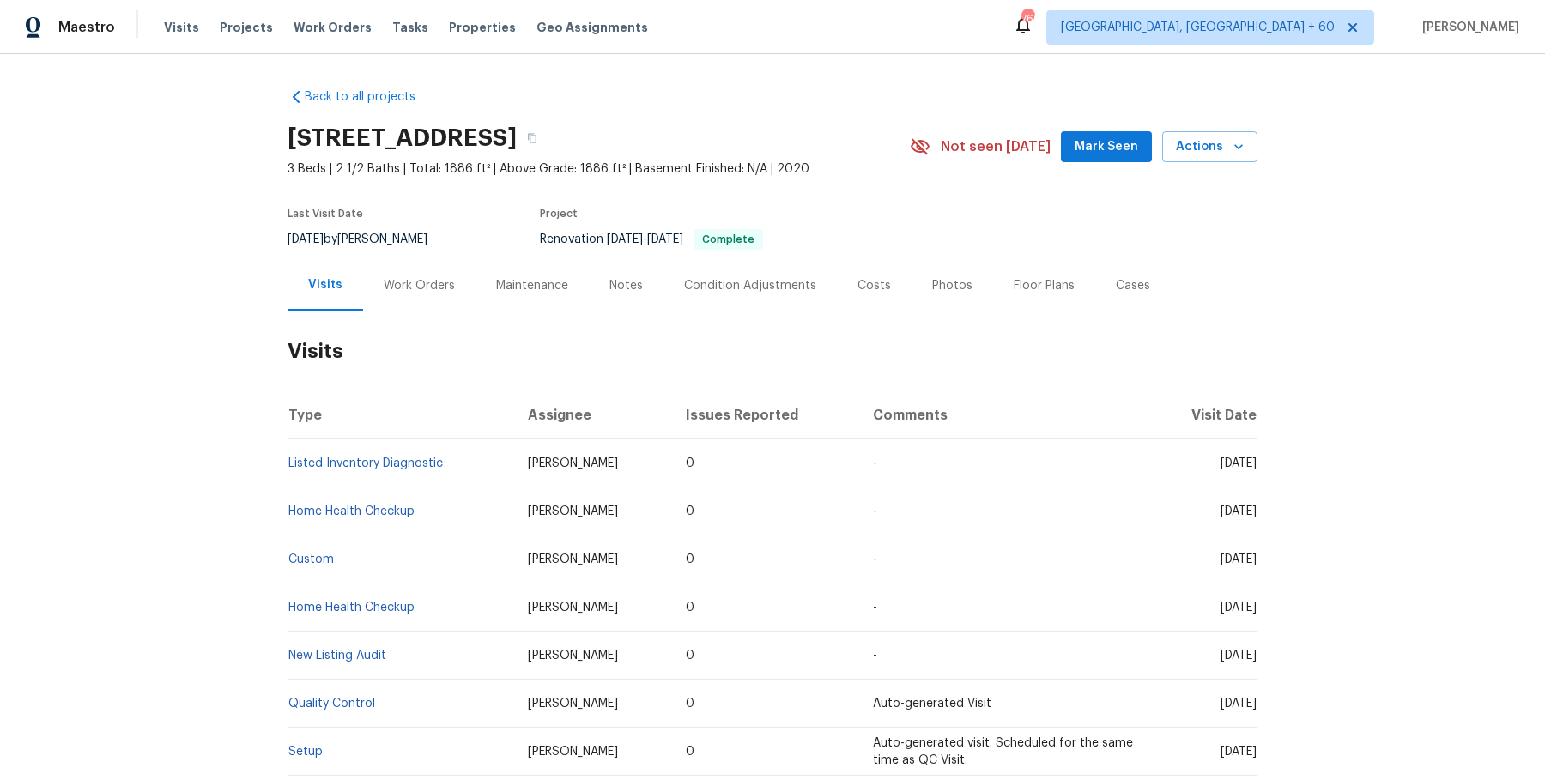
scroll to position [39, 0]
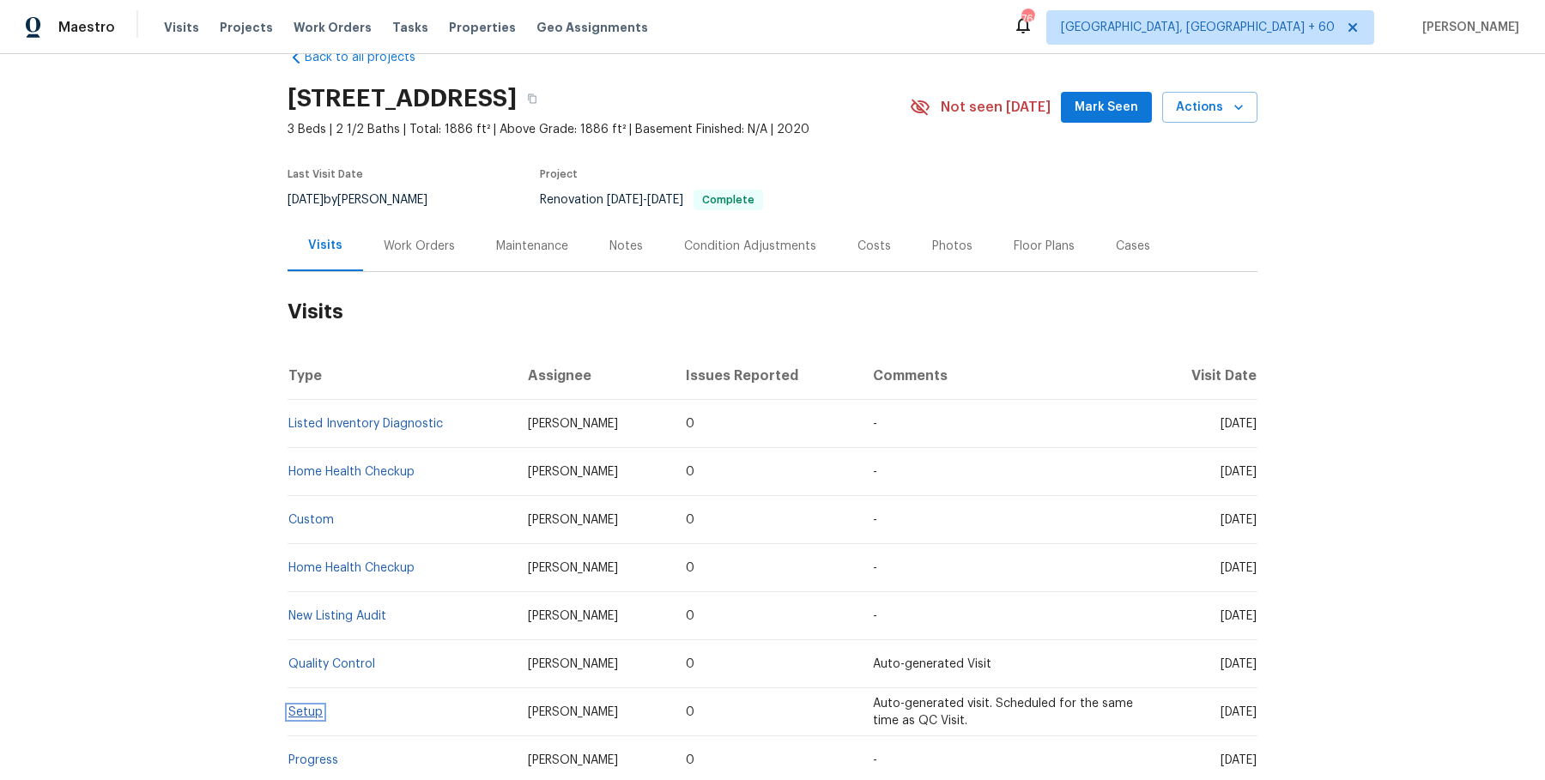
click at [301, 710] on link "Setup" at bounding box center [305, 712] width 34 height 12
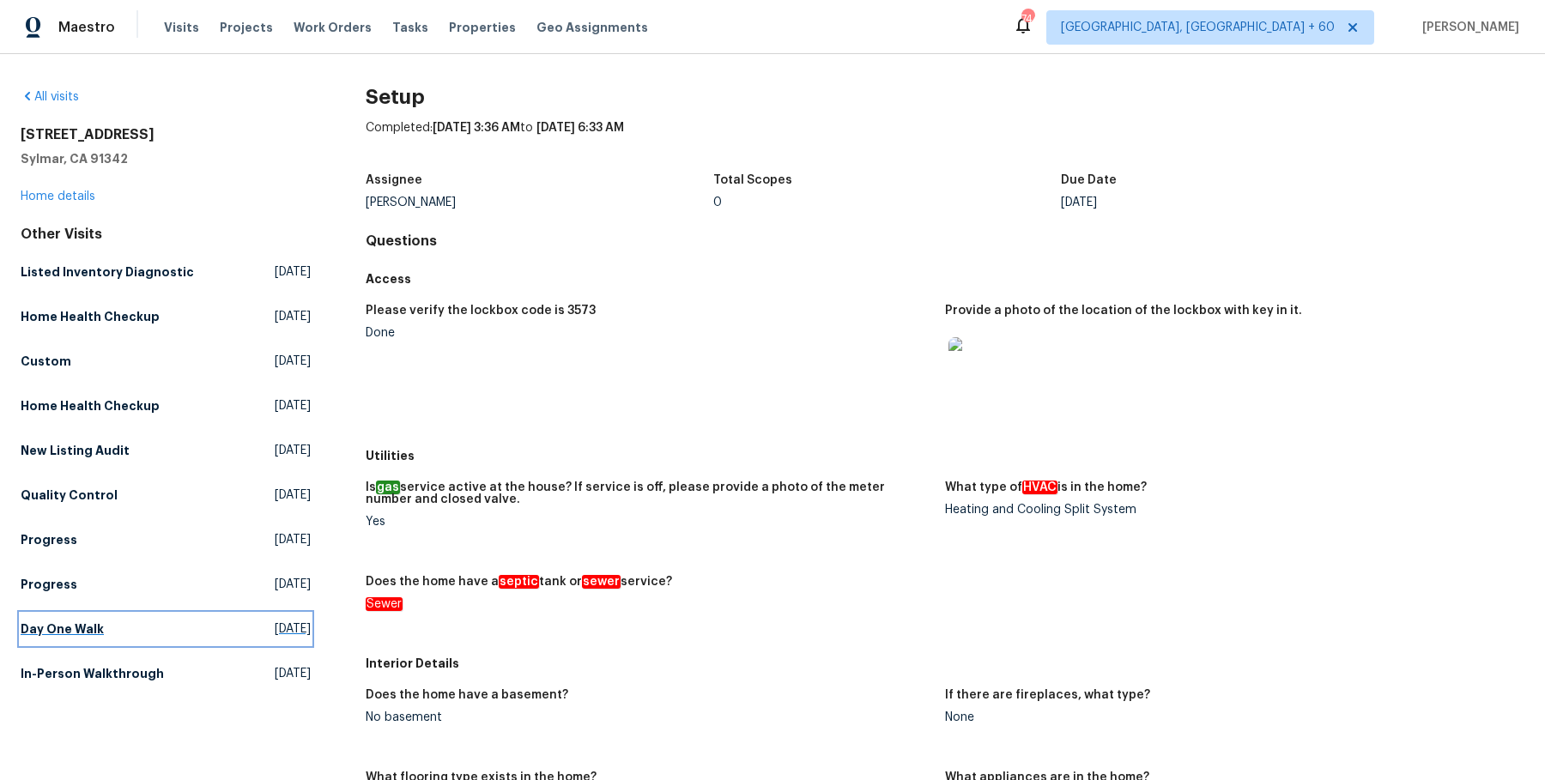
click at [66, 626] on h5 "Day One Walk" at bounding box center [62, 628] width 83 height 17
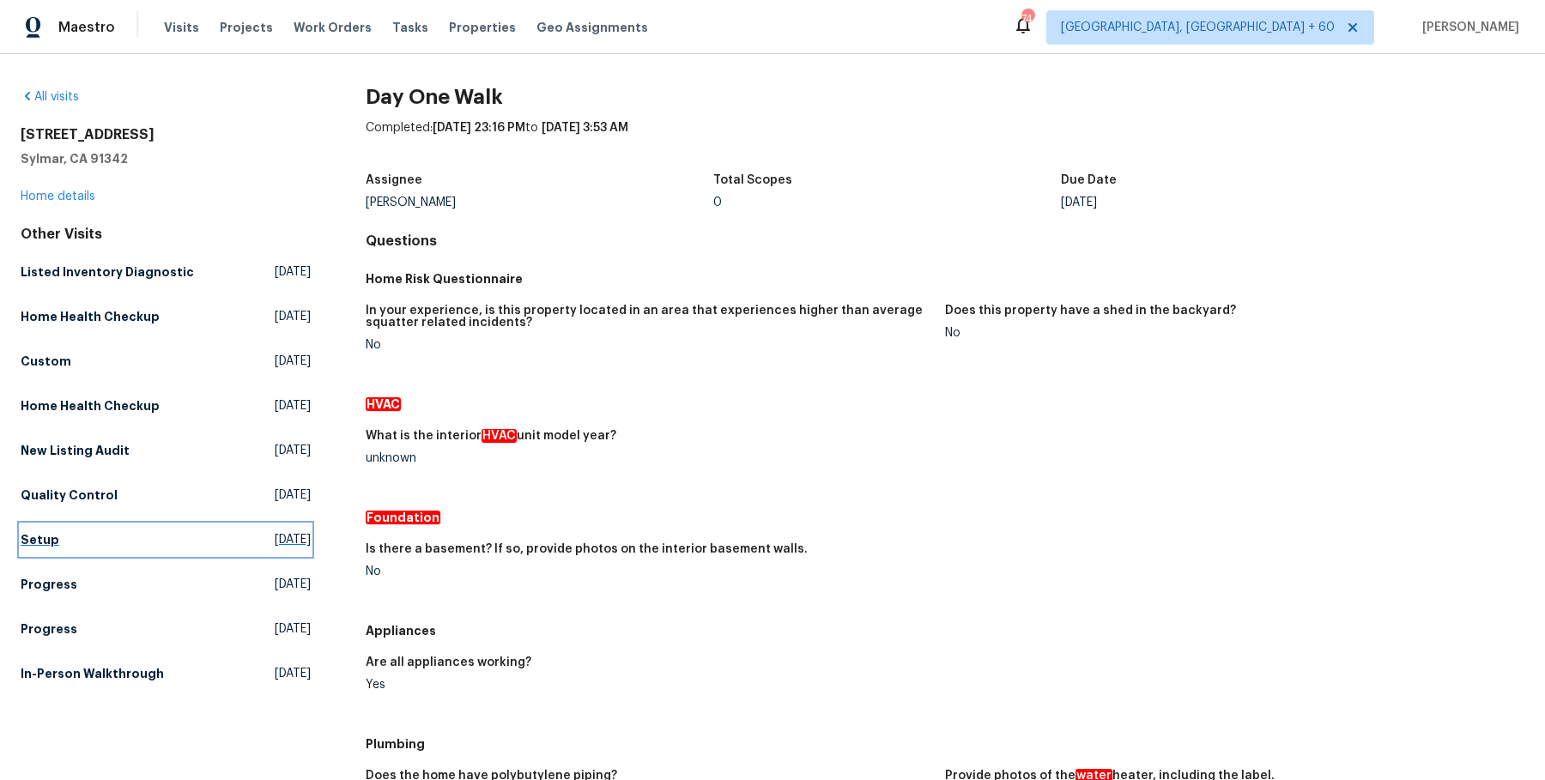
click at [76, 528] on link "Setup Tue, Nov 19 2024" at bounding box center [166, 539] width 290 height 31
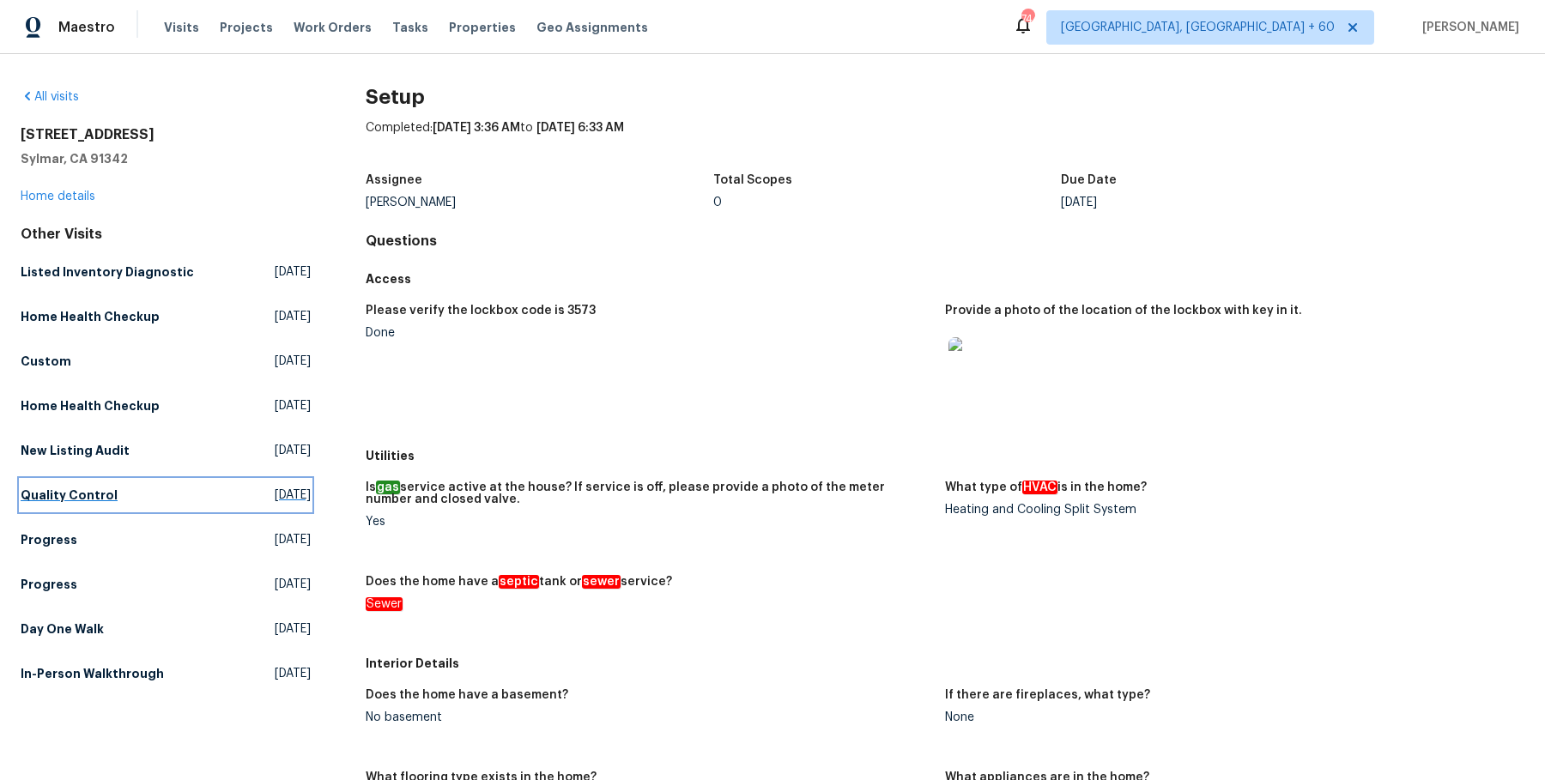
click at [94, 489] on h5 "Quality Control" at bounding box center [69, 495] width 97 height 17
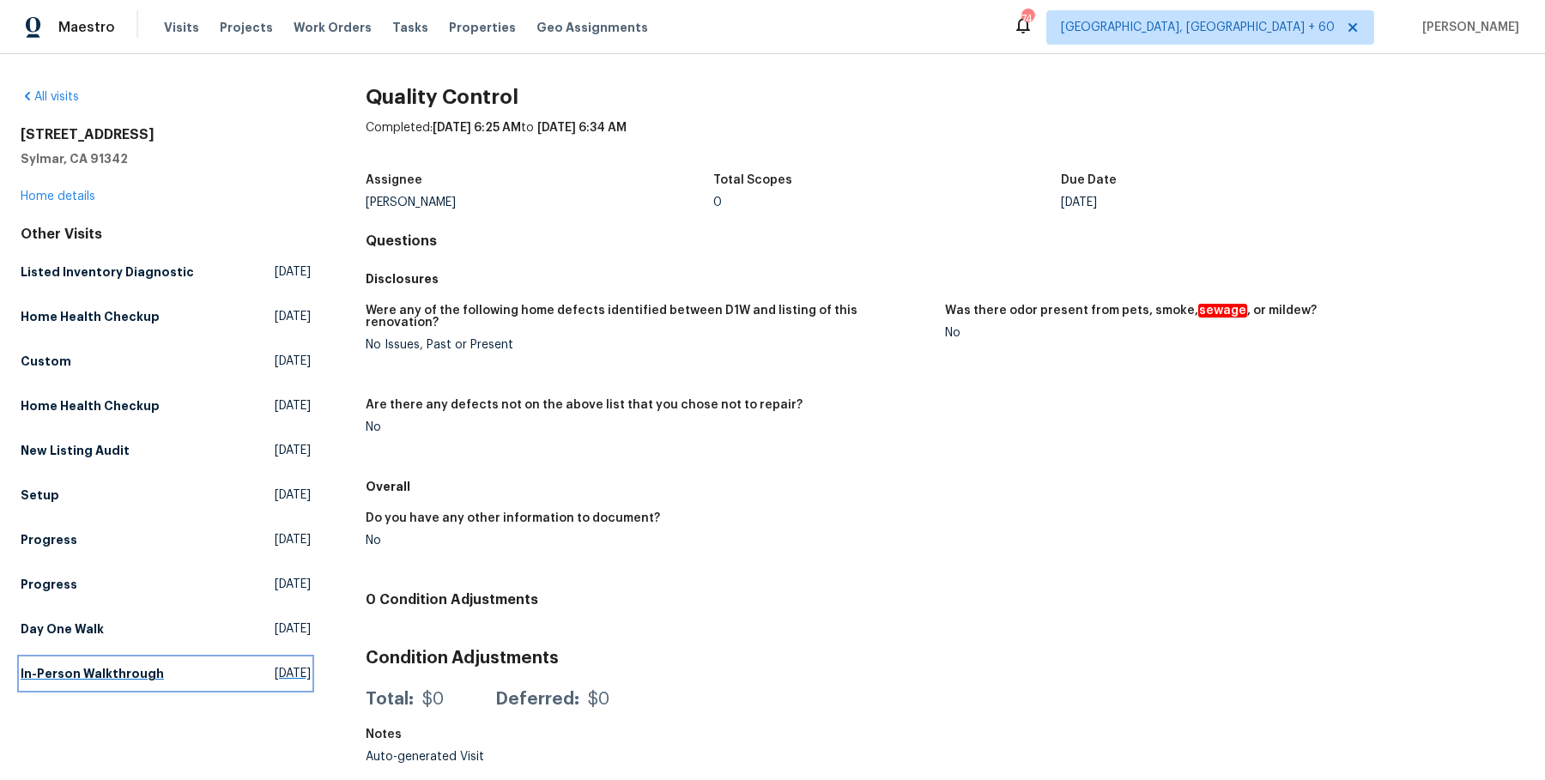
click at [115, 680] on h5 "In-Person Walkthrough" at bounding box center [92, 673] width 143 height 17
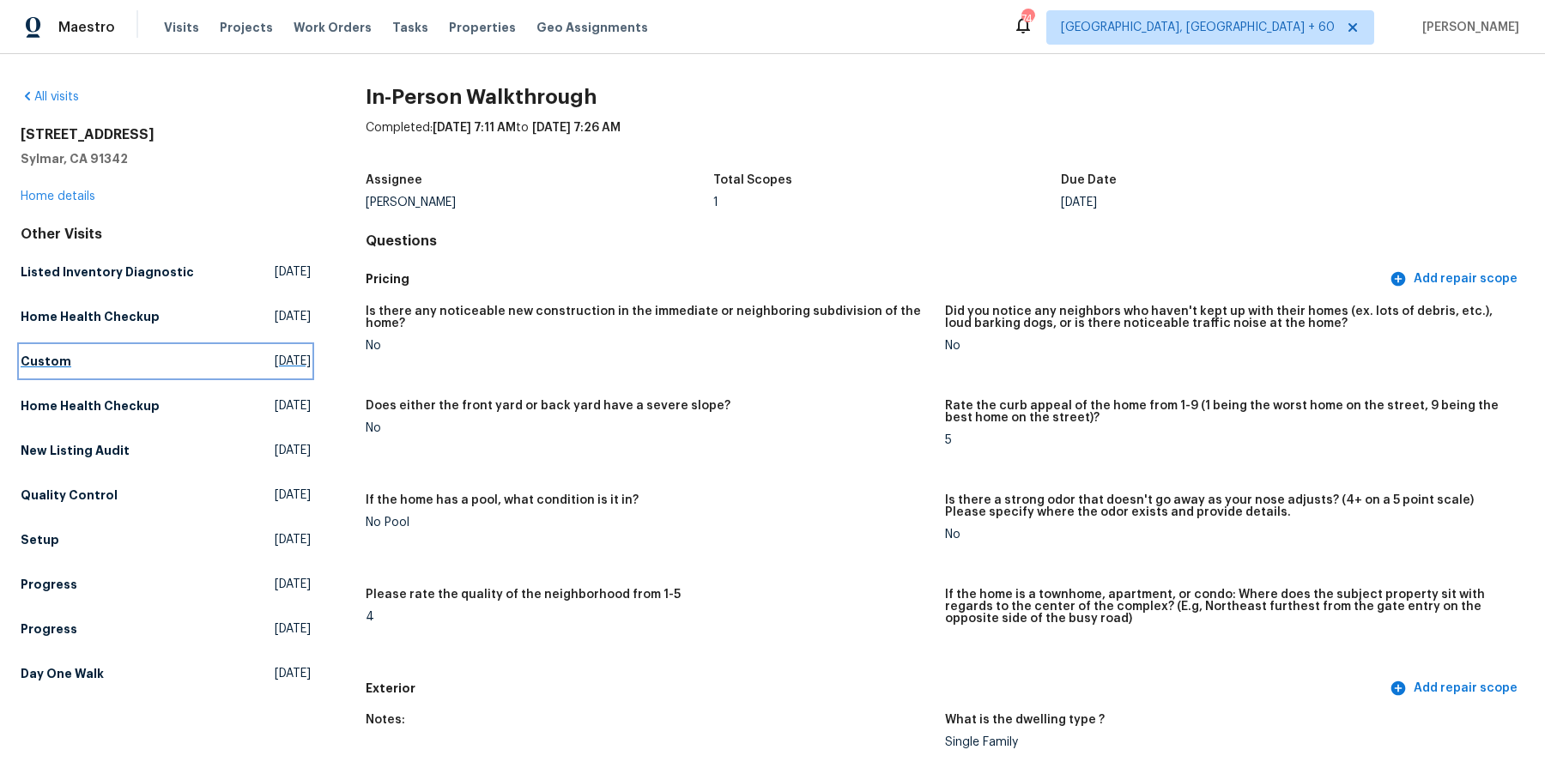
click at [71, 359] on link "Custom Tue, Jul 29 2025" at bounding box center [166, 361] width 290 height 31
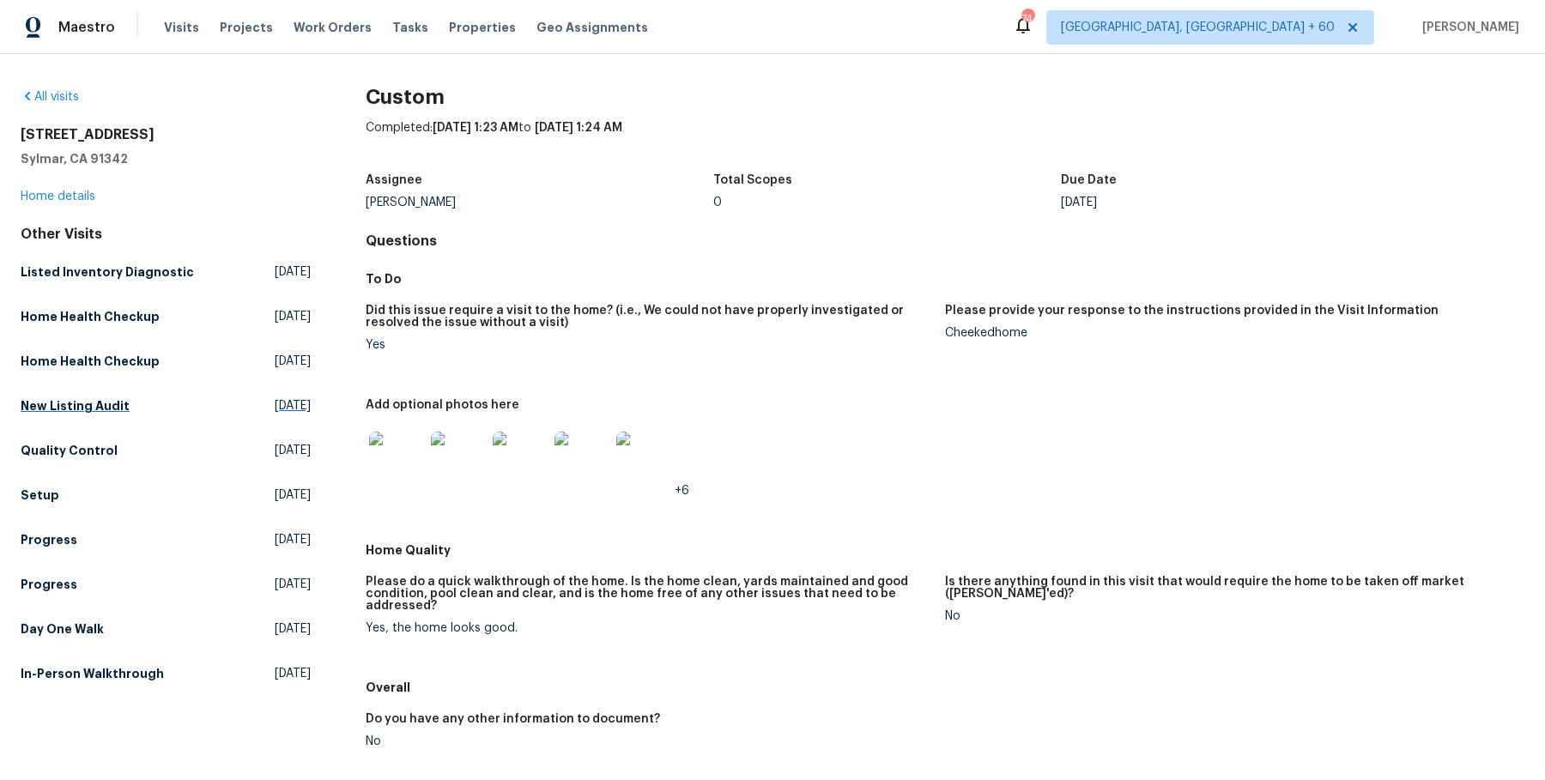
scroll to position [88, 0]
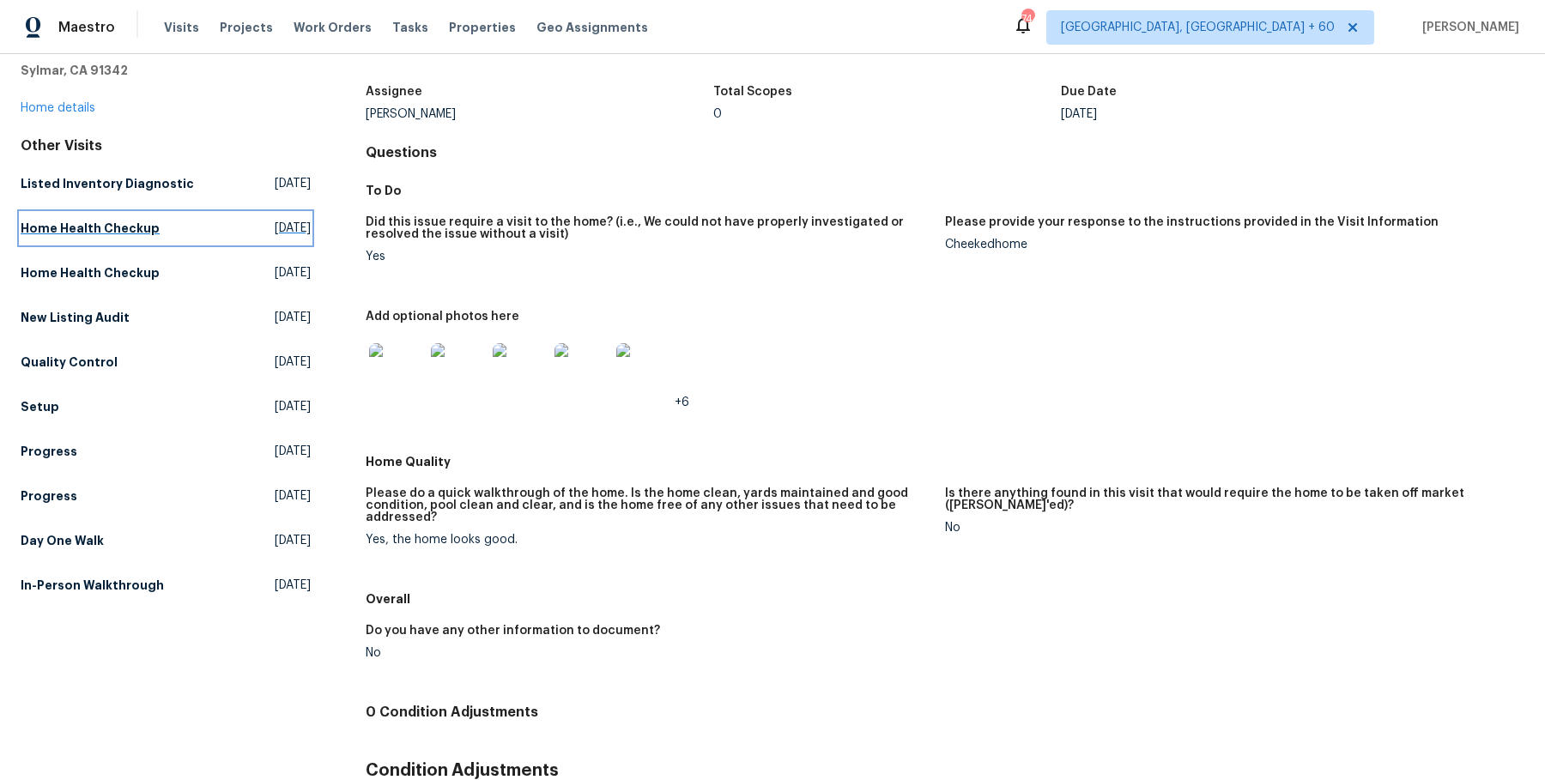
click at [128, 227] on h5 "Home Health Checkup" at bounding box center [90, 228] width 139 height 17
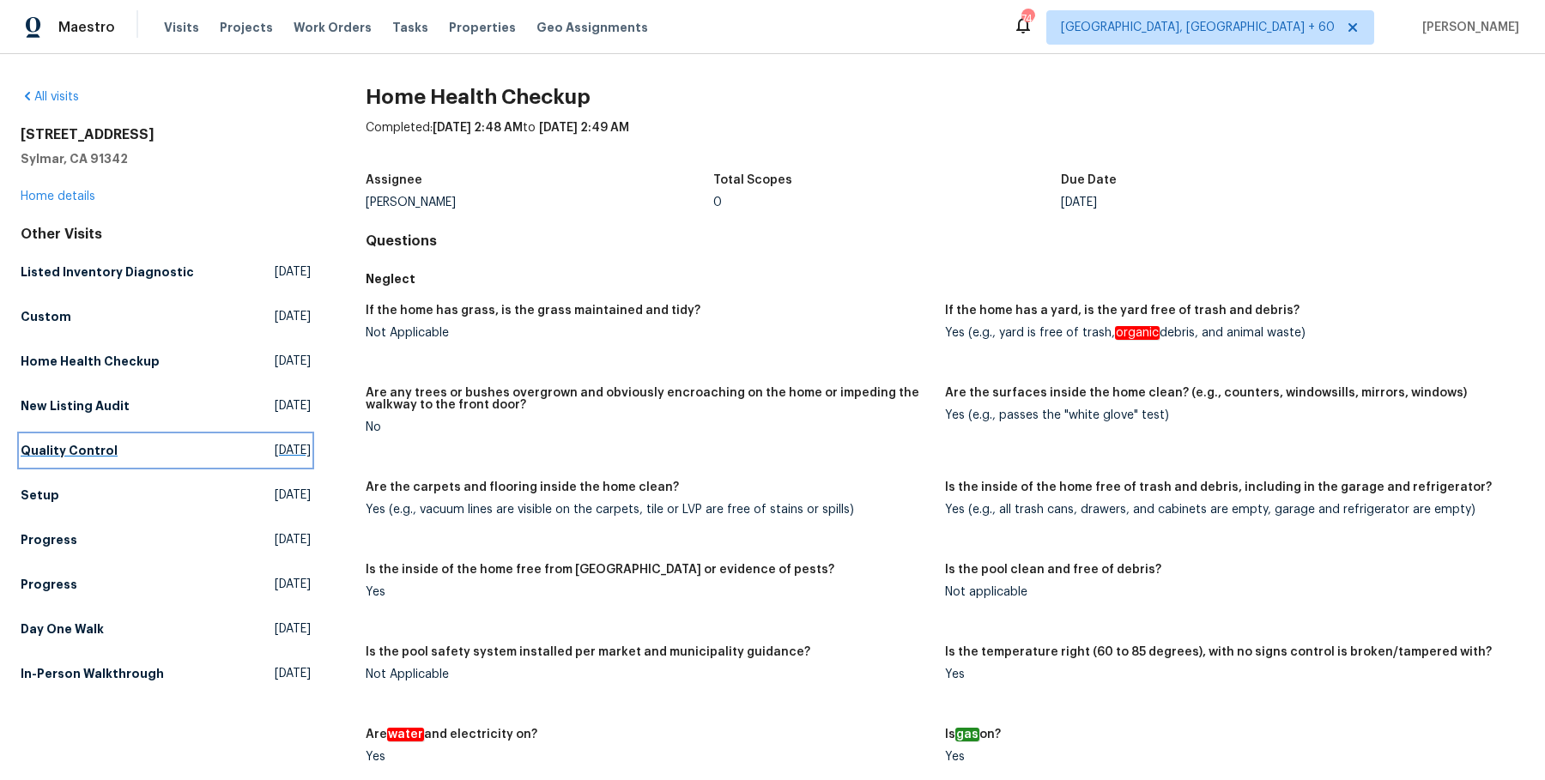
click at [82, 453] on h5 "Quality Control" at bounding box center [69, 450] width 97 height 17
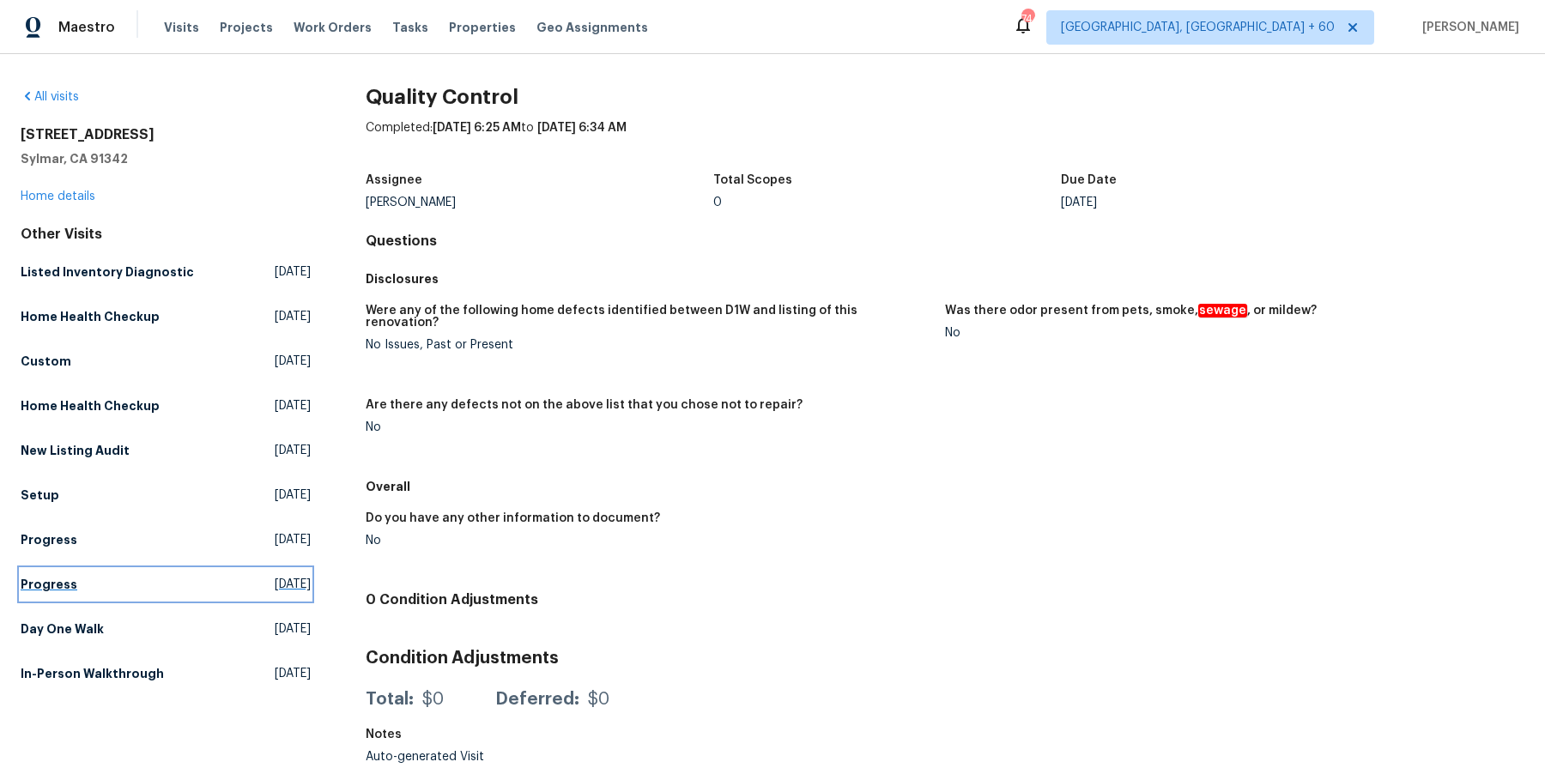
click at [71, 569] on link "Progress Sat, Nov 16 2024" at bounding box center [166, 584] width 290 height 31
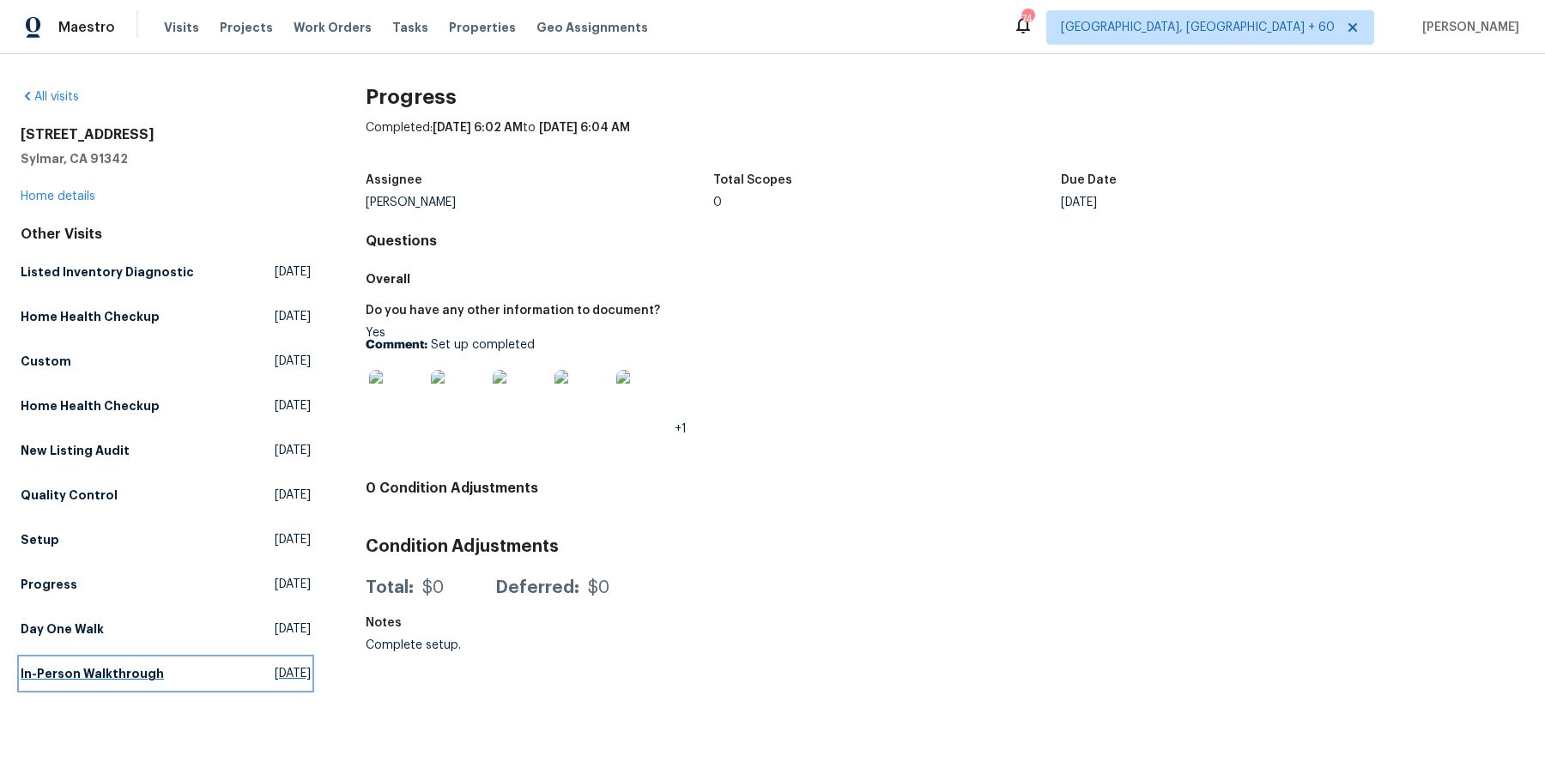
click at [76, 676] on h5 "In-Person Walkthrough" at bounding box center [92, 673] width 143 height 17
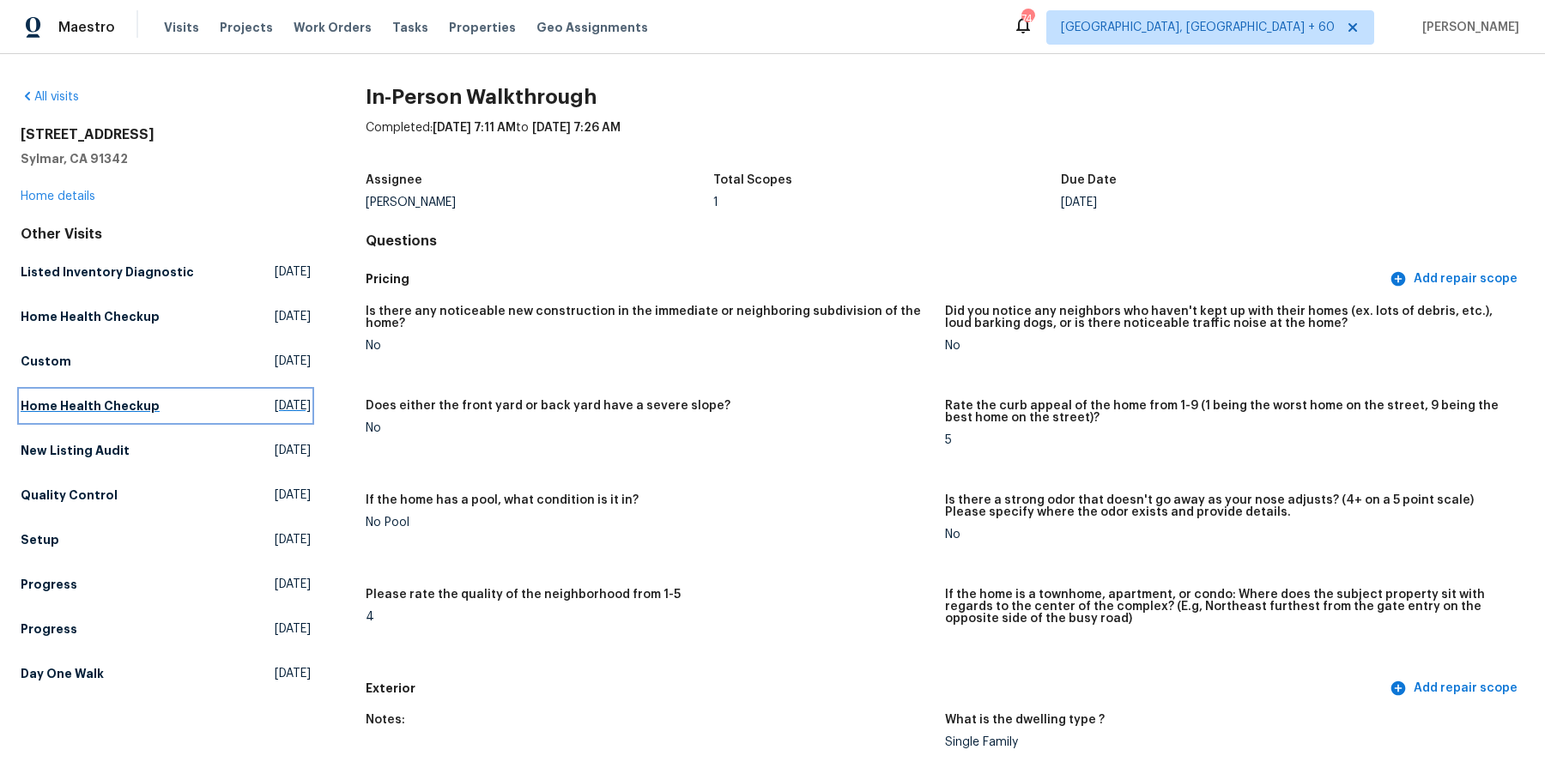
click at [126, 405] on h5 "Home Health Checkup" at bounding box center [90, 405] width 139 height 17
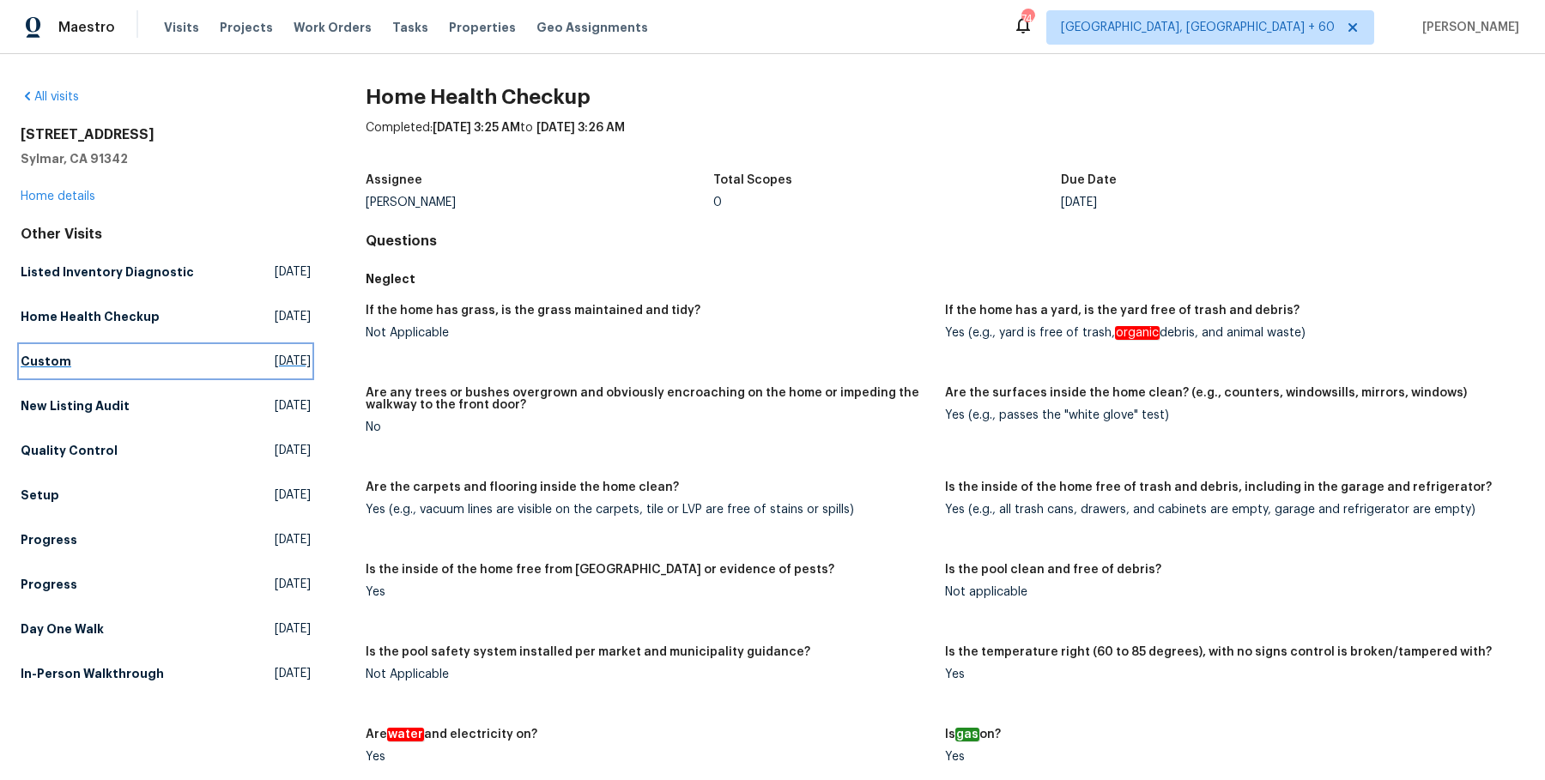
click at [59, 366] on h5 "Custom" at bounding box center [46, 361] width 51 height 17
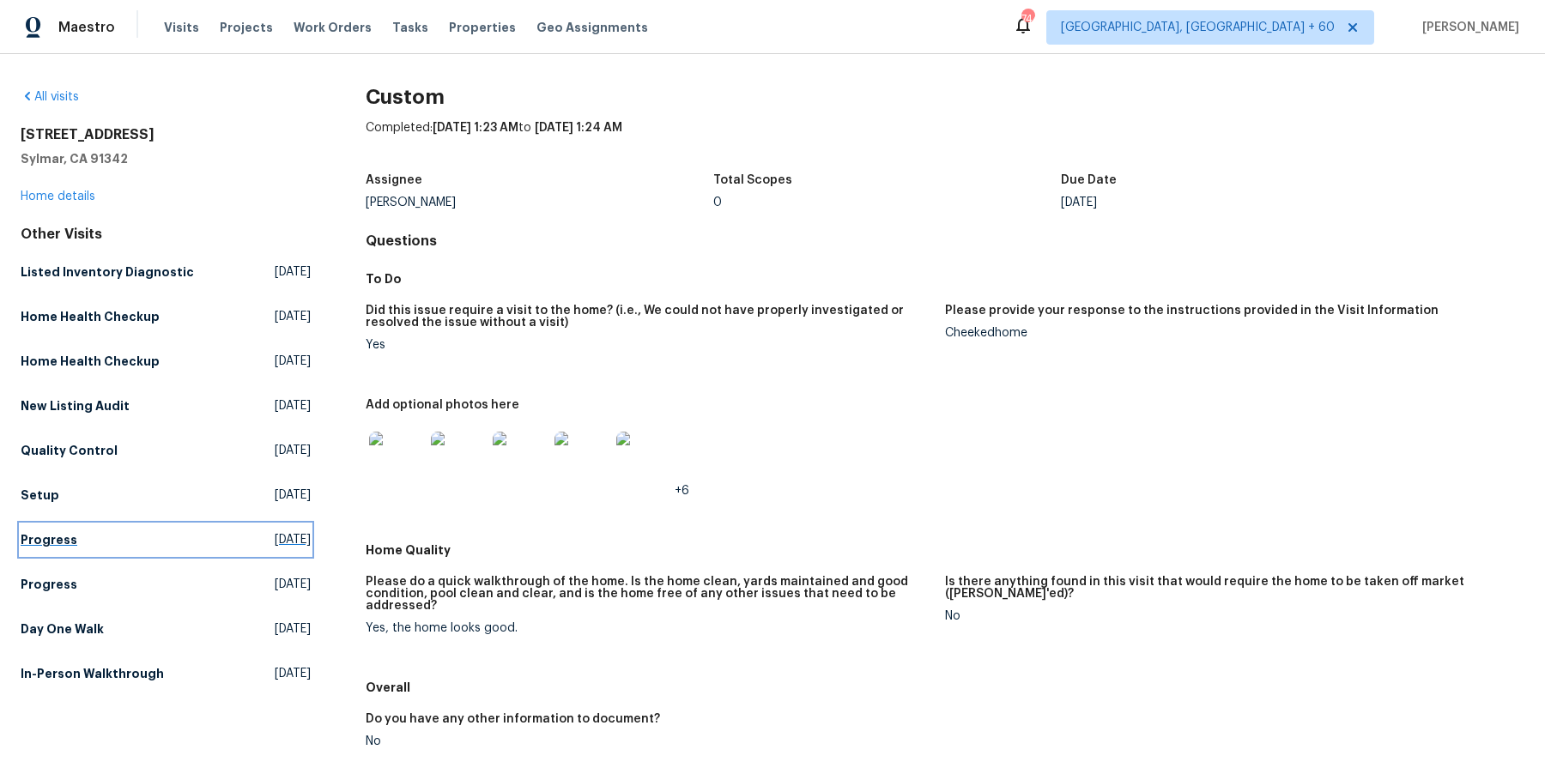
click at [57, 547] on link "Progress Sat, Nov 16 2024" at bounding box center [166, 539] width 290 height 31
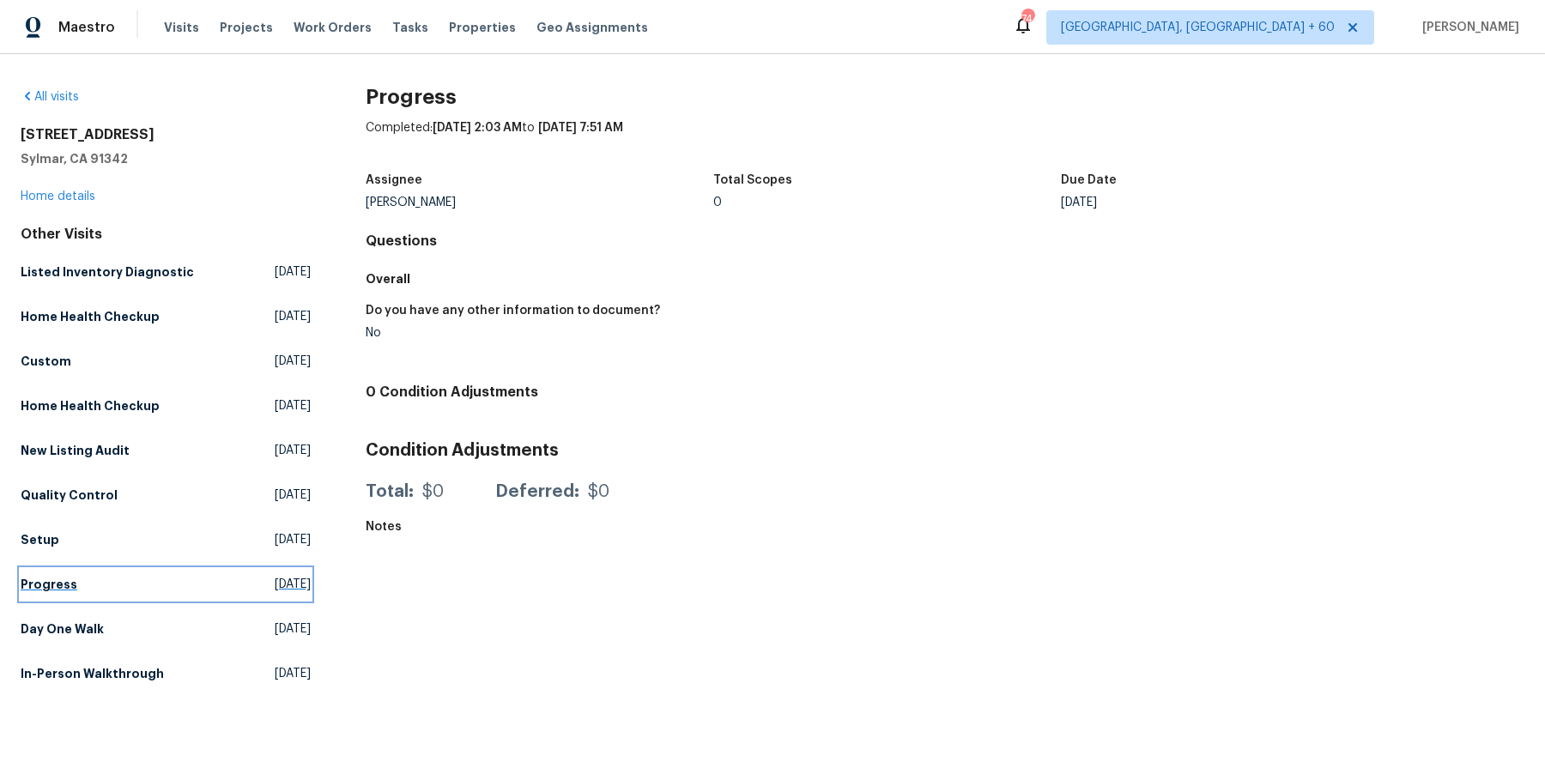
click at [45, 577] on h5 "Progress" at bounding box center [49, 584] width 57 height 17
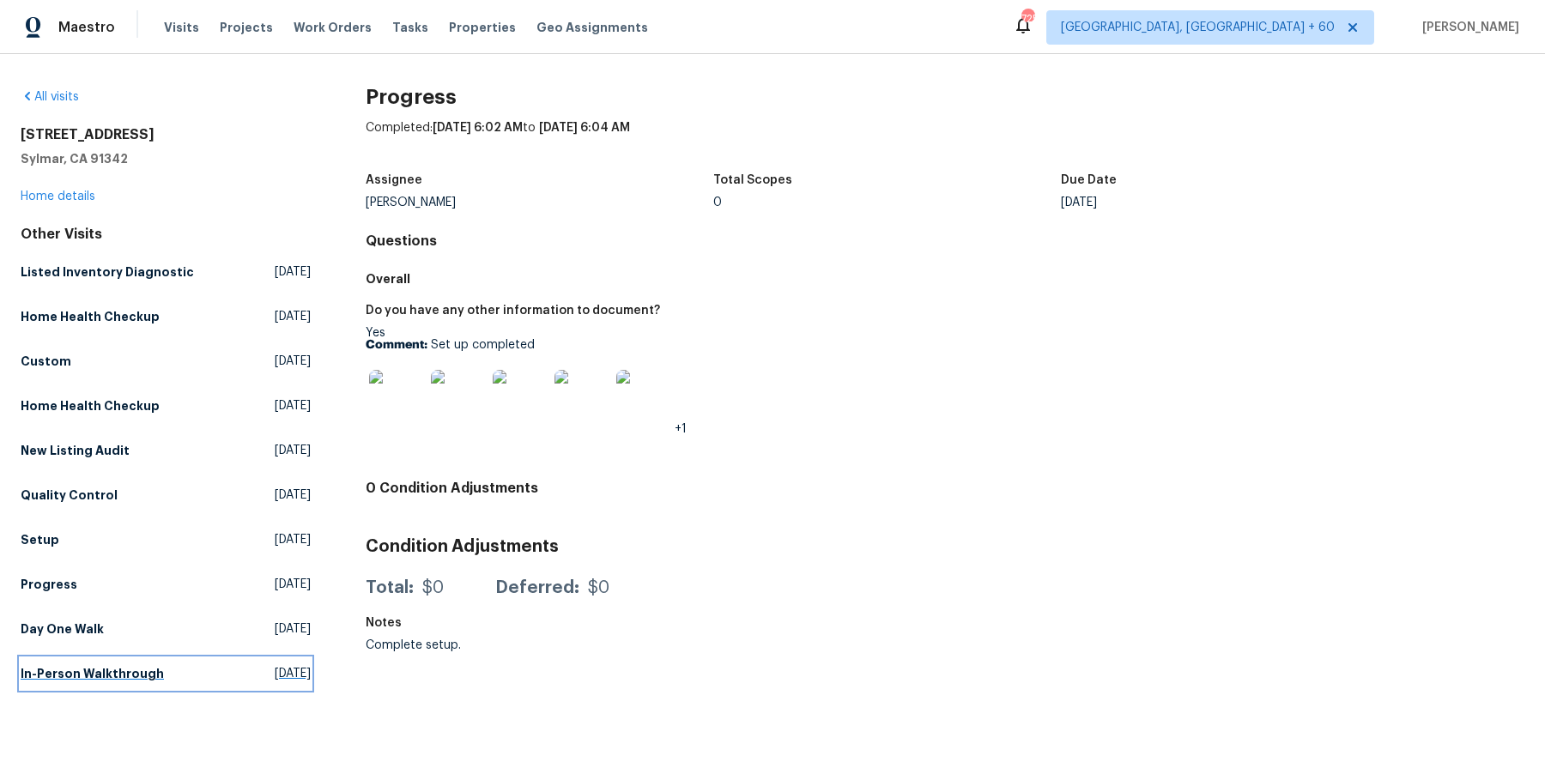
click at [107, 674] on h5 "In-Person Walkthrough" at bounding box center [92, 673] width 143 height 17
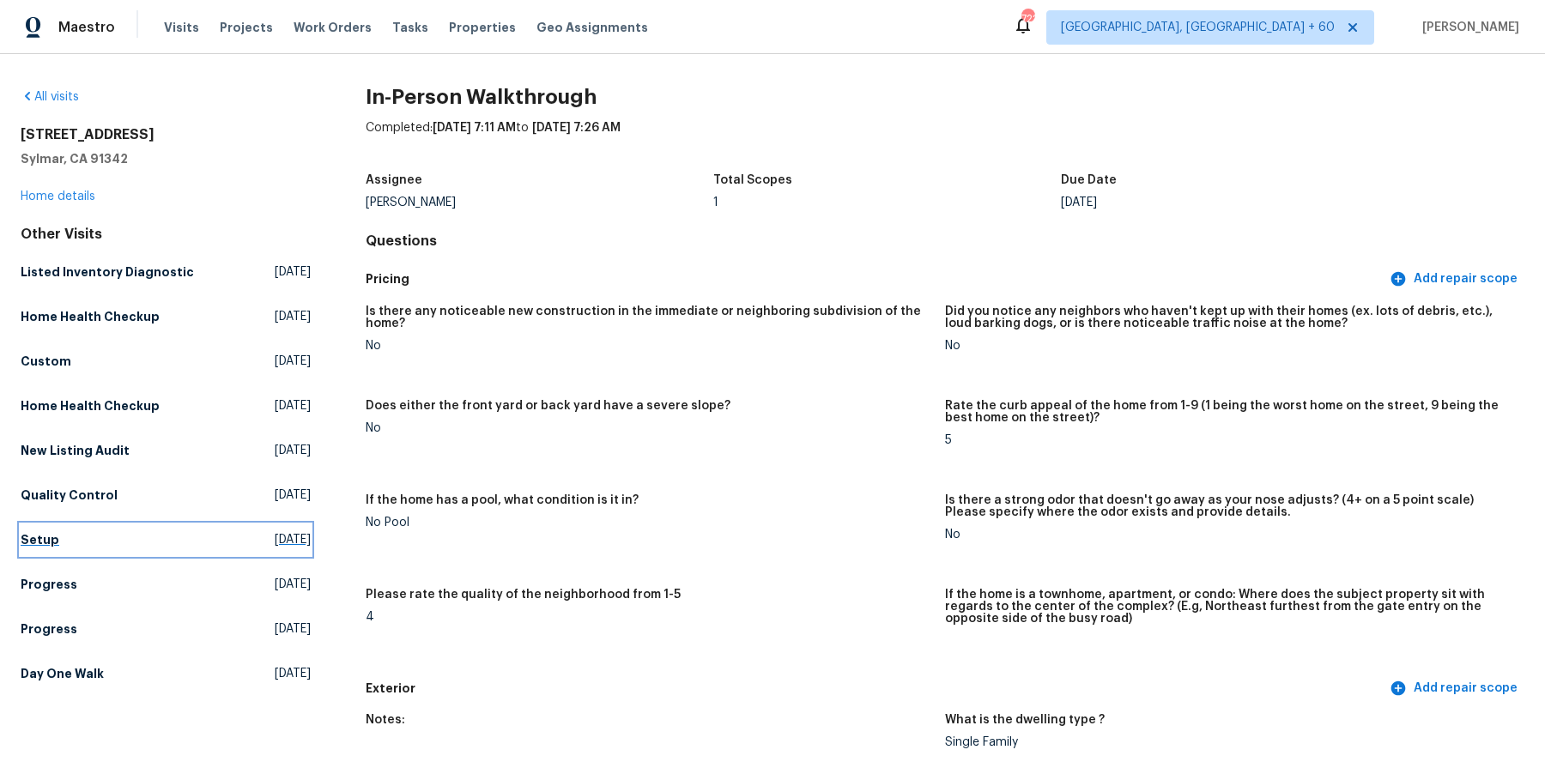
click at [47, 543] on h5 "Setup" at bounding box center [40, 539] width 39 height 17
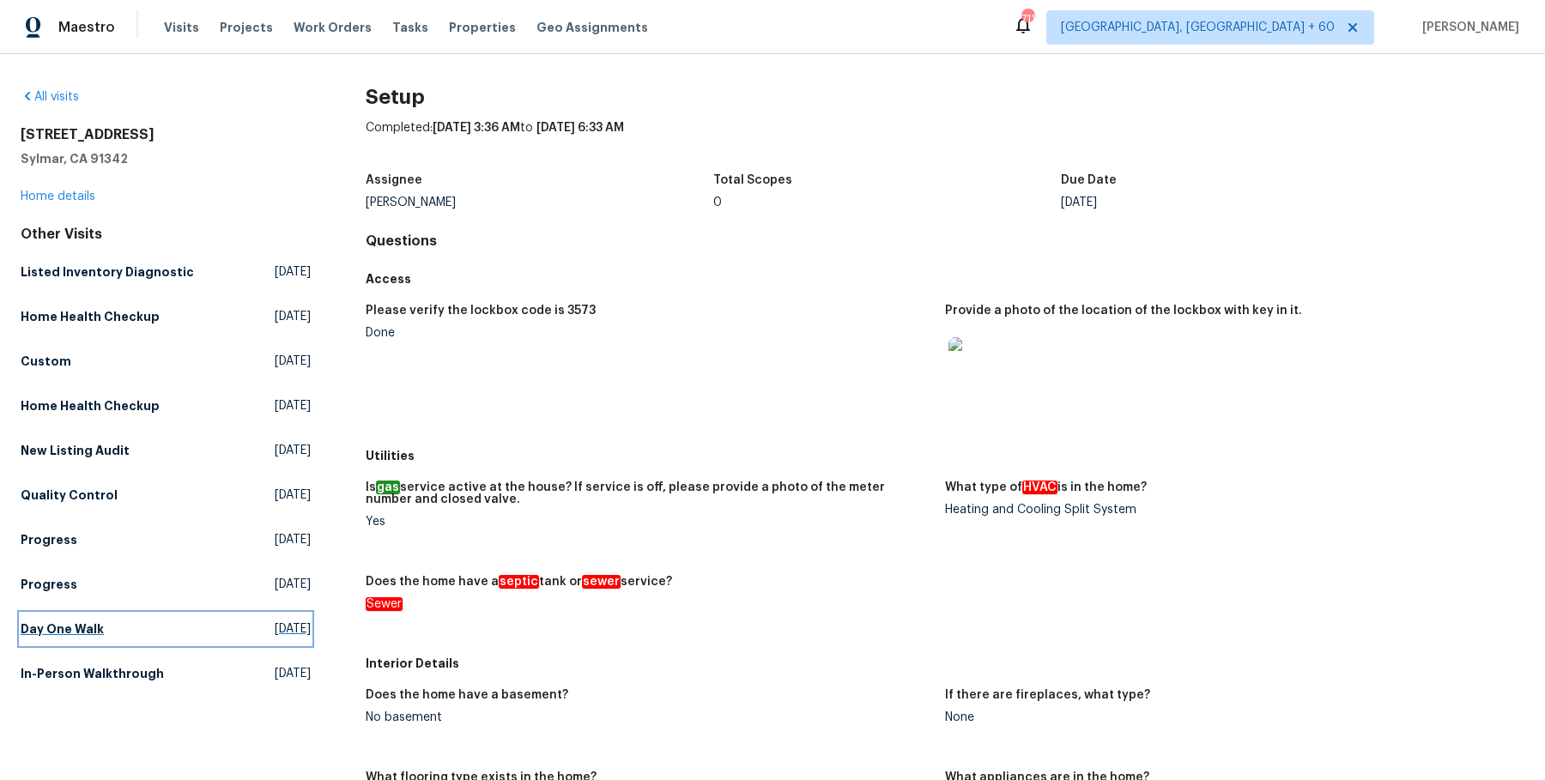
click at [91, 624] on h5 "Day One Walk" at bounding box center [62, 628] width 83 height 17
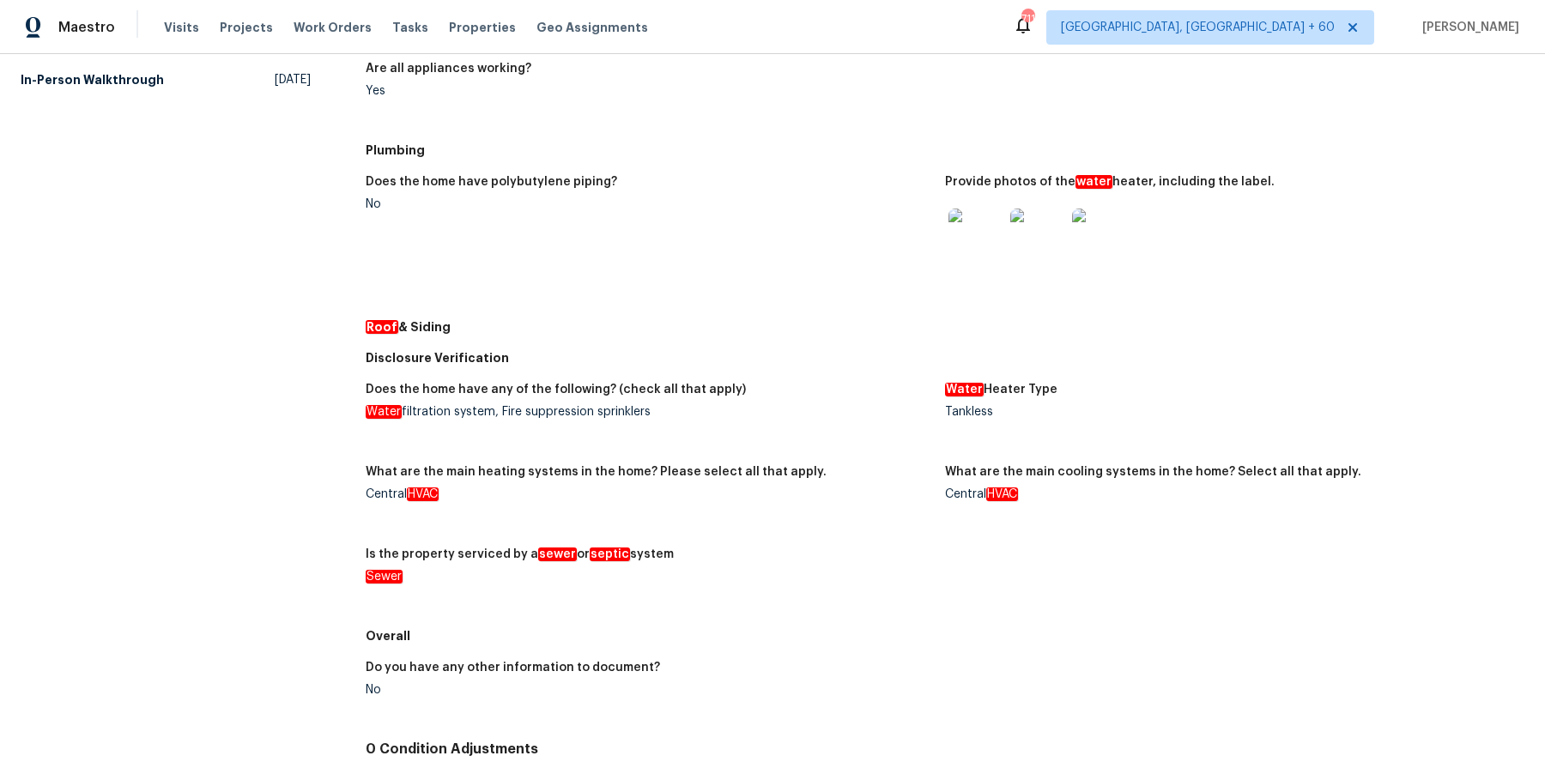
scroll to position [735, 0]
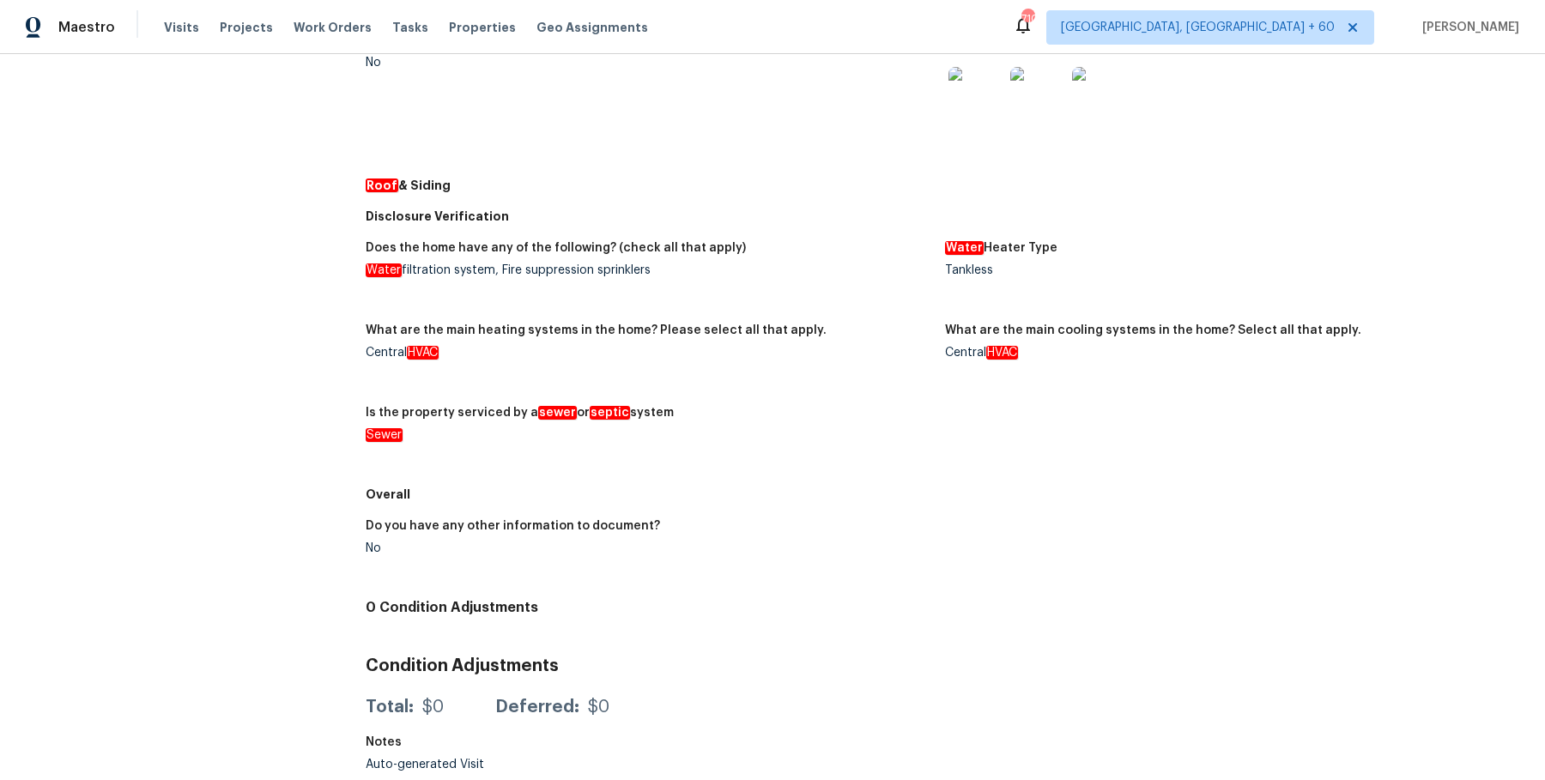
drag, startPoint x: 501, startPoint y: 264, endPoint x: 705, endPoint y: 264, distance: 204.2
click at [705, 264] on div "Water filtration system, Fire suppression sprinklers" at bounding box center [648, 270] width 565 height 12
click at [567, 274] on div "Water filtration system, Fire suppression sprinklers" at bounding box center [648, 270] width 565 height 12
drag, startPoint x: 511, startPoint y: 265, endPoint x: 651, endPoint y: 269, distance: 139.9
click at [651, 270] on div "Water filtration system, Fire suppression sprinklers" at bounding box center [648, 270] width 565 height 12
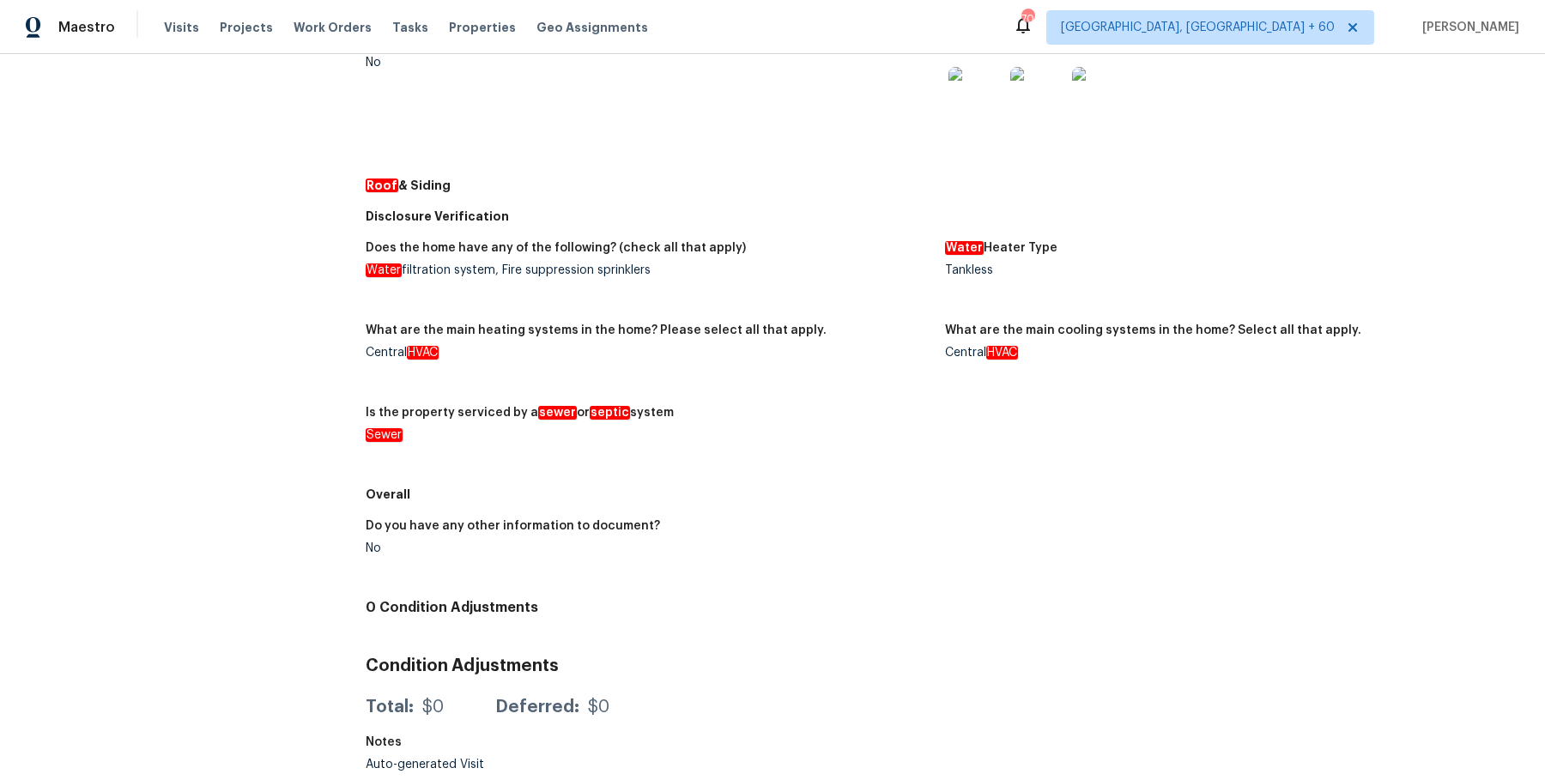
click at [556, 264] on div "Water filtration system, Fire suppression sprinklers" at bounding box center [648, 270] width 565 height 12
drag, startPoint x: 499, startPoint y: 266, endPoint x: 682, endPoint y: 266, distance: 182.8
click at [682, 266] on div "Water filtration system, Fire suppression sprinklers" at bounding box center [648, 270] width 565 height 12
copy div "Fire suppression sprinklers"
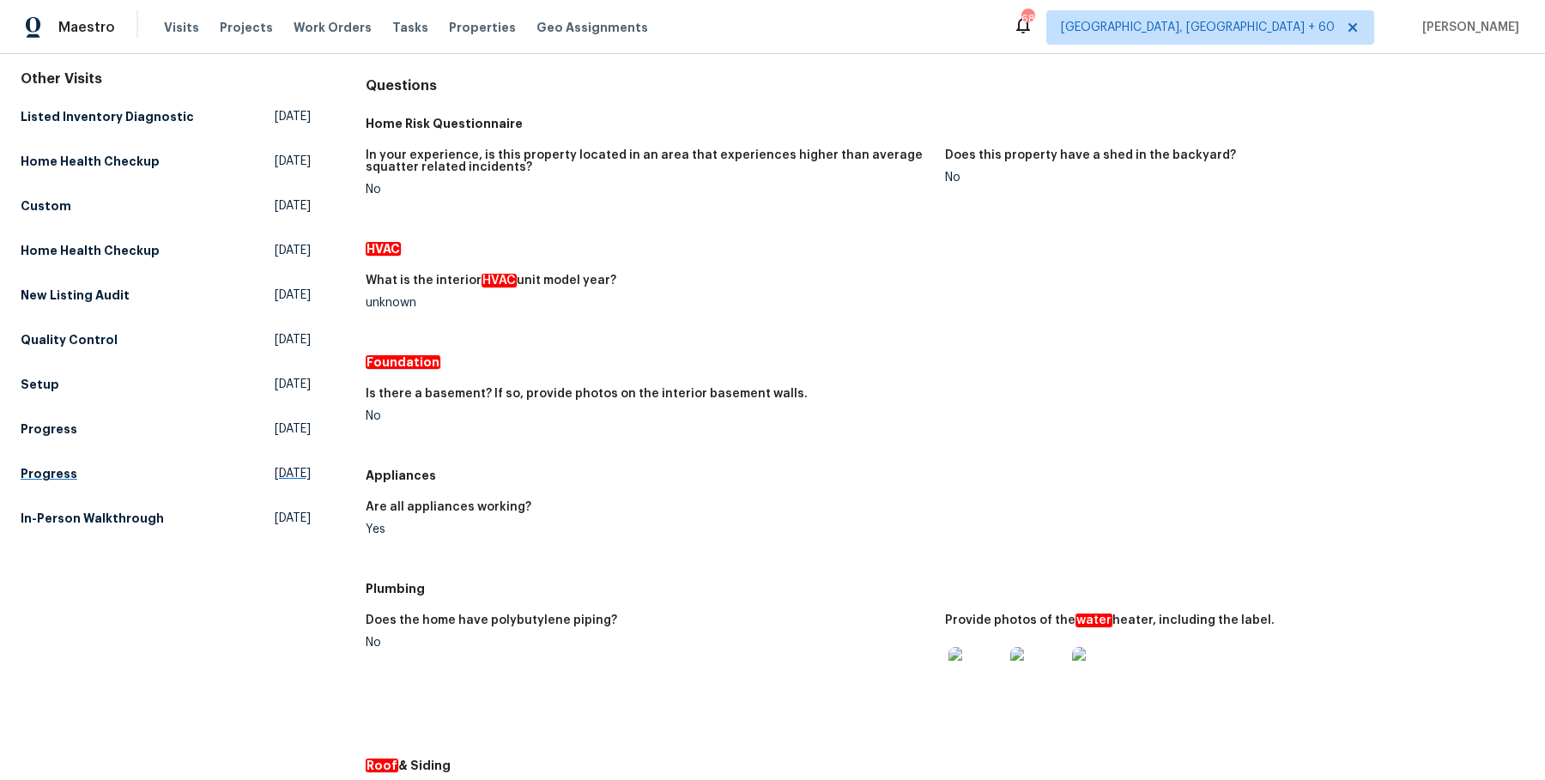
scroll to position [152, 0]
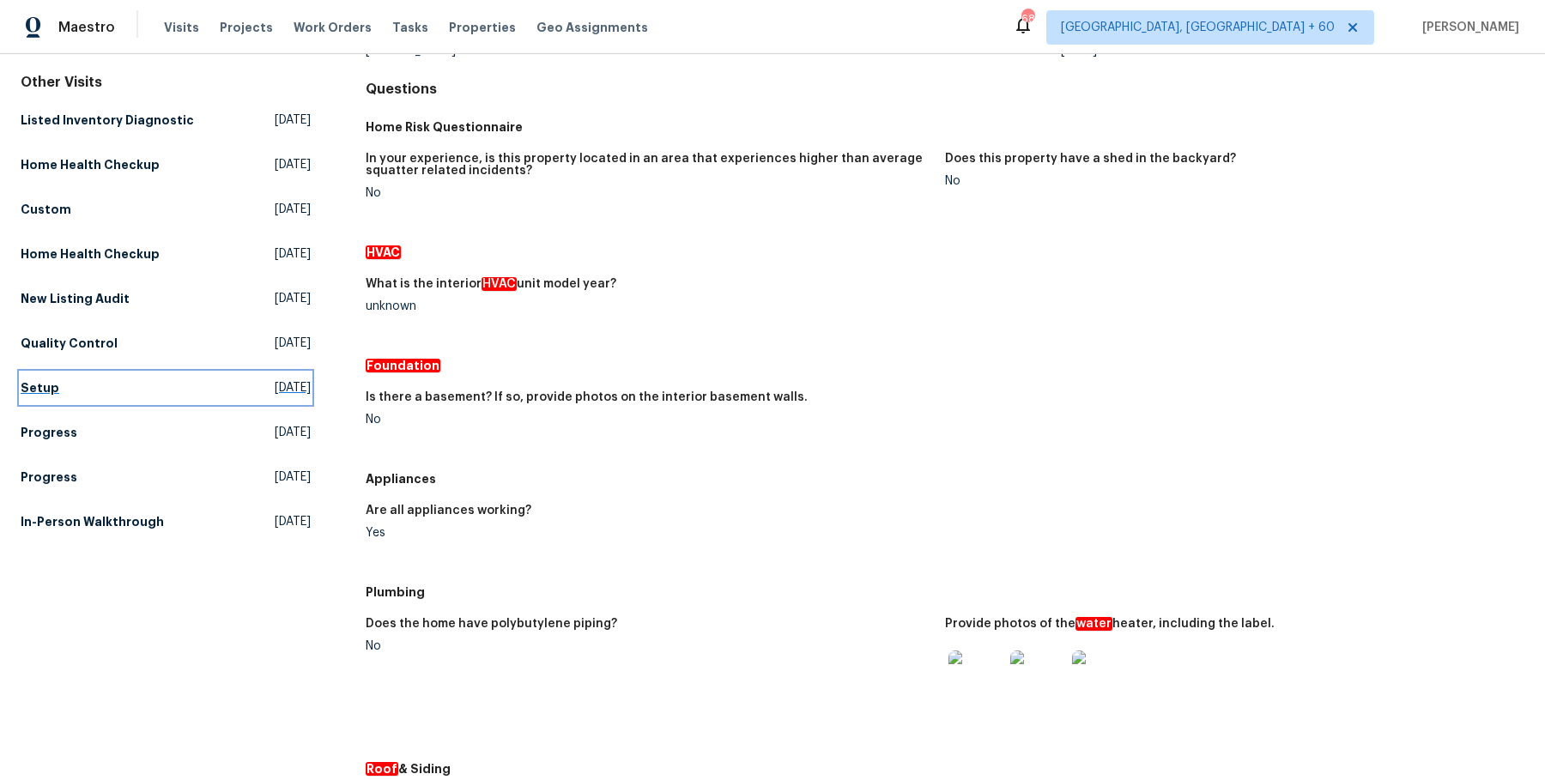
click at [63, 385] on link "Setup Tue, Nov 19 2024" at bounding box center [166, 387] width 290 height 31
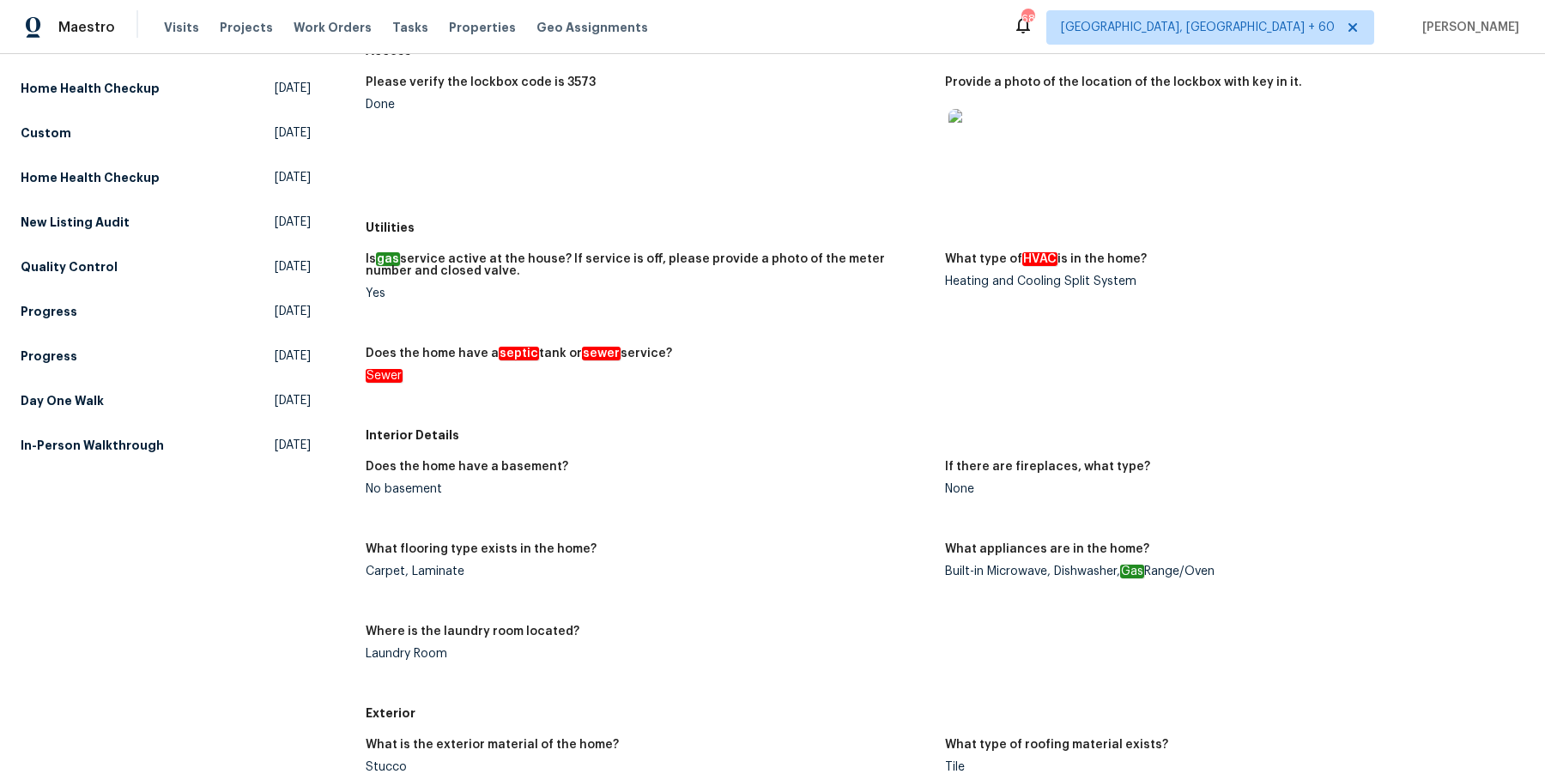
scroll to position [233, 0]
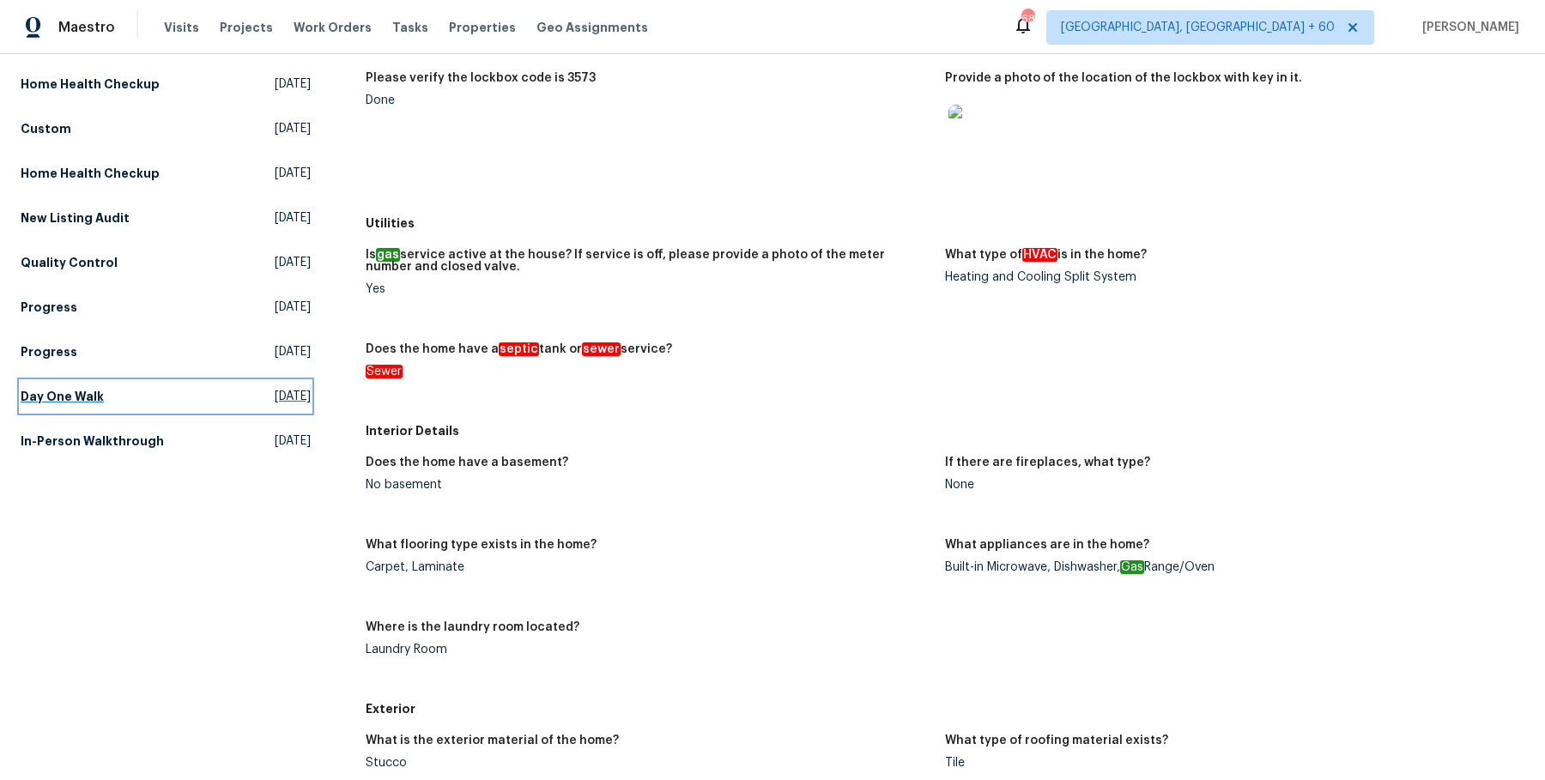
click at [85, 381] on link "Day One Walk Wed, Nov 13 2024" at bounding box center [166, 396] width 290 height 31
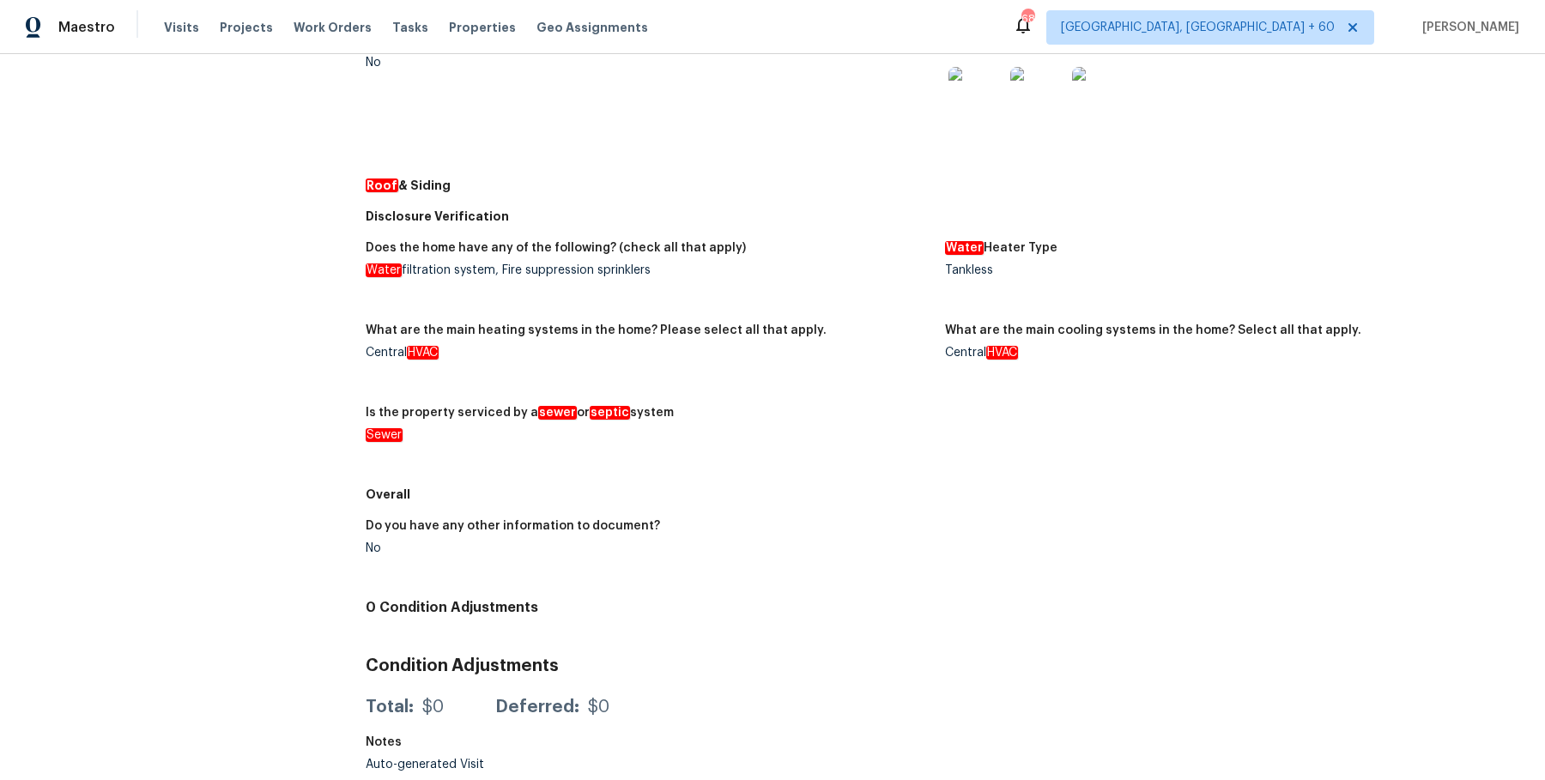
scroll to position [723, 0]
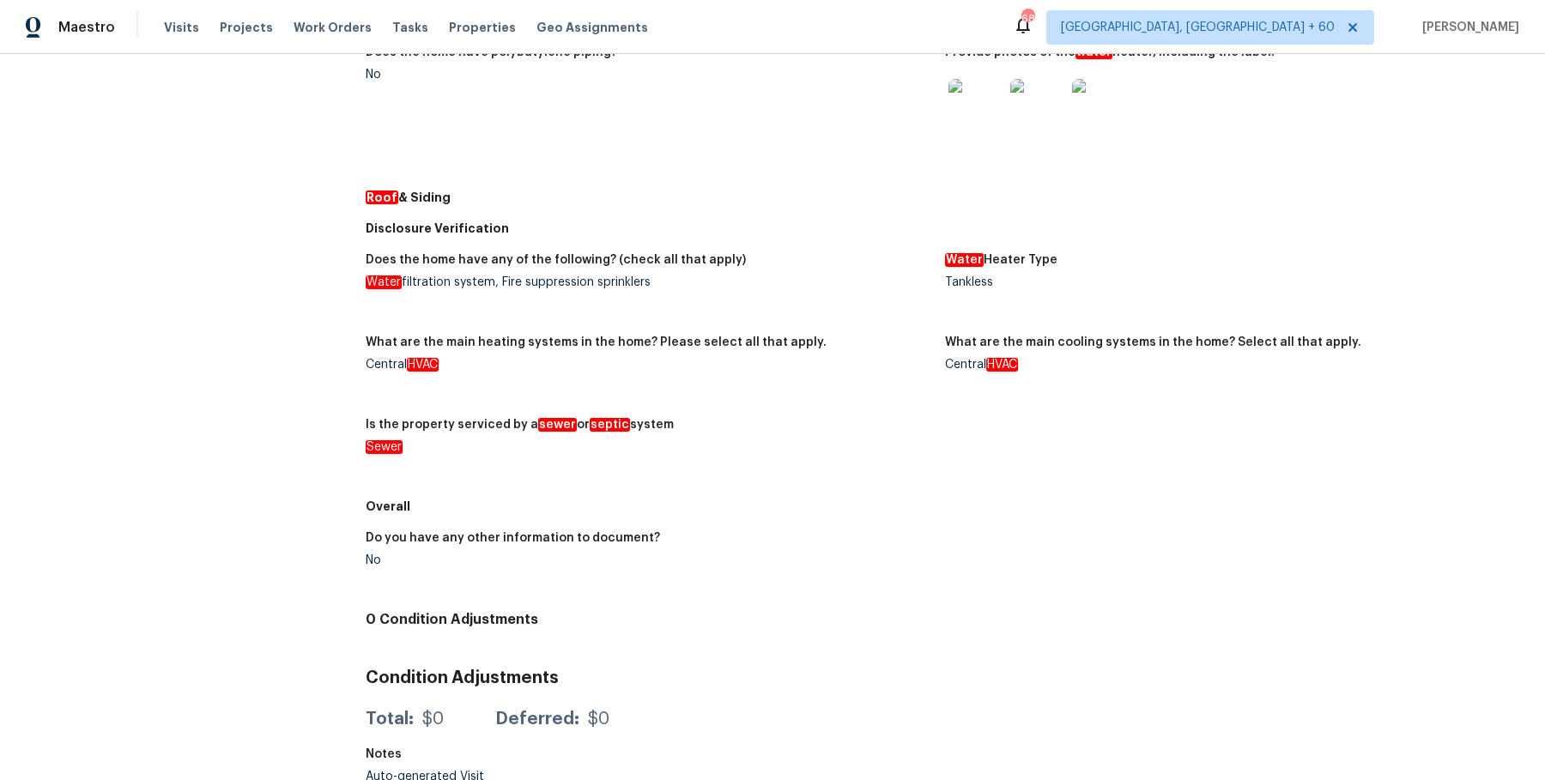
drag, startPoint x: 501, startPoint y: 278, endPoint x: 837, endPoint y: 278, distance: 335.5
click at [837, 278] on div "Water filtration system, Fire suppression sprinklers" at bounding box center [648, 282] width 565 height 12
copy div "Fire suppression sprinklers"
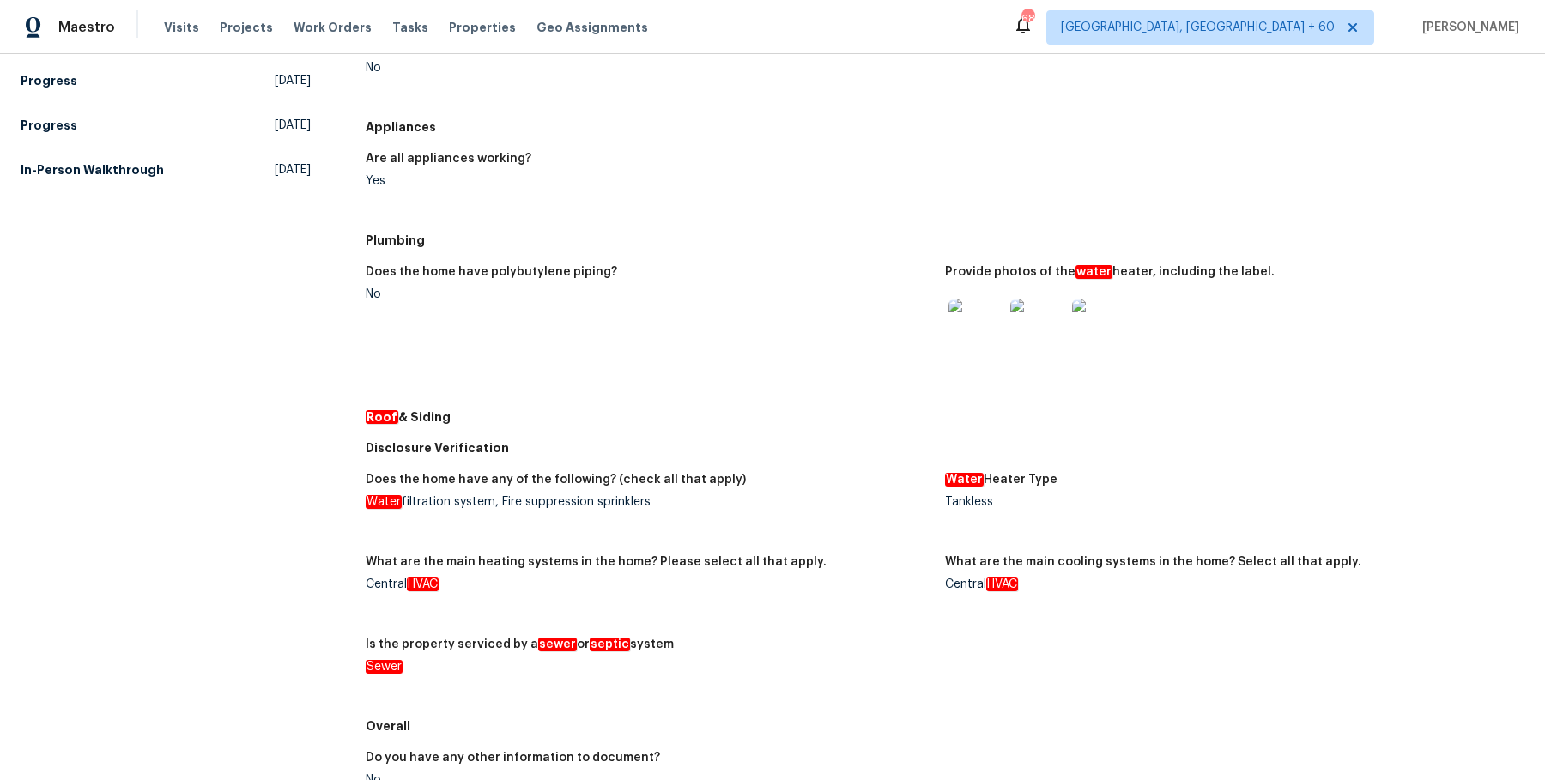
scroll to position [0, 0]
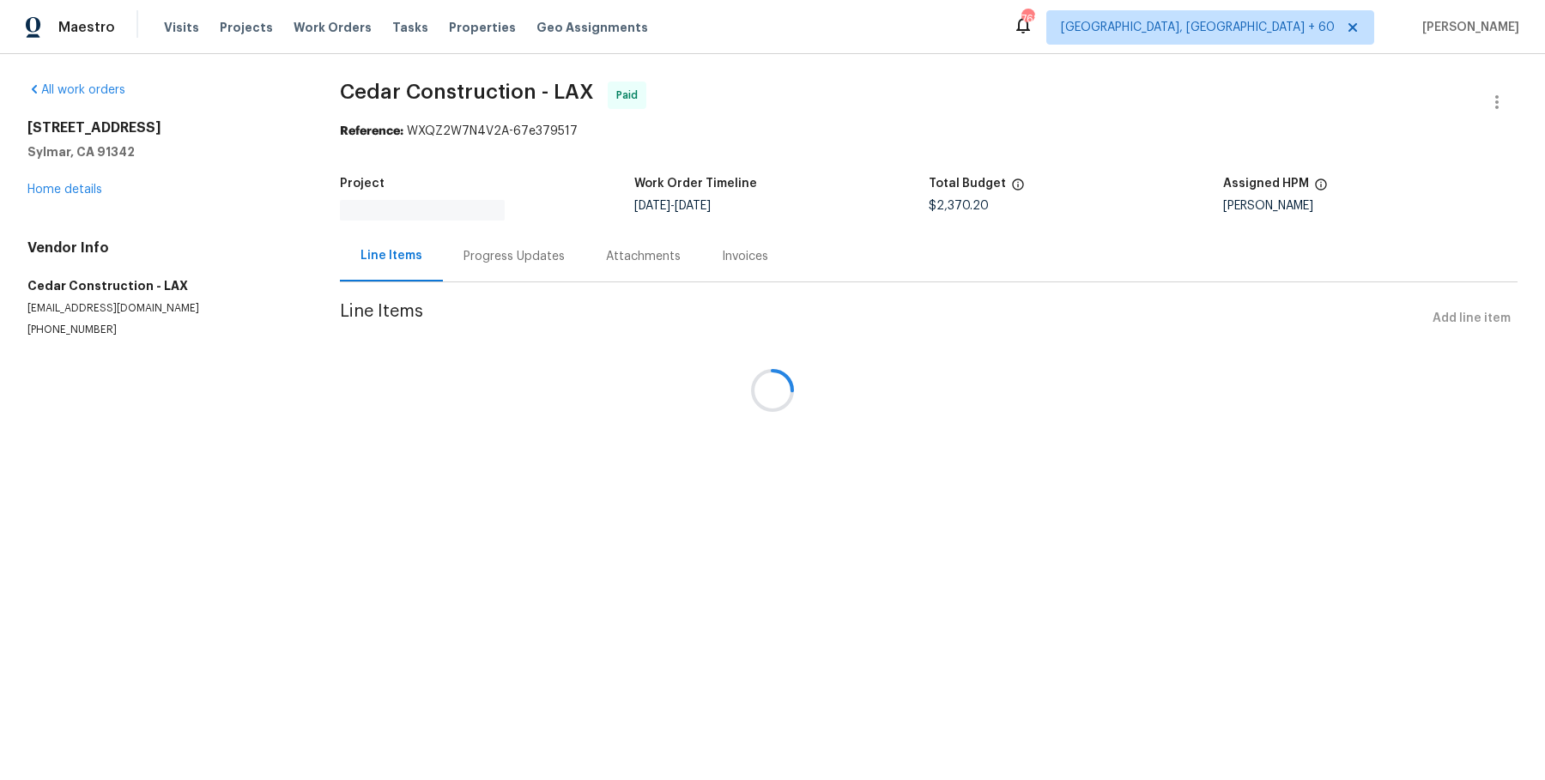
click at [529, 257] on div at bounding box center [772, 390] width 1545 height 780
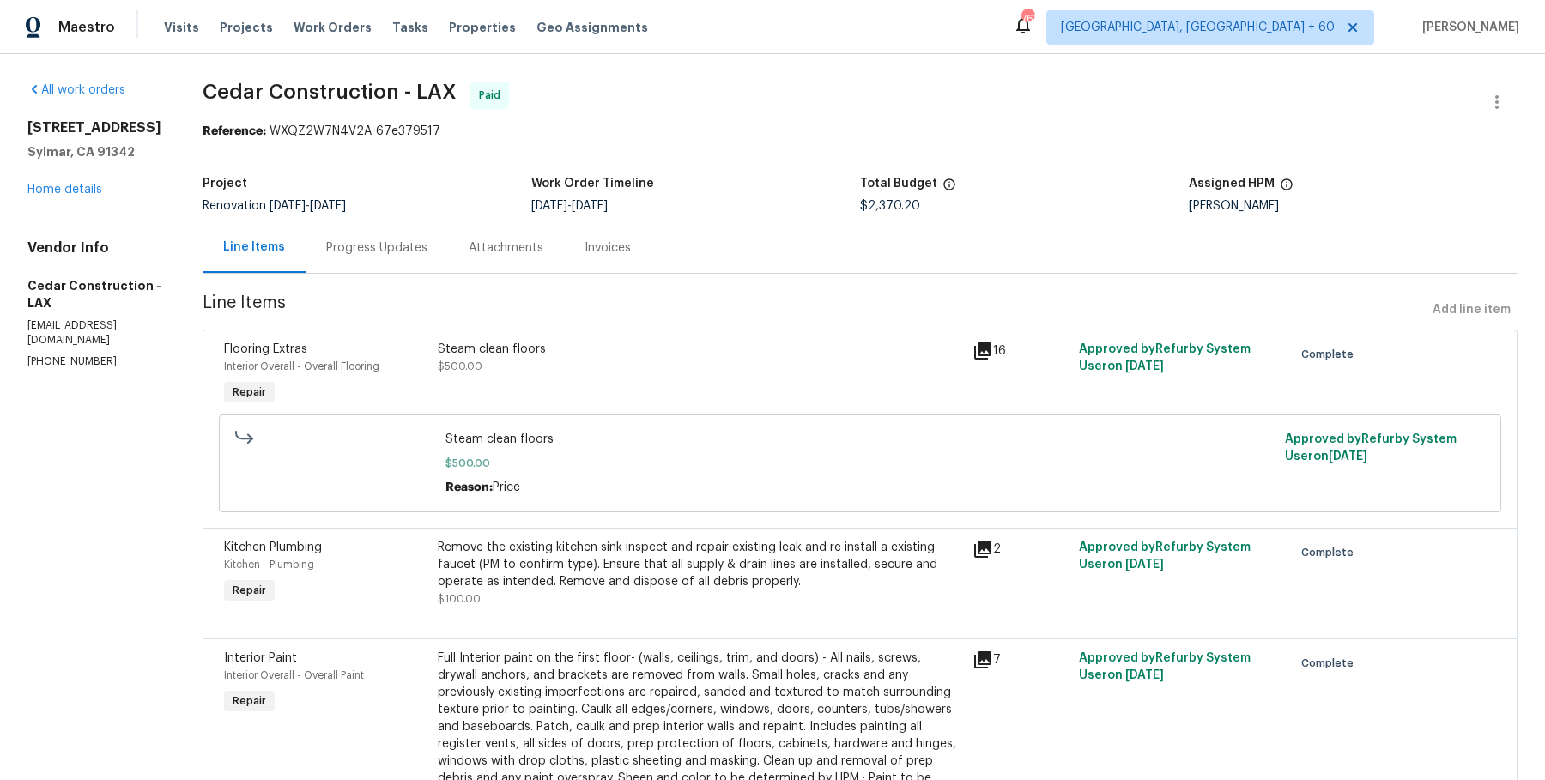
click at [511, 270] on div "Attachments" at bounding box center [506, 247] width 116 height 51
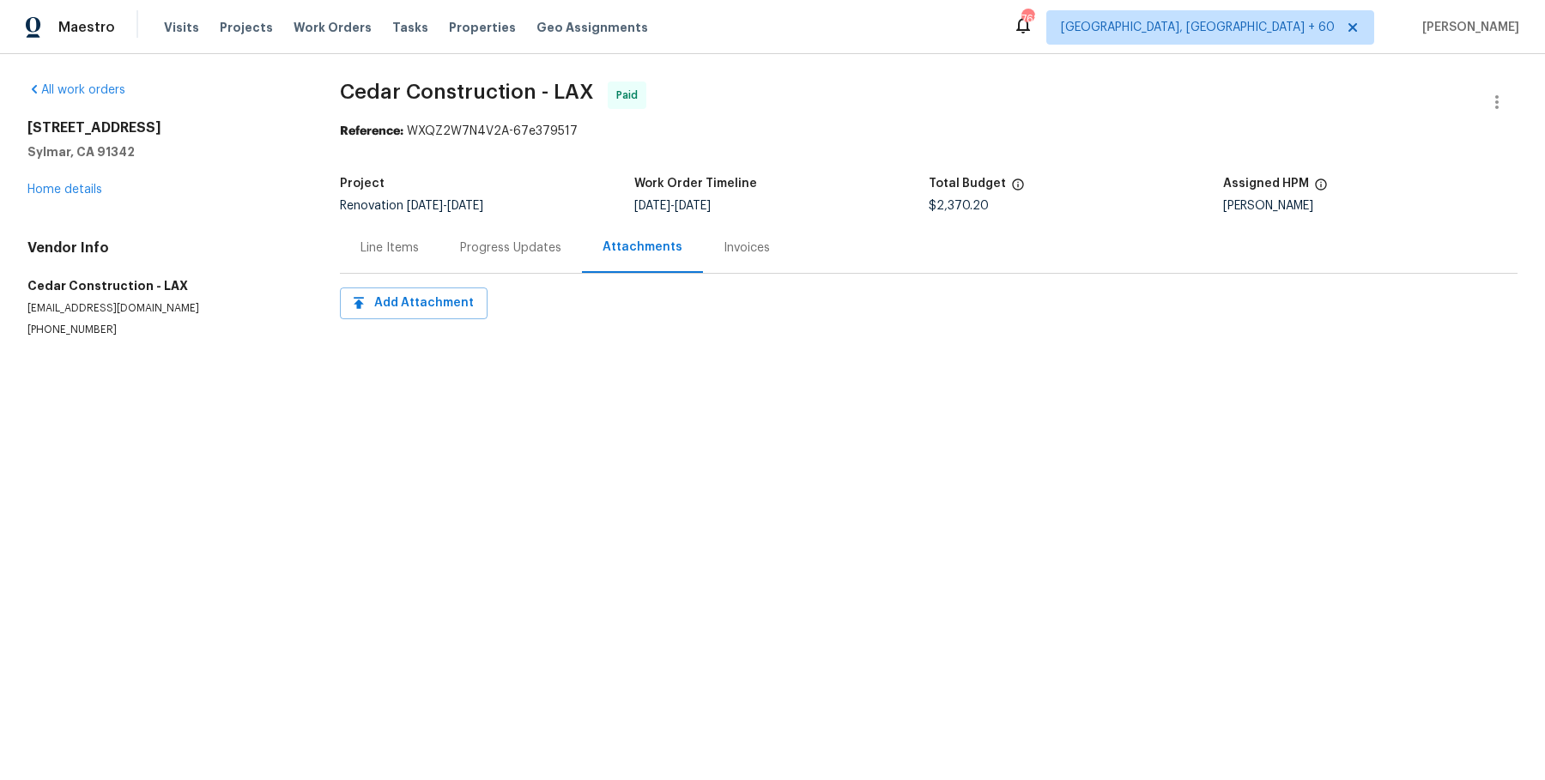
click at [511, 255] on div "Progress Updates" at bounding box center [510, 247] width 101 height 17
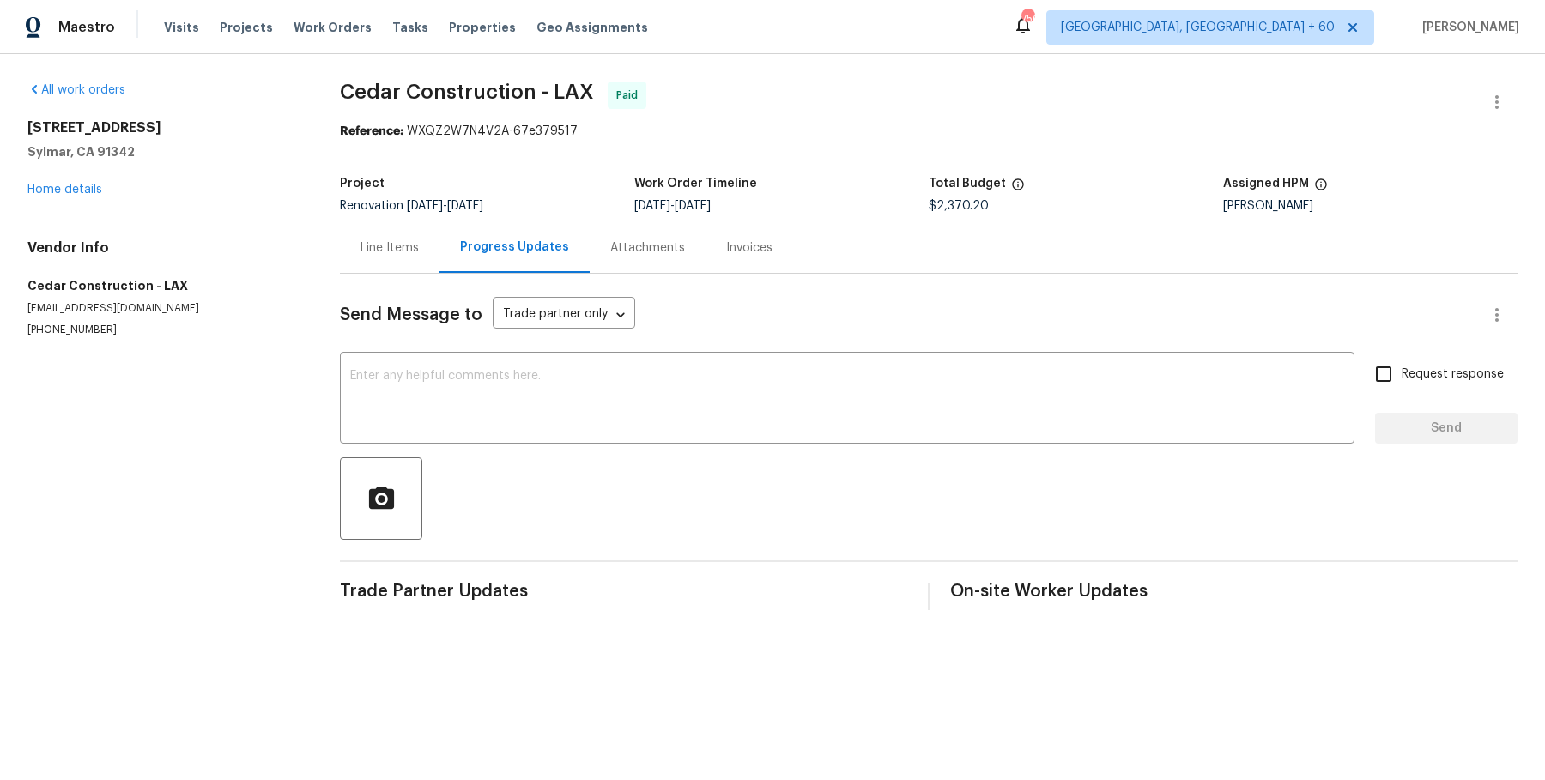
click at [383, 265] on div "Line Items" at bounding box center [390, 247] width 100 height 51
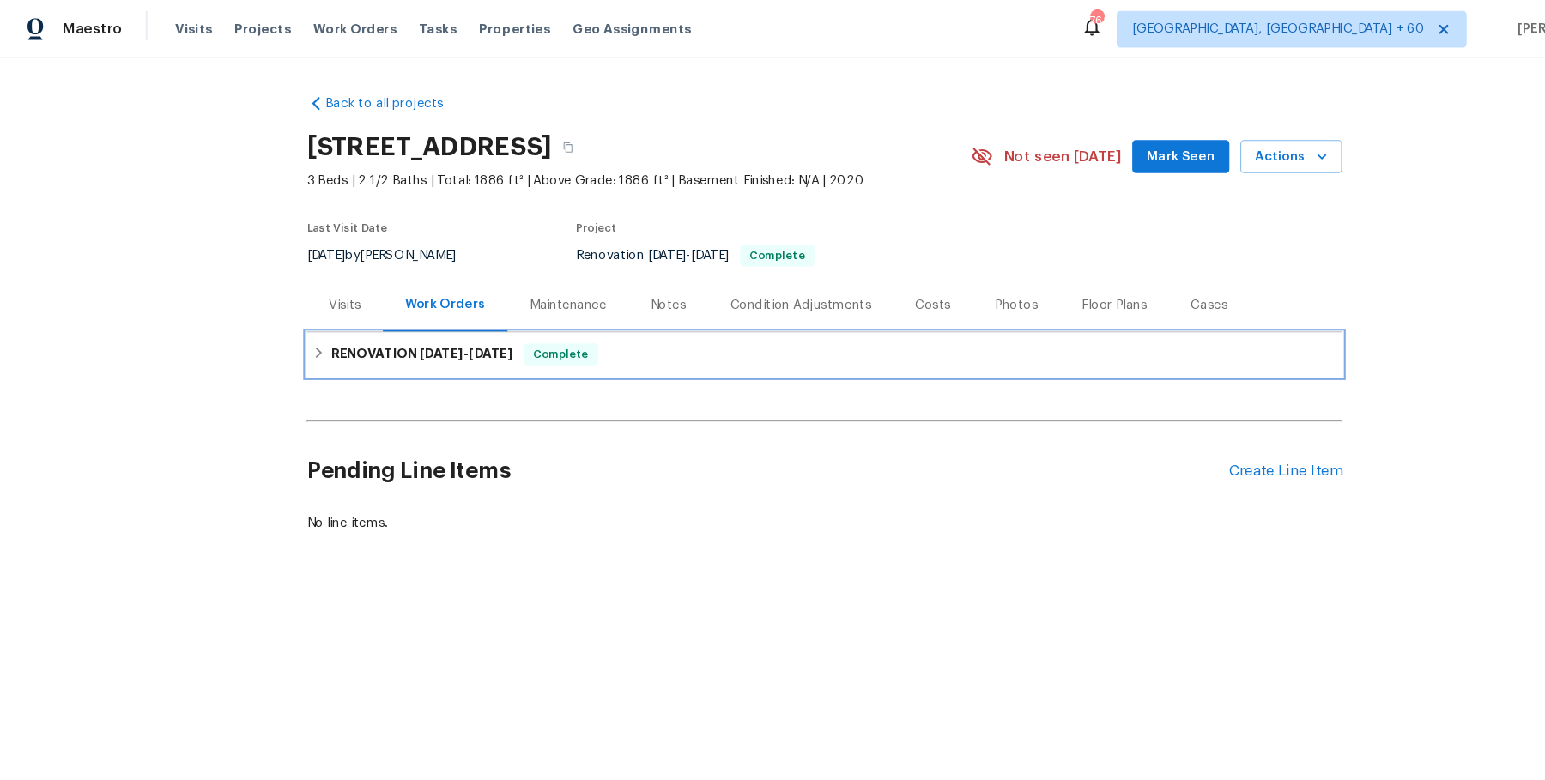
click at [441, 330] on span "[DATE] - [DATE]" at bounding box center [437, 331] width 88 height 12
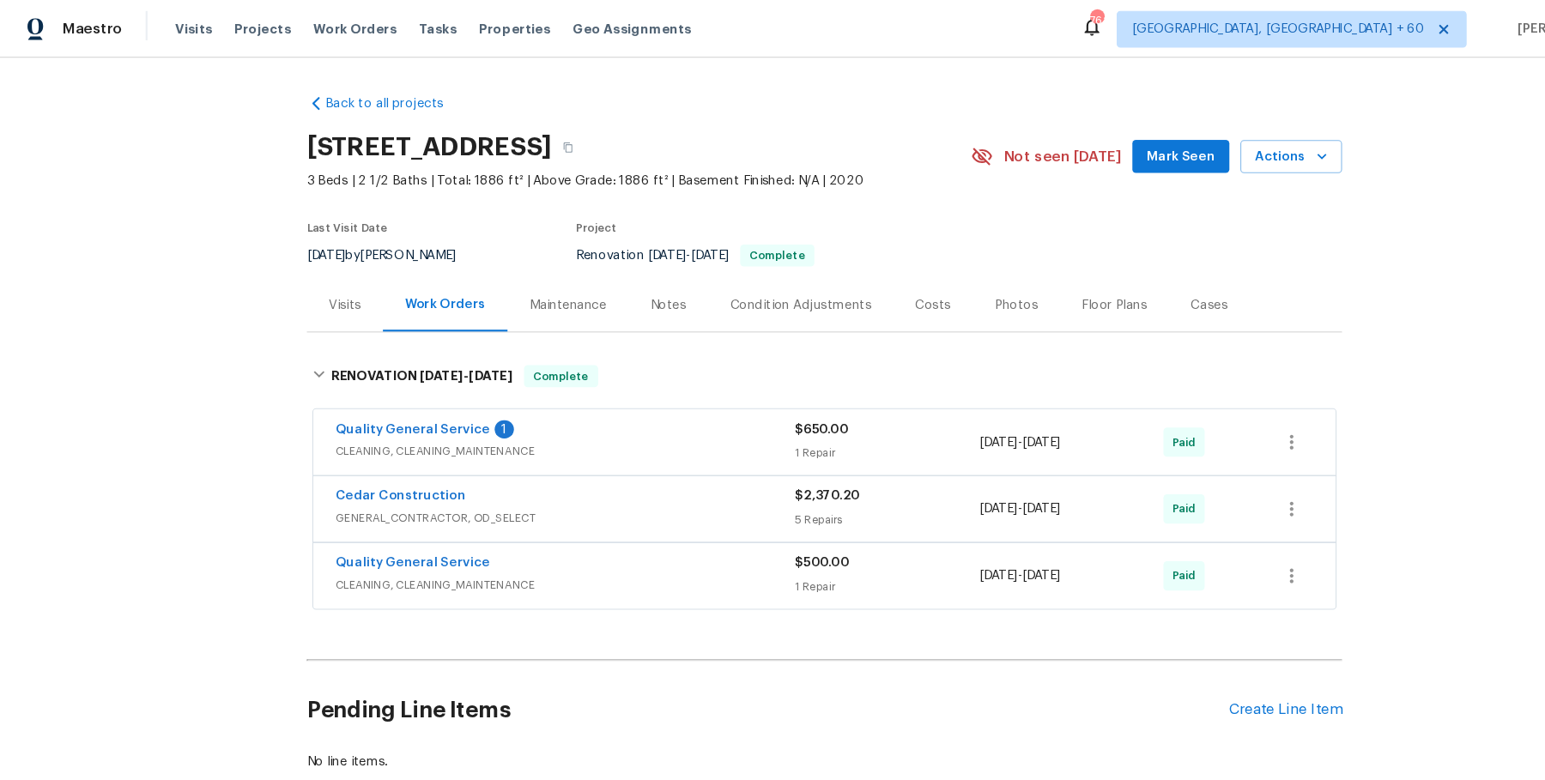
click at [612, 436] on div "Quality General Service 1 CLEANING, CLEANING_MAINTENANCE $650.00 1 Repair 11/12…" at bounding box center [772, 415] width 958 height 62
click at [623, 396] on div "Quality General Service 1" at bounding box center [529, 404] width 431 height 21
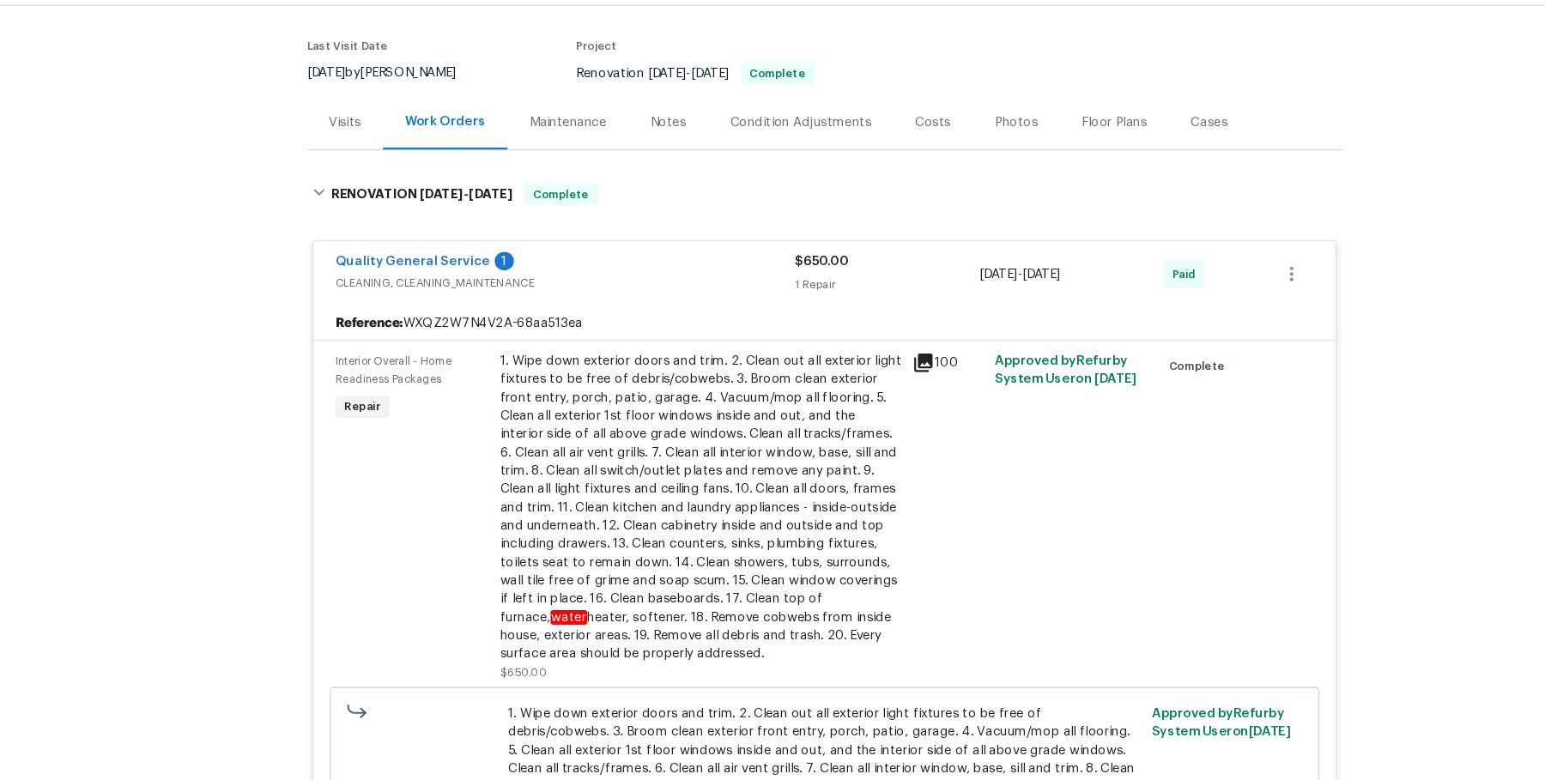
scroll to position [425, 0]
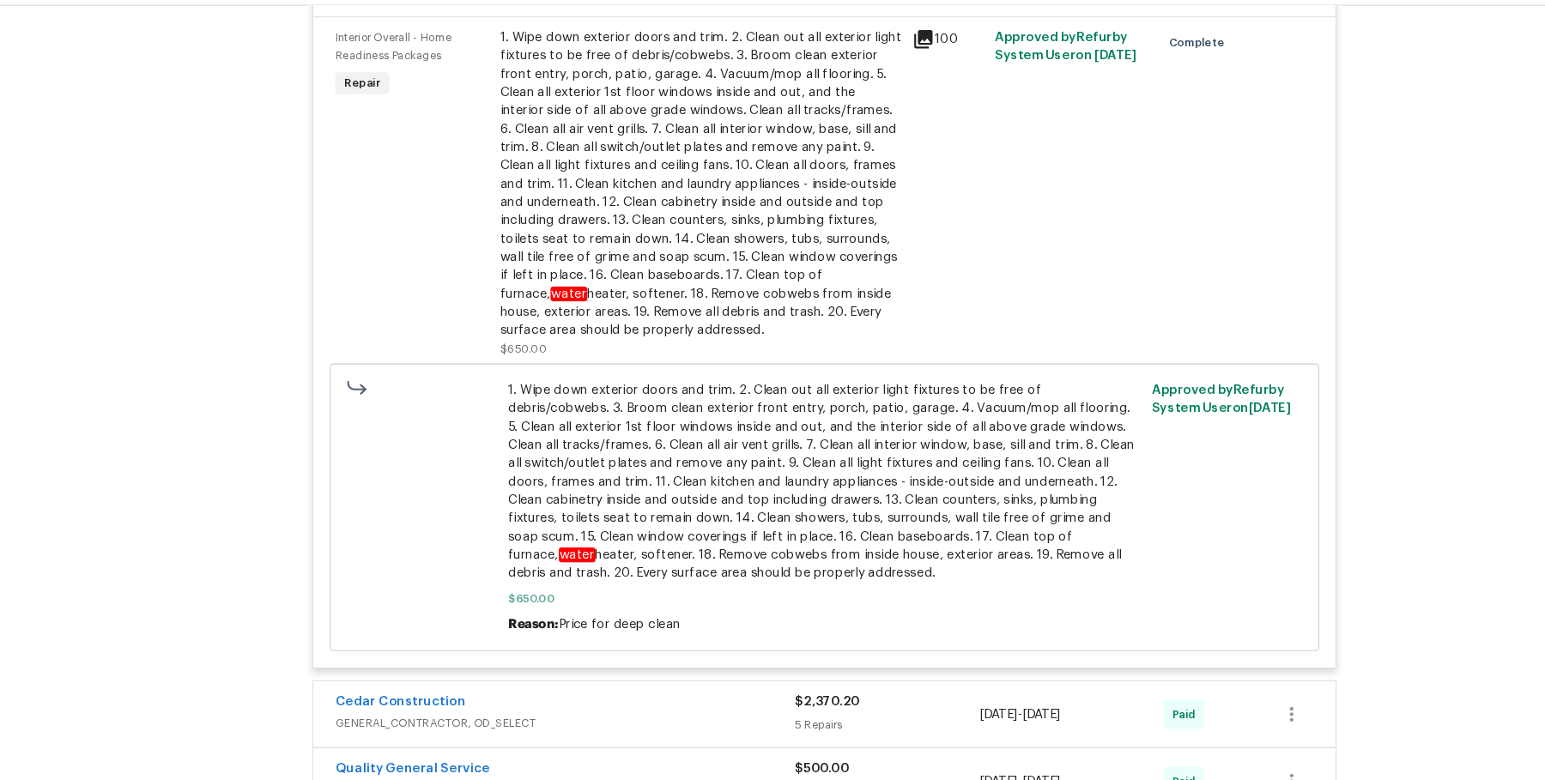
click at [628, 718] on span "GENERAL_CONTRACTOR, OD_SELECT" at bounding box center [529, 726] width 431 height 17
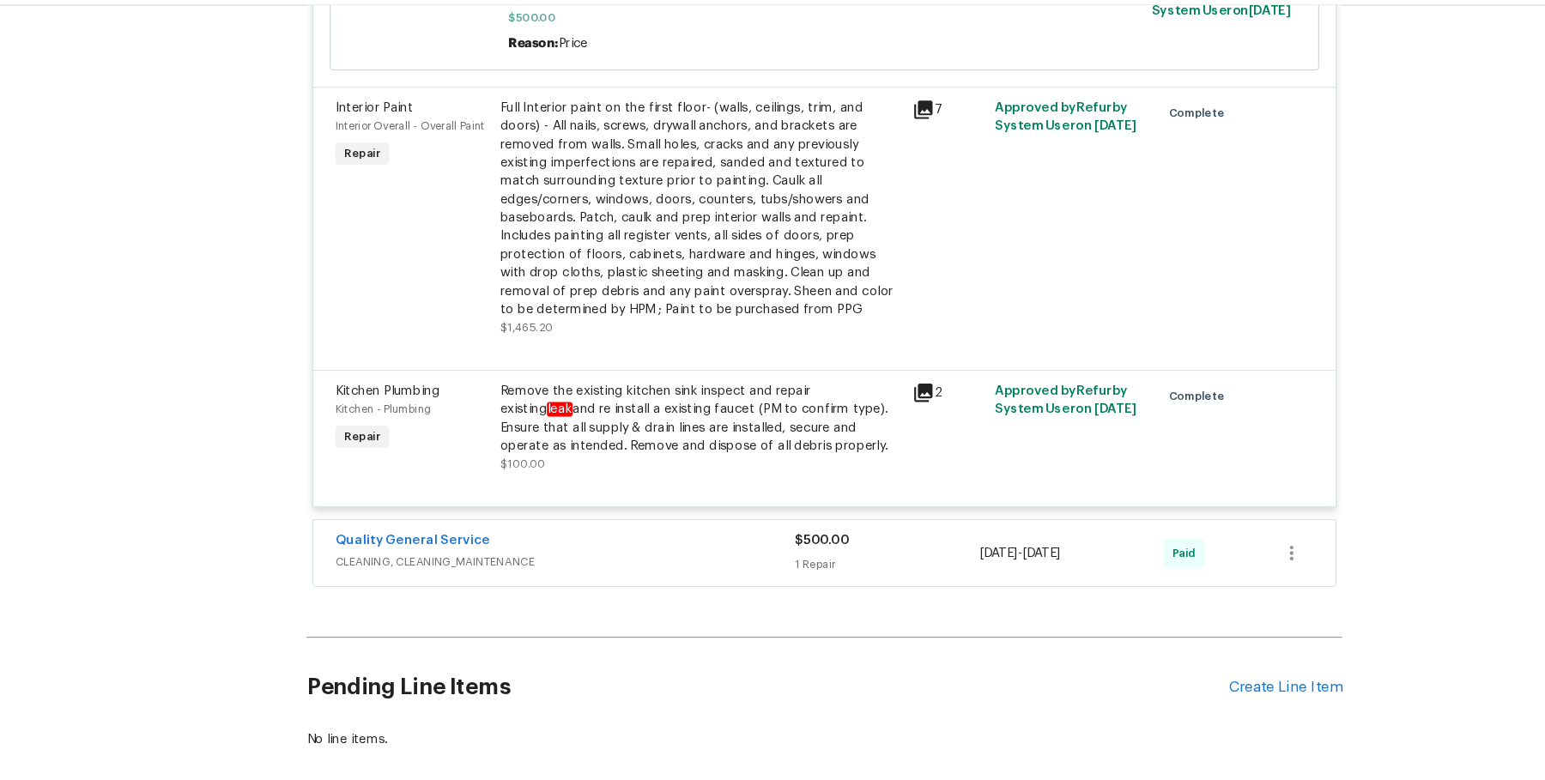
scroll to position [1726, 0]
click at [544, 554] on div "Quality General Service" at bounding box center [529, 556] width 431 height 21
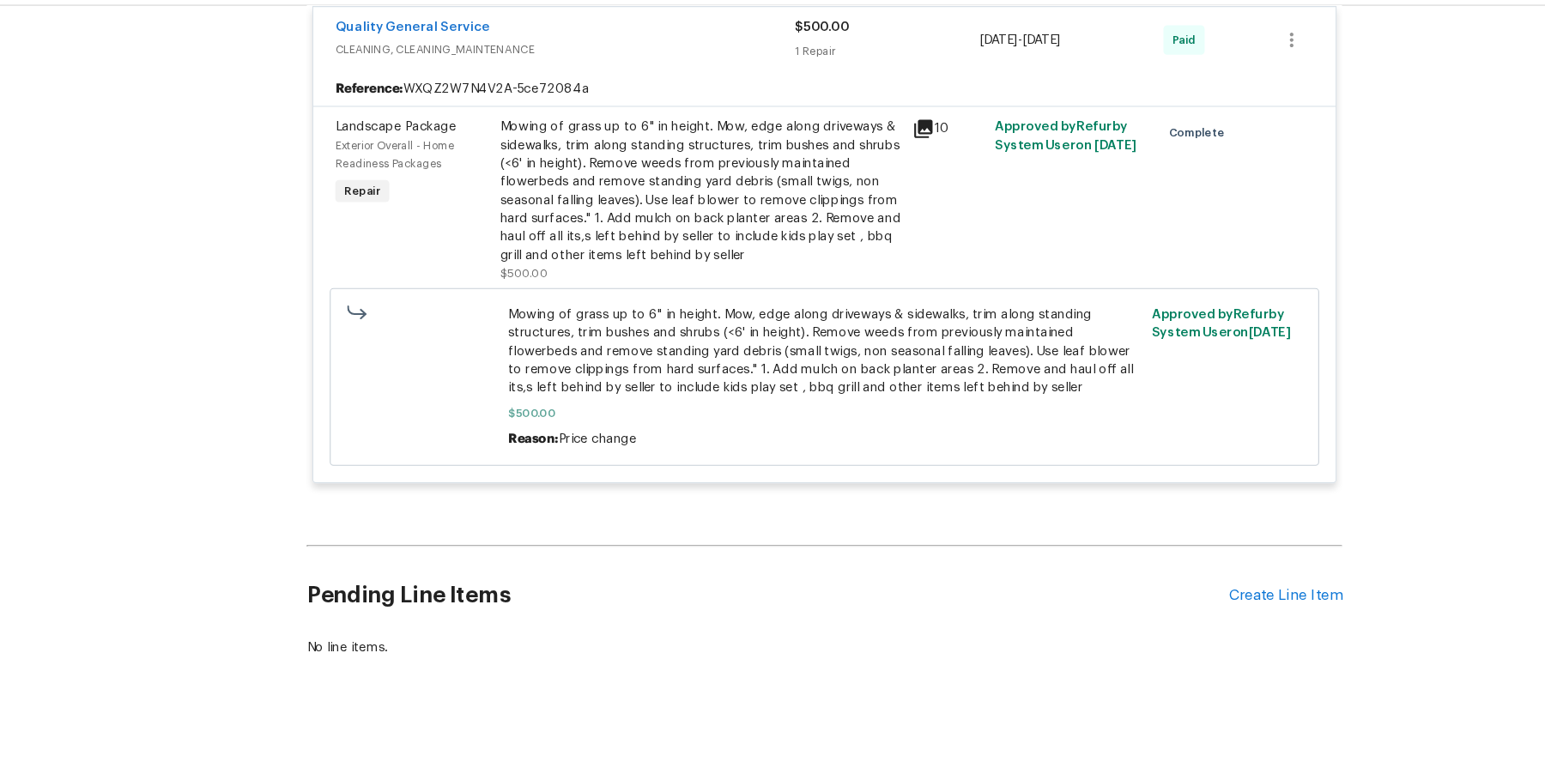
scroll to position [0, 0]
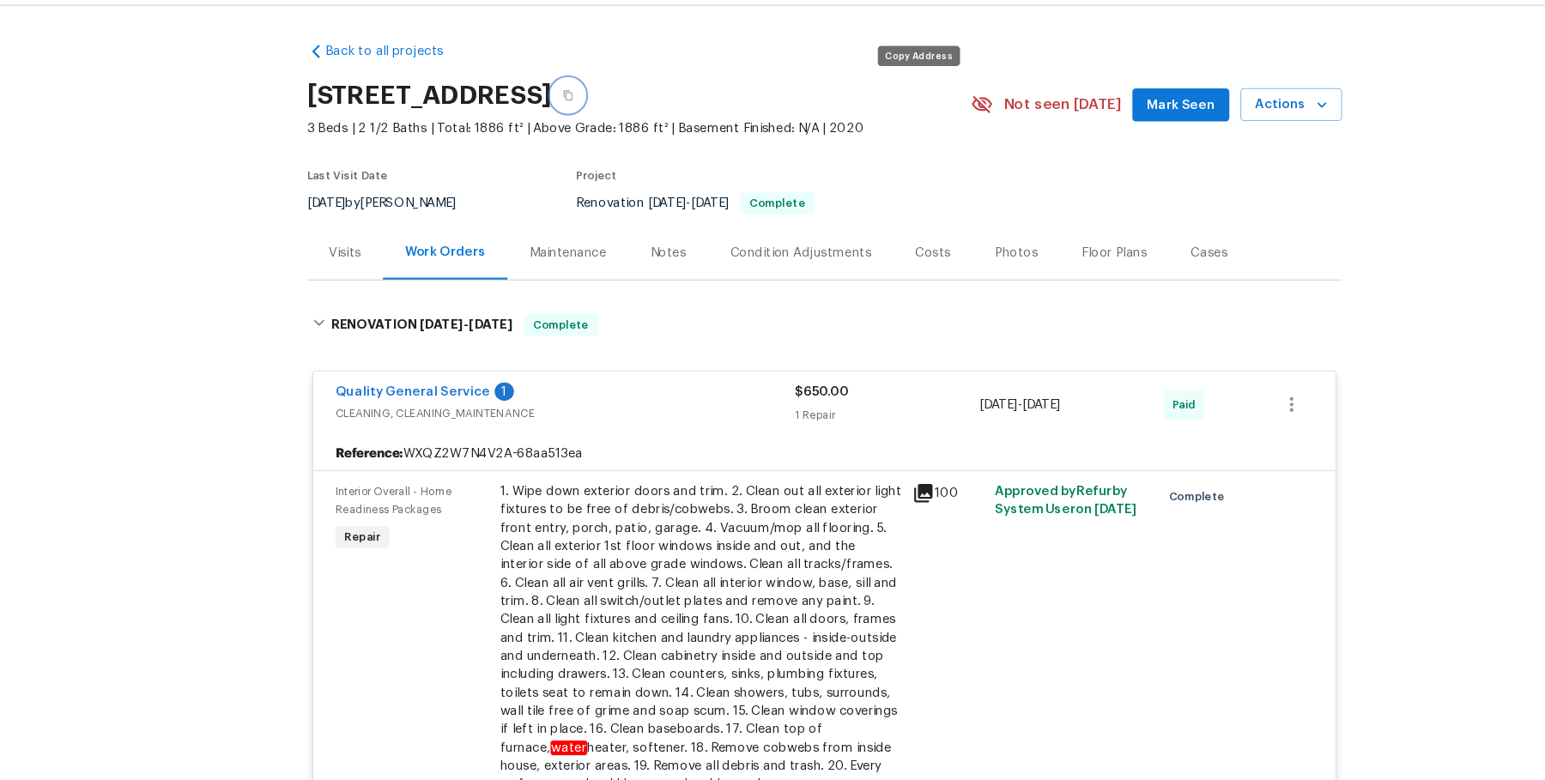
click at [547, 141] on button "button" at bounding box center [532, 138] width 31 height 31
click at [547, 134] on button "button" at bounding box center [532, 138] width 31 height 31
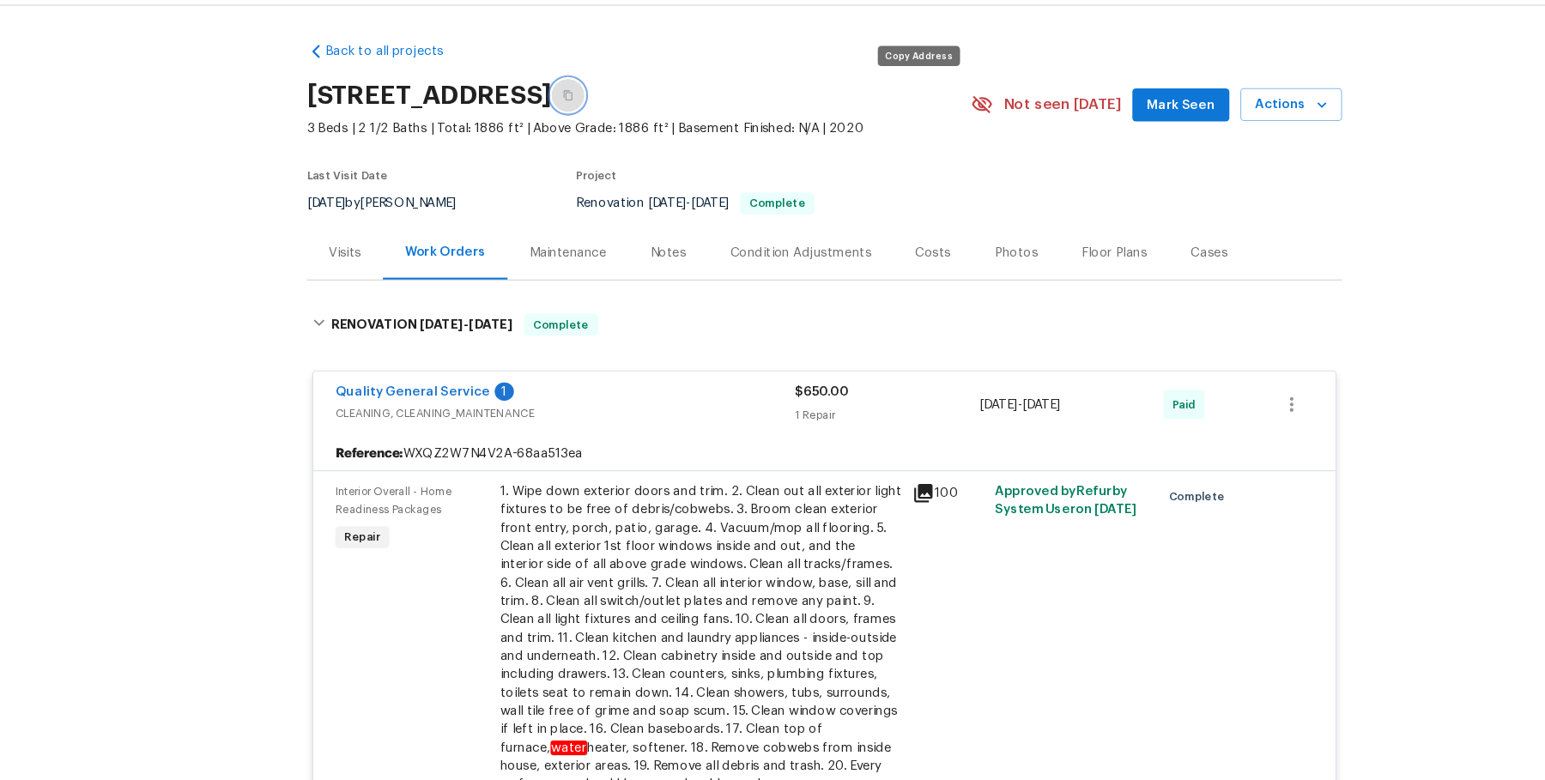
click at [547, 134] on button "button" at bounding box center [532, 138] width 31 height 31
click at [537, 136] on icon "button" at bounding box center [532, 138] width 10 height 10
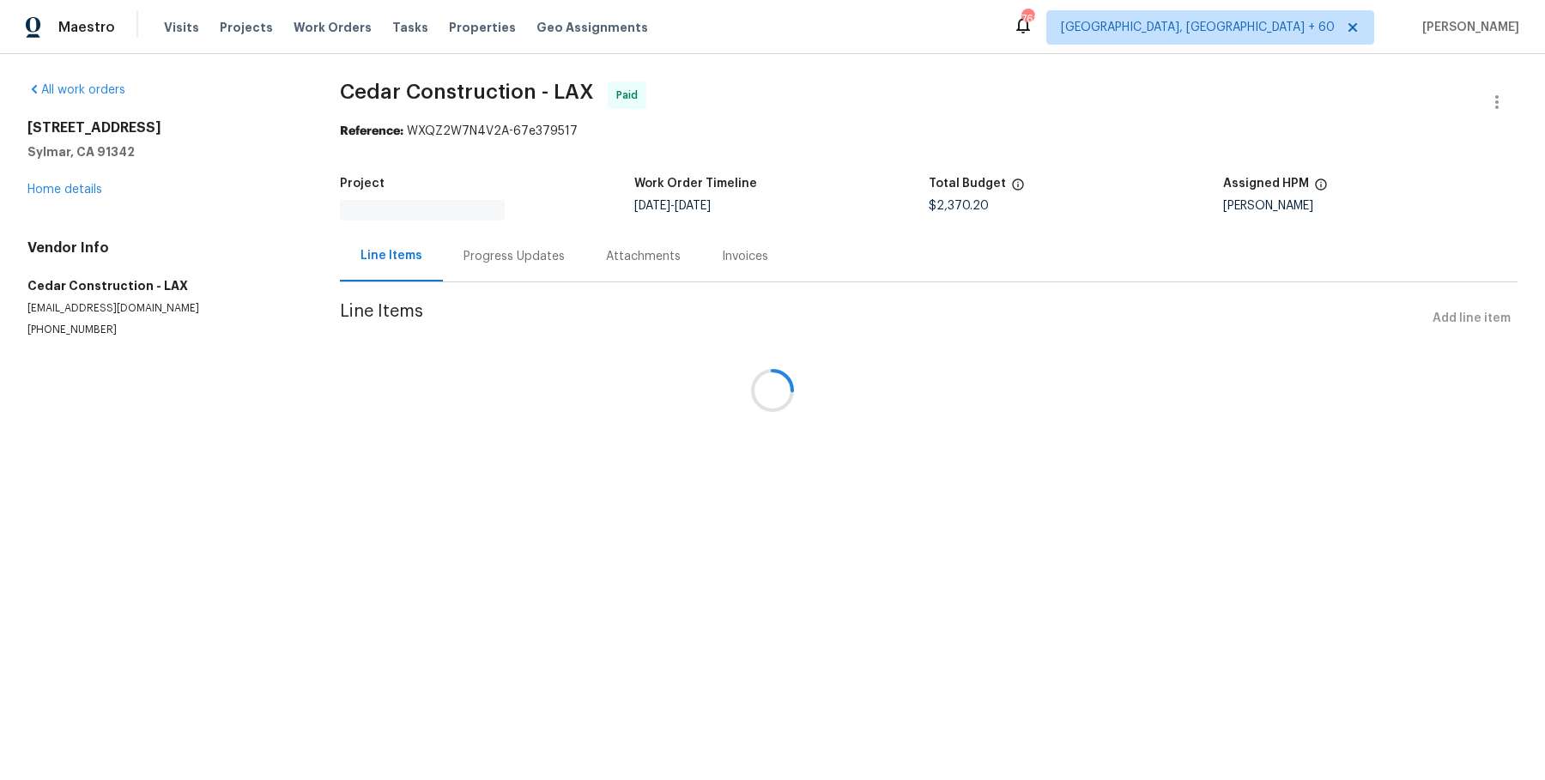
click at [443, 87] on div at bounding box center [772, 390] width 1545 height 780
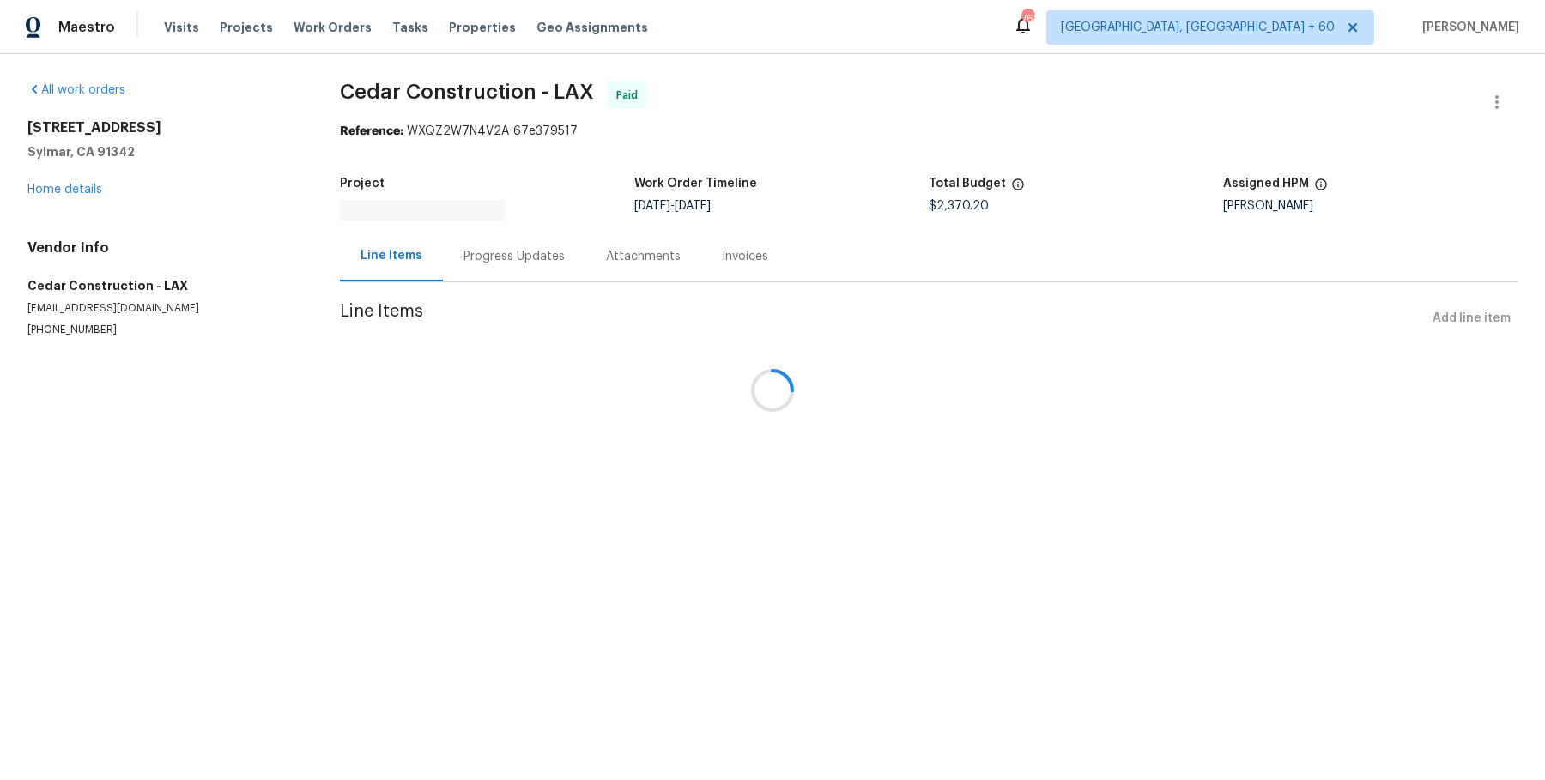
click at [443, 87] on div at bounding box center [772, 390] width 1545 height 780
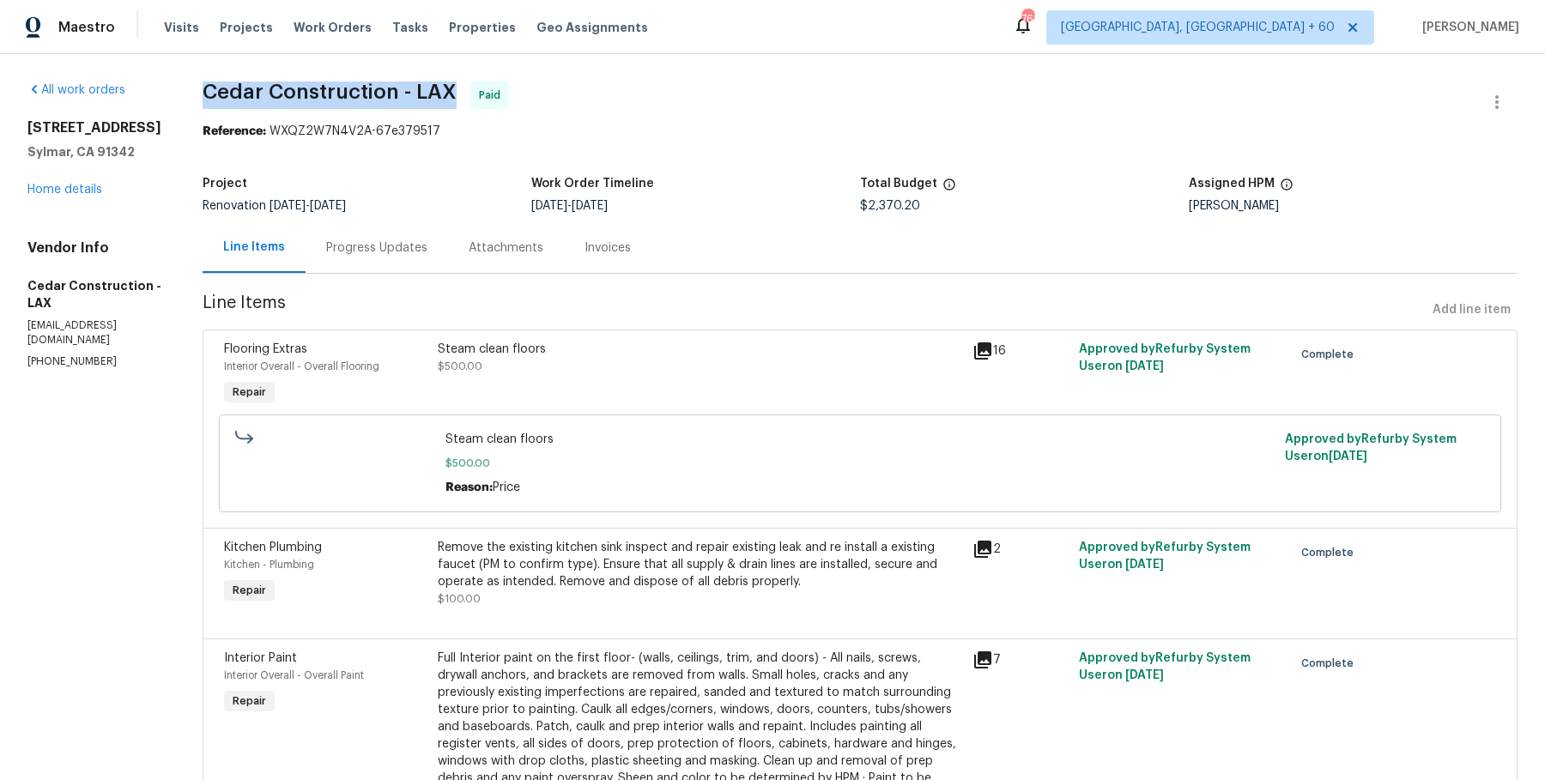
click at [443, 87] on span "Cedar Construction - LAX" at bounding box center [330, 92] width 254 height 21
copy span "Cedar Construction - LAX"
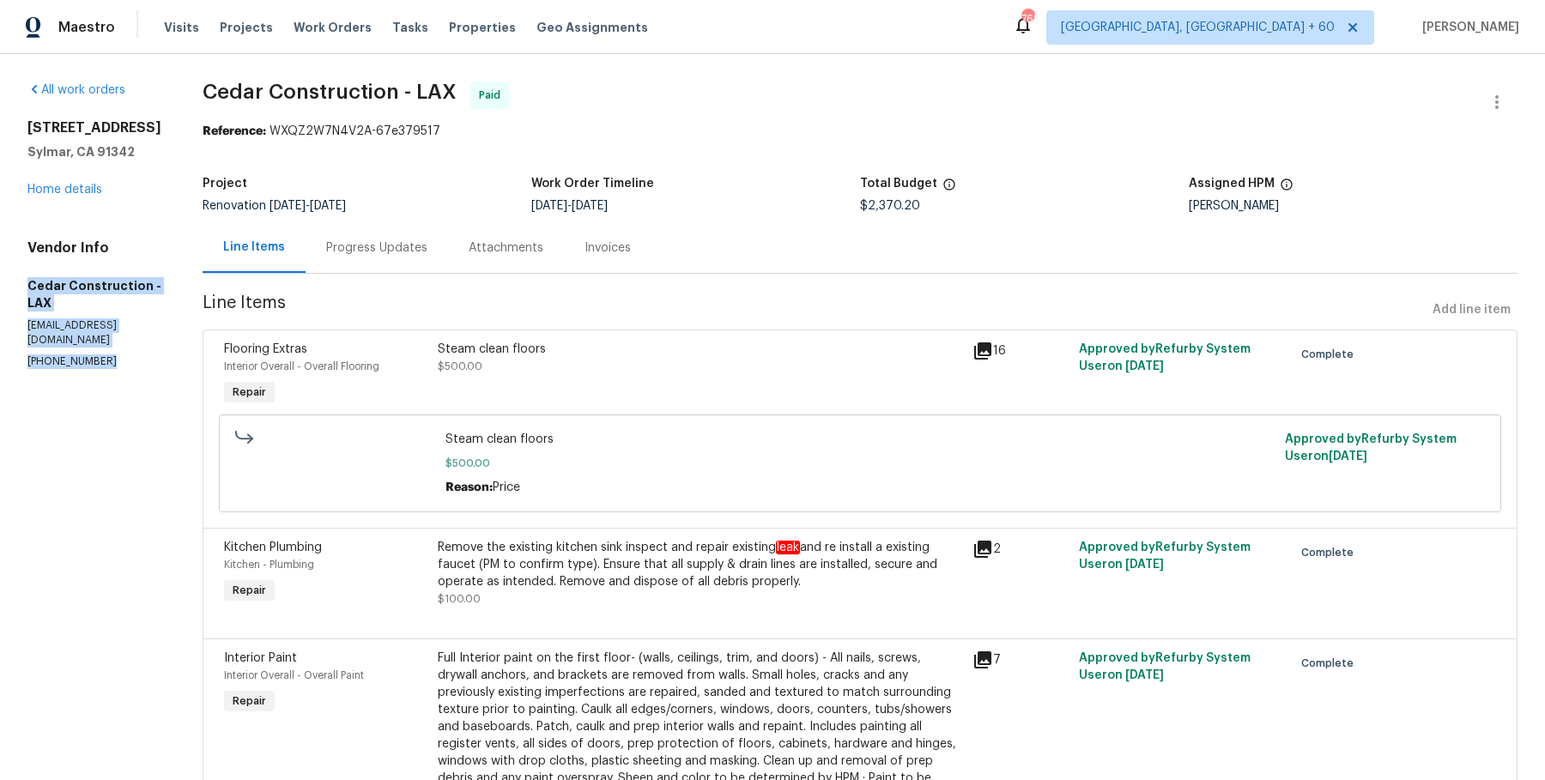
drag, startPoint x: 9, startPoint y: 289, endPoint x: 99, endPoint y: 381, distance: 128.0
click at [99, 381] on div "All work orders [STREET_ADDRESS] Home details Vendor Info Cedar Construction - …" at bounding box center [772, 678] width 1545 height 1248
copy div "Cedar Construction - LAX [EMAIL_ADDRESS][DOMAIN_NAME] [PHONE_NUMBER]"
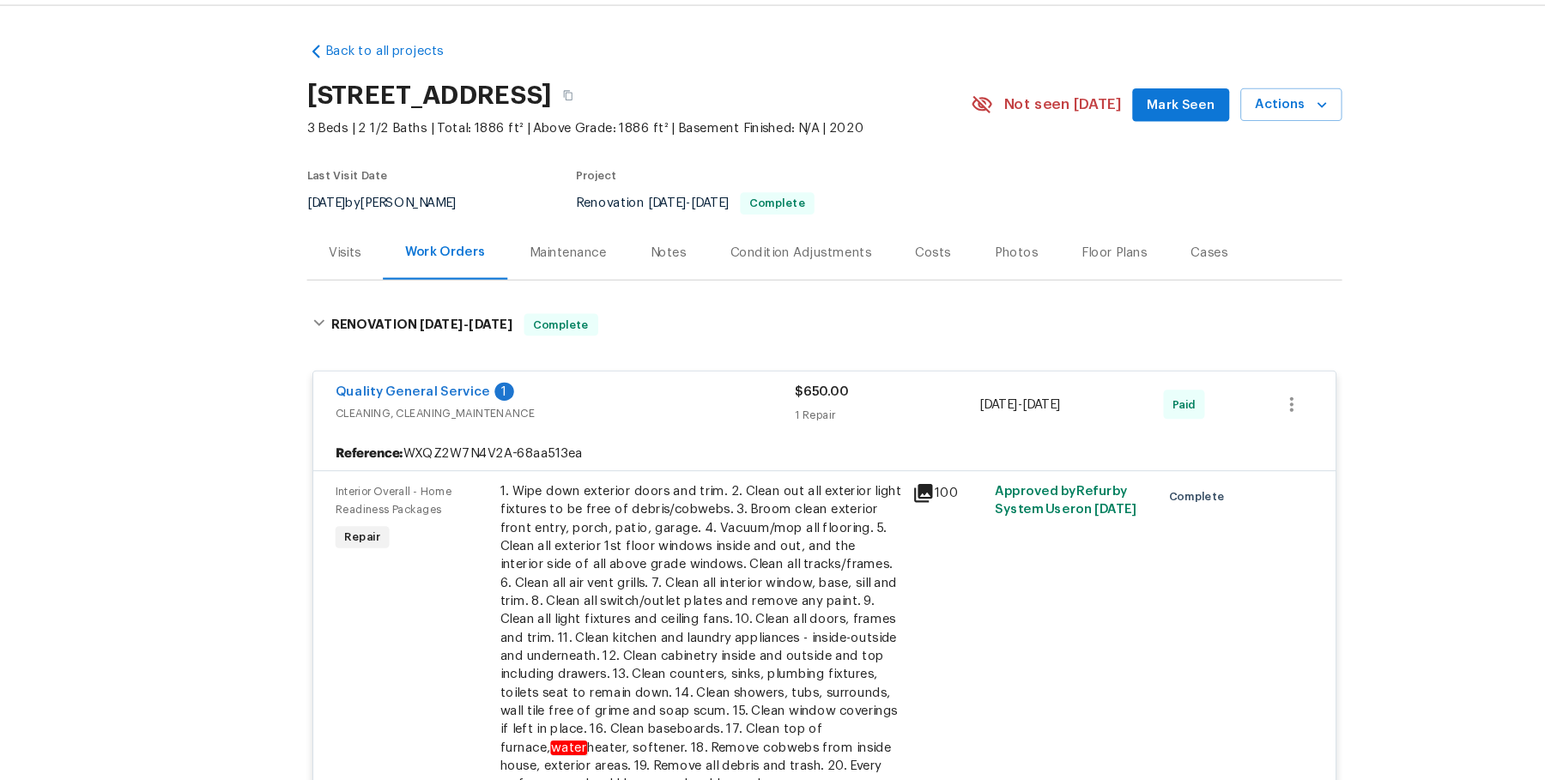
click at [537, 139] on icon "button" at bounding box center [532, 138] width 10 height 10
